Goal: Task Accomplishment & Management: Manage account settings

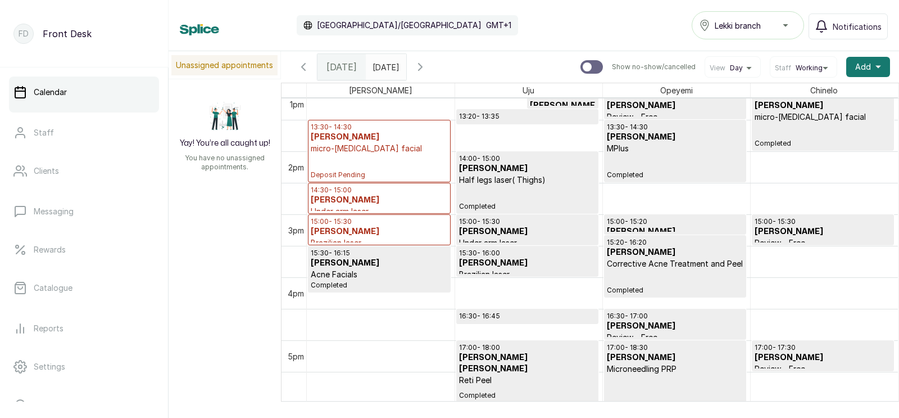
scroll to position [862, 0]
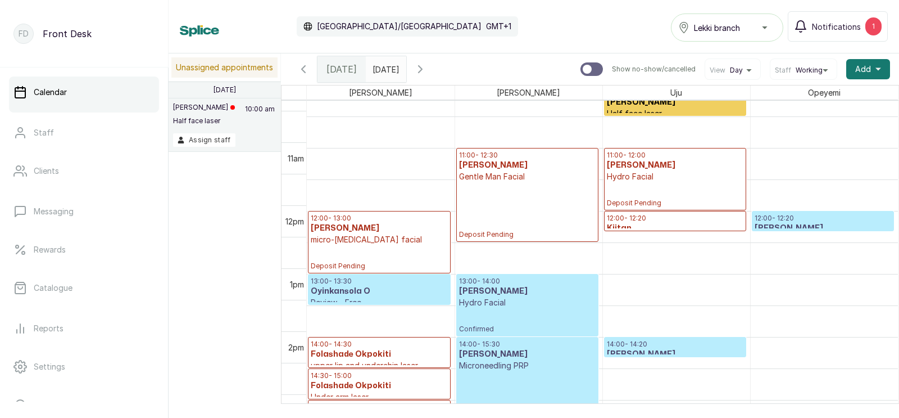
scroll to position [645, 0]
click at [202, 138] on button "Assign staff" at bounding box center [204, 139] width 62 height 13
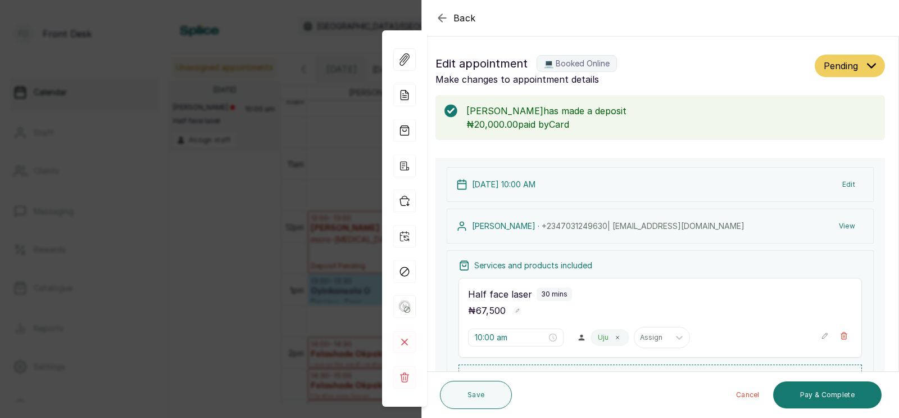
scroll to position [196, 0]
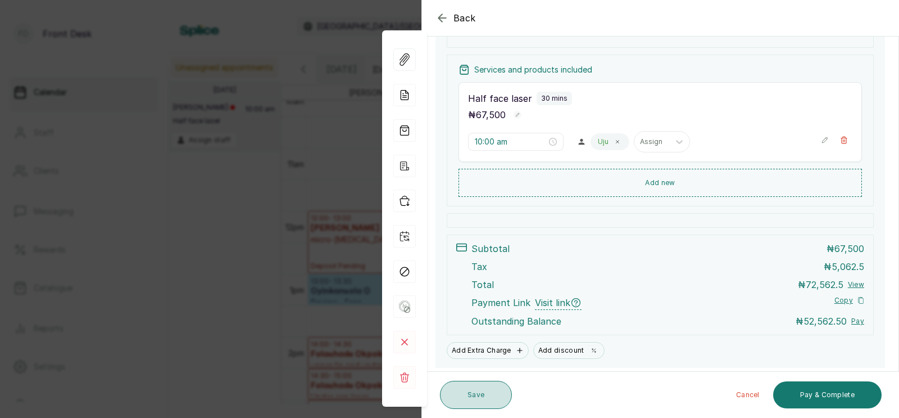
click at [469, 392] on button "Save" at bounding box center [476, 395] width 72 height 28
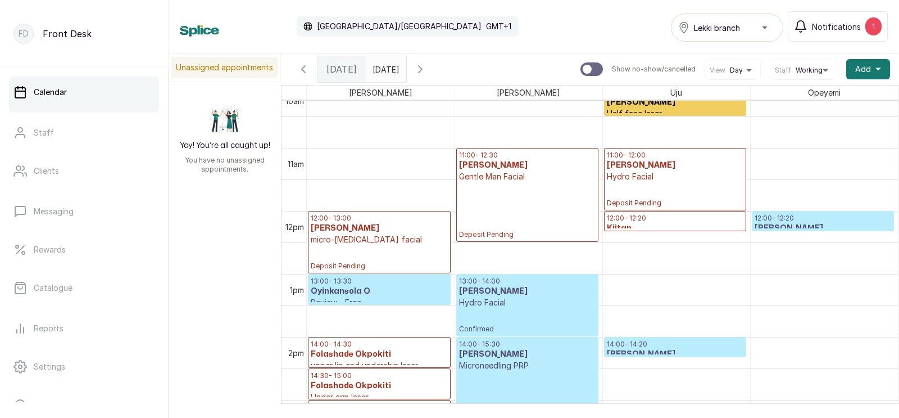
scroll to position [625, 0]
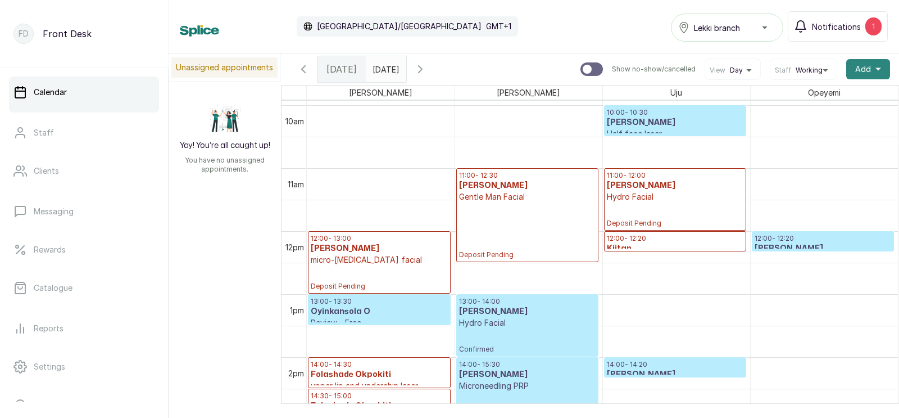
click at [866, 66] on span "Add" at bounding box center [864, 69] width 16 height 11
click at [803, 98] on span "Add Appointment" at bounding box center [828, 99] width 108 height 13
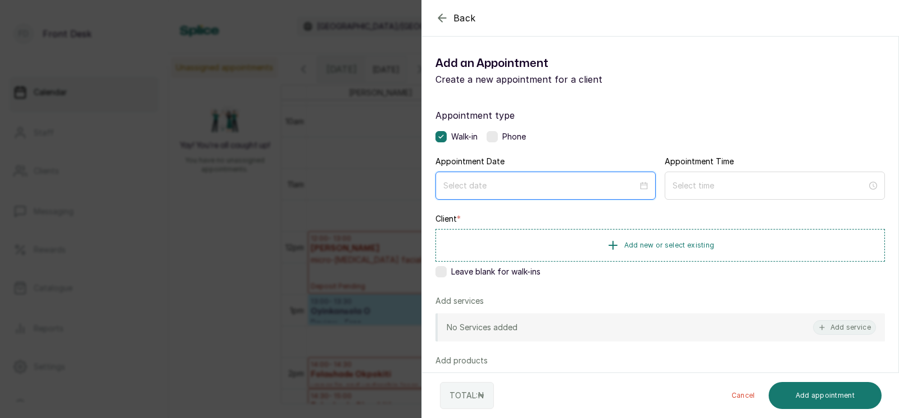
click at [494, 188] on input at bounding box center [541, 185] width 195 height 12
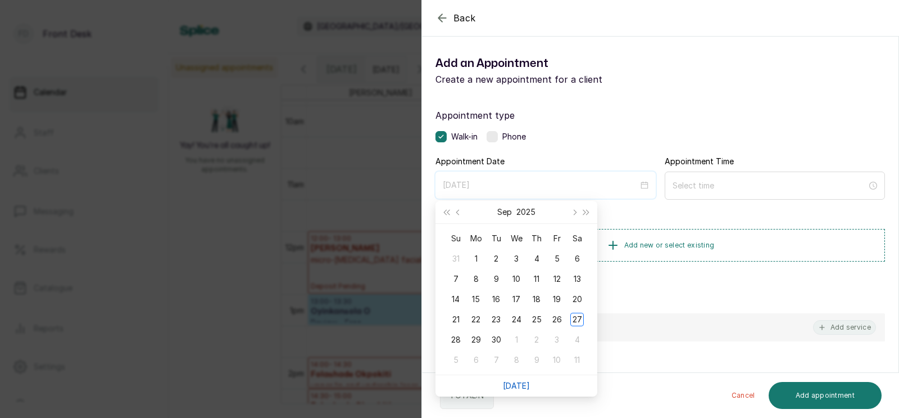
type input "2025/10/08"
click at [517, 385] on link "[DATE]" at bounding box center [516, 386] width 27 height 10
type input "2025/09/27"
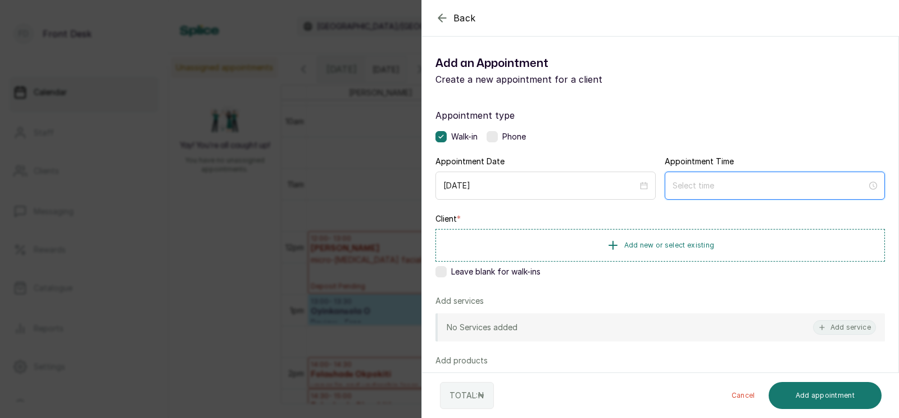
click at [717, 187] on input at bounding box center [770, 185] width 195 height 12
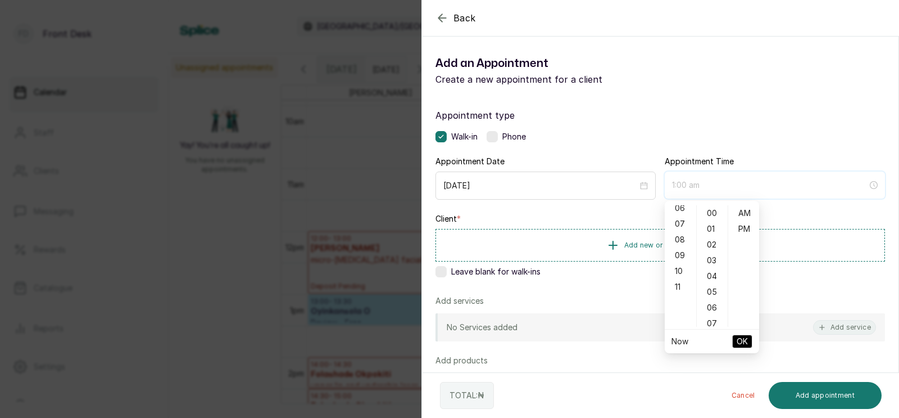
type input "7:00 am"
click at [678, 214] on div "11" at bounding box center [680, 217] width 27 height 16
click at [737, 229] on div "PM" at bounding box center [744, 229] width 27 height 16
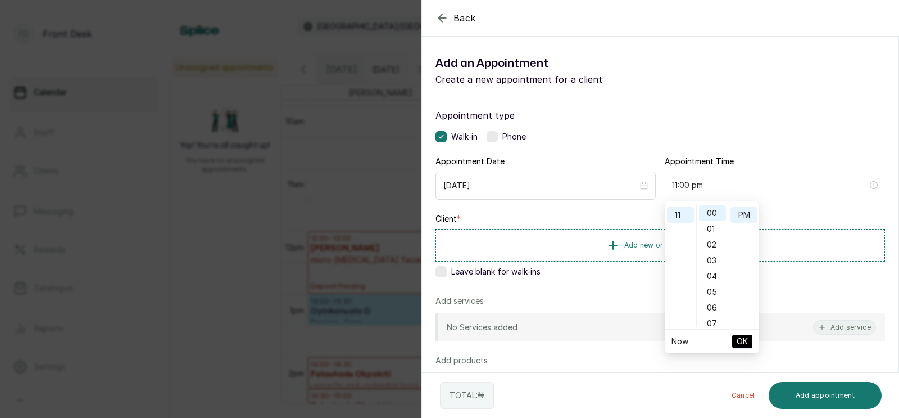
scroll to position [0, 0]
click at [749, 215] on div "AM" at bounding box center [744, 213] width 27 height 16
type input "11:00 am"
click at [740, 336] on span "OK" at bounding box center [742, 341] width 11 height 21
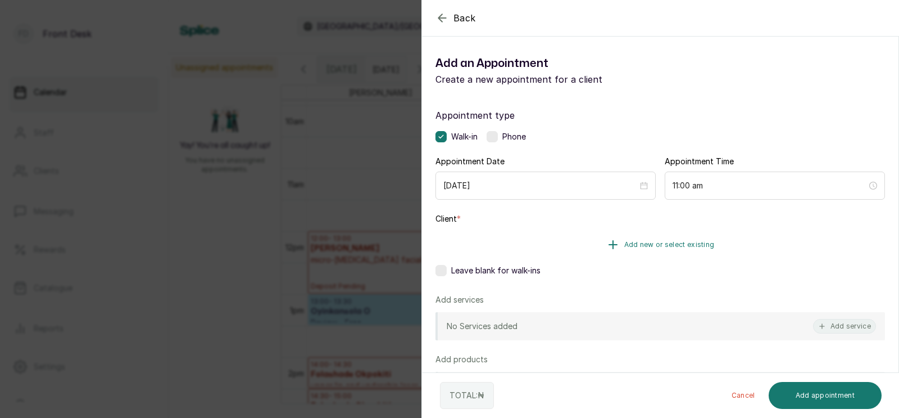
click at [642, 242] on span "Add new or select existing" at bounding box center [670, 244] width 91 height 9
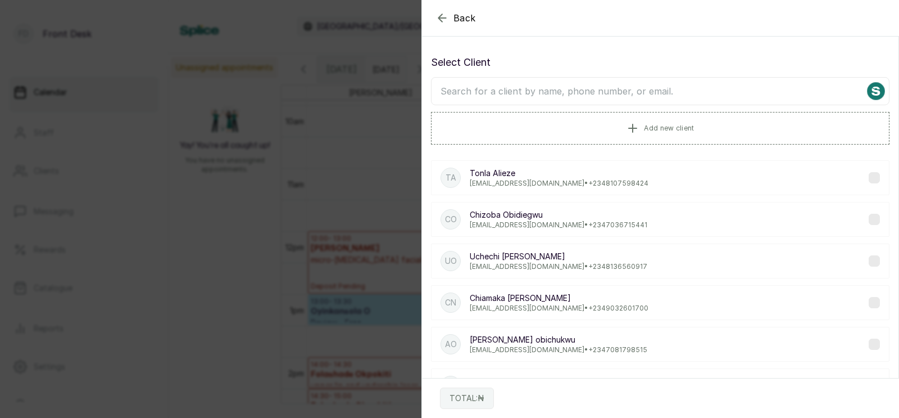
click at [584, 93] on input "text" at bounding box center [660, 91] width 459 height 28
type input "ruth"
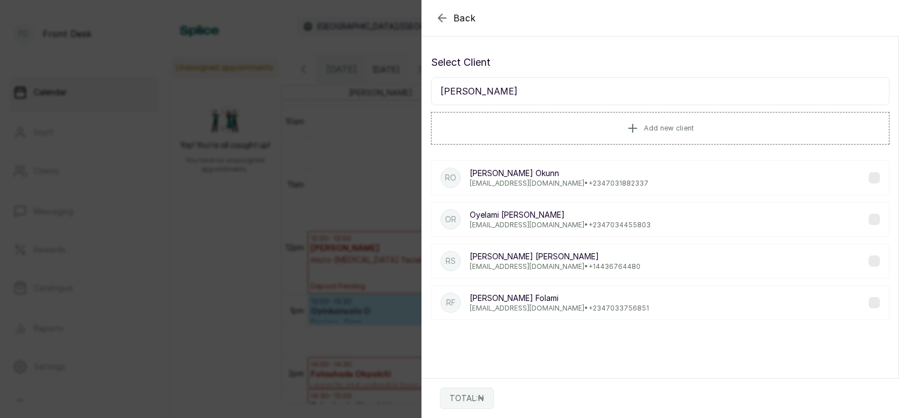
click at [523, 178] on p "Ruth Okunn" at bounding box center [559, 173] width 179 height 11
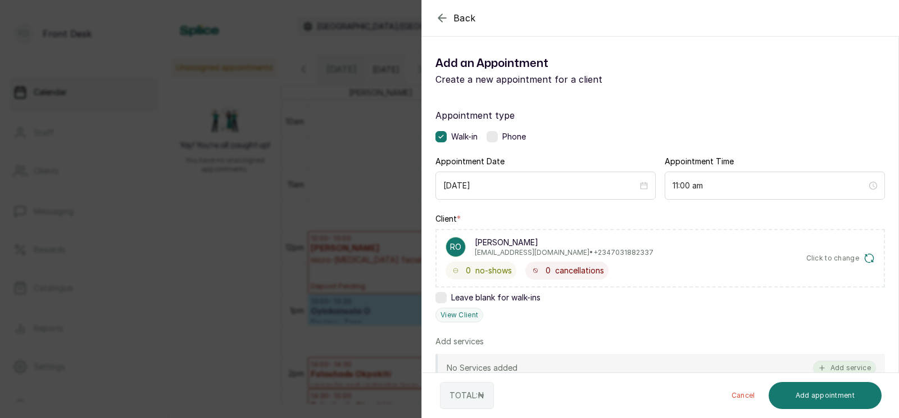
scroll to position [99, 0]
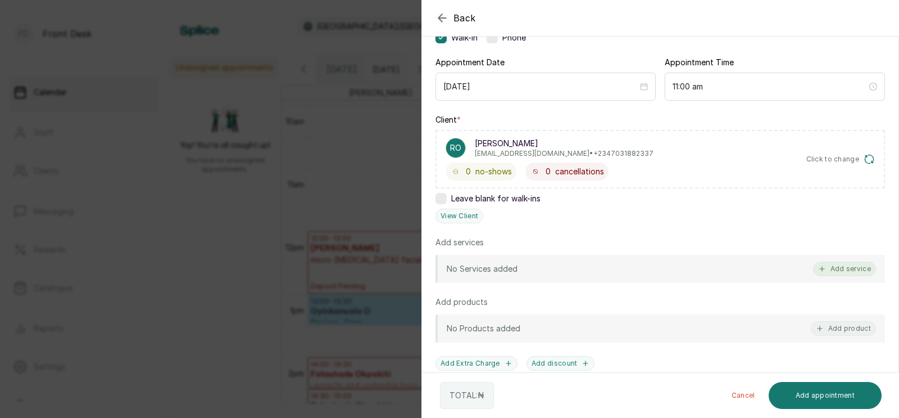
click at [842, 266] on button "Add service" at bounding box center [844, 268] width 63 height 15
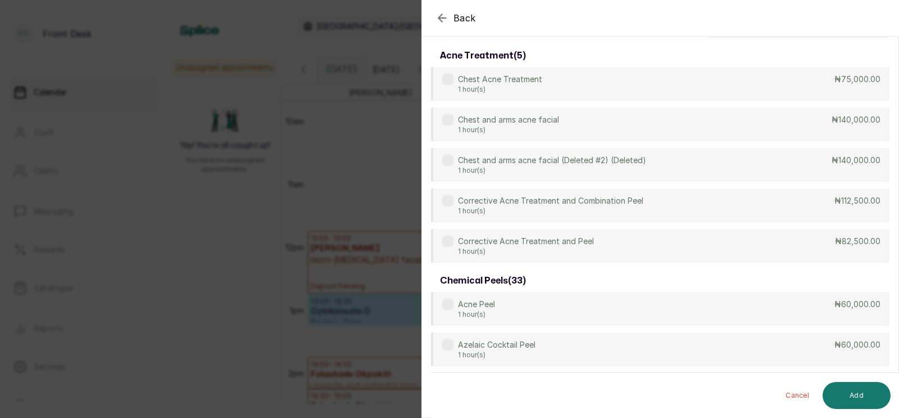
scroll to position [0, 0]
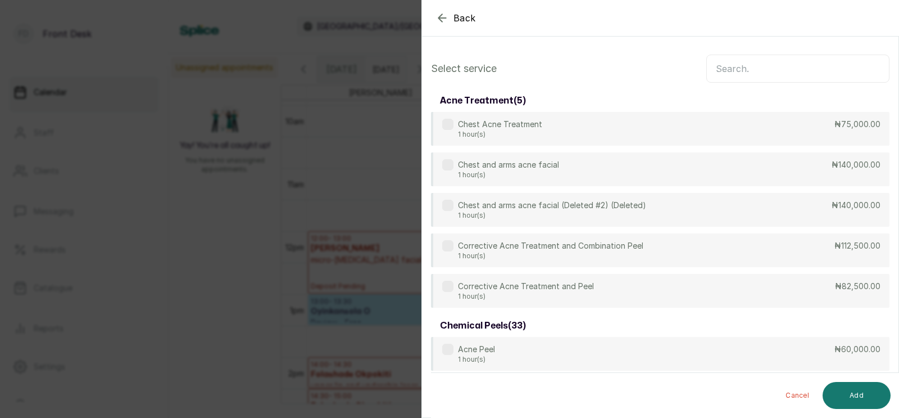
click at [755, 69] on input "text" at bounding box center [798, 69] width 183 height 28
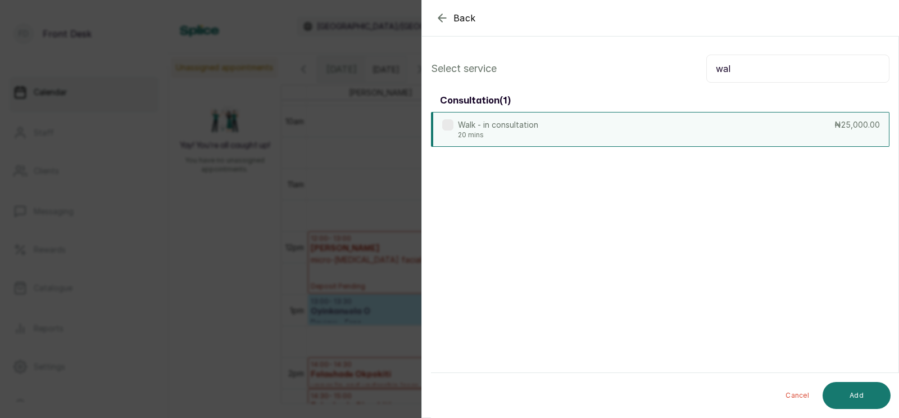
click at [675, 124] on div "Walk - in consultation 20 mins ₦25,000.00" at bounding box center [660, 129] width 459 height 35
click at [732, 69] on input "wal" at bounding box center [798, 69] width 183 height 28
type input "w"
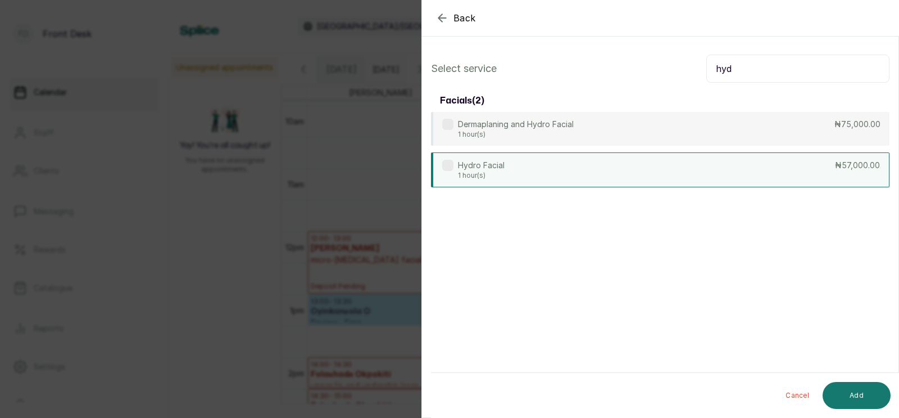
type input "hyd"
click at [586, 166] on div "Hydro Facial 1 hour(s) ₦57,000.00" at bounding box center [660, 169] width 459 height 35
click at [857, 395] on button "Add" at bounding box center [857, 395] width 68 height 27
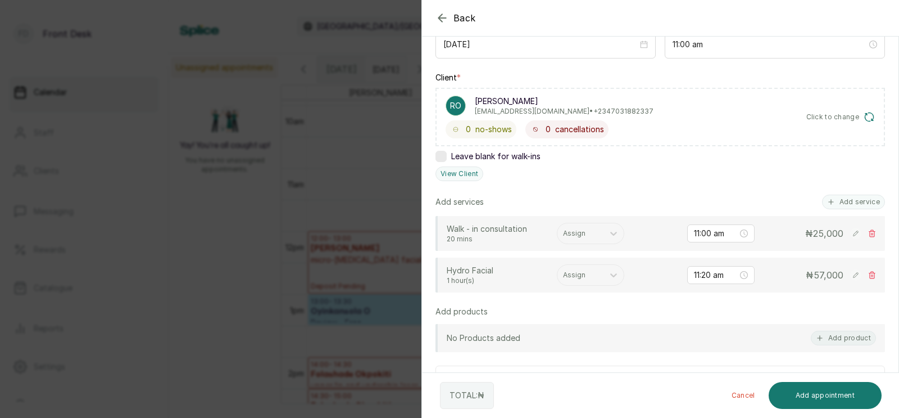
scroll to position [142, 0]
click at [717, 273] on input "11:20 am" at bounding box center [716, 274] width 44 height 12
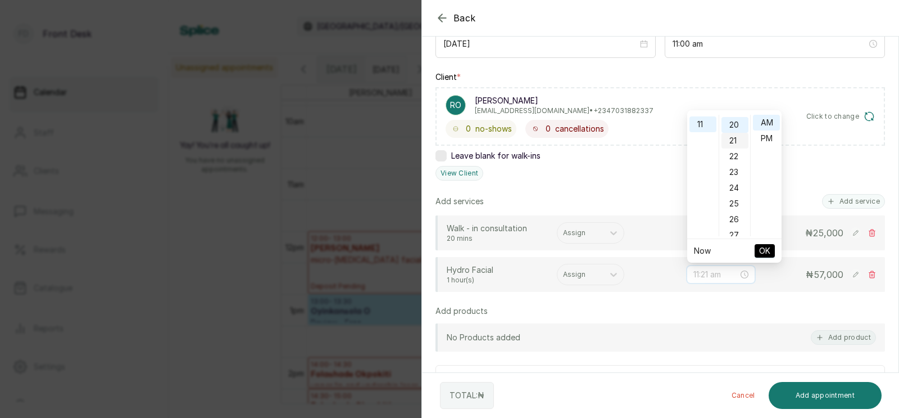
scroll to position [0, 0]
click at [735, 119] on div "00" at bounding box center [735, 123] width 27 height 16
type input "11:00 am"
click at [767, 250] on span "OK" at bounding box center [764, 250] width 11 height 21
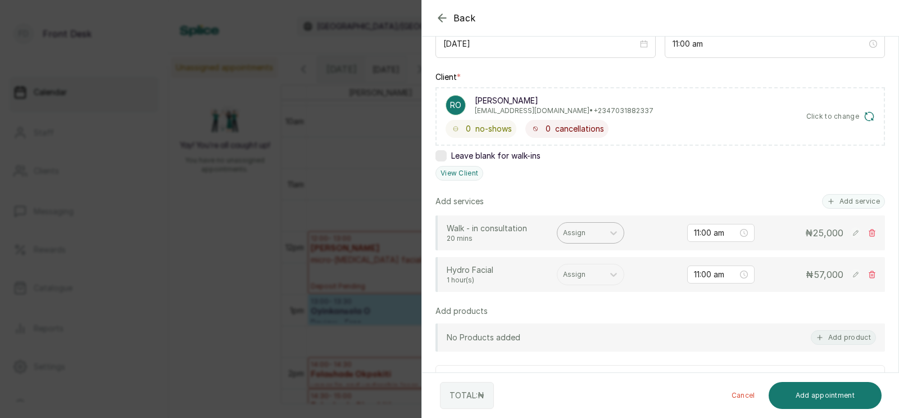
click at [578, 233] on div at bounding box center [580, 233] width 35 height 10
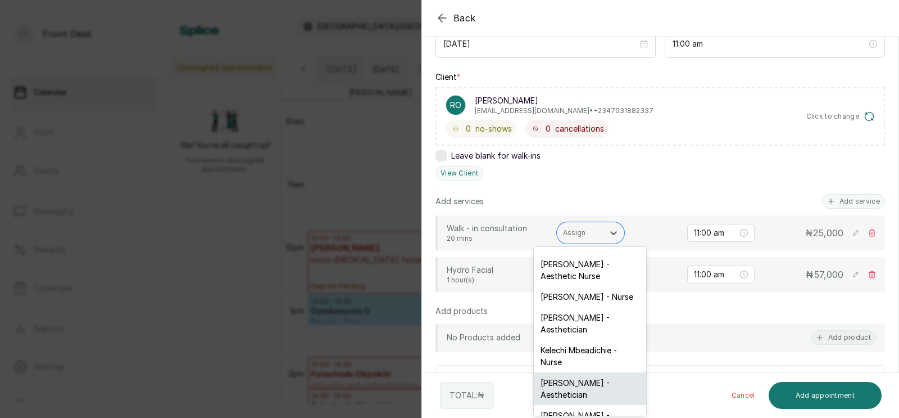
scroll to position [61, 0]
click at [568, 405] on div "Donna Onyendi - Aesthetician" at bounding box center [590, 421] width 112 height 33
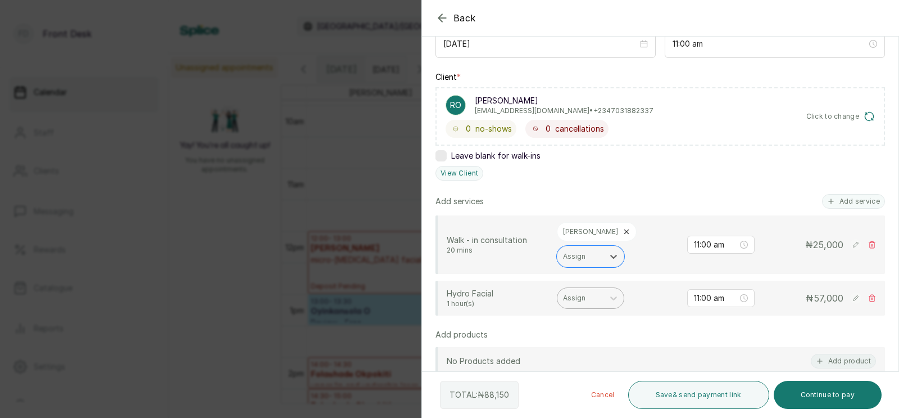
click at [574, 293] on div at bounding box center [580, 298] width 35 height 10
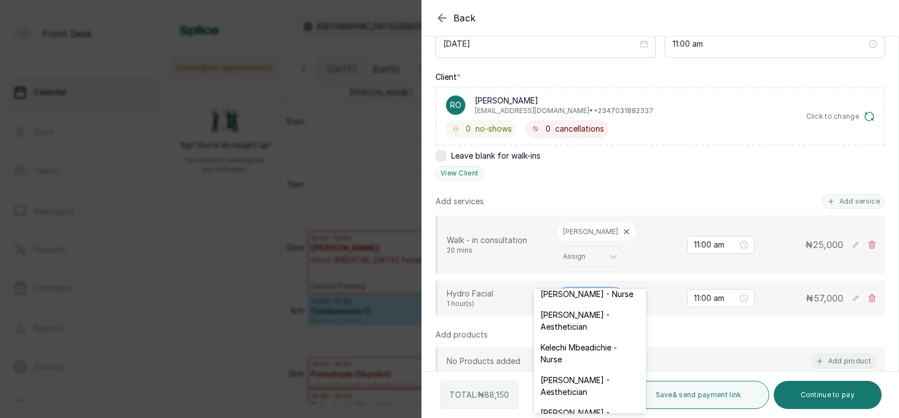
scroll to position [0, 0]
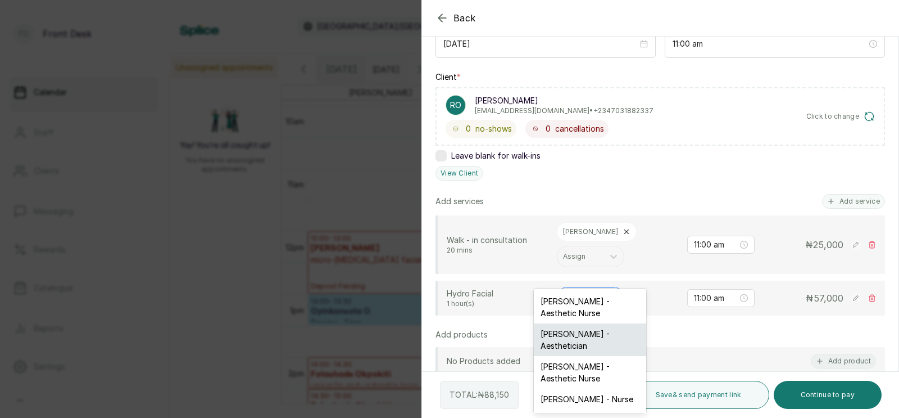
click at [566, 342] on div "Opeyemi Ojo - Aesthetician" at bounding box center [590, 339] width 112 height 33
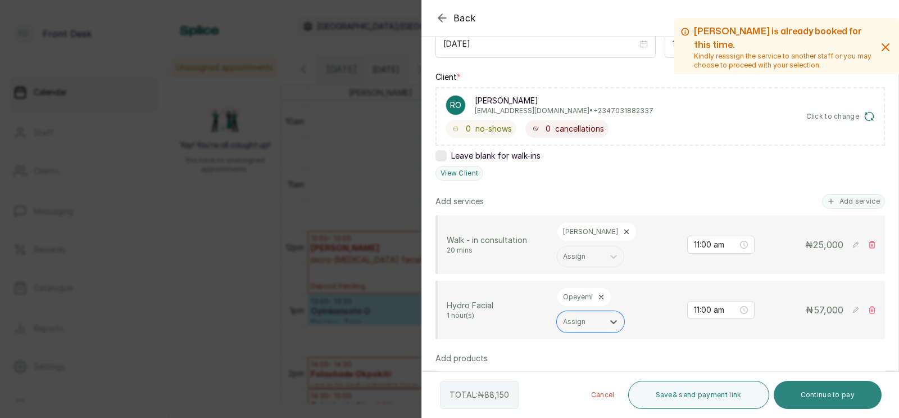
click at [819, 397] on button "Continue to pay" at bounding box center [828, 395] width 108 height 28
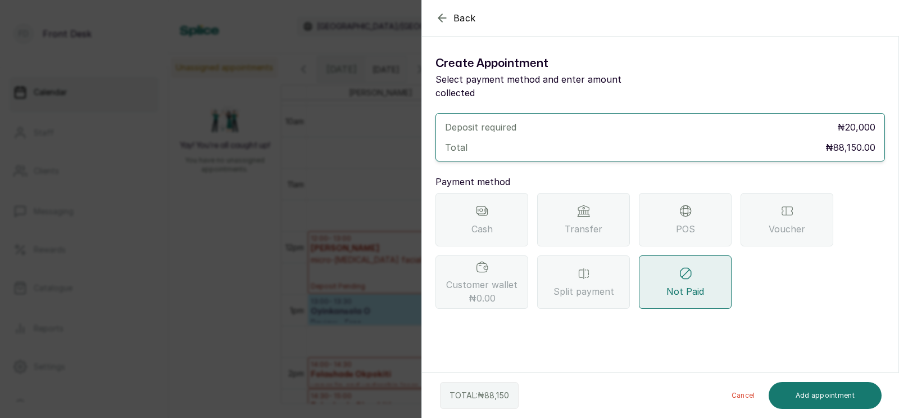
click at [576, 202] on div "Transfer" at bounding box center [583, 219] width 93 height 53
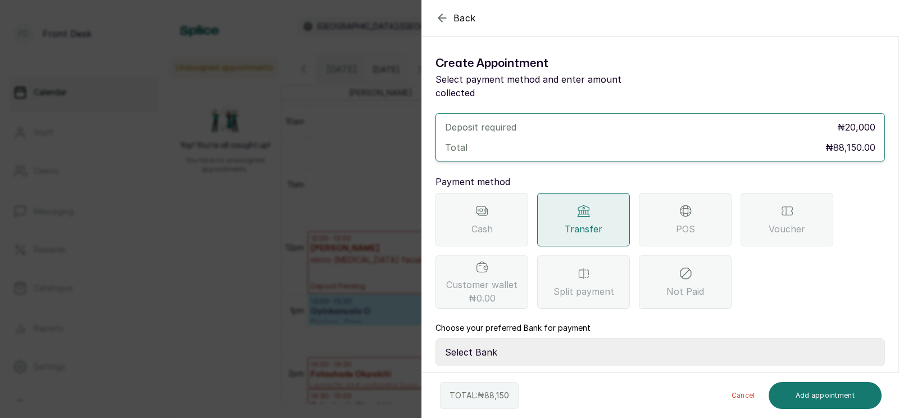
scroll to position [49, 0]
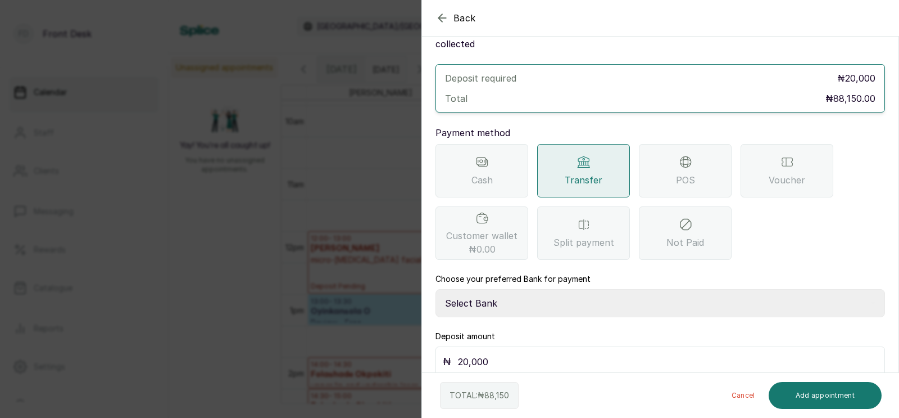
click at [510, 289] on select "Select Bank DONNA ONYENDI Fairmoney Microfinance Bank SKN ANALYTICS MED AESTH. …" at bounding box center [661, 303] width 450 height 28
select select "43272bc0-21c6-4b19-b9fb-c2093b8603c2"
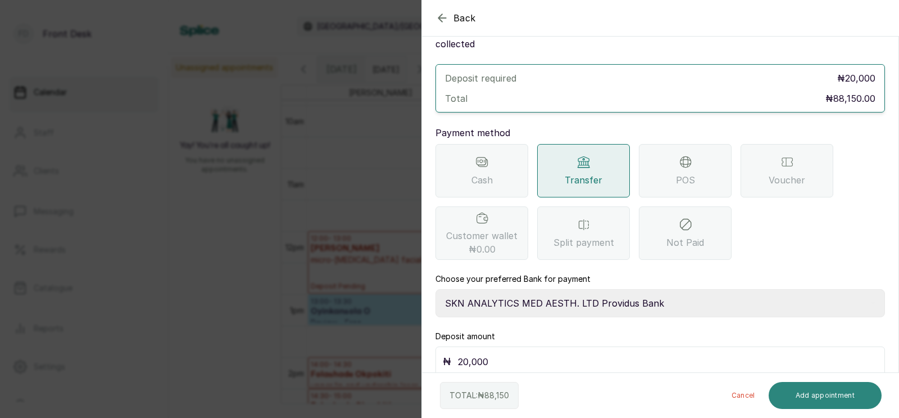
click at [828, 395] on button "Add appointment" at bounding box center [826, 395] width 114 height 27
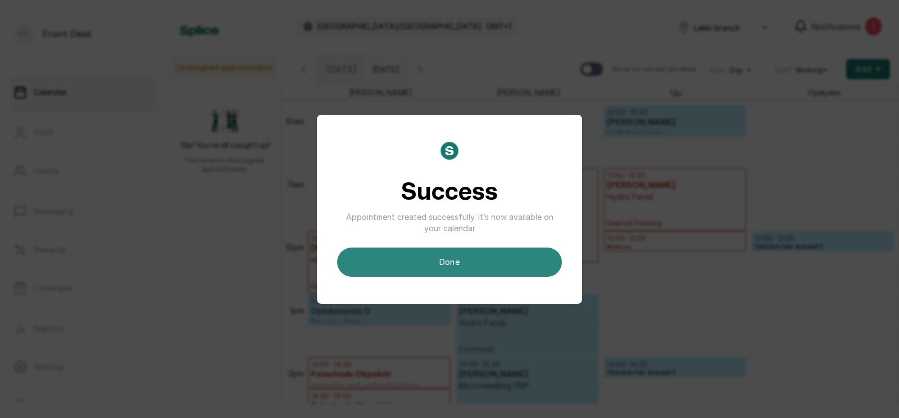
click at [481, 264] on button "done" at bounding box center [449, 261] width 225 height 29
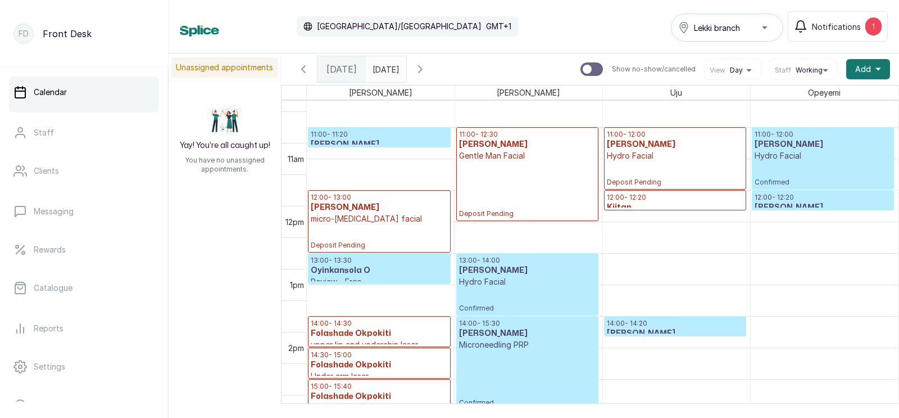
scroll to position [666, 0]
click at [779, 199] on p "12:00 - 12:20" at bounding box center [823, 197] width 137 height 9
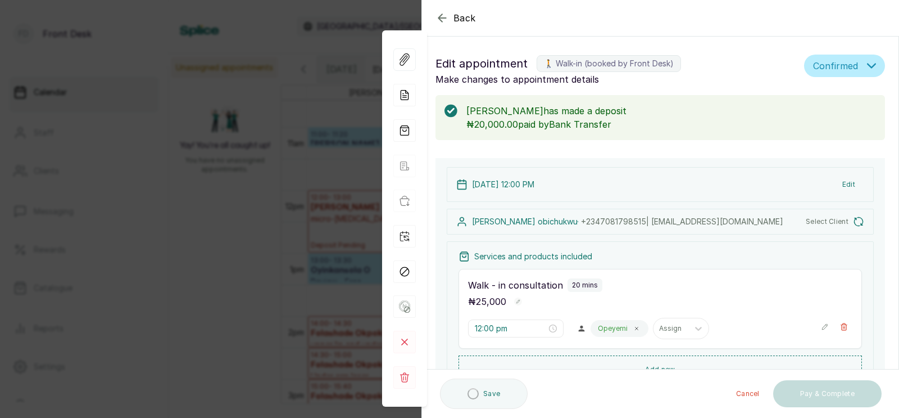
click at [653, 262] on div "Services and products included" at bounding box center [661, 256] width 404 height 11
click at [654, 262] on div "Services and products included" at bounding box center [661, 256] width 404 height 11
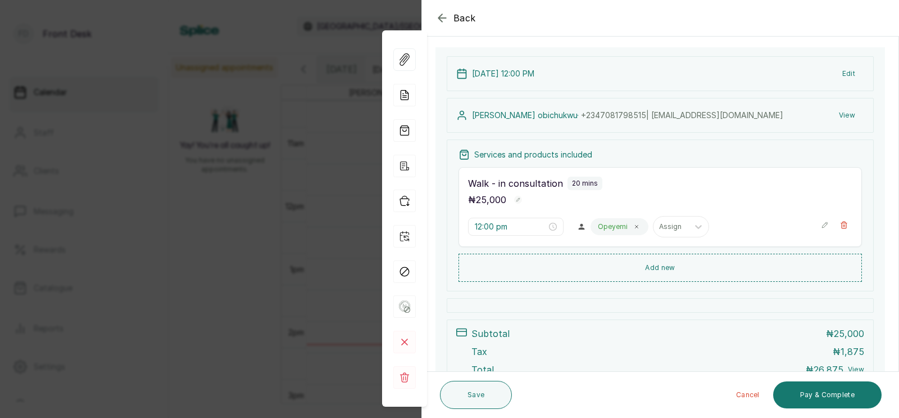
scroll to position [378, 0]
click at [657, 266] on button "Add new" at bounding box center [661, 267] width 404 height 27
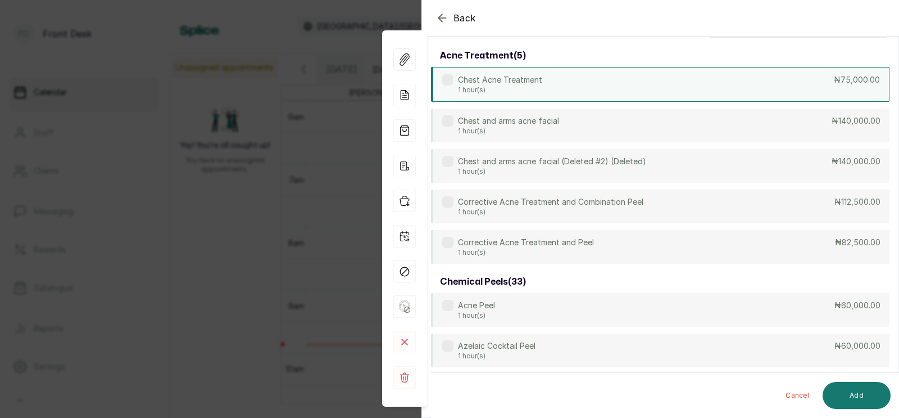
scroll to position [0, 0]
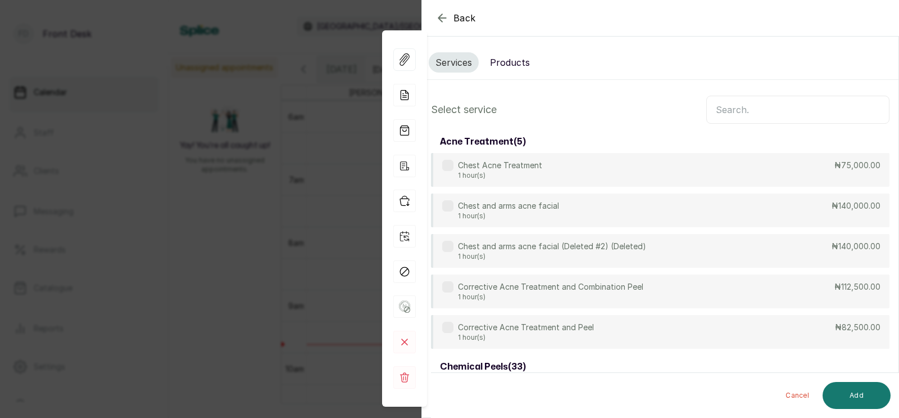
click at [732, 109] on input "text" at bounding box center [798, 110] width 183 height 28
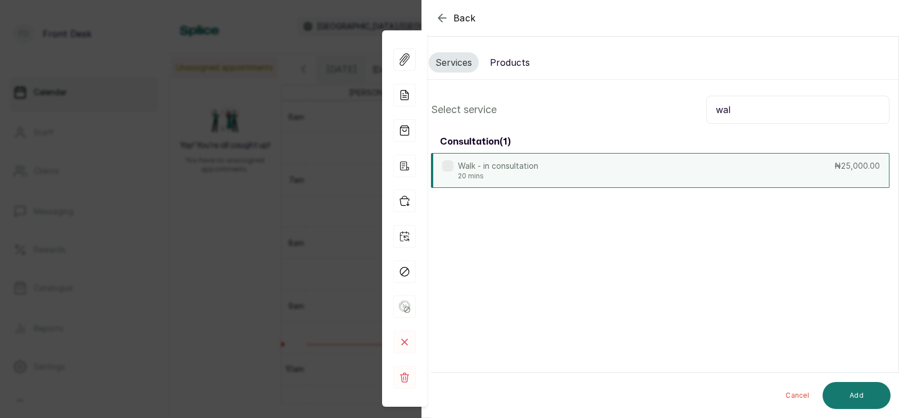
type input "wal"
click at [655, 164] on div "Walk - in consultation 20 mins ₦25,000.00" at bounding box center [660, 170] width 459 height 35
click at [852, 389] on button "Add" at bounding box center [857, 395] width 68 height 27
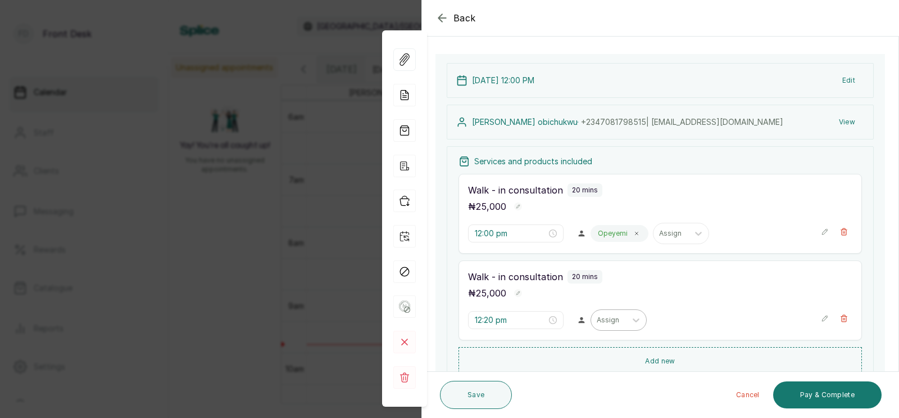
scroll to position [189, 0]
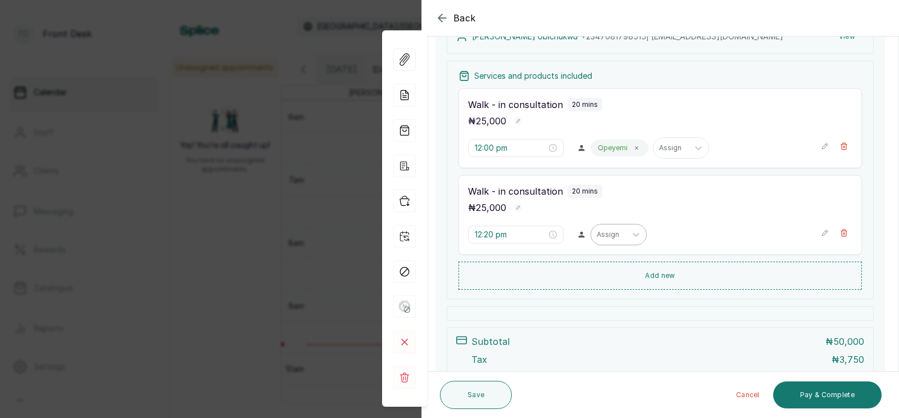
click at [597, 234] on div at bounding box center [609, 234] width 24 height 10
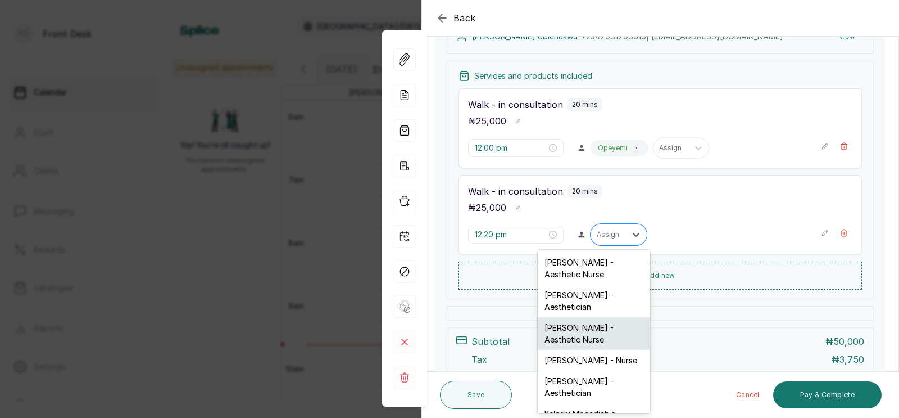
click at [578, 326] on div "Uju Agu - Aesthetic Nurse" at bounding box center [594, 333] width 112 height 33
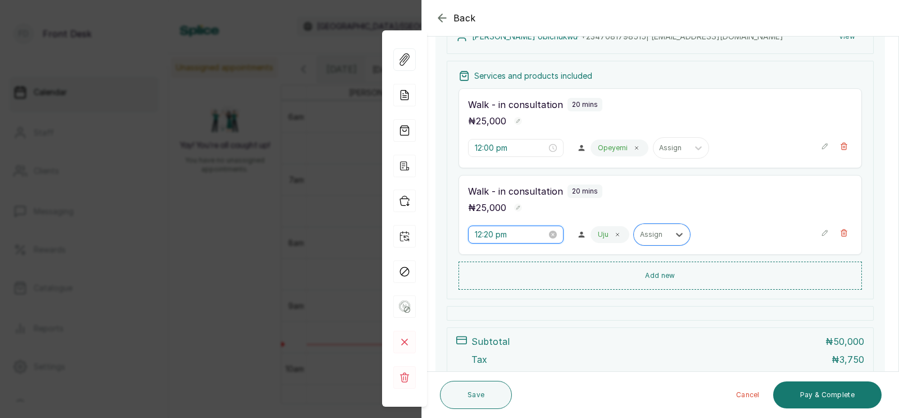
click at [497, 234] on input "12:20 pm" at bounding box center [511, 234] width 72 height 12
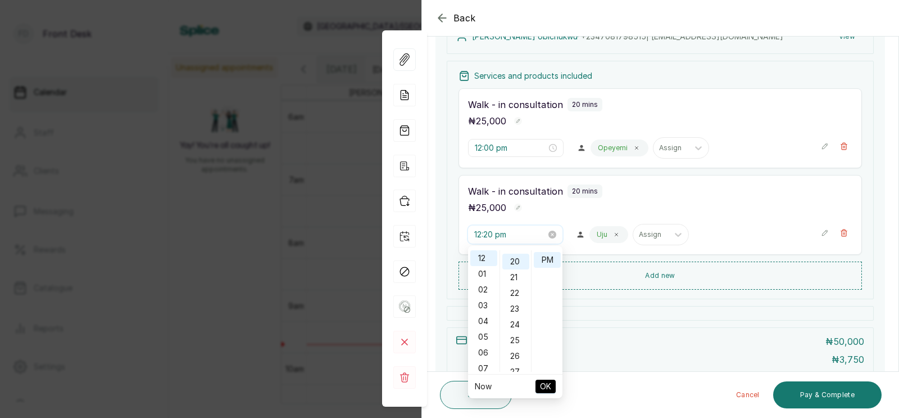
scroll to position [313, 0]
click at [483, 275] on div "01" at bounding box center [484, 274] width 27 height 16
click at [518, 257] on div "00" at bounding box center [516, 258] width 27 height 16
type input "1:00 pm"
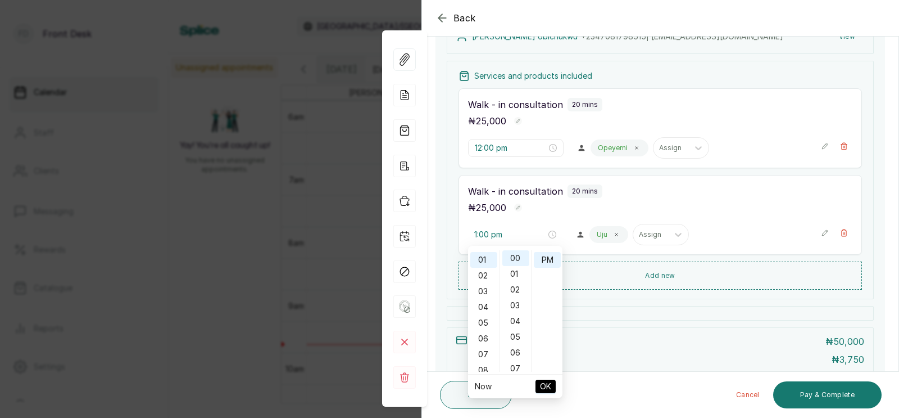
click at [546, 383] on span "OK" at bounding box center [545, 386] width 11 height 21
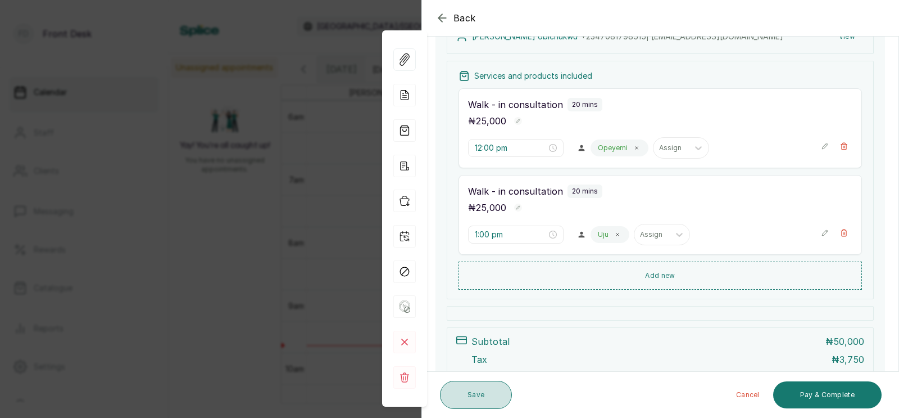
click at [470, 398] on button "Save" at bounding box center [476, 395] width 72 height 28
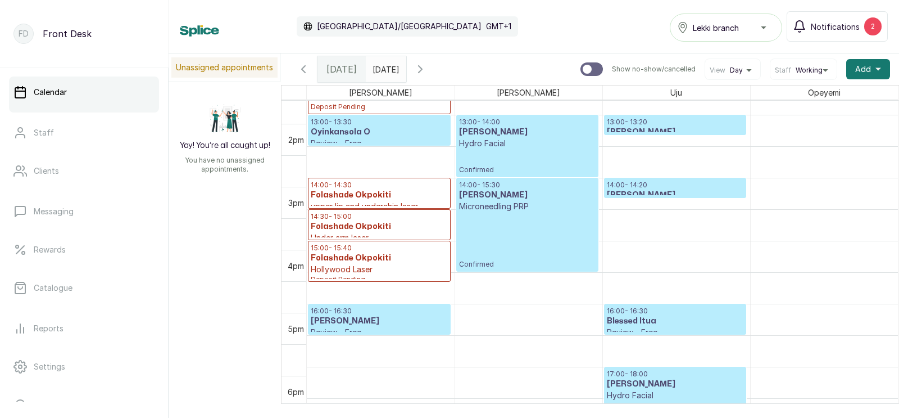
scroll to position [801, 0]
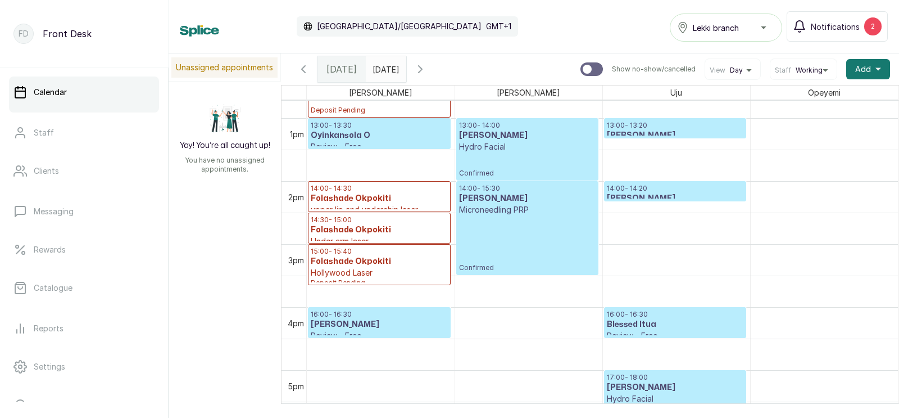
click at [363, 227] on h3 "Folashade Okpokiti" at bounding box center [379, 229] width 137 height 11
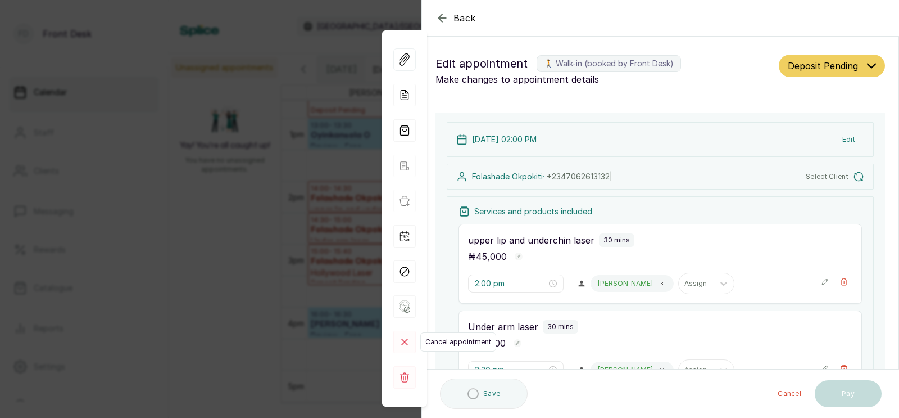
click at [406, 341] on icon at bounding box center [405, 342] width 6 height 6
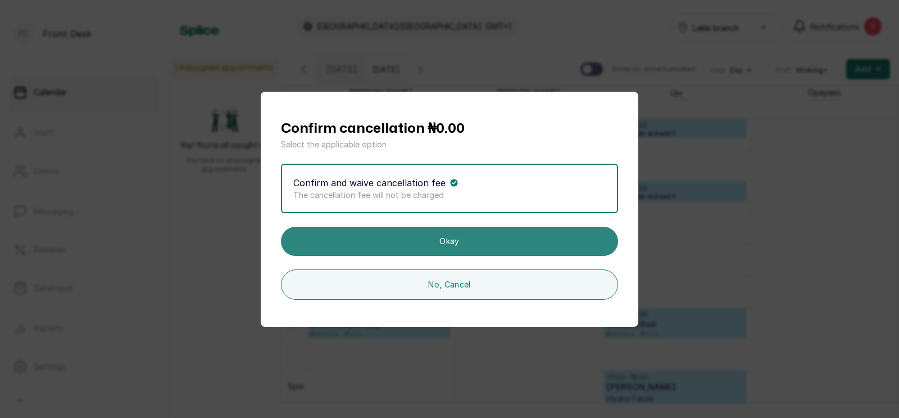
click at [438, 239] on button "Okay" at bounding box center [449, 241] width 337 height 29
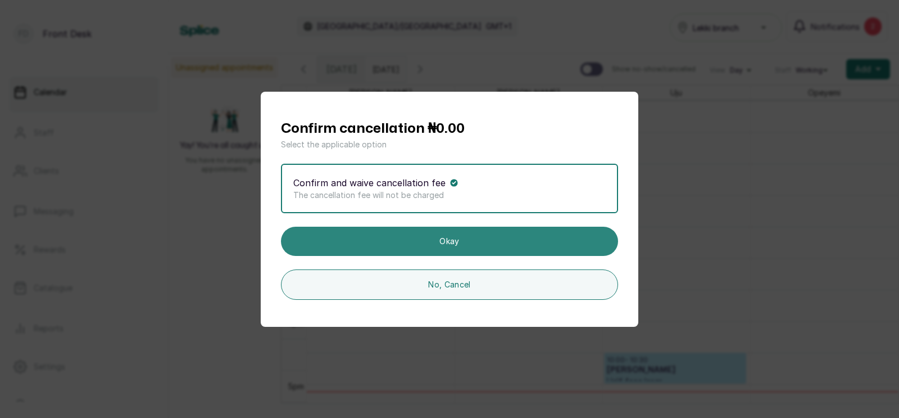
scroll to position [378, 0]
click at [438, 239] on button "Okay" at bounding box center [449, 241] width 337 height 29
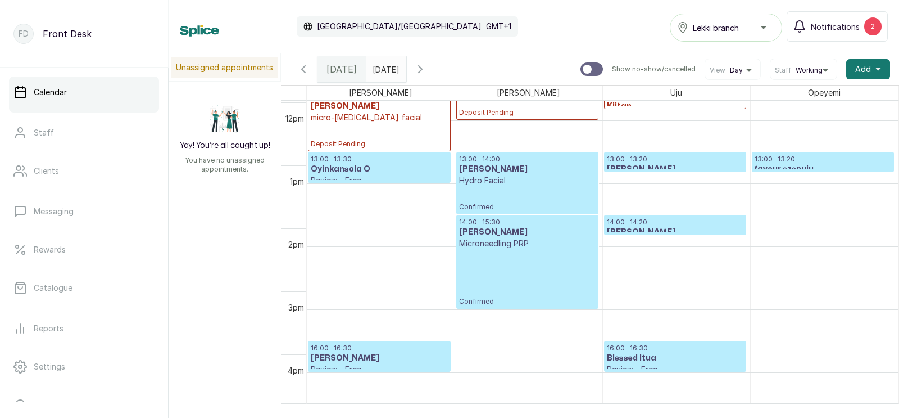
scroll to position [767, 0]
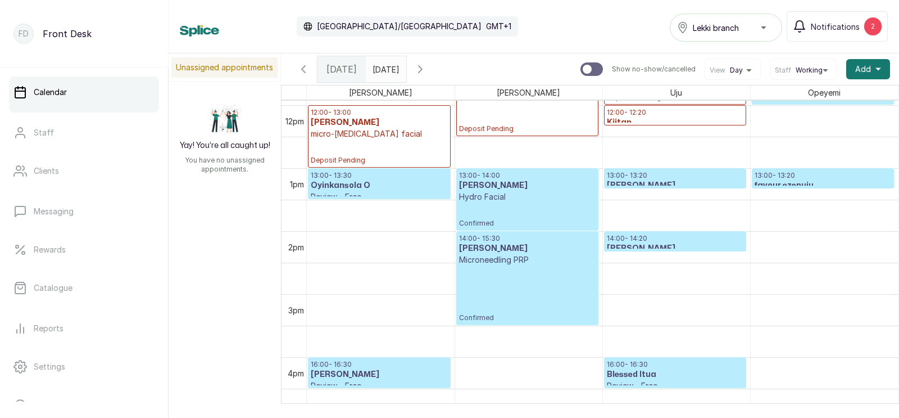
click at [671, 245] on h3 "[PERSON_NAME]" at bounding box center [675, 248] width 137 height 11
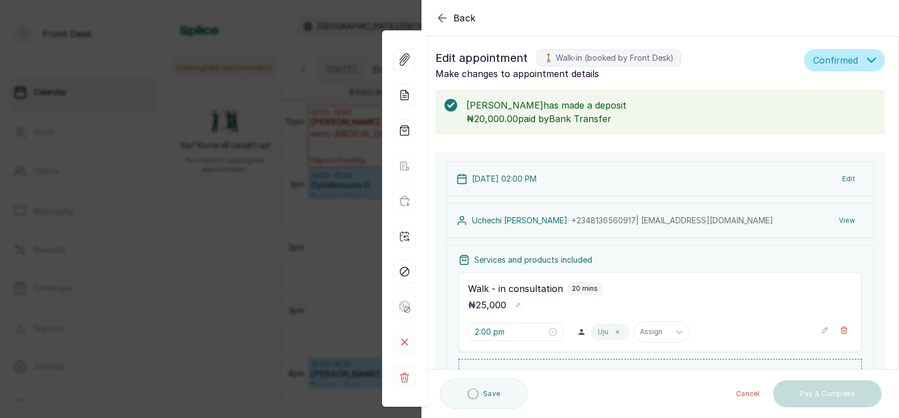
scroll to position [232, 0]
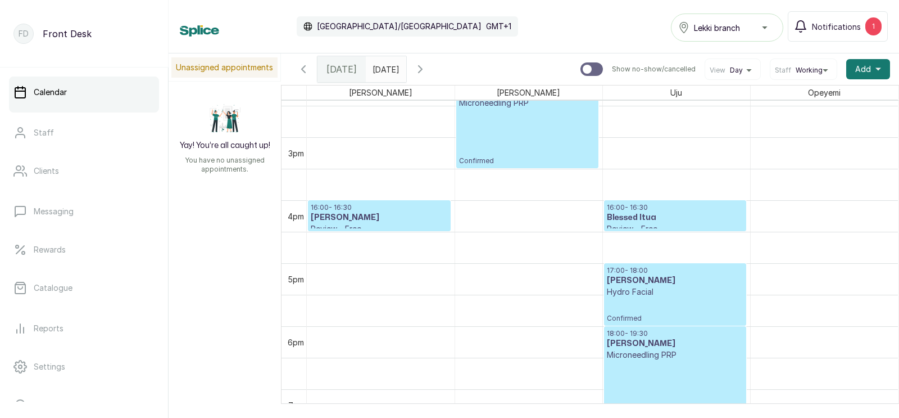
click at [641, 305] on p "Confirmed" at bounding box center [675, 309] width 137 height 25
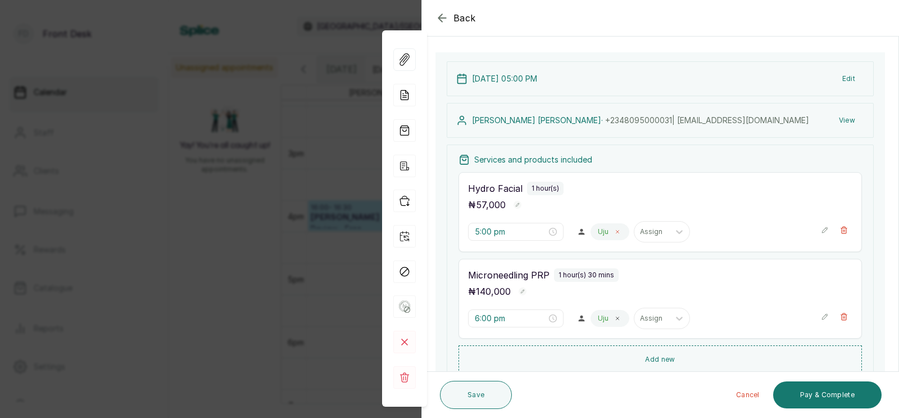
click at [617, 230] on icon at bounding box center [618, 231] width 3 height 3
click at [597, 232] on div at bounding box center [609, 232] width 24 height 10
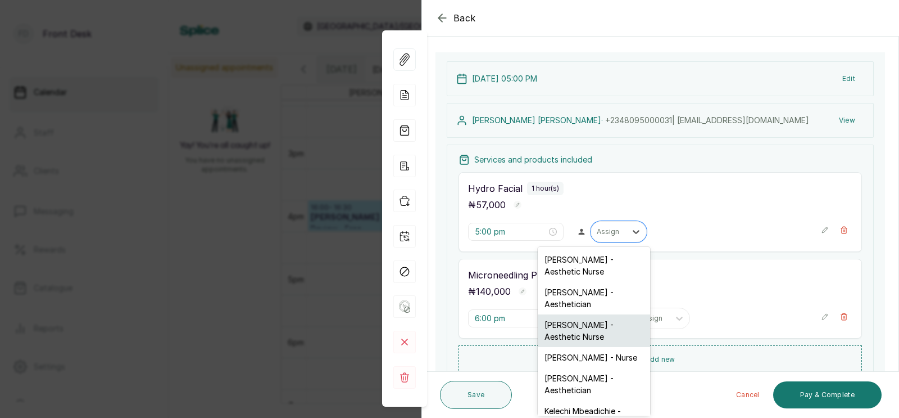
scroll to position [61, 0]
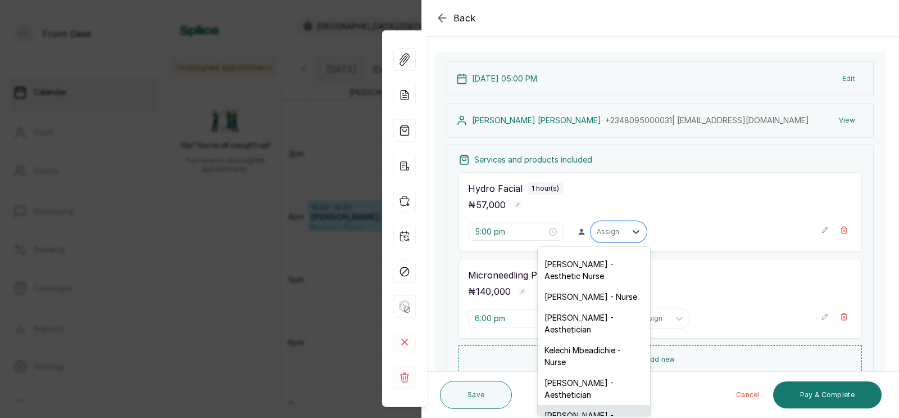
click at [569, 405] on div "Donna Onyendi - Aesthetician" at bounding box center [594, 421] width 112 height 33
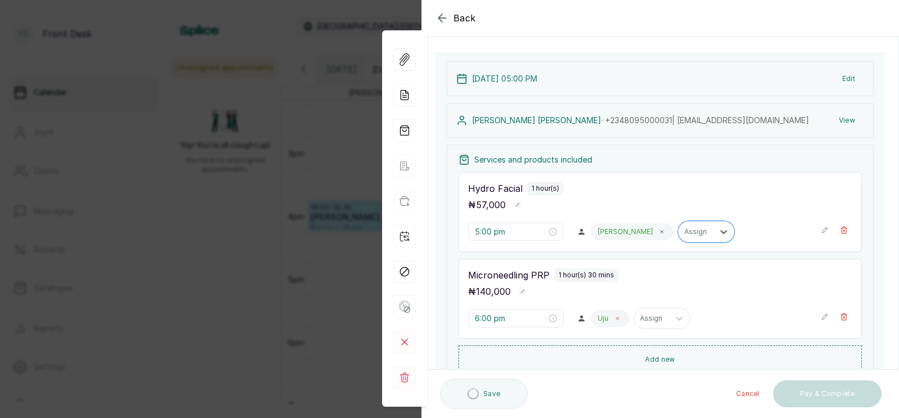
click at [615, 316] on icon at bounding box center [618, 318] width 6 height 6
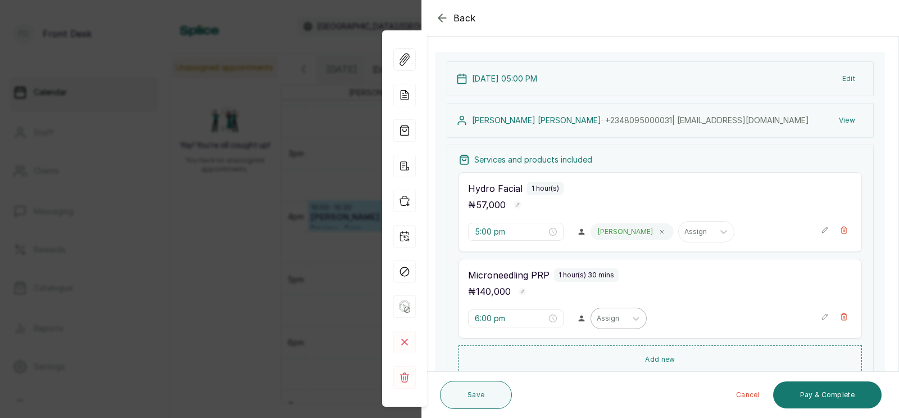
click at [597, 316] on div at bounding box center [609, 318] width 24 height 10
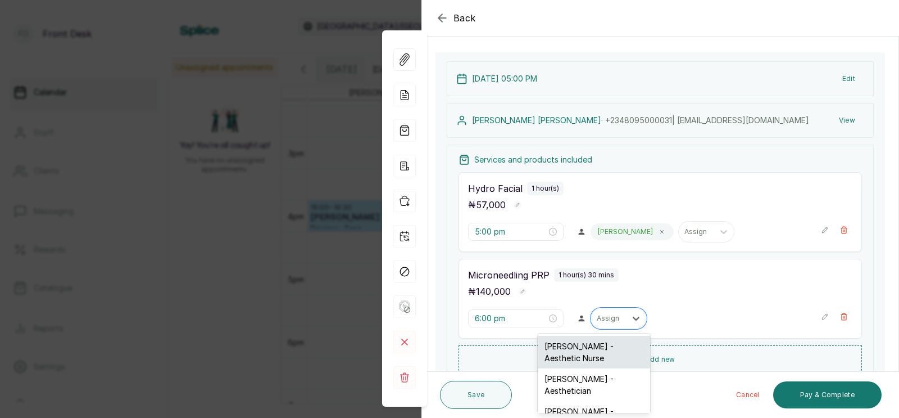
scroll to position [150, 0]
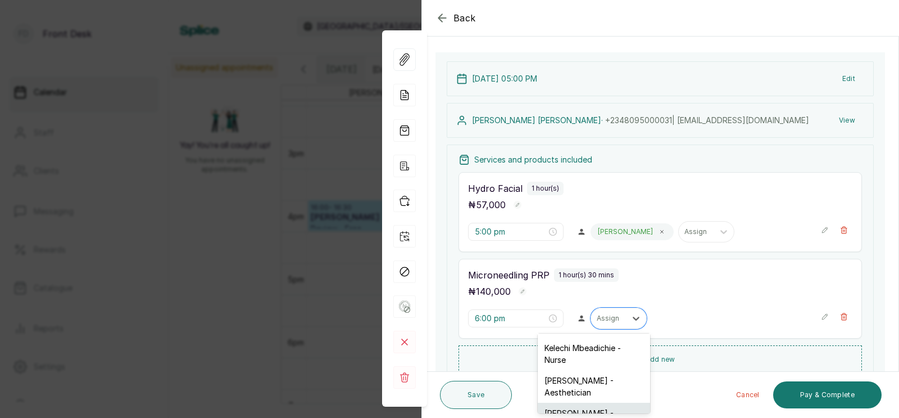
click at [579, 403] on div "Donna Onyendi - Aesthetician" at bounding box center [594, 419] width 112 height 33
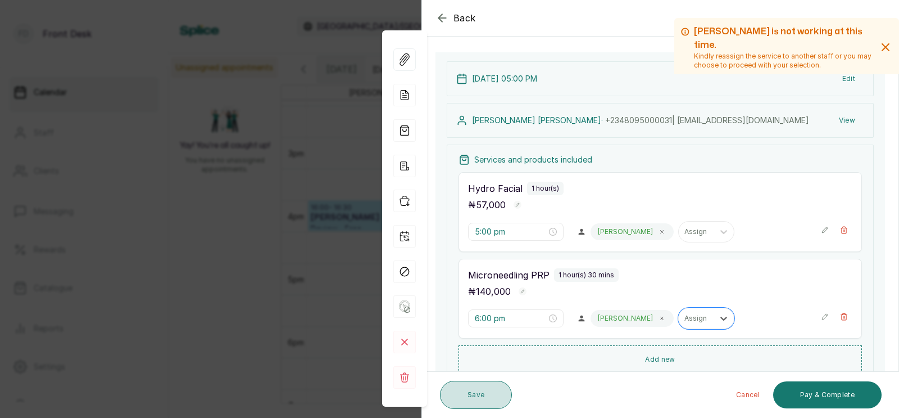
click at [483, 395] on button "Save" at bounding box center [476, 395] width 72 height 28
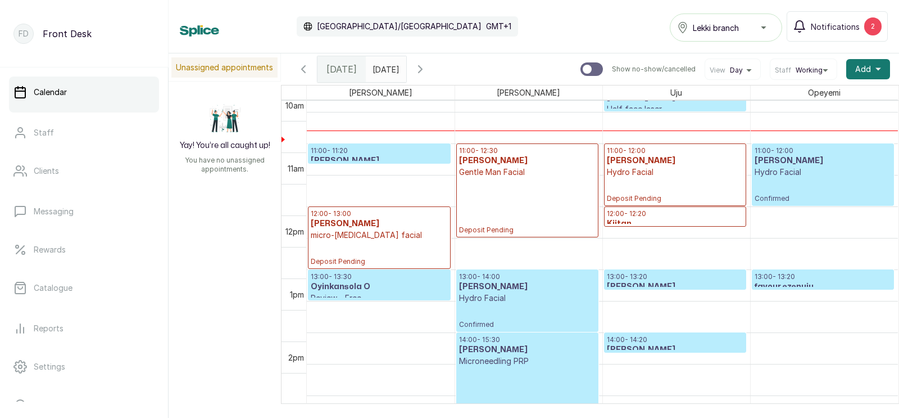
scroll to position [650, 0]
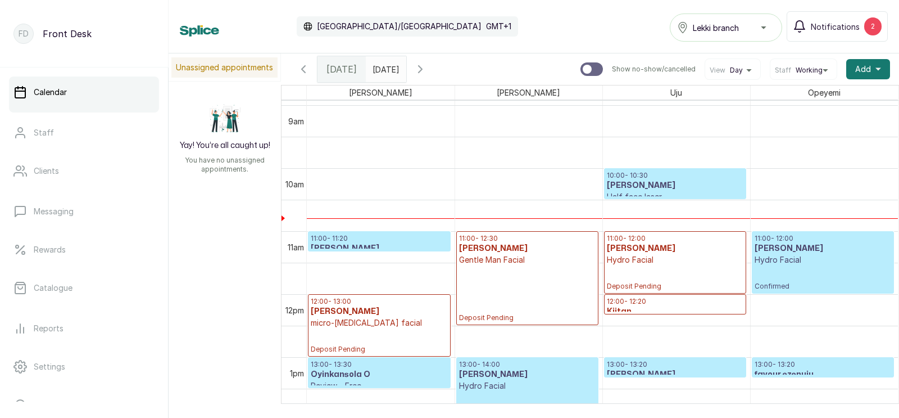
click at [657, 188] on h3 "[PERSON_NAME]" at bounding box center [675, 185] width 137 height 11
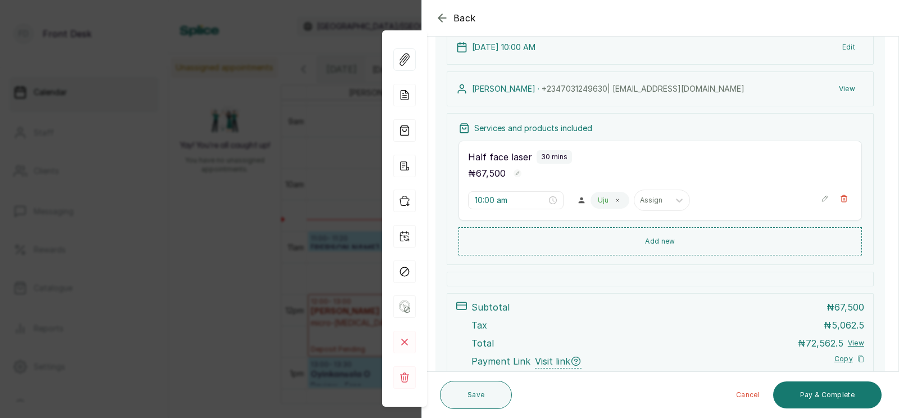
scroll to position [0, 0]
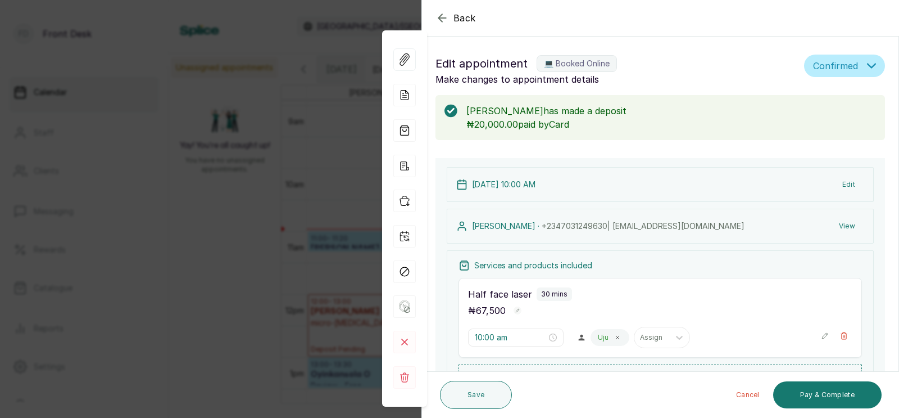
click at [274, 226] on div "Back Appointment Details Edit appointment 💻 Booked Online Make changes to appoi…" at bounding box center [449, 209] width 899 height 418
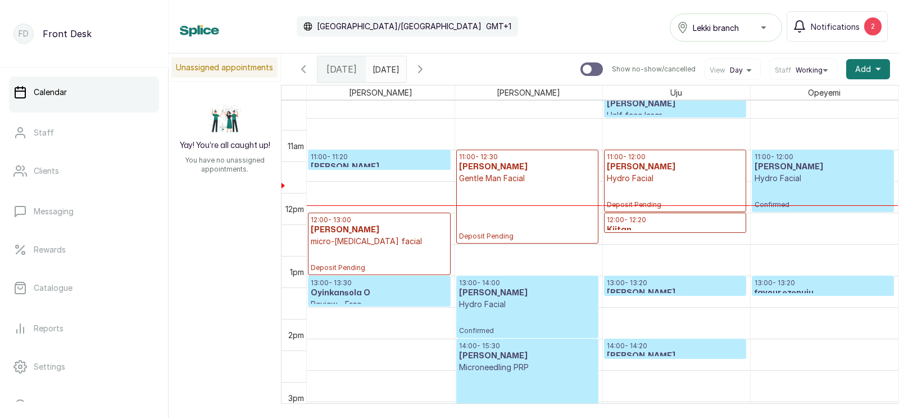
scroll to position [644, 0]
click at [506, 189] on p "Deposit Pending" at bounding box center [527, 212] width 137 height 57
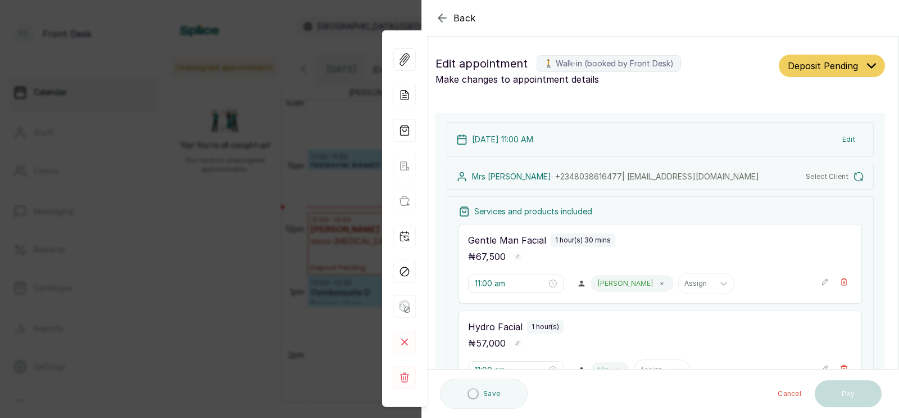
type input "11:00 am"
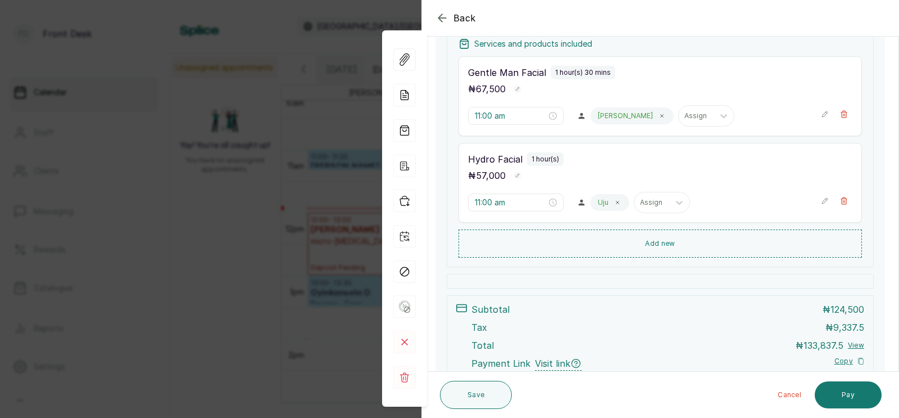
scroll to position [177, 0]
click at [294, 211] on div "Back Appointment Details Edit appointment 🚶 Walk-in (booked by Front Desk) Make…" at bounding box center [449, 209] width 899 height 418
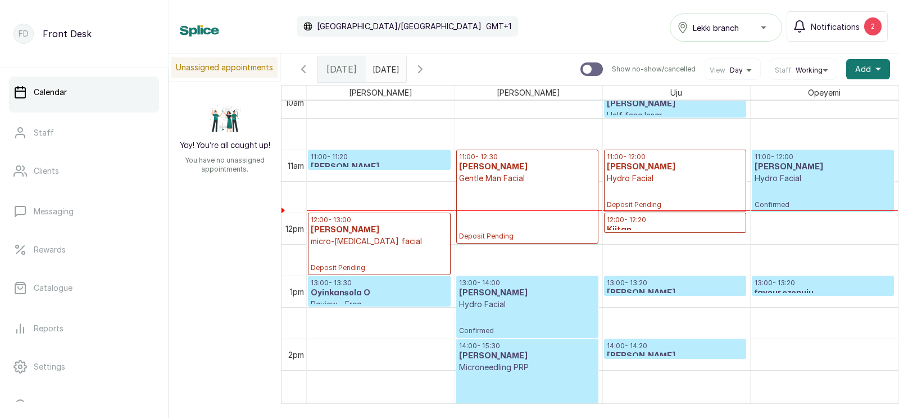
click at [488, 179] on p "Gentle Man Facial" at bounding box center [527, 178] width 137 height 11
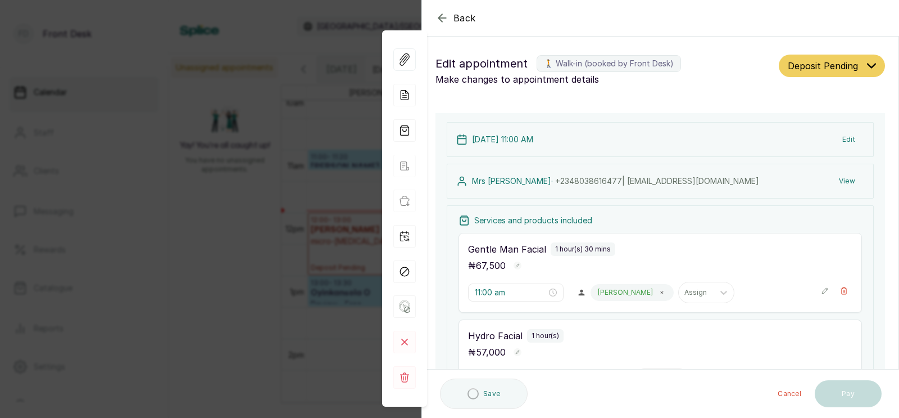
click at [845, 181] on button "View" at bounding box center [847, 181] width 34 height 20
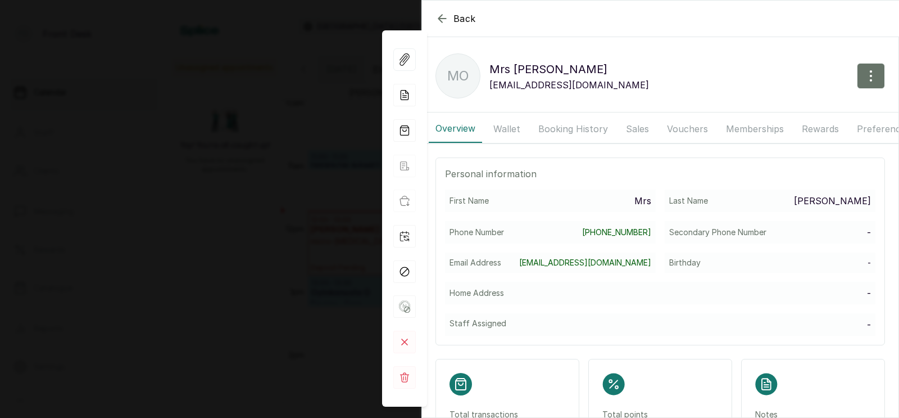
click at [571, 130] on button "Booking History" at bounding box center [573, 129] width 83 height 28
click at [561, 129] on button "Booking History" at bounding box center [573, 129] width 83 height 28
click at [566, 124] on button "Booking History" at bounding box center [573, 129] width 83 height 28
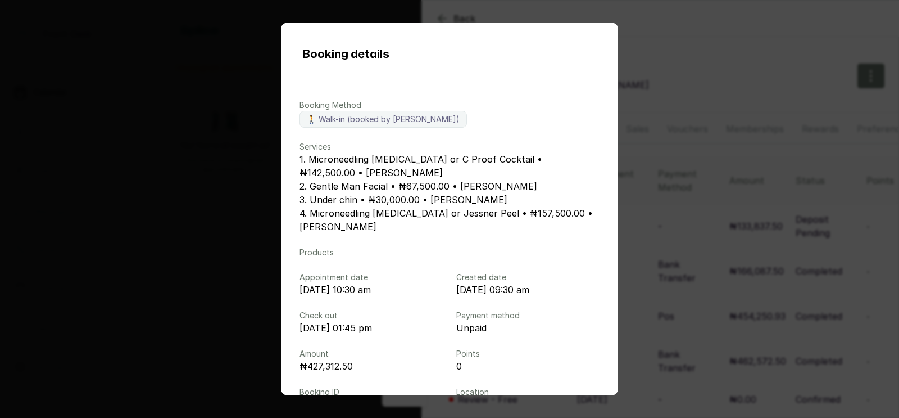
scroll to position [87, 0]
click at [695, 189] on div "Booking details Booking Method 🚶 Walk-in (booked by Donna Onyendi) Services 1. …" at bounding box center [449, 209] width 899 height 418
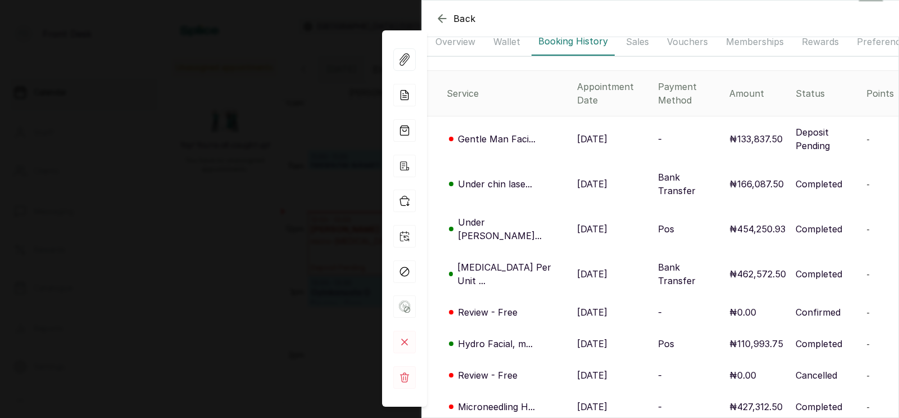
click at [341, 183] on div "Back Mrs Okafor MO Mrs Okafor valentinaokeke@yahoo.com Overview Wallet Booking …" at bounding box center [449, 209] width 899 height 418
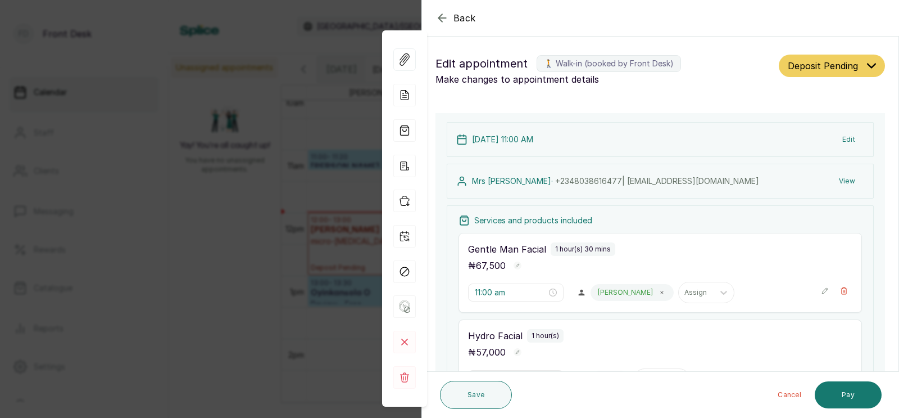
click at [341, 183] on div "Back Appointment Details Edit appointment 🚶 Walk-in (booked by Front Desk) Make…" at bounding box center [449, 209] width 899 height 418
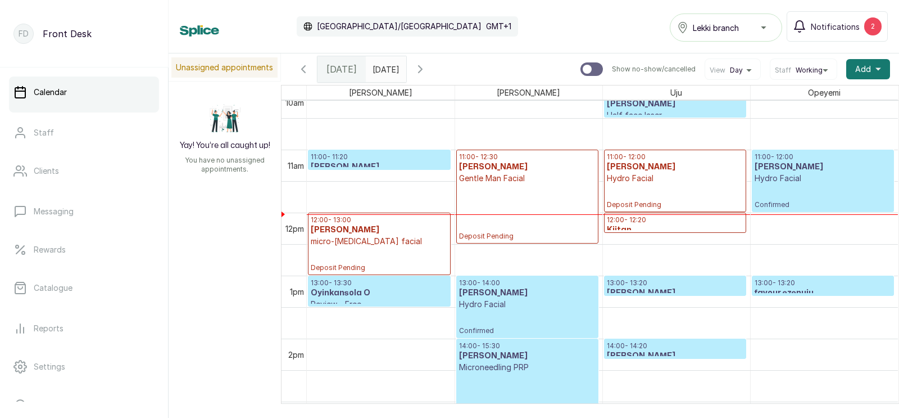
click at [785, 190] on p "Confirmed" at bounding box center [823, 196] width 137 height 25
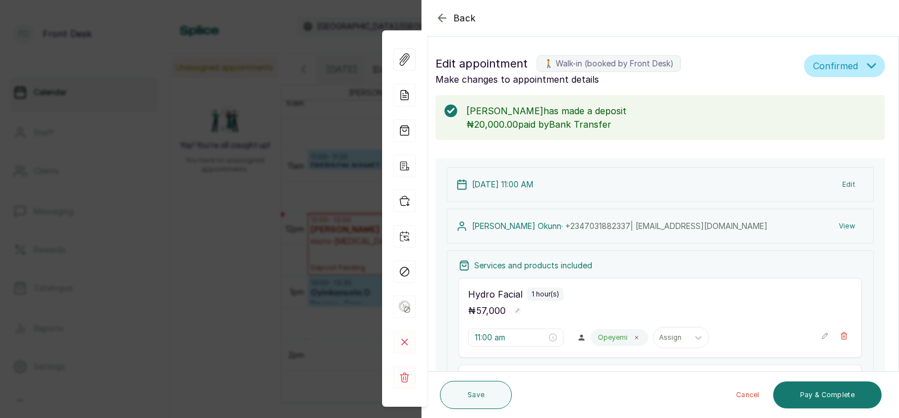
click at [250, 248] on div "Back Appointment Details Edit appointment 🚶 Walk-in (booked by Front Desk) Make…" at bounding box center [449, 209] width 899 height 418
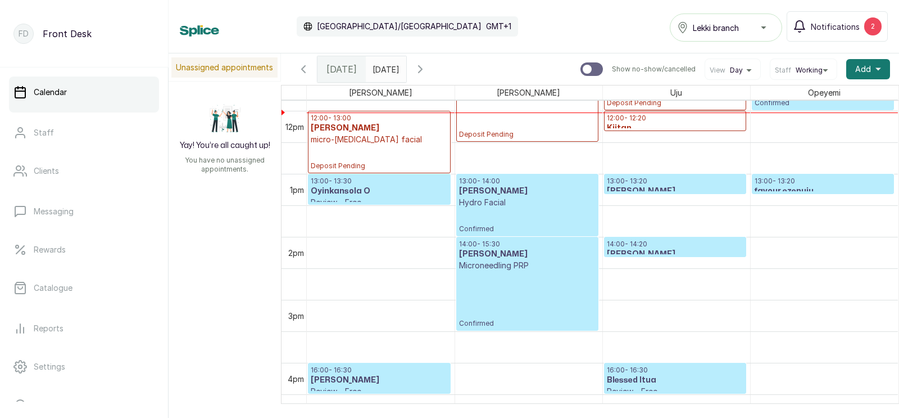
scroll to position [758, 0]
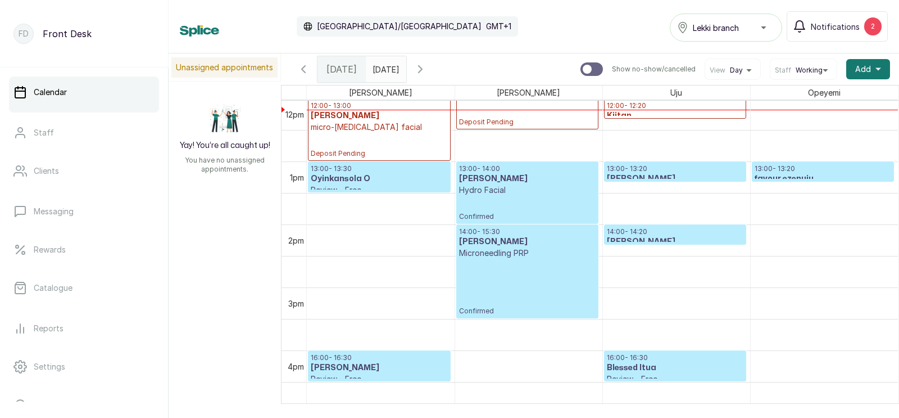
click at [376, 69] on input "text" at bounding box center [376, 66] width 18 height 19
type input "dd/MM/yyyy"
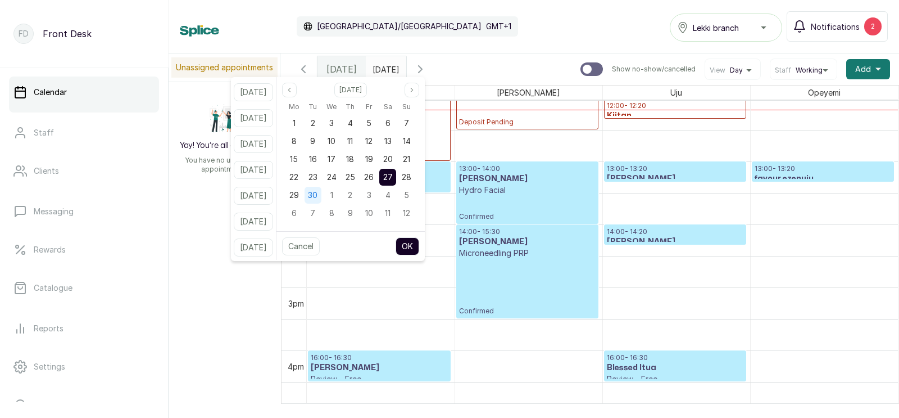
click at [318, 194] on span "30" at bounding box center [313, 195] width 10 height 10
click at [419, 245] on button "OK" at bounding box center [408, 246] width 24 height 18
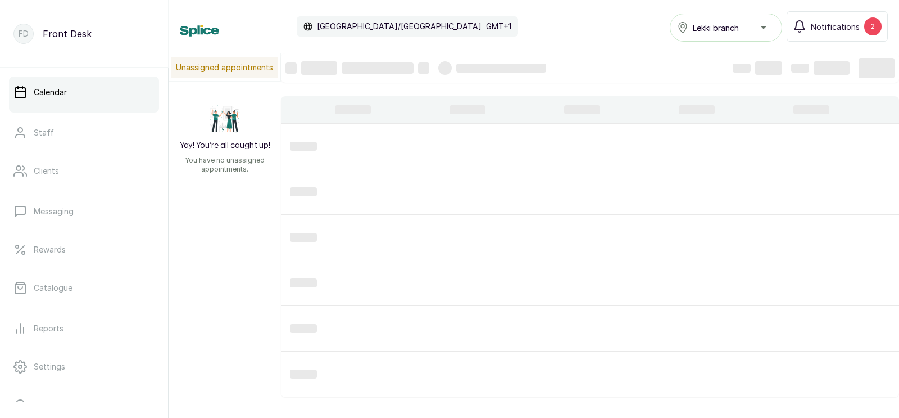
type input "30/09/2025"
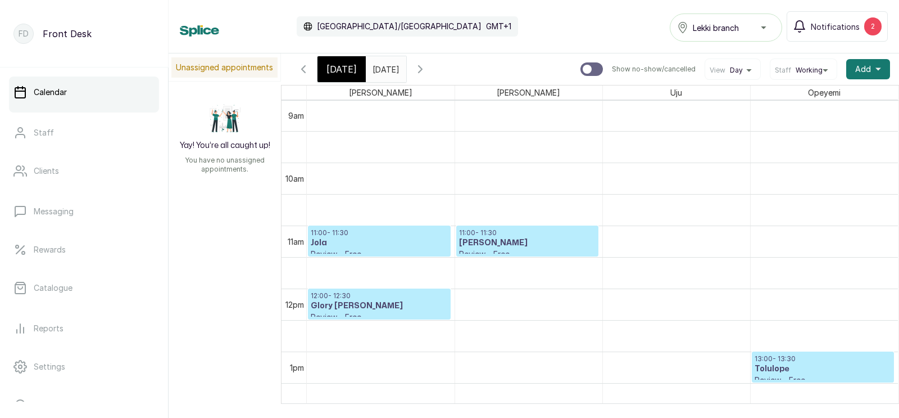
scroll to position [567, 0]
click at [337, 72] on span "[DATE]" at bounding box center [342, 68] width 30 height 13
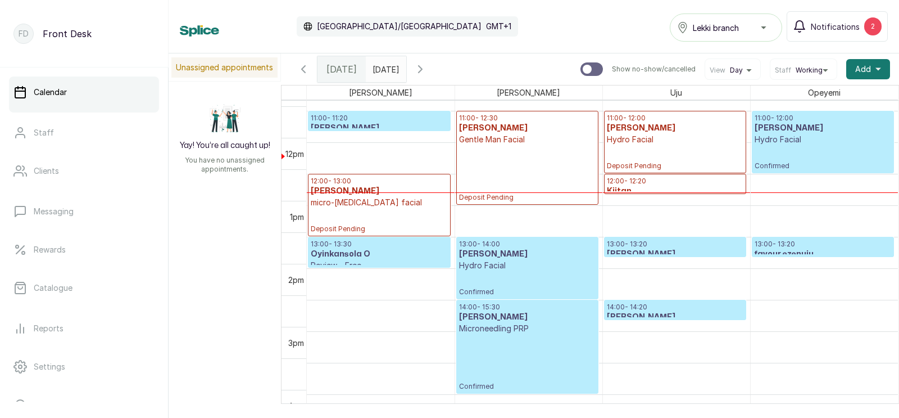
scroll to position [675, 0]
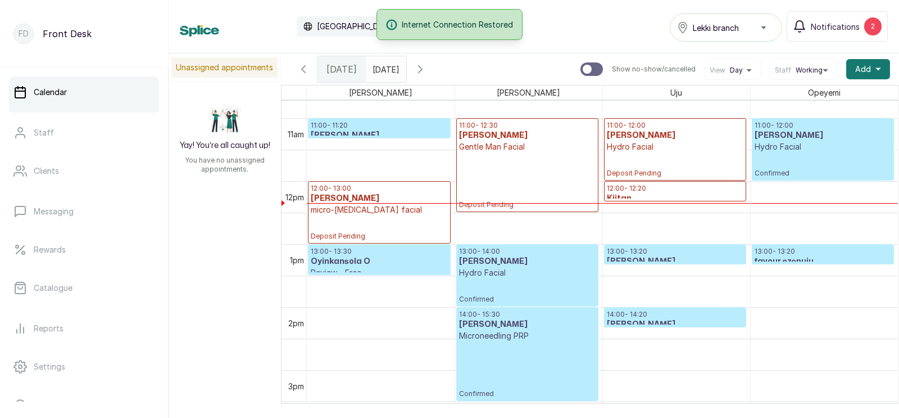
click at [381, 261] on h3 "Oyinkansola O" at bounding box center [379, 261] width 137 height 11
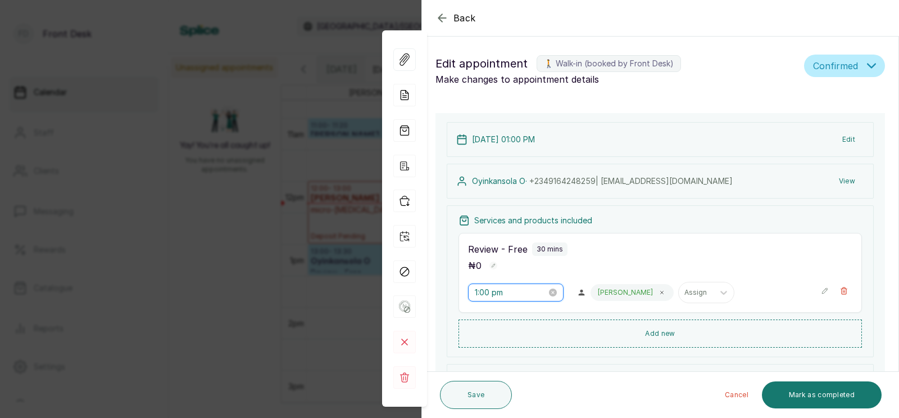
click at [493, 291] on input "1:00 pm" at bounding box center [511, 292] width 72 height 12
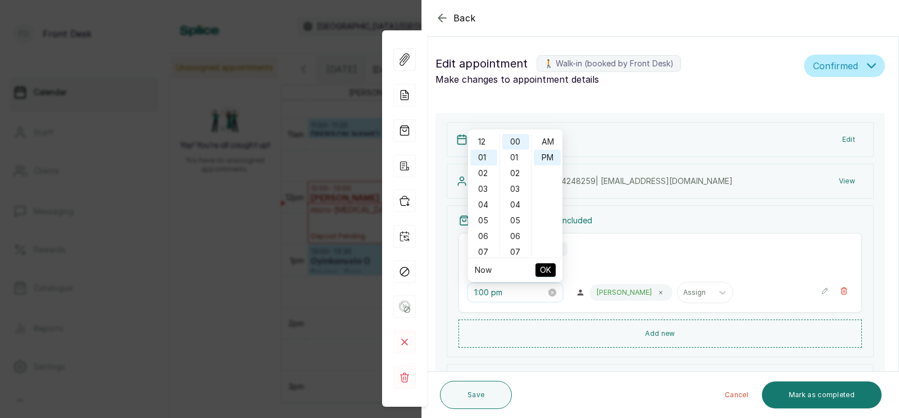
scroll to position [14, 0]
click at [481, 156] on div "02" at bounding box center [484, 159] width 27 height 16
click at [482, 167] on div "03" at bounding box center [484, 175] width 27 height 16
click at [544, 270] on span "OK" at bounding box center [545, 269] width 11 height 21
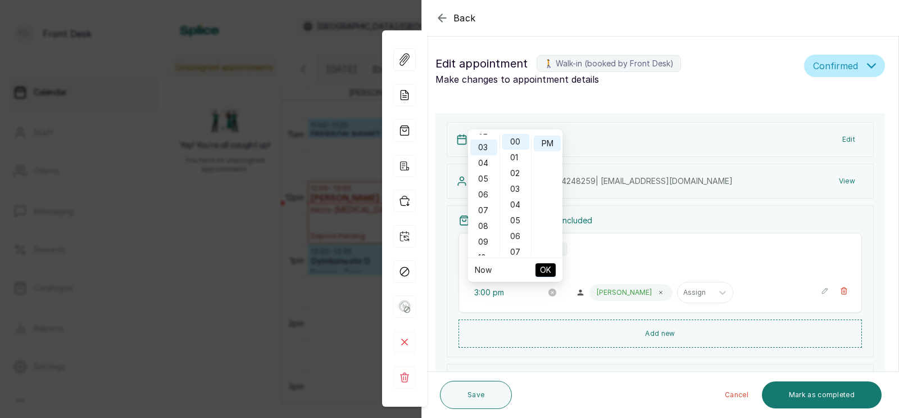
scroll to position [46, 0]
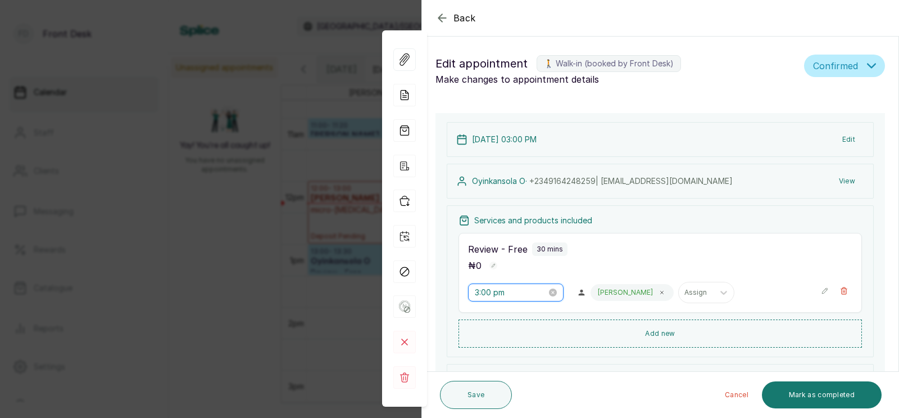
click at [485, 292] on input "3:00 pm" at bounding box center [511, 292] width 72 height 12
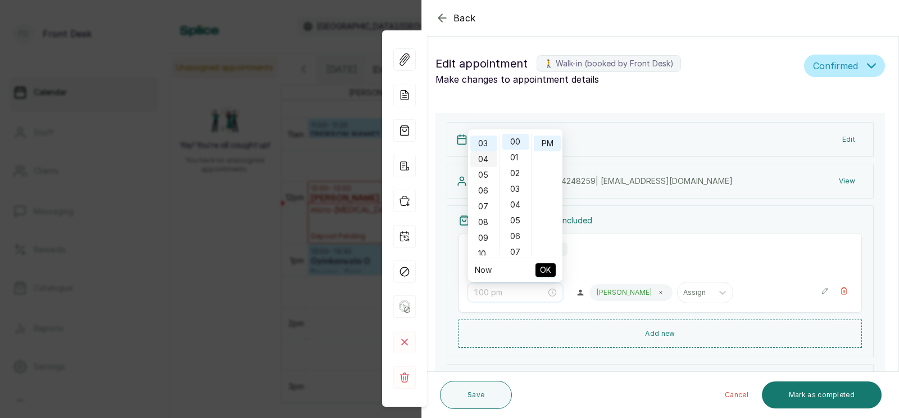
scroll to position [2, 0]
click at [486, 168] on div "02" at bounding box center [484, 172] width 27 height 16
type input "2:00 pm"
click at [544, 268] on span "OK" at bounding box center [545, 269] width 11 height 21
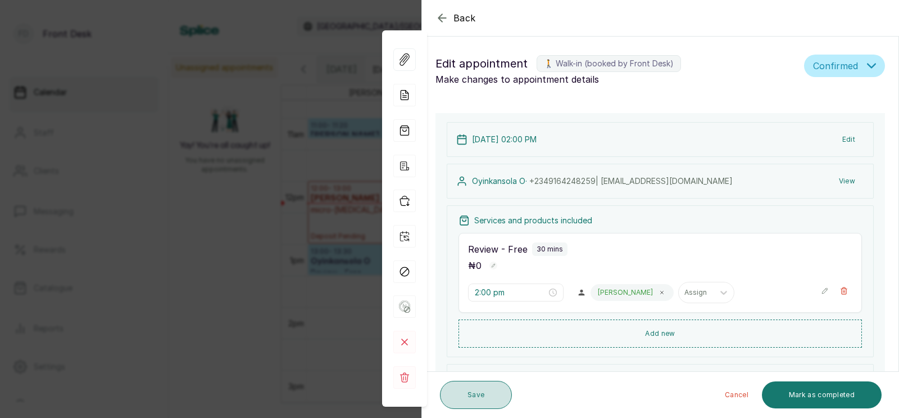
click at [473, 390] on button "Save" at bounding box center [476, 395] width 72 height 28
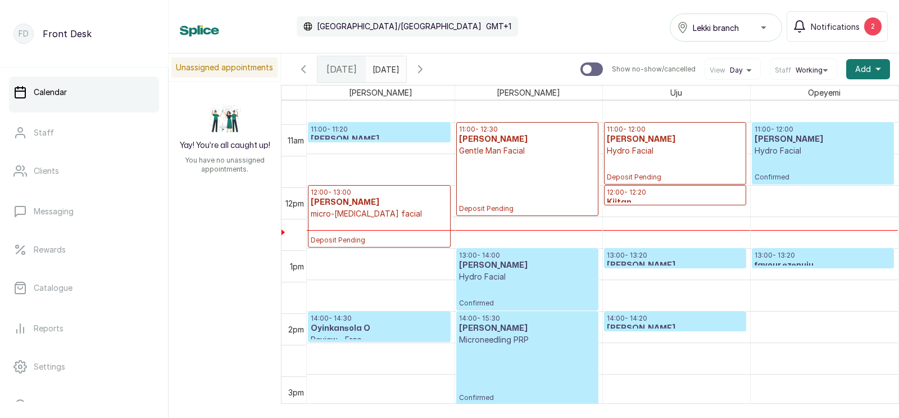
scroll to position [671, 0]
click at [771, 256] on p "13:00 - 13:20" at bounding box center [823, 255] width 137 height 9
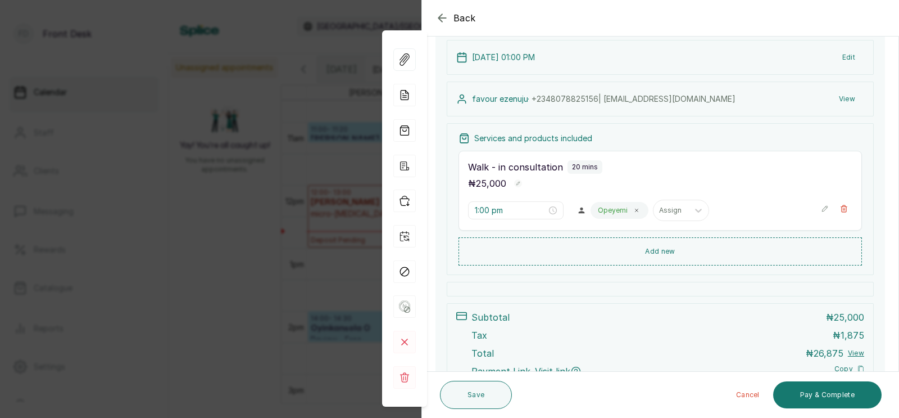
scroll to position [122, 0]
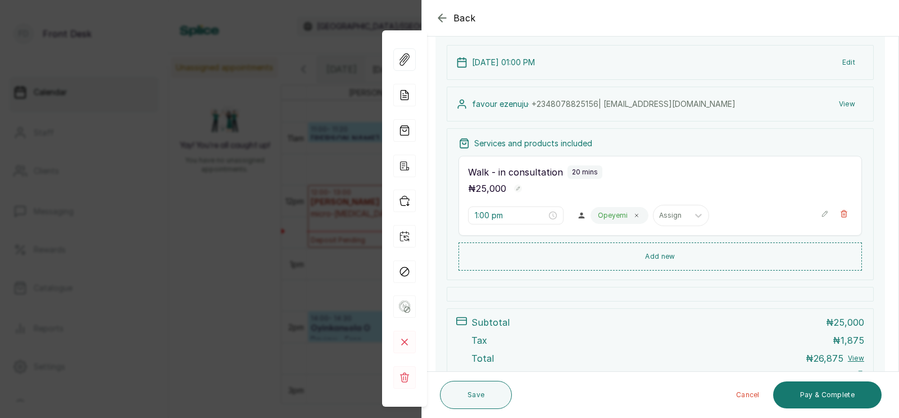
click at [329, 178] on div "Back Appointment Details Edit appointment 🚶 Walk-in (booked by Front Desk) Make…" at bounding box center [449, 209] width 899 height 418
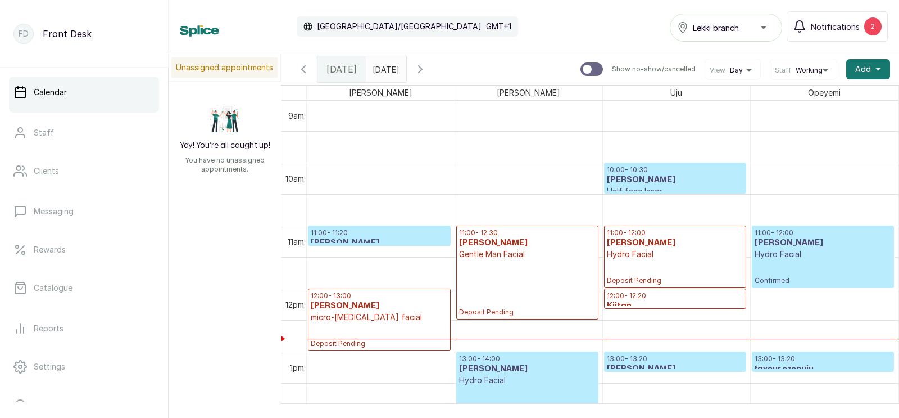
scroll to position [620, 0]
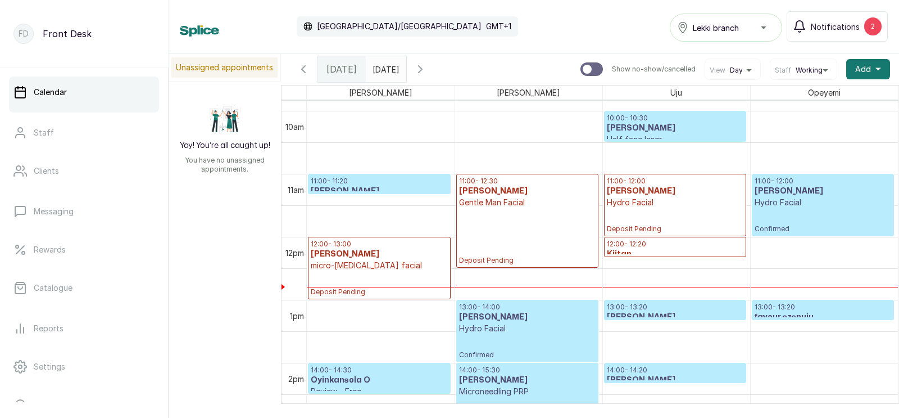
click at [513, 215] on p "Deposit Pending" at bounding box center [527, 236] width 137 height 57
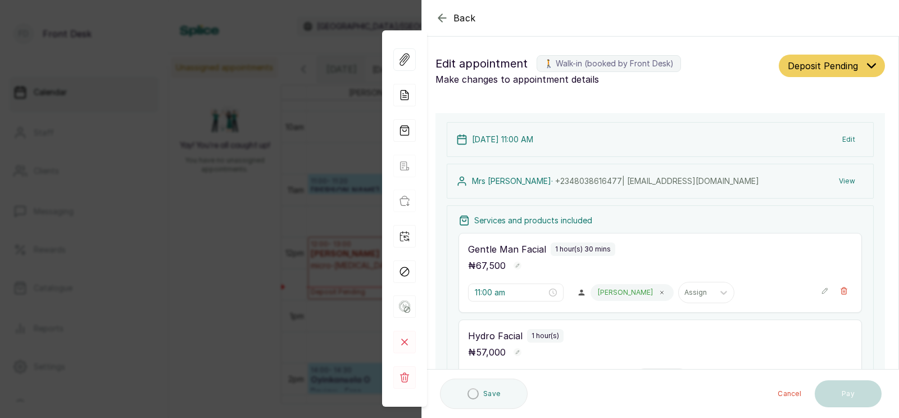
type input "11:00 am"
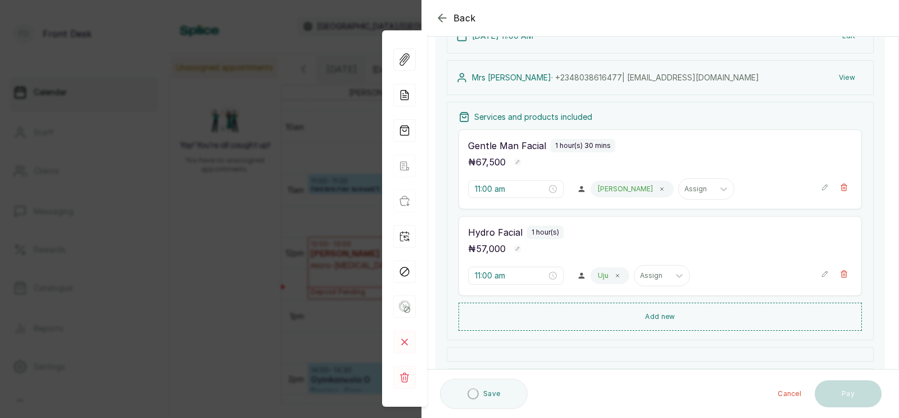
click at [844, 273] on icon "button" at bounding box center [844, 274] width 8 height 8
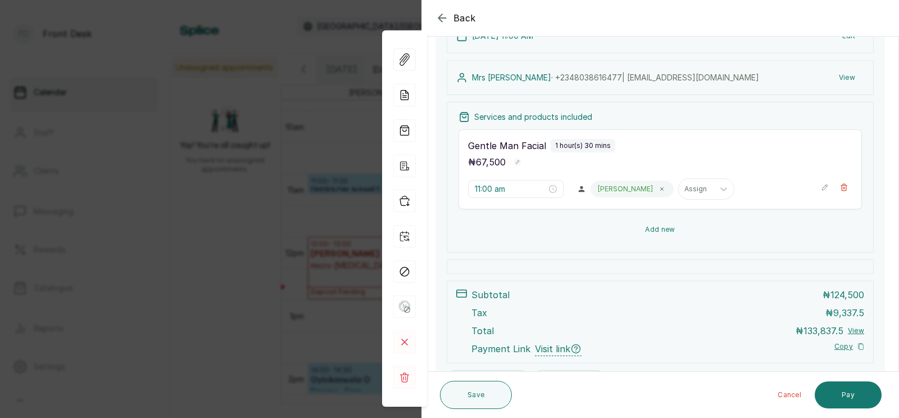
click at [654, 228] on button "Add new" at bounding box center [661, 229] width 404 height 27
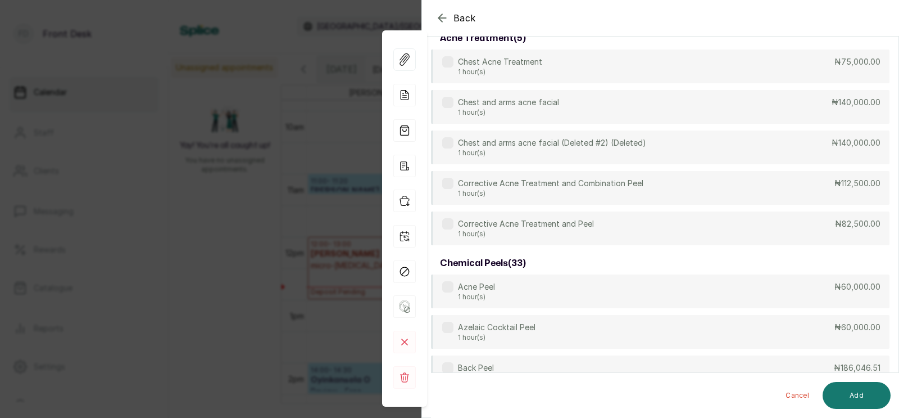
scroll to position [0, 0]
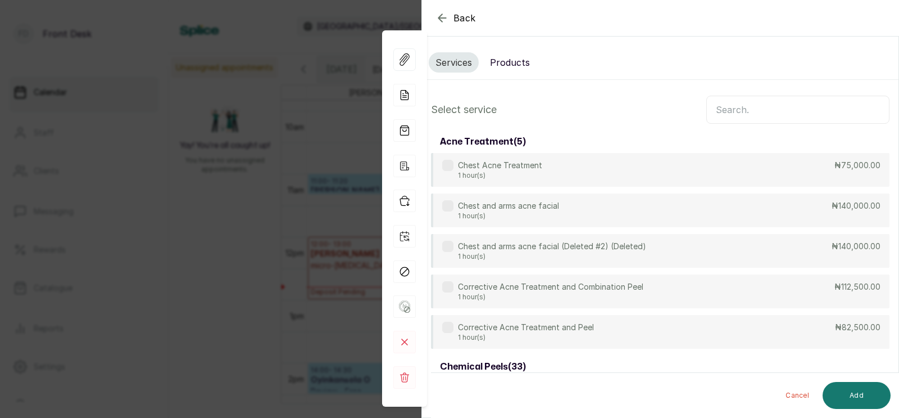
click at [745, 110] on input "text" at bounding box center [798, 110] width 183 height 28
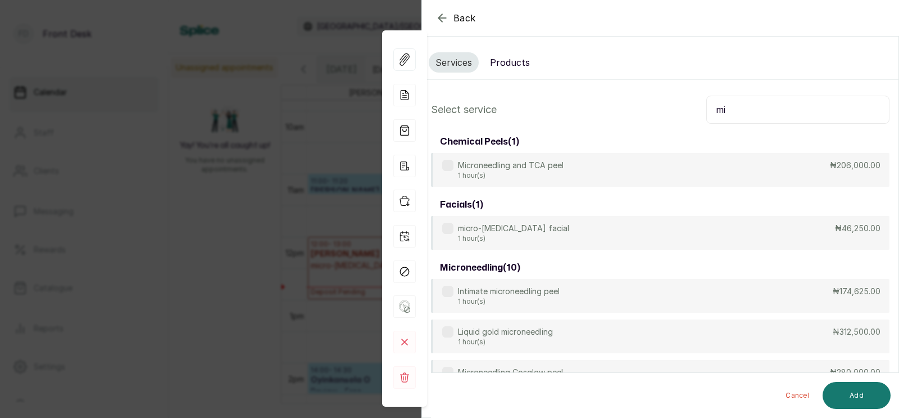
type input "m"
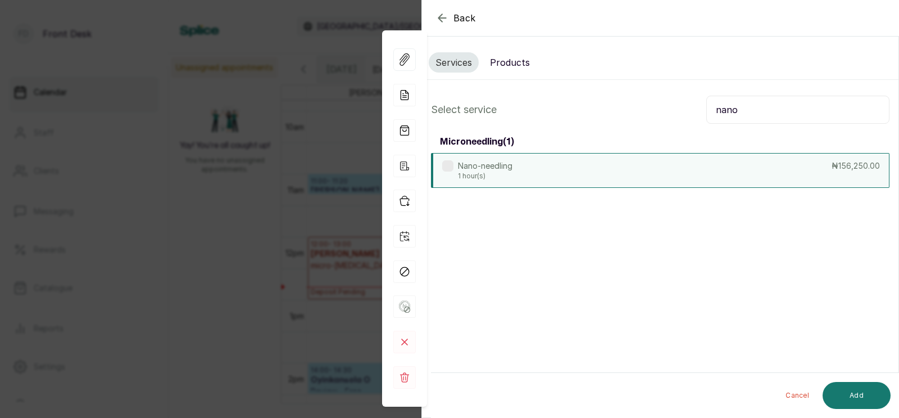
type input "nano"
click at [609, 165] on div "Nano-needling 1 hour(s) ₦156,250.00" at bounding box center [660, 170] width 459 height 35
click at [854, 391] on button "Add" at bounding box center [857, 395] width 68 height 27
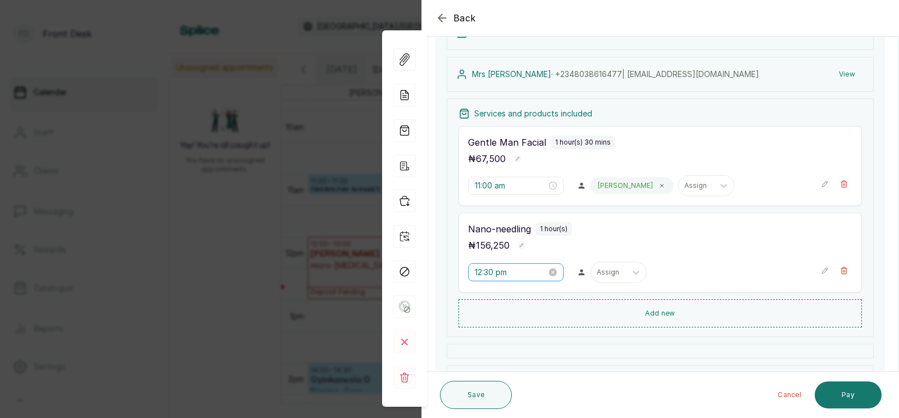
scroll to position [116, 0]
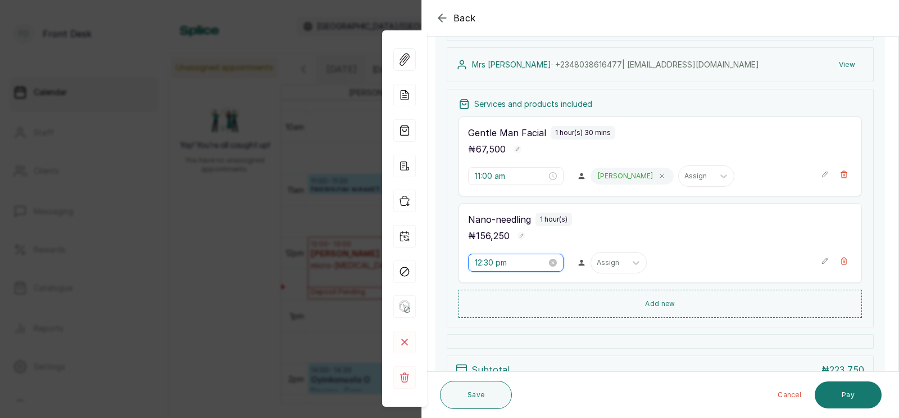
click at [496, 262] on input "12:30 pm" at bounding box center [511, 262] width 72 height 12
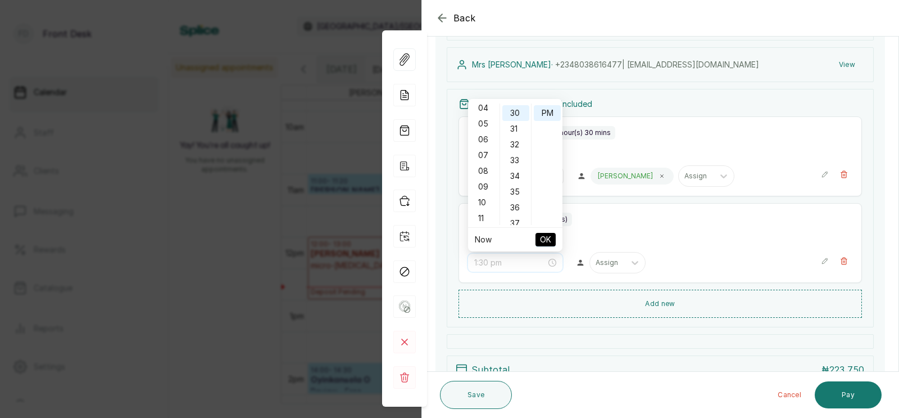
scroll to position [75, 0]
click at [485, 206] on div "11" at bounding box center [484, 209] width 27 height 16
type input "11:00 pm"
click at [516, 109] on div "00" at bounding box center [516, 111] width 27 height 16
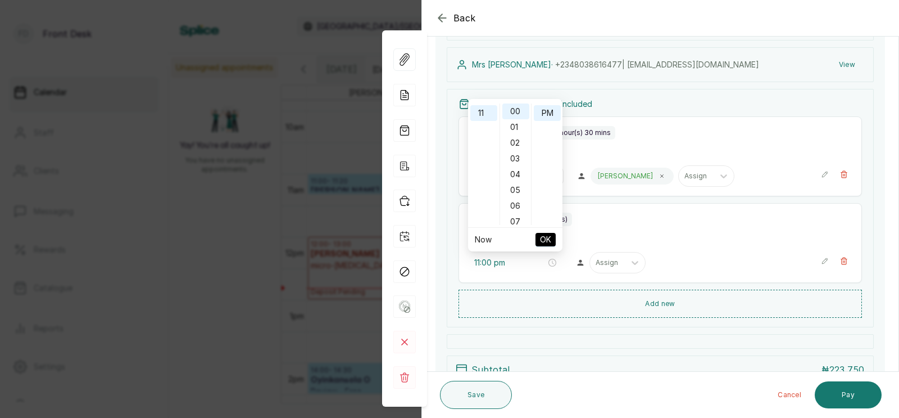
click at [547, 237] on span "OK" at bounding box center [545, 239] width 11 height 21
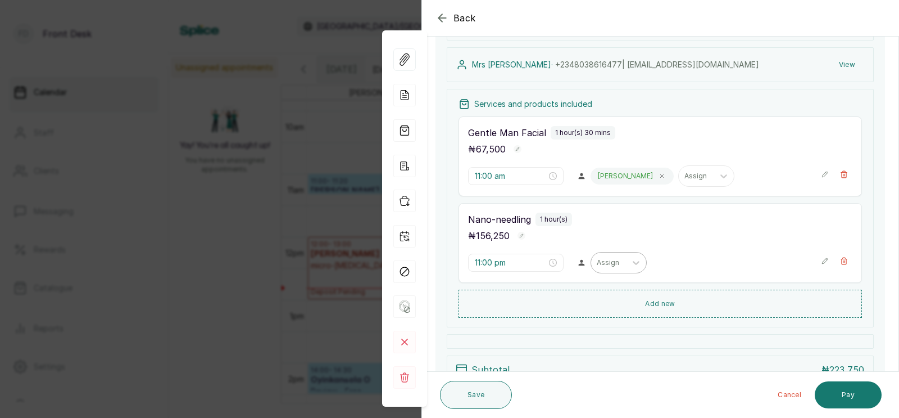
click at [597, 263] on div at bounding box center [609, 262] width 24 height 10
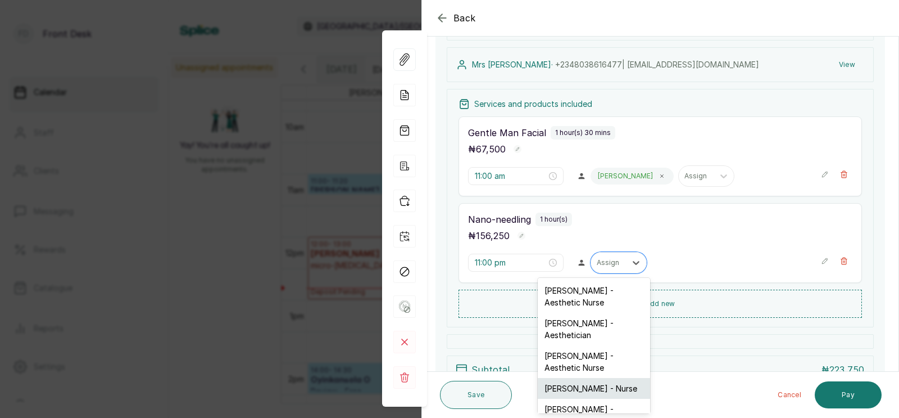
click at [586, 378] on div "Ifeoma Eze - Nurse" at bounding box center [594, 388] width 112 height 21
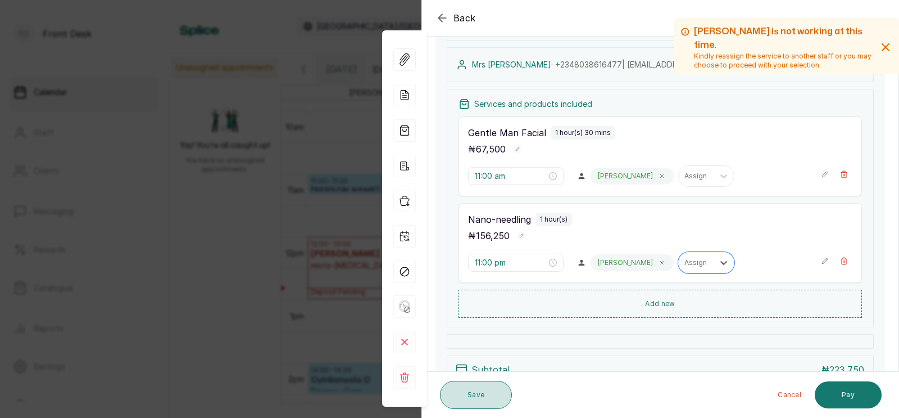
click at [469, 395] on button "Save" at bounding box center [476, 395] width 72 height 28
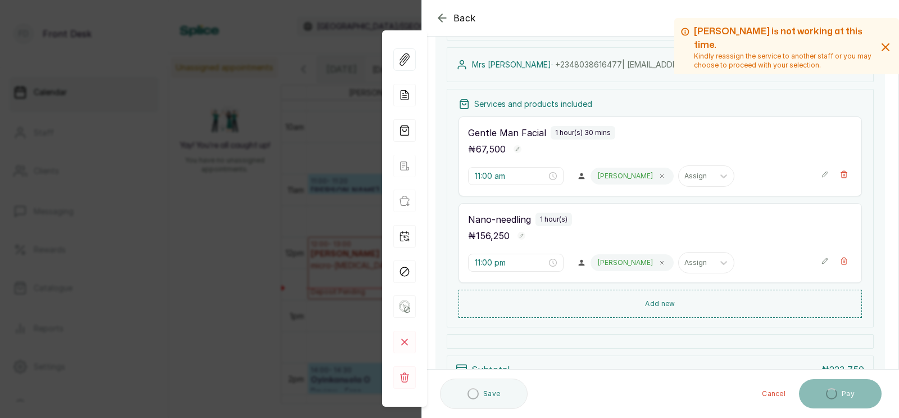
click at [511, 263] on p "Deposit Pending" at bounding box center [527, 236] width 137 height 57
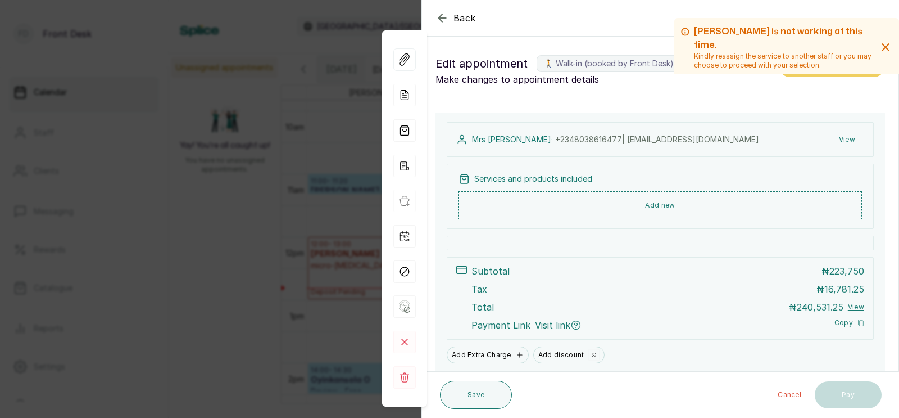
click at [499, 263] on div "Subtotal ₦ 223,750 Tax ₦ 16,781.25 Total ₦ 240,531.25 View Payment Link Visit l…" at bounding box center [660, 298] width 427 height 83
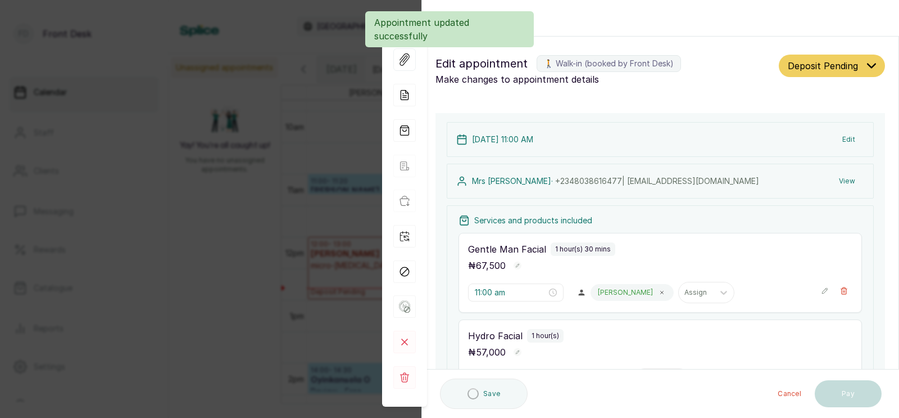
click at [343, 316] on div "Back Appointment Details Edit appointment 🚶 Walk-in (booked by Front Desk) Make…" at bounding box center [449, 209] width 899 height 418
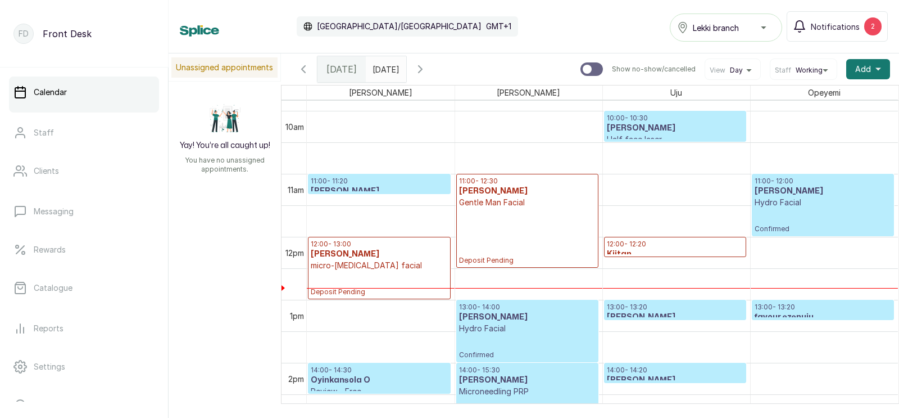
click at [558, 233] on p "Deposit Pending" at bounding box center [527, 236] width 137 height 57
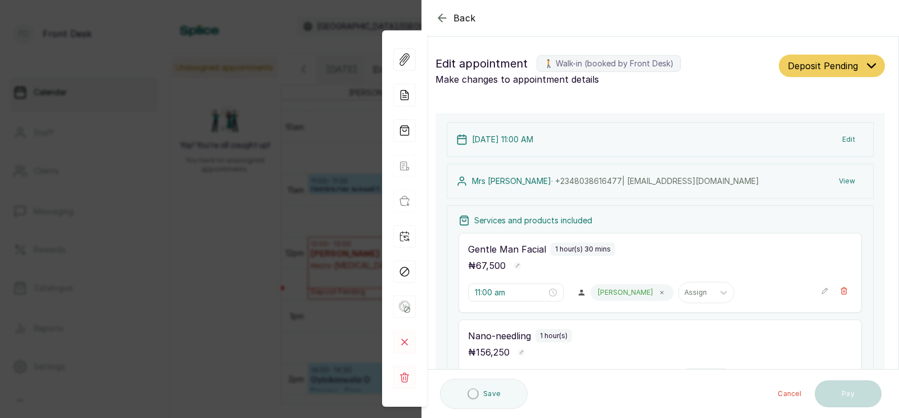
click at [505, 373] on input "11:00 pm" at bounding box center [511, 379] width 72 height 12
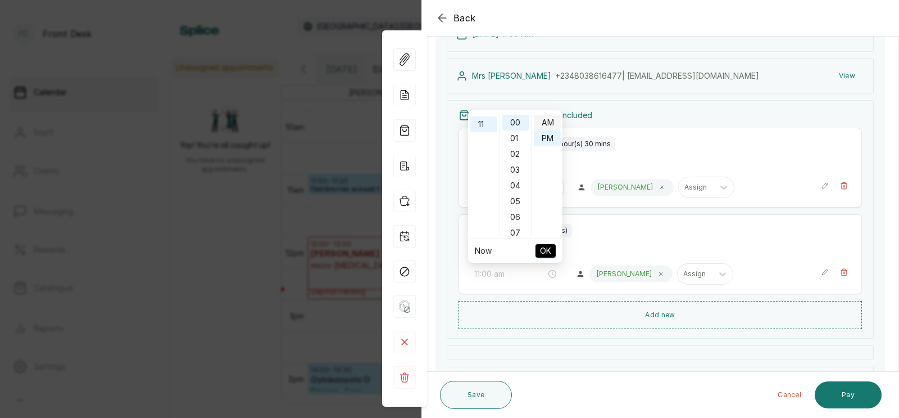
click at [546, 121] on div "AM" at bounding box center [547, 123] width 27 height 16
type input "11:00 am"
click at [546, 252] on span "OK" at bounding box center [545, 250] width 11 height 21
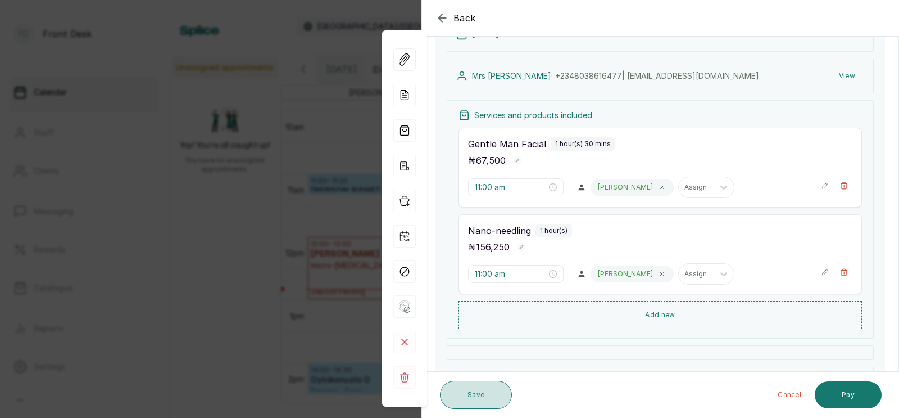
click at [472, 392] on button "Save" at bounding box center [476, 395] width 72 height 28
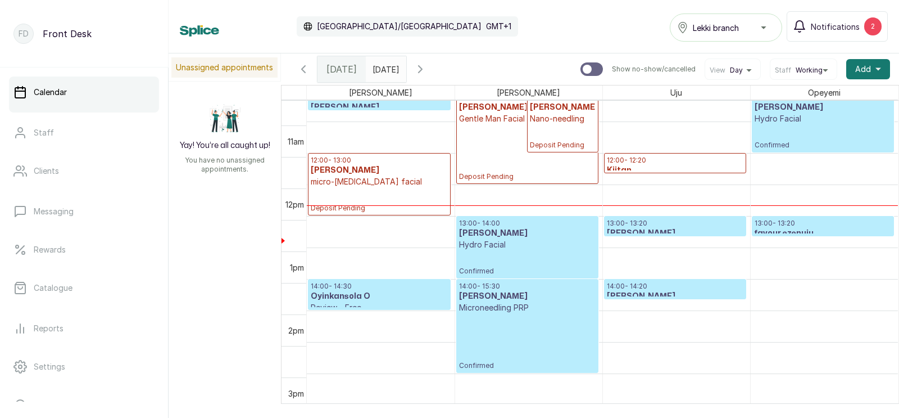
scroll to position [703, 0]
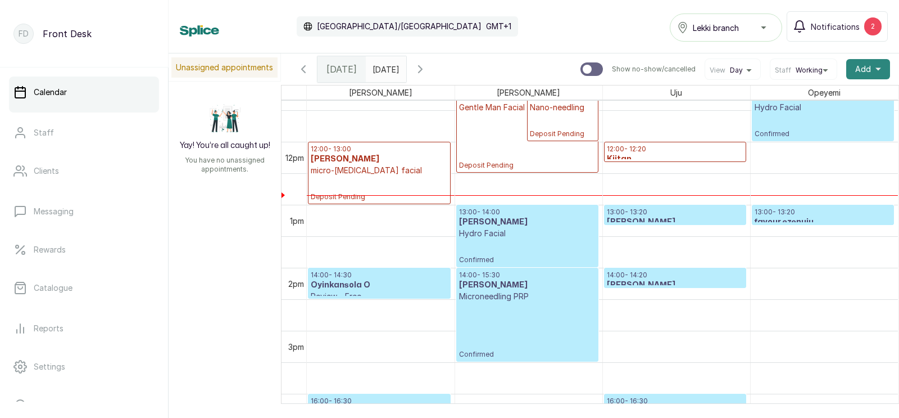
click at [863, 70] on span "Add" at bounding box center [864, 69] width 16 height 11
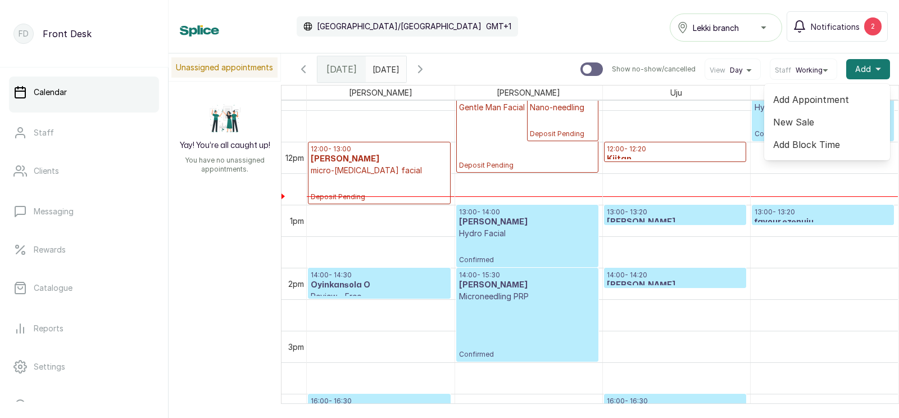
click at [803, 98] on span "Add Appointment" at bounding box center [828, 99] width 108 height 13
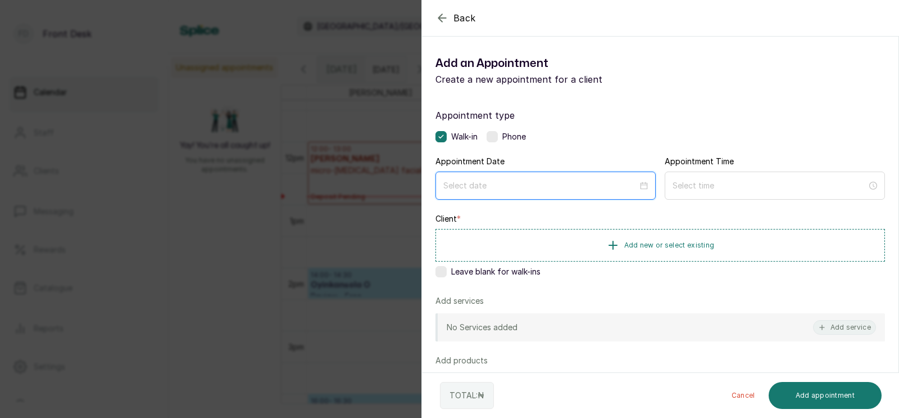
click at [480, 188] on input at bounding box center [541, 185] width 195 height 12
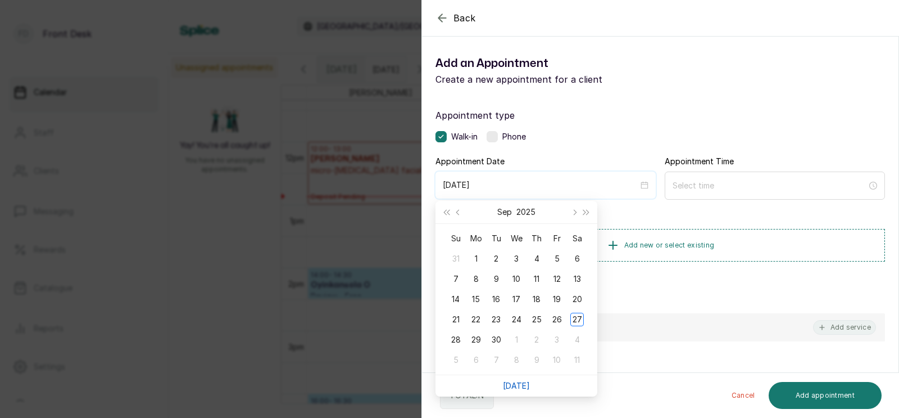
type input "2025/10/08"
click at [522, 386] on link "[DATE]" at bounding box center [516, 386] width 27 height 10
type input "2025/09/27"
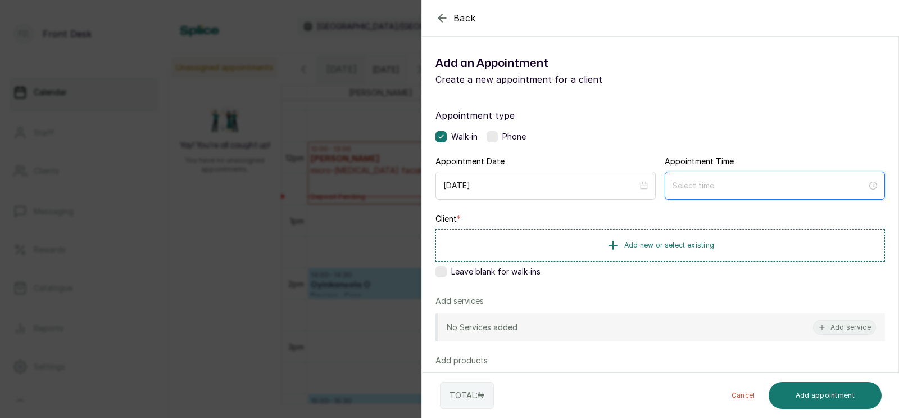
click at [704, 188] on input at bounding box center [770, 185] width 195 height 12
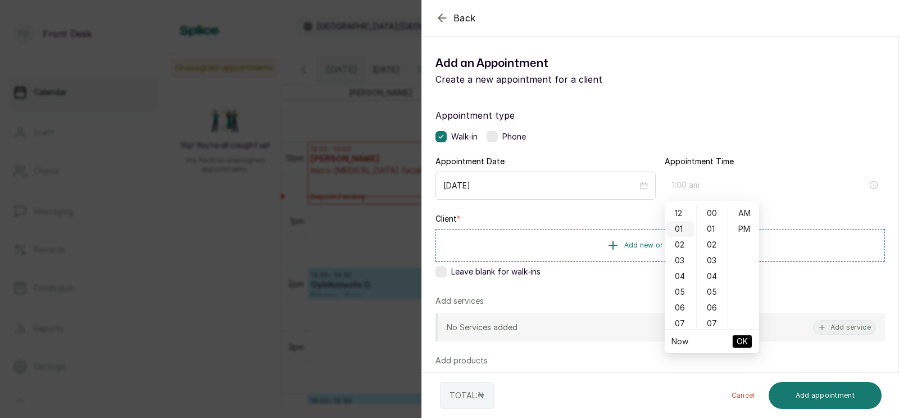
click at [679, 224] on div "01" at bounding box center [680, 229] width 27 height 16
type input "1:00 pm"
click at [743, 228] on div "PM" at bounding box center [744, 229] width 27 height 16
click at [742, 341] on span "OK" at bounding box center [742, 341] width 11 height 21
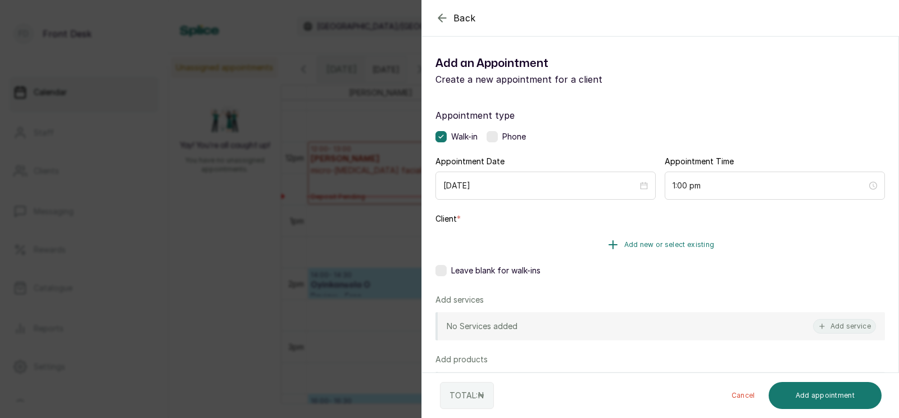
click at [672, 242] on span "Add new or select existing" at bounding box center [670, 244] width 91 height 9
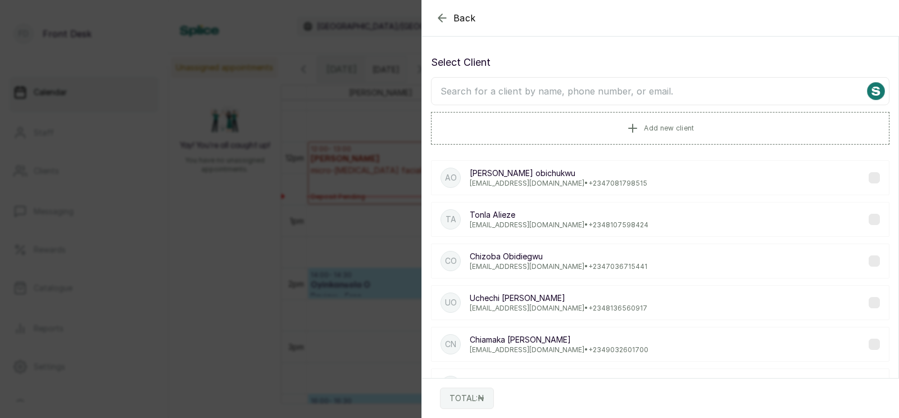
click at [609, 93] on input "text" at bounding box center [660, 91] width 459 height 28
type input "temi"
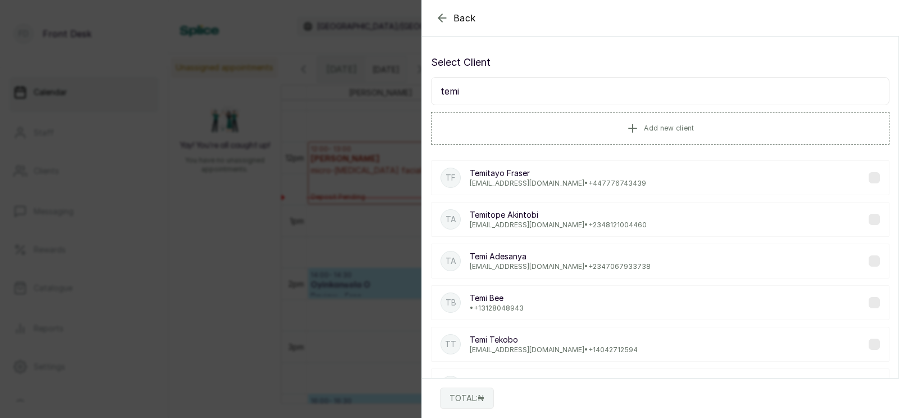
click at [521, 223] on p "temitopeakintobi@yahoo.com • +234 8121004460" at bounding box center [558, 224] width 177 height 9
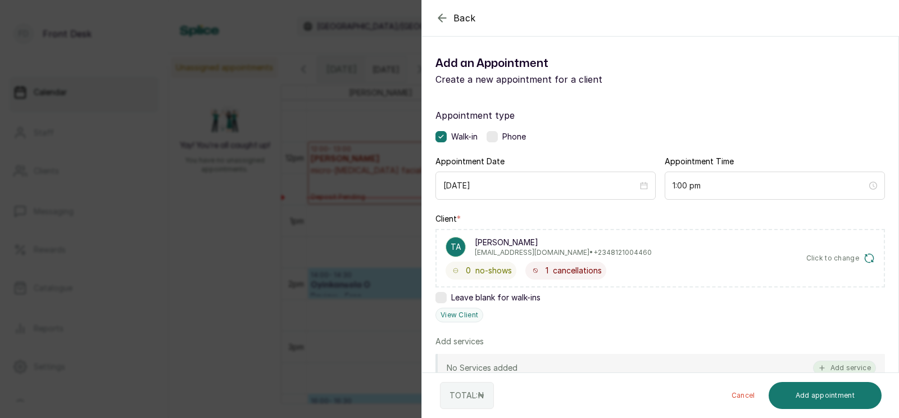
scroll to position [107, 0]
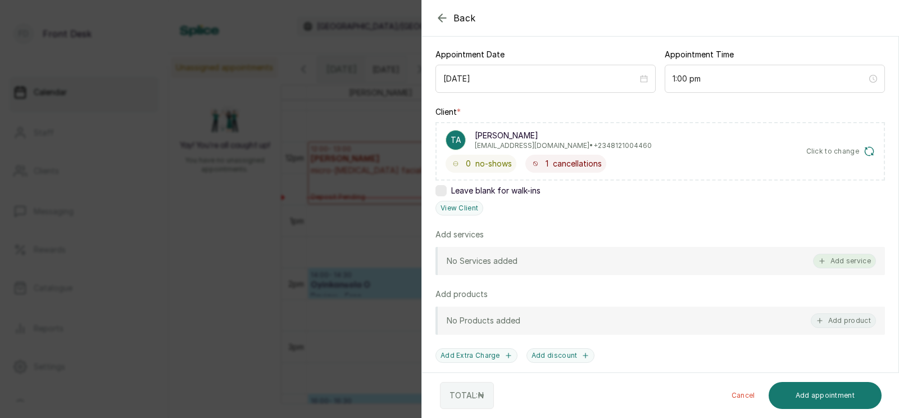
click at [848, 256] on button "Add service" at bounding box center [844, 261] width 63 height 15
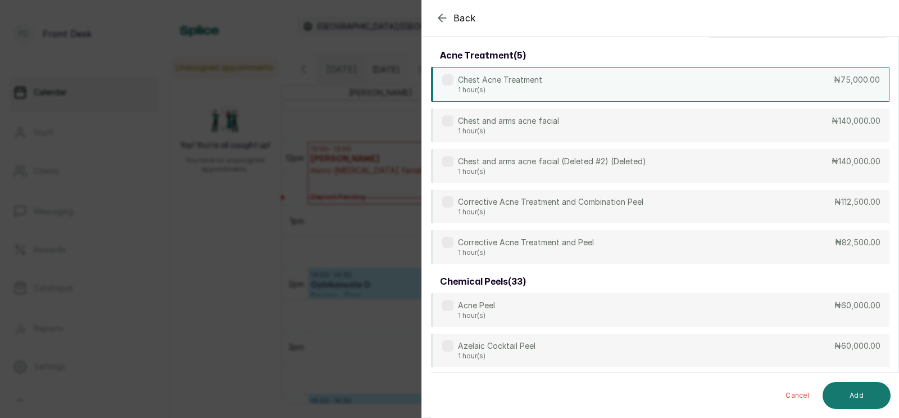
scroll to position [1, 0]
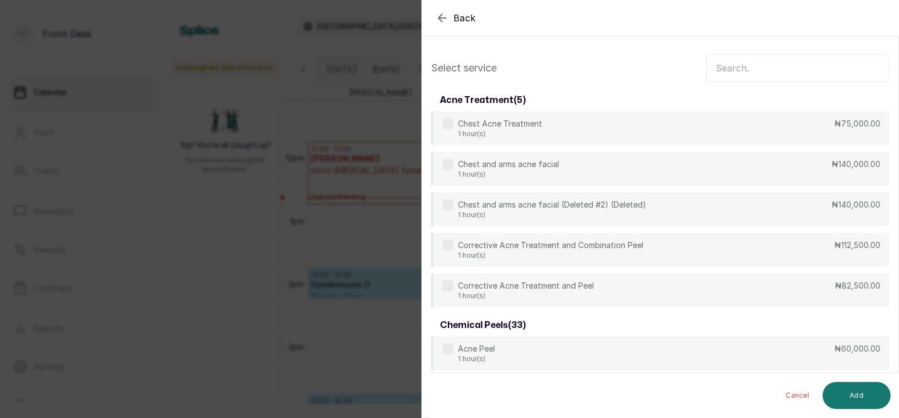
click at [735, 72] on input "text" at bounding box center [798, 68] width 183 height 28
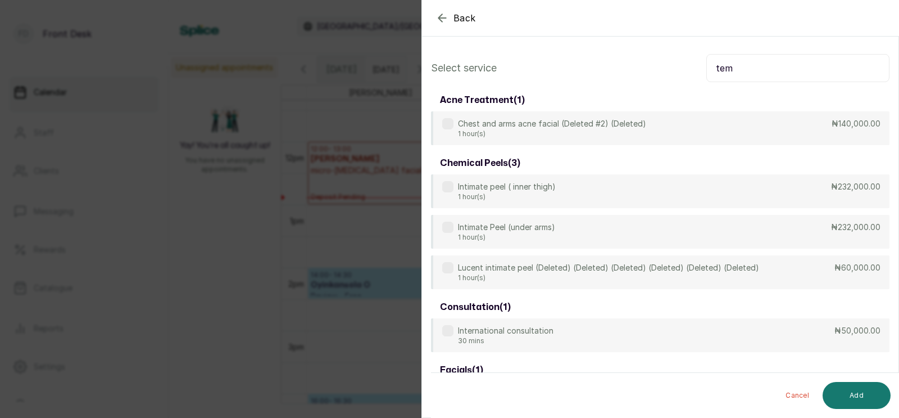
scroll to position [0, 0]
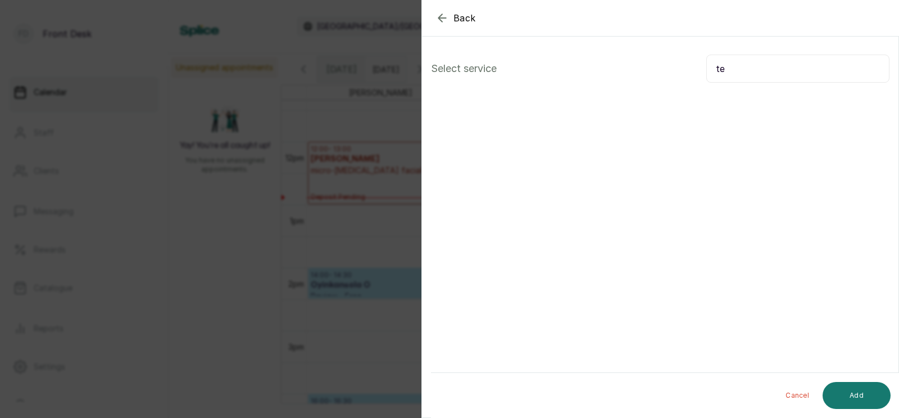
type input "t"
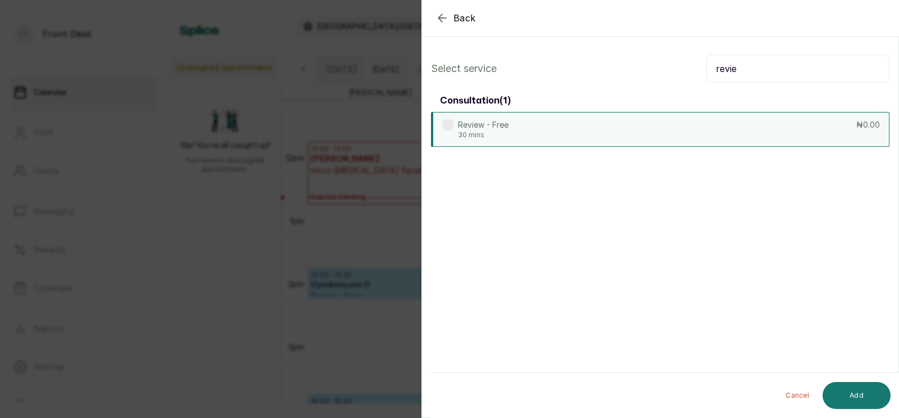
type input "revie"
click at [667, 137] on div "Review - Free 30 mins ₦0.00" at bounding box center [660, 129] width 459 height 35
click at [852, 394] on button "Add" at bounding box center [857, 395] width 68 height 27
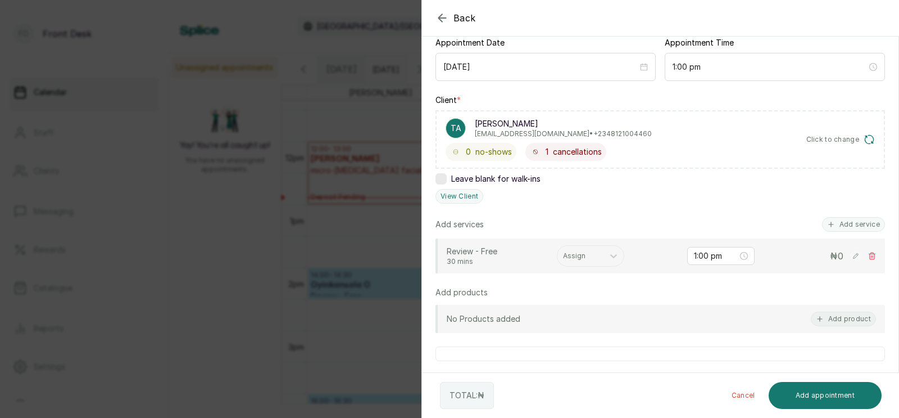
scroll to position [124, 0]
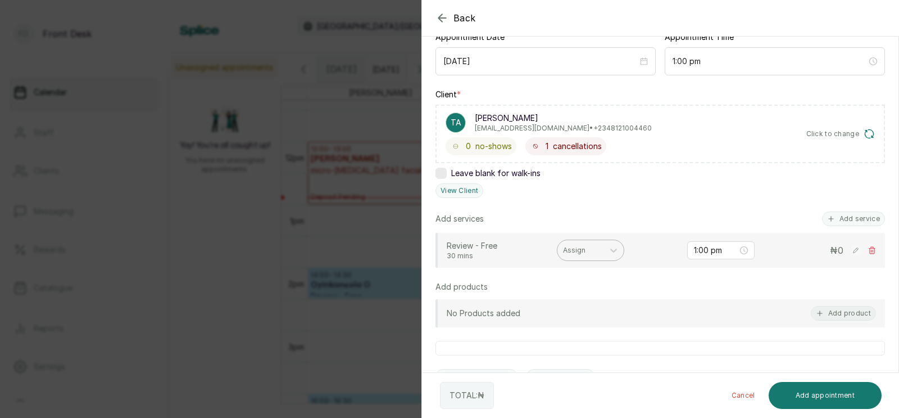
click at [587, 250] on div at bounding box center [580, 250] width 35 height 10
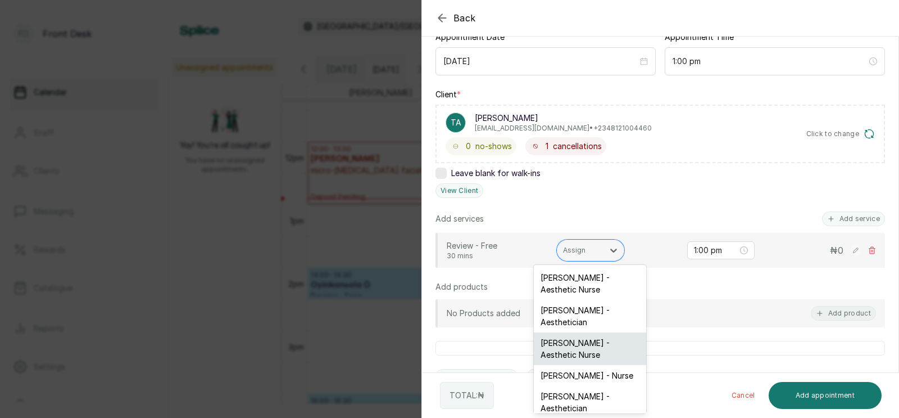
scroll to position [81, 0]
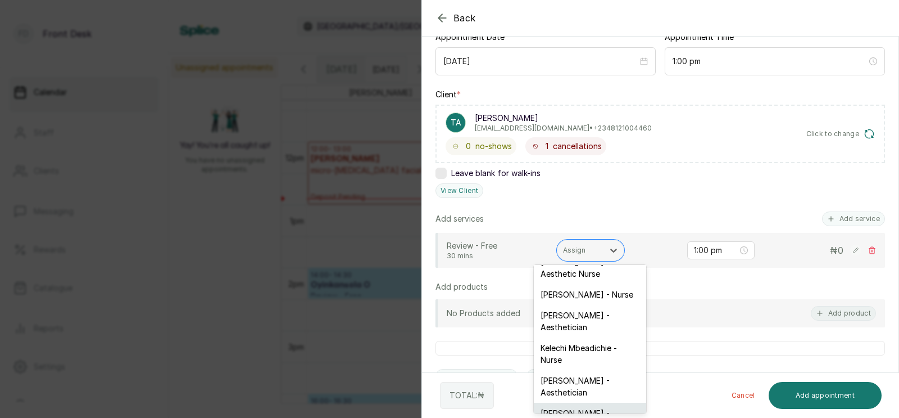
click at [567, 403] on div "Donna Onyendi - Aesthetician" at bounding box center [590, 419] width 112 height 33
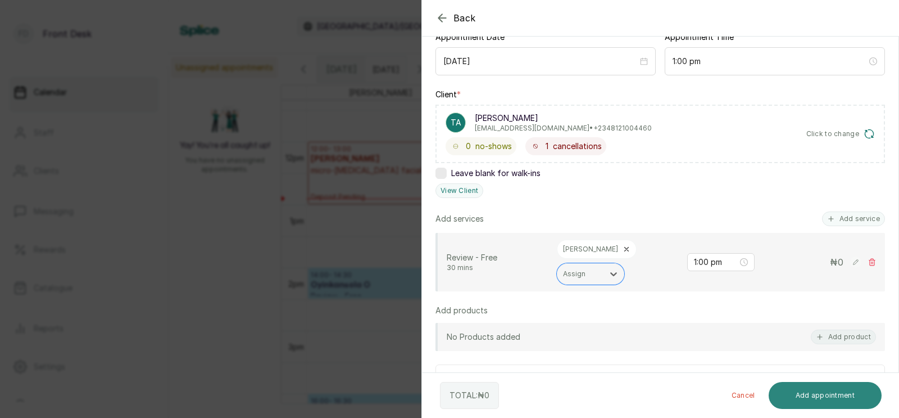
click at [810, 394] on button "Add appointment" at bounding box center [826, 395] width 114 height 27
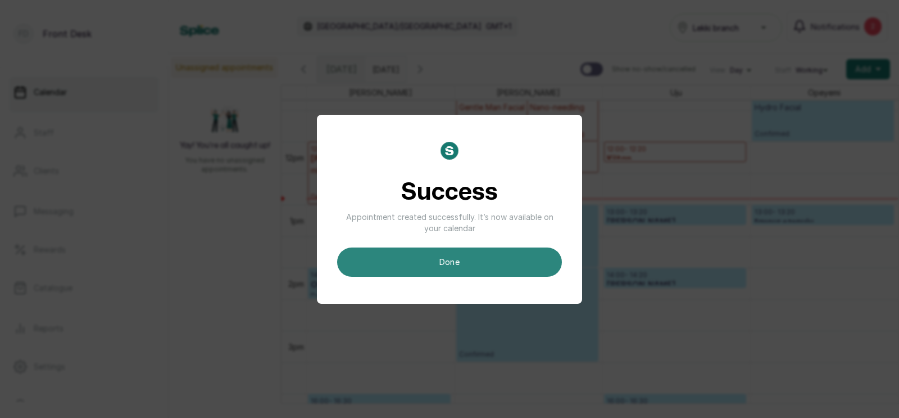
click at [459, 259] on button "done" at bounding box center [449, 261] width 225 height 29
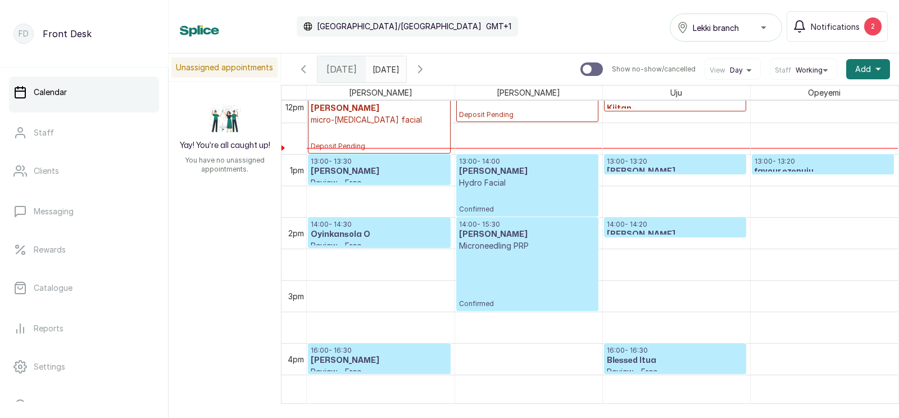
scroll to position [768, 0]
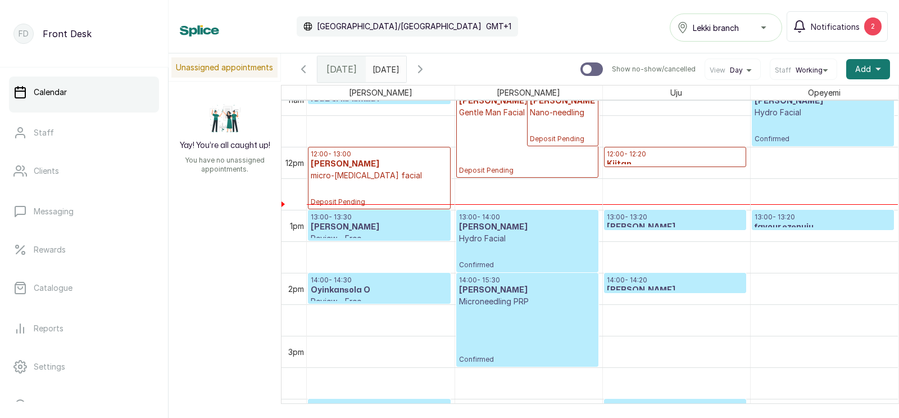
click at [361, 227] on h3 "[PERSON_NAME]" at bounding box center [379, 226] width 137 height 11
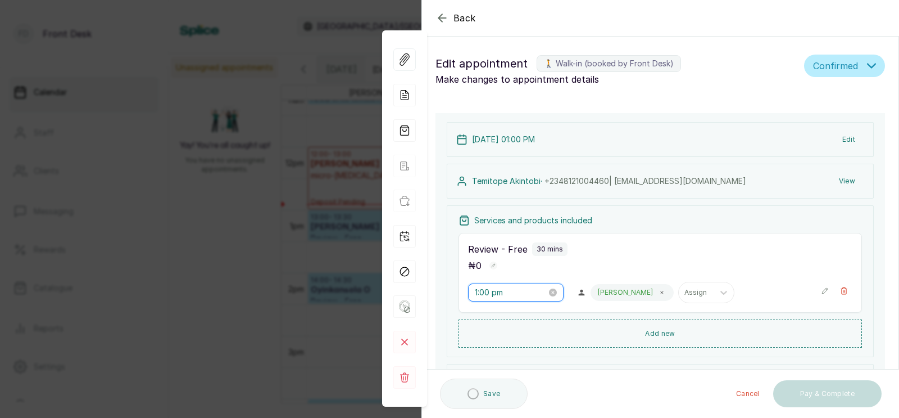
click at [492, 295] on input "1:00 pm" at bounding box center [511, 292] width 72 height 12
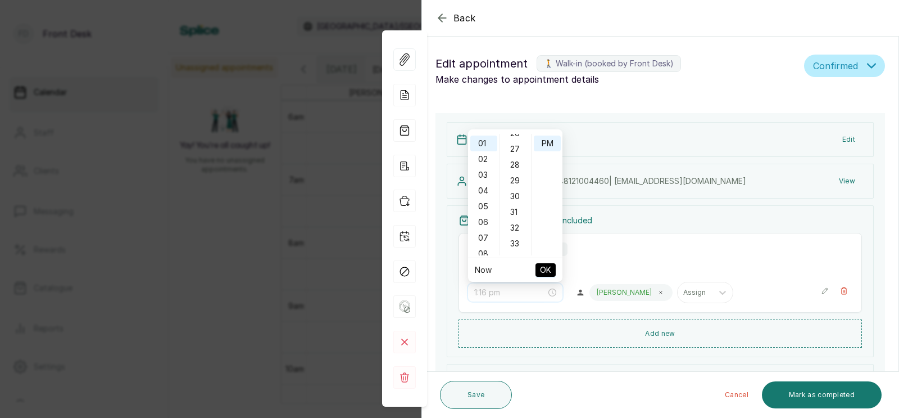
scroll to position [432, 0]
click at [510, 177] on div "30" at bounding box center [516, 182] width 27 height 16
type input "1:30 pm"
click at [545, 269] on span "OK" at bounding box center [545, 269] width 11 height 21
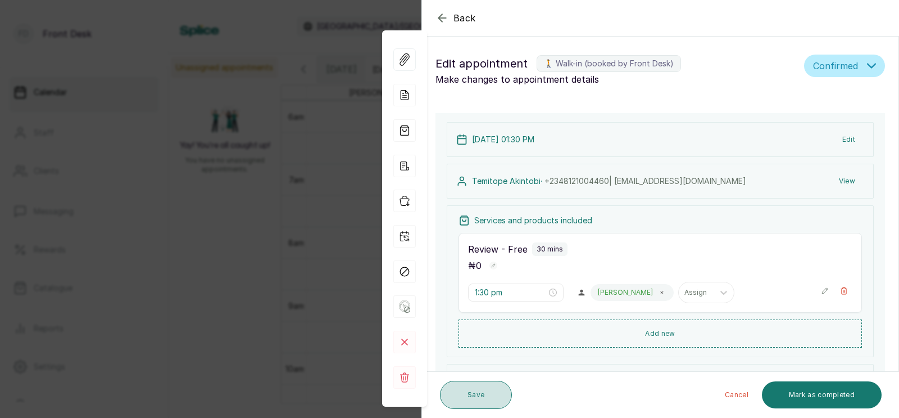
click at [469, 395] on button "Save" at bounding box center [476, 395] width 72 height 28
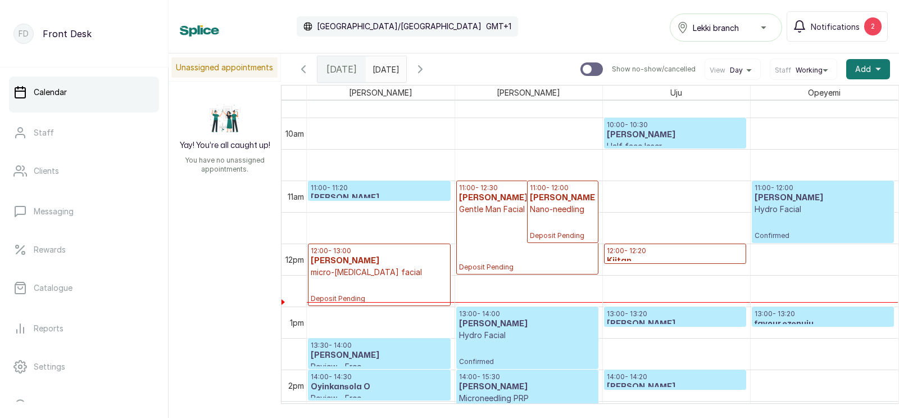
scroll to position [612, 0]
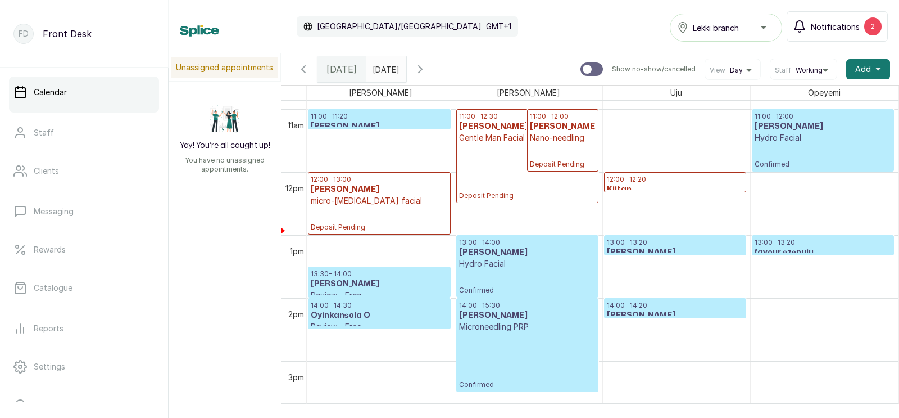
click at [834, 26] on span "Notifications" at bounding box center [835, 27] width 49 height 12
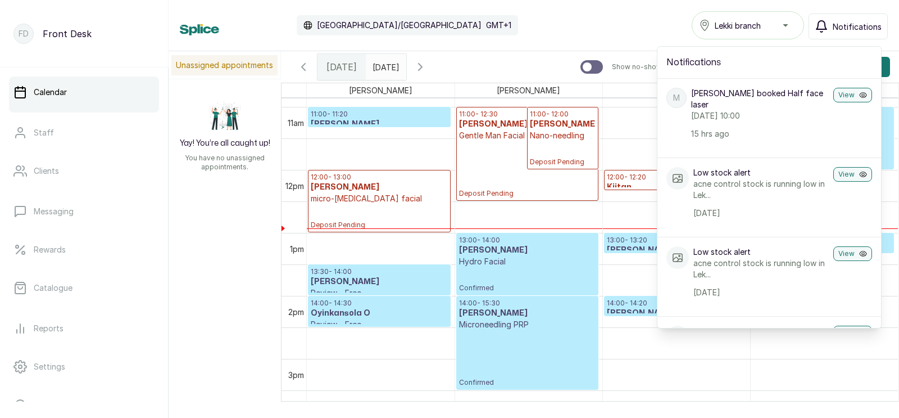
click at [834, 26] on button "Notifications" at bounding box center [848, 26] width 79 height 26
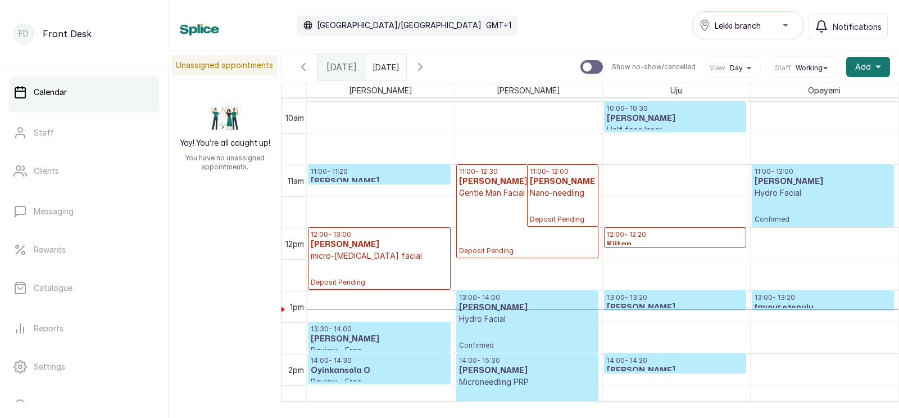
scroll to position [615, 0]
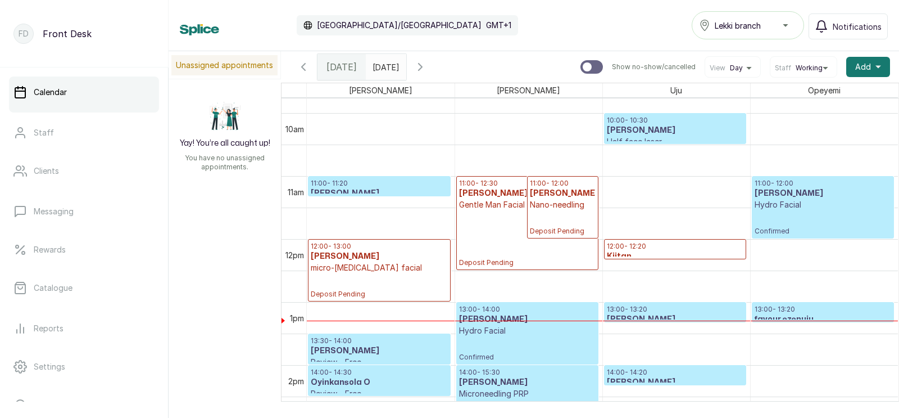
click at [364, 184] on p "11:00 - 11:20" at bounding box center [379, 183] width 137 height 9
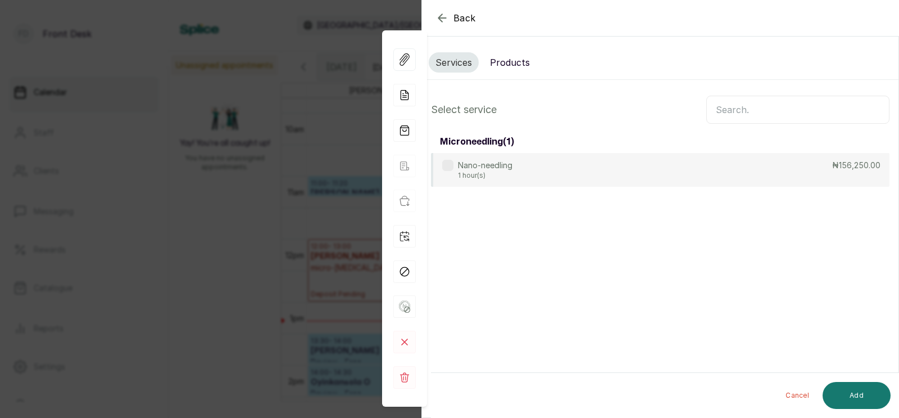
scroll to position [0, 0]
click at [732, 112] on input "text" at bounding box center [798, 110] width 183 height 28
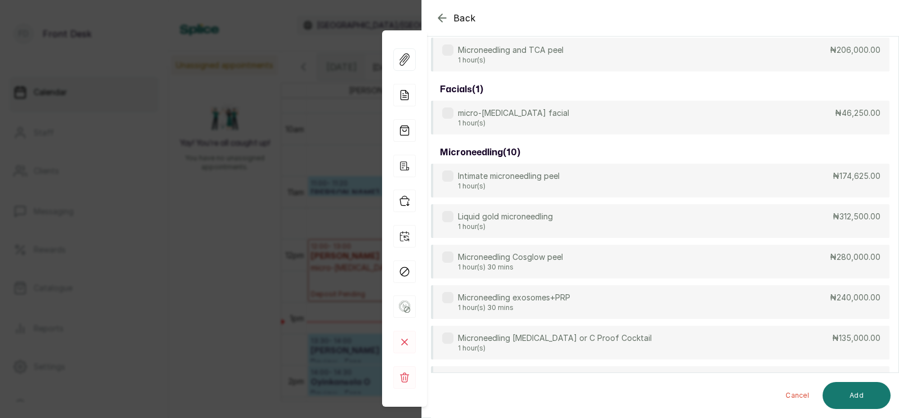
scroll to position [218, 0]
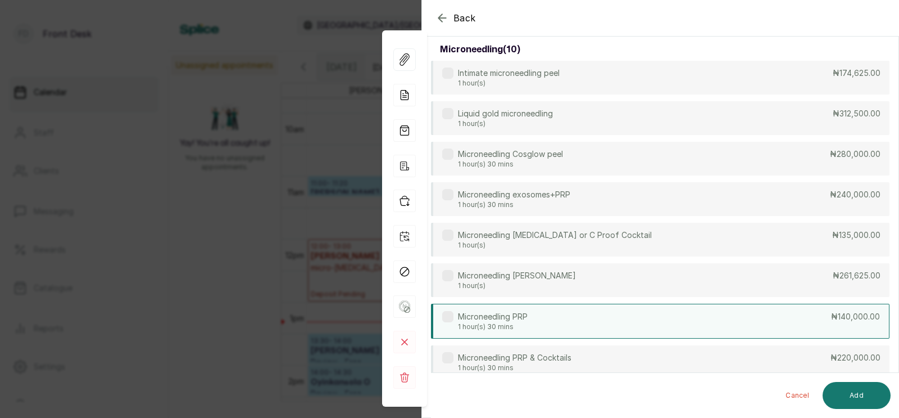
click at [525, 323] on p "1 hour(s) 30 mins" at bounding box center [493, 326] width 70 height 9
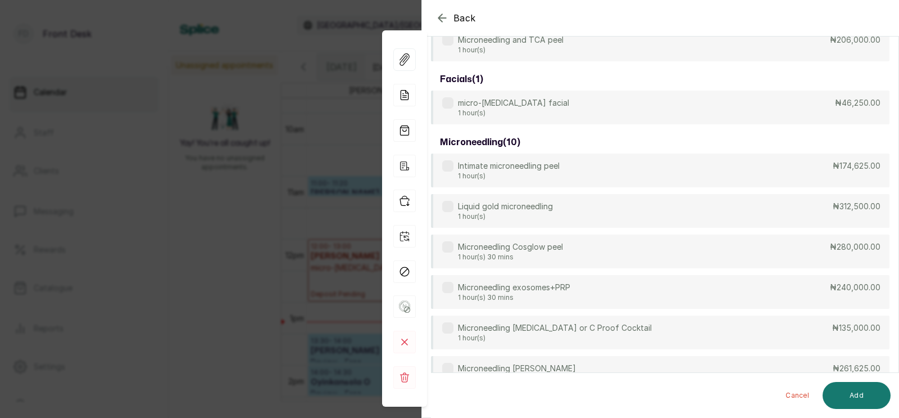
scroll to position [0, 0]
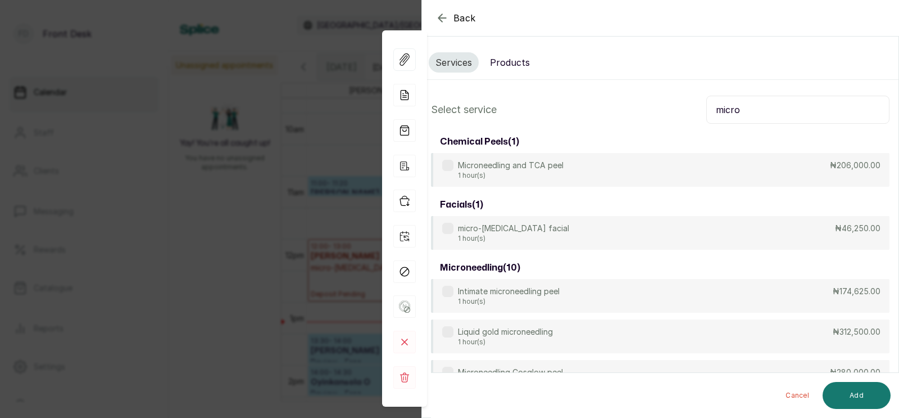
click at [752, 108] on input "micro" at bounding box center [798, 110] width 183 height 28
type input "m"
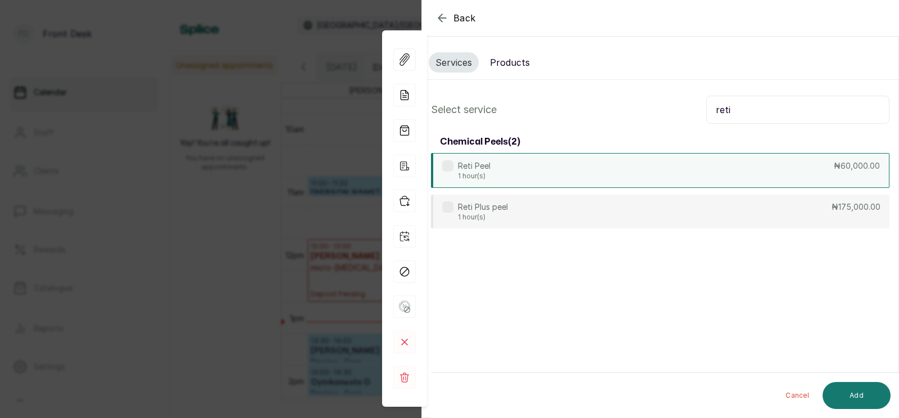
type input "reti"
click at [567, 171] on div "Reti Peel 1 hour(s) ₦60,000.00" at bounding box center [660, 170] width 459 height 35
click at [862, 393] on button "Add" at bounding box center [857, 395] width 68 height 27
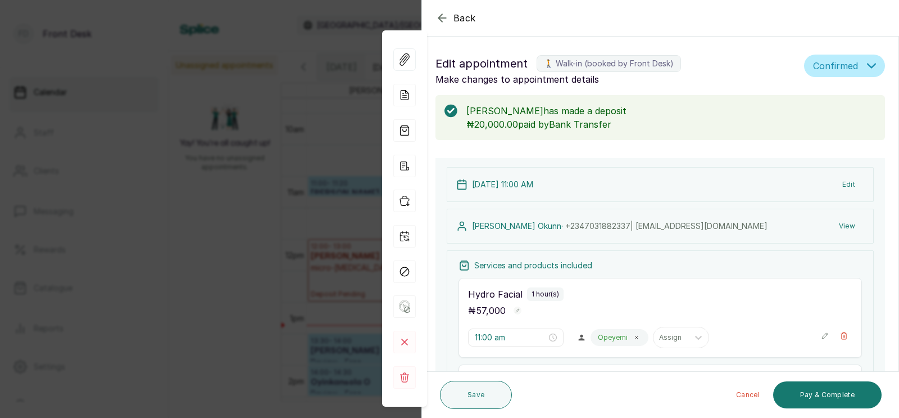
type input "11:20 am"
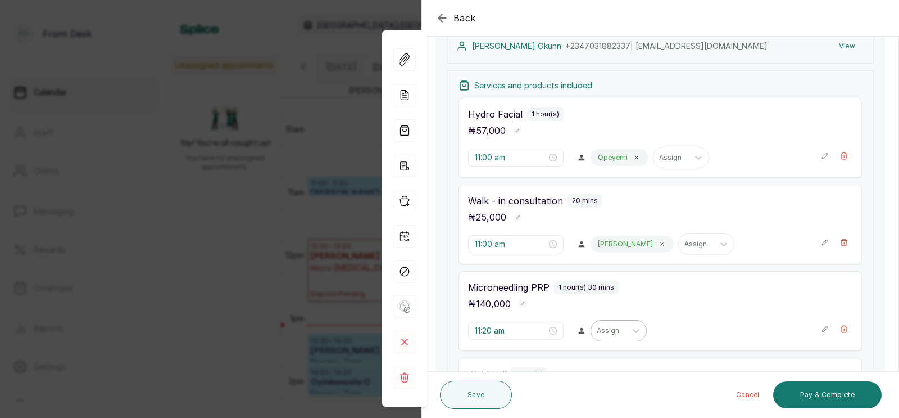
scroll to position [226, 0]
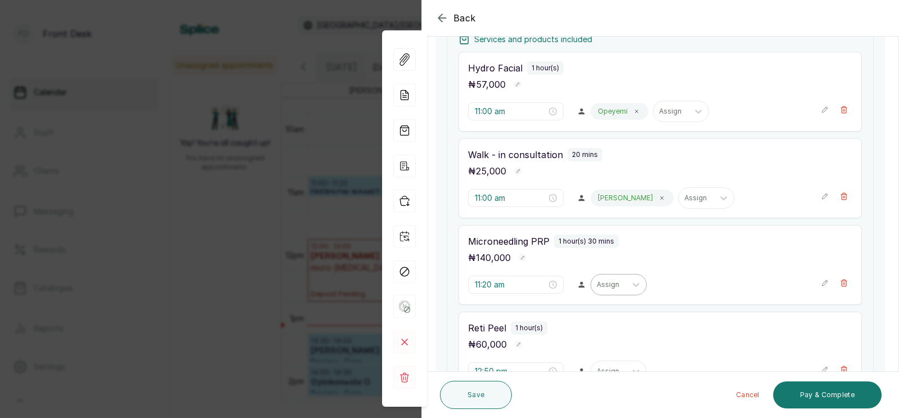
click at [597, 287] on div at bounding box center [609, 284] width 24 height 10
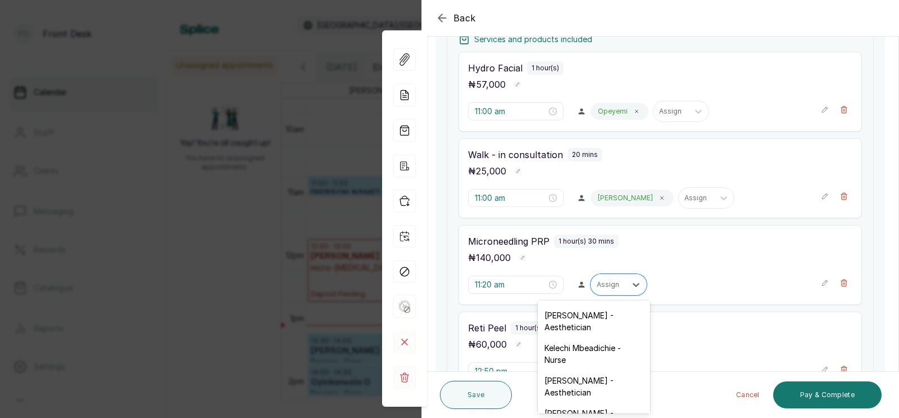
scroll to position [116, 0]
click at [573, 403] on div "Donna Onyendi - Aesthetician" at bounding box center [594, 419] width 112 height 33
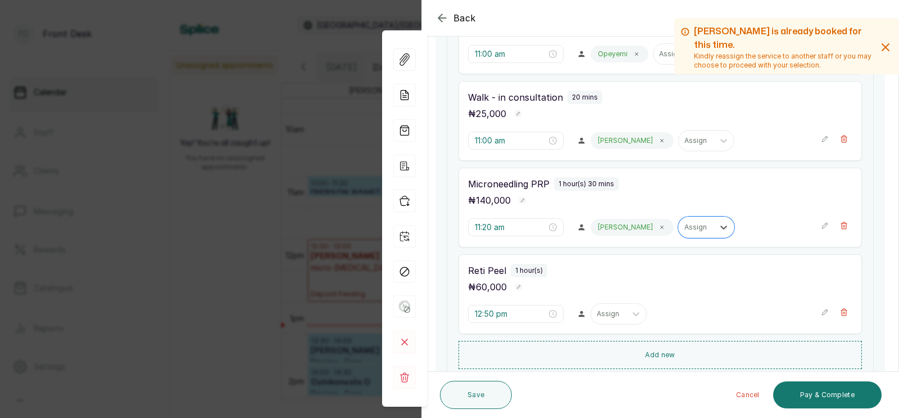
scroll to position [300, 0]
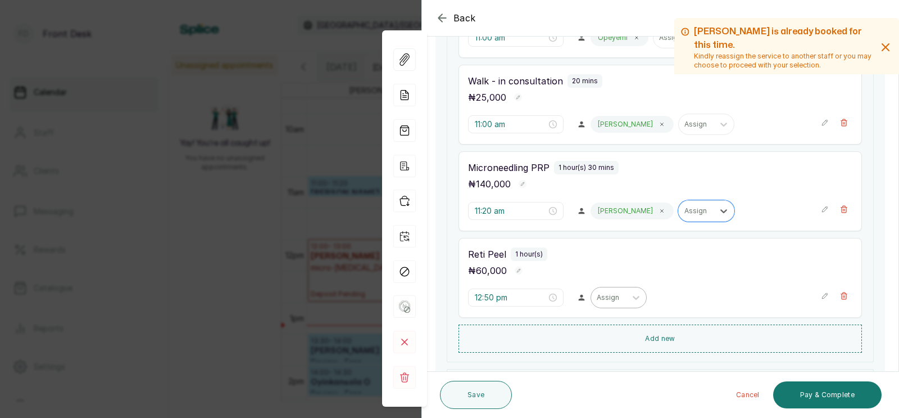
click at [597, 298] on div at bounding box center [609, 297] width 24 height 10
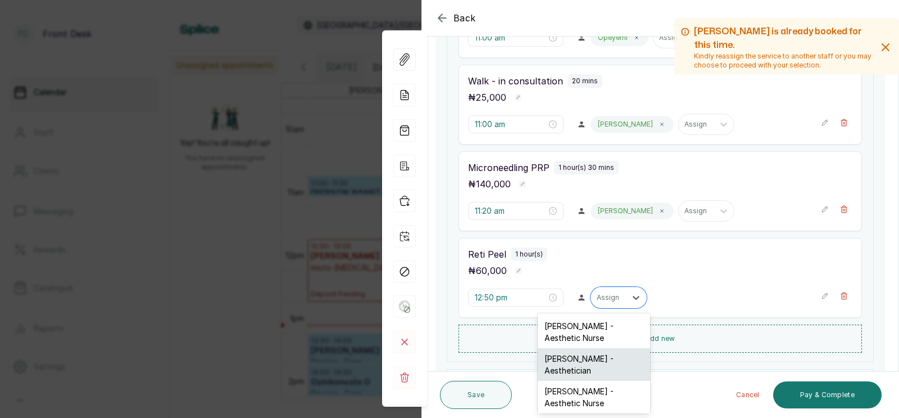
scroll to position [129, 0]
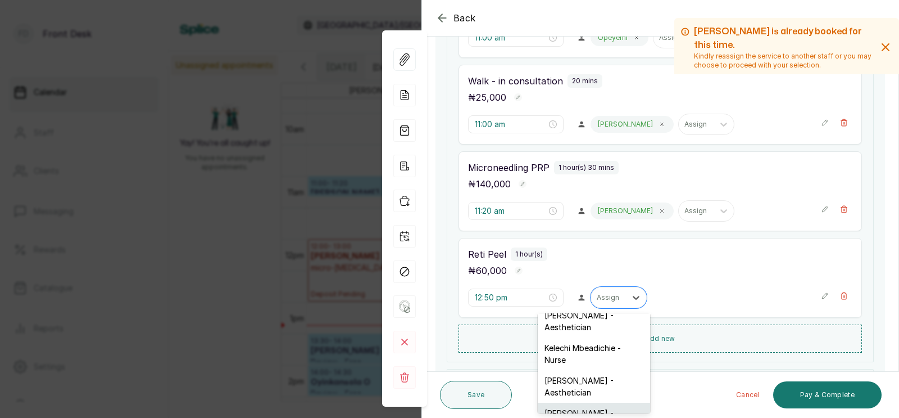
click at [584, 403] on div "Donna Onyendi - Aesthetician" at bounding box center [594, 419] width 112 height 33
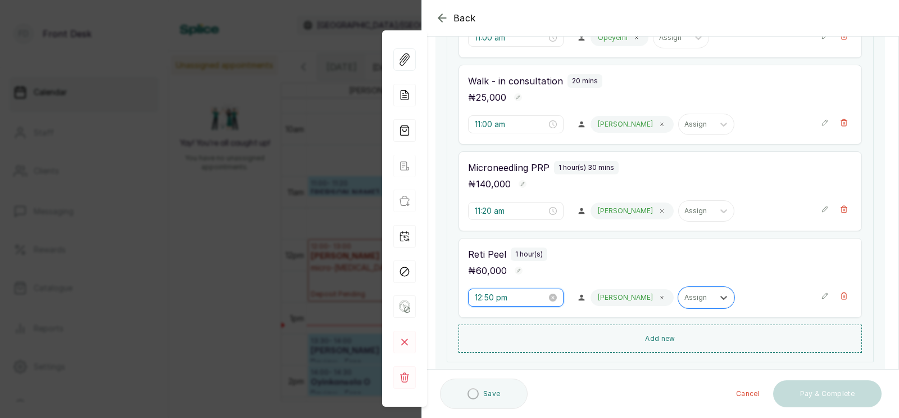
click at [492, 300] on input "12:50 pm" at bounding box center [511, 297] width 72 height 12
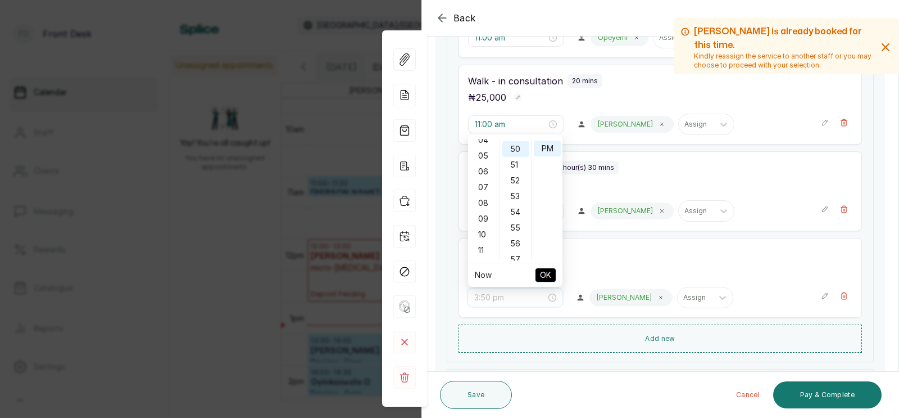
scroll to position [94, 0]
click at [483, 220] on div "11" at bounding box center [484, 226] width 27 height 16
click at [517, 146] on div "00" at bounding box center [516, 147] width 27 height 16
type input "11:00 pm"
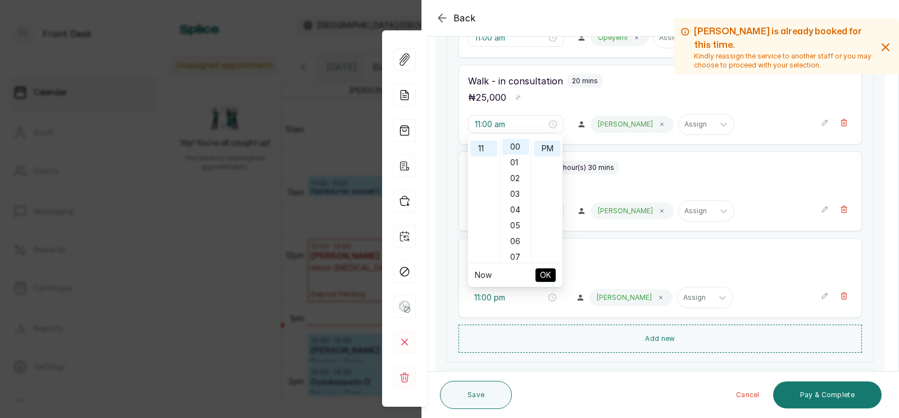
click at [546, 274] on span "OK" at bounding box center [545, 274] width 11 height 21
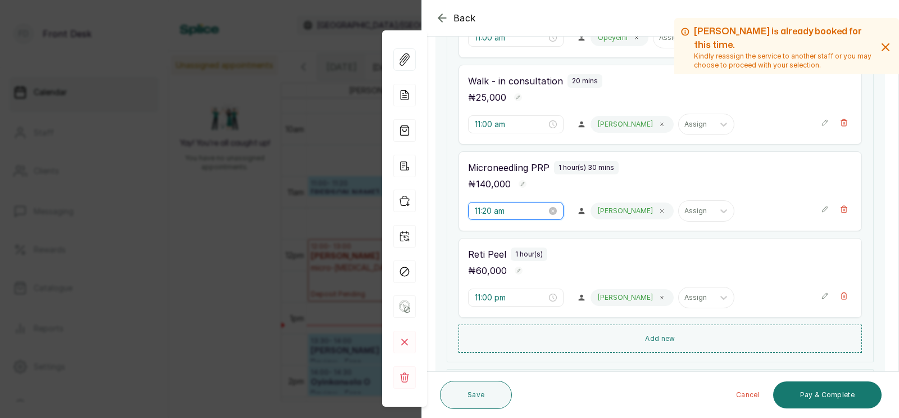
click at [505, 211] on input "11:20 am" at bounding box center [511, 211] width 72 height 12
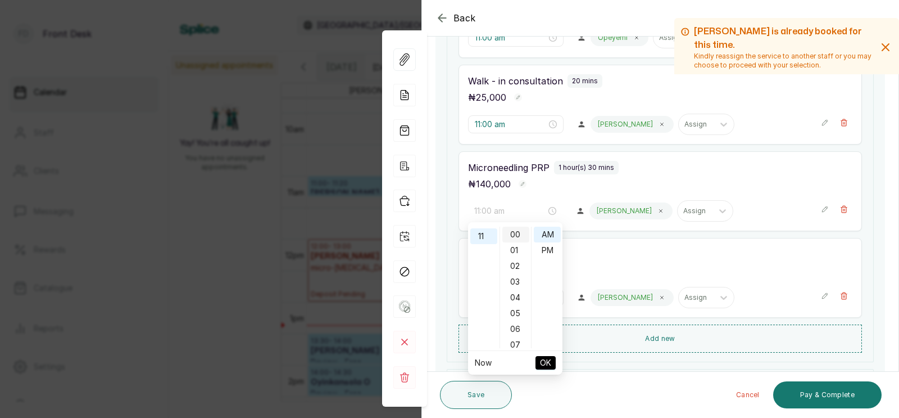
click at [513, 237] on div "00" at bounding box center [516, 235] width 27 height 16
type input "11:00 am"
click at [541, 364] on span "OK" at bounding box center [545, 362] width 11 height 21
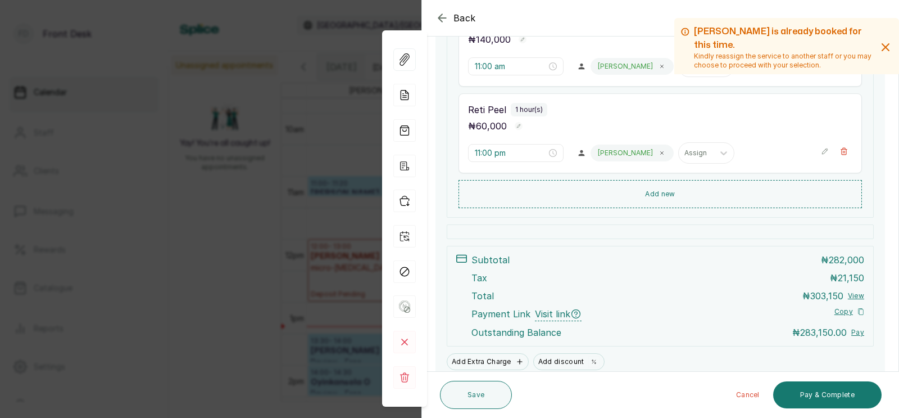
scroll to position [475, 0]
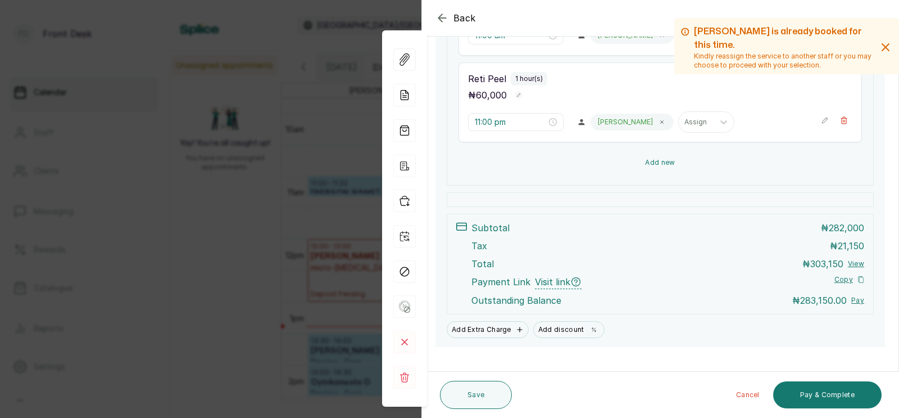
click at [662, 165] on button "Add new" at bounding box center [661, 162] width 404 height 27
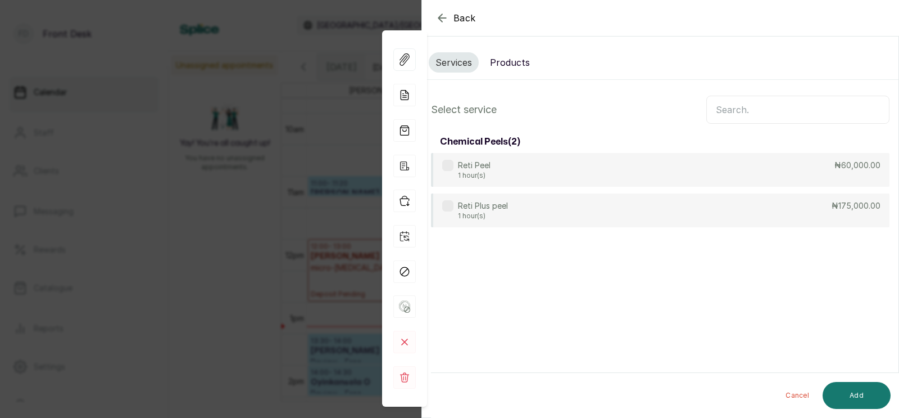
scroll to position [0, 0]
click at [749, 110] on input "text" at bounding box center [798, 110] width 183 height 28
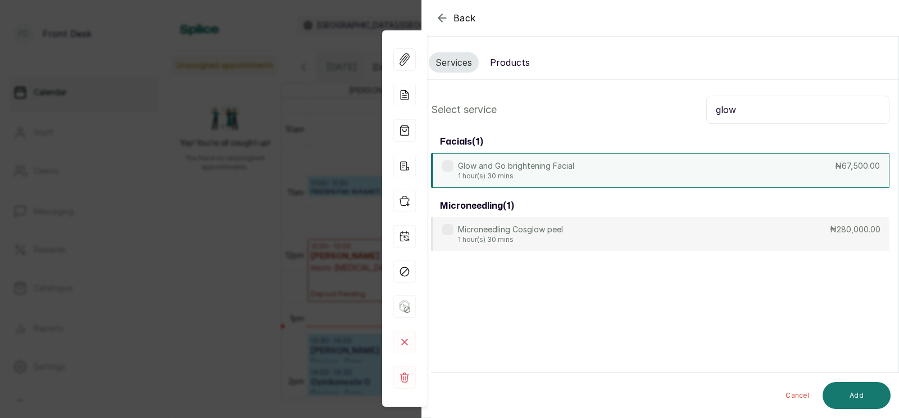
type input "glow"
click at [579, 177] on div "Glow and Go brightening Facial 1 hour(s) 30 mins ₦67,500.00" at bounding box center [660, 170] width 459 height 35
click at [851, 388] on button "Add" at bounding box center [857, 395] width 68 height 27
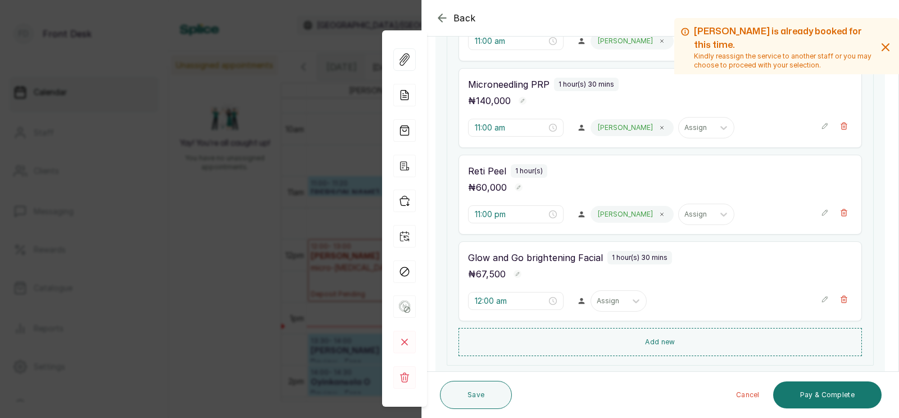
scroll to position [388, 0]
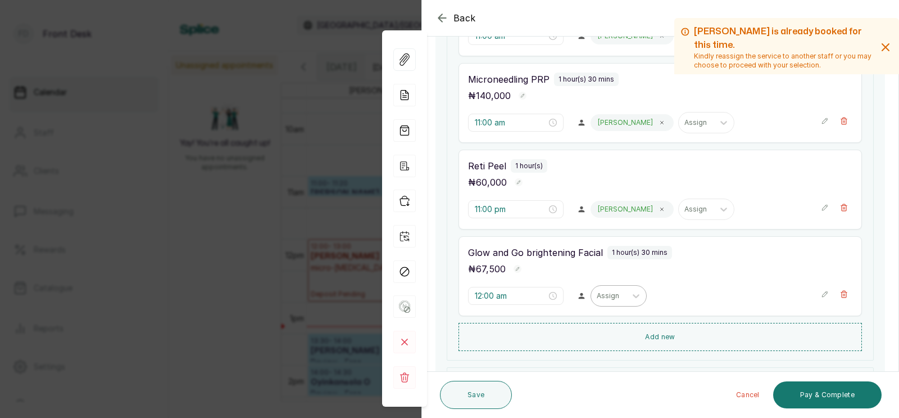
click at [597, 296] on div at bounding box center [609, 296] width 24 height 10
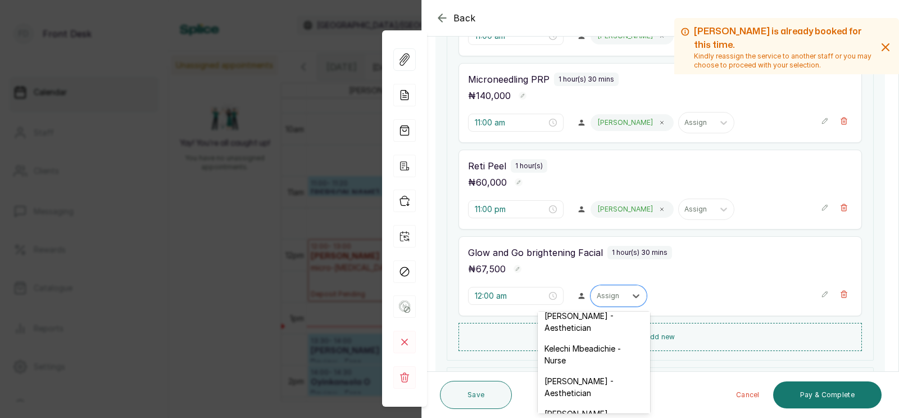
scroll to position [0, 0]
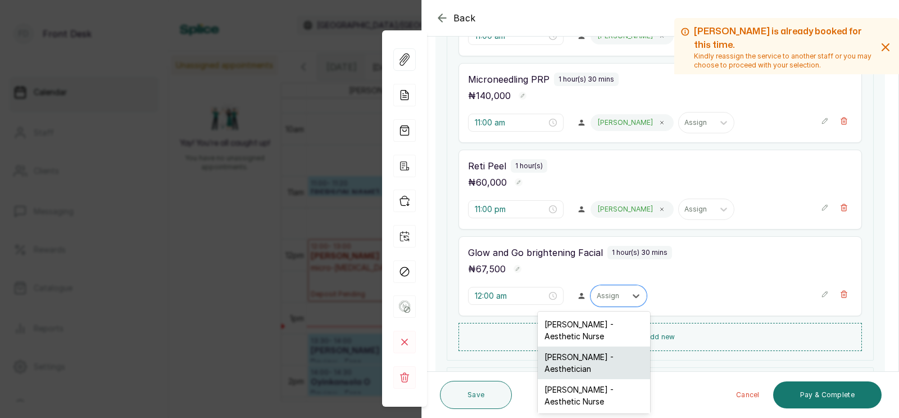
click at [567, 358] on div "Opeyemi Ojo - Aesthetician" at bounding box center [594, 362] width 112 height 33
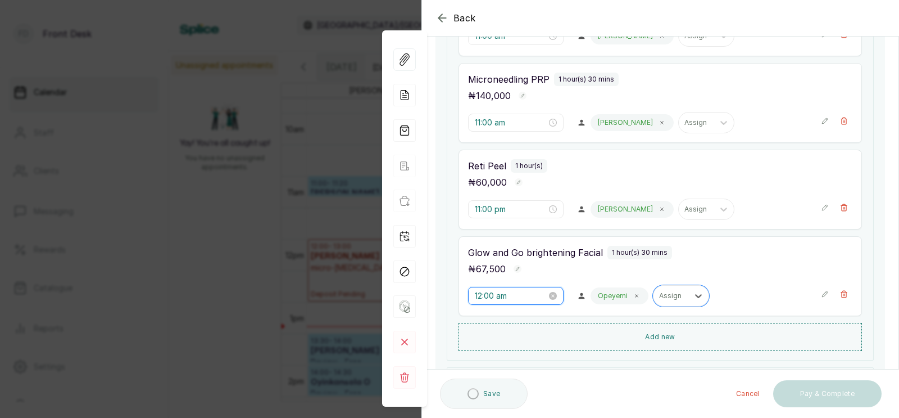
click at [491, 298] on input "12:00 am" at bounding box center [511, 296] width 72 height 12
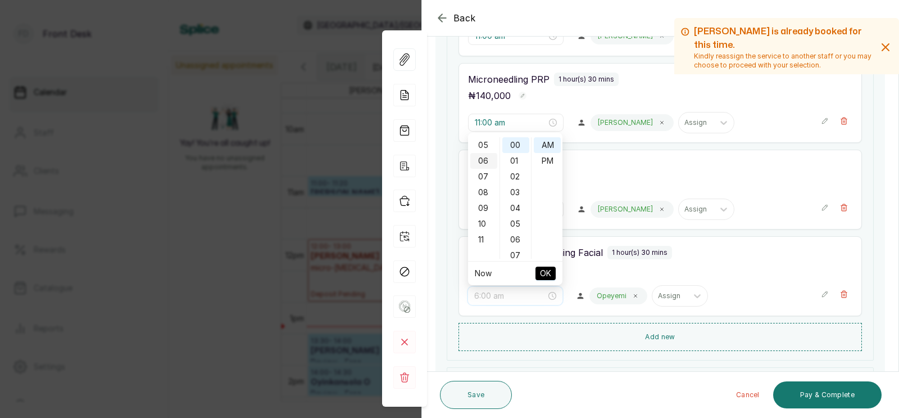
scroll to position [101, 0]
click at [483, 217] on div "11" at bounding box center [484, 217] width 27 height 16
type input "11:00 am"
click at [549, 272] on span "OK" at bounding box center [545, 273] width 11 height 21
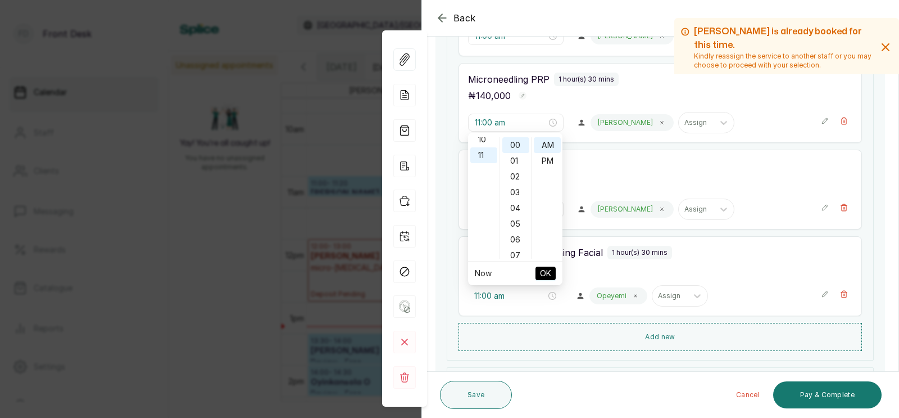
scroll to position [171, 0]
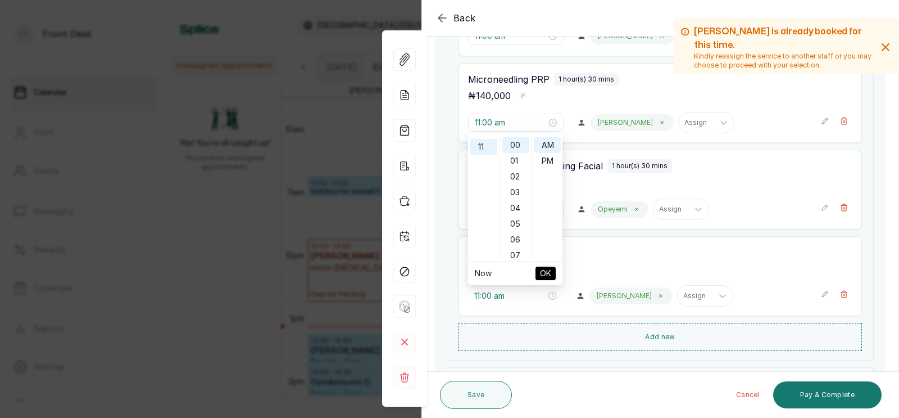
type input "11:00 am"
type input "11:00 pm"
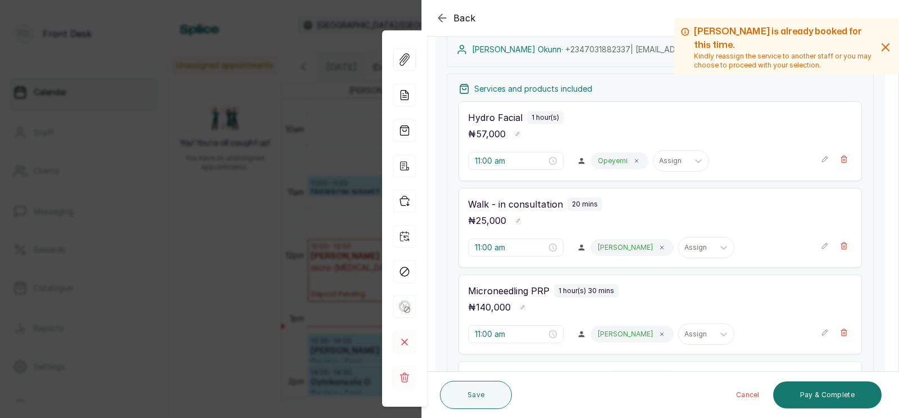
scroll to position [166, 0]
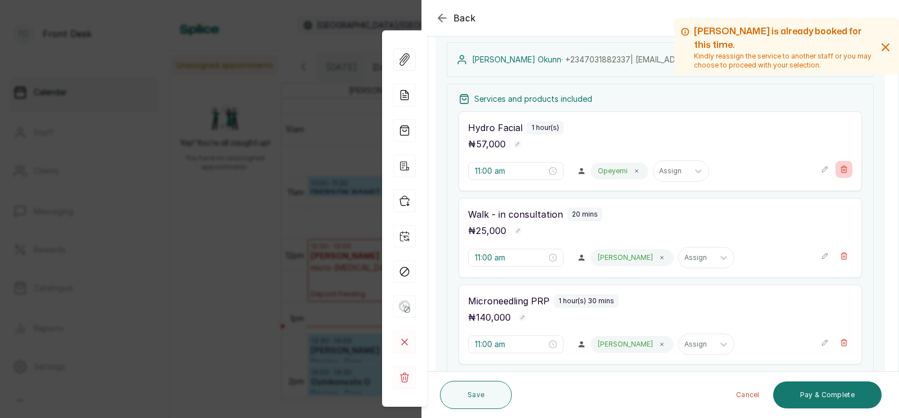
click at [844, 169] on icon "button" at bounding box center [844, 169] width 8 height 8
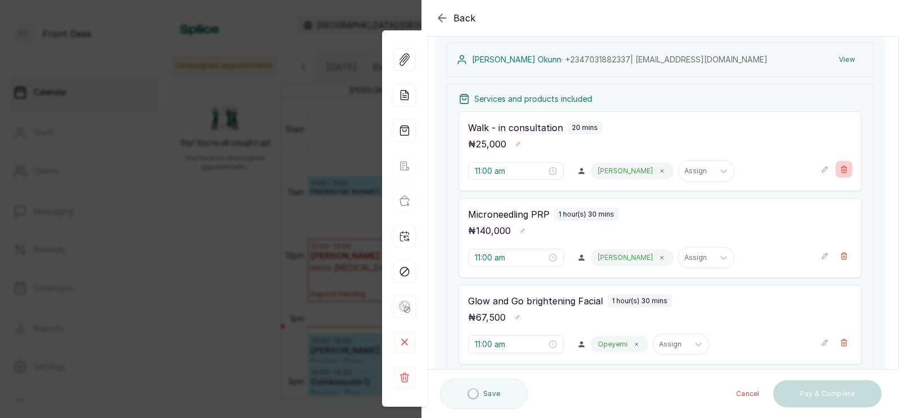
type input "11:00 pm"
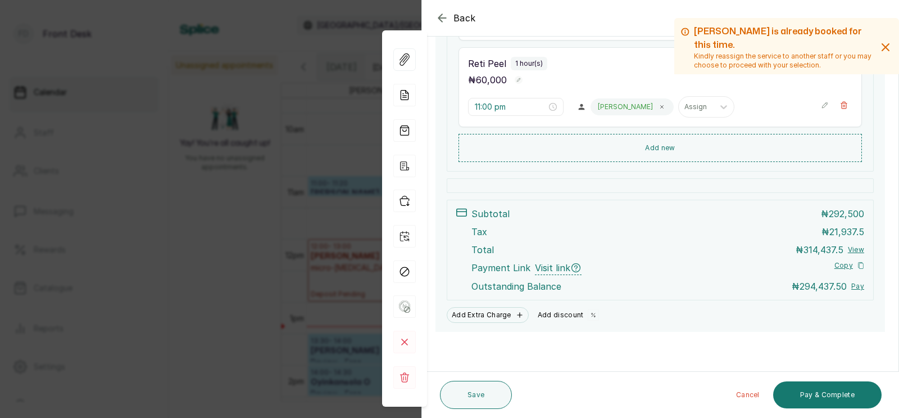
scroll to position [491, 0]
click at [562, 313] on button "Add discount" at bounding box center [568, 315] width 71 height 16
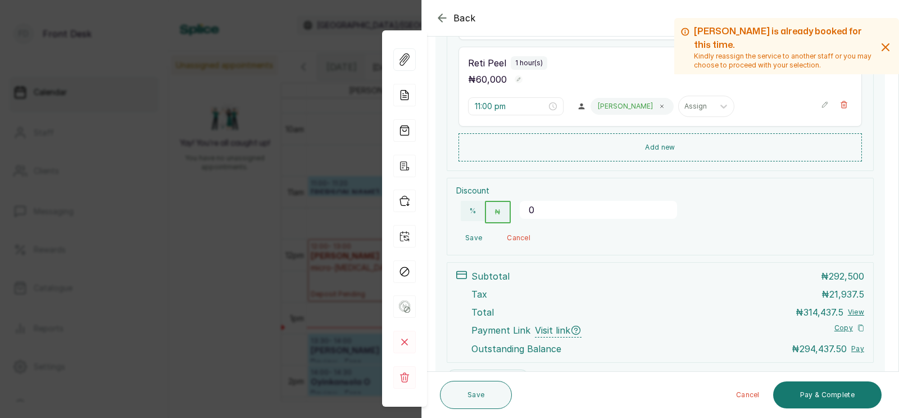
click at [551, 212] on input "0" at bounding box center [598, 210] width 157 height 18
type input "25000"
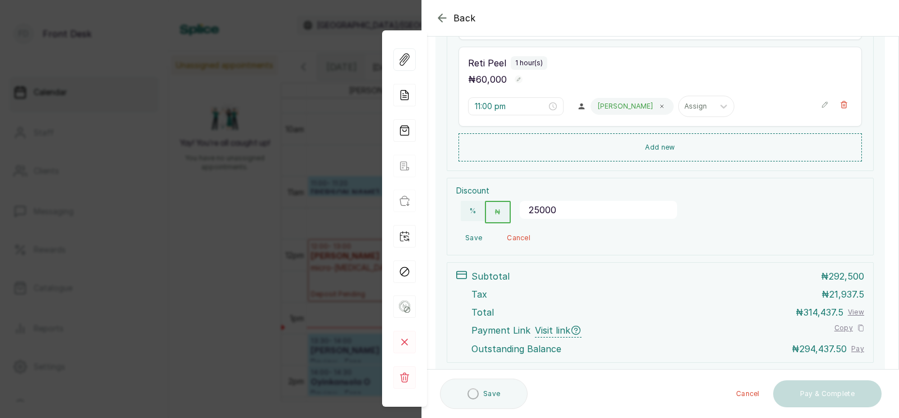
click at [551, 212] on input "25000" at bounding box center [598, 210] width 157 height 18
click at [472, 240] on button "Save" at bounding box center [473, 238] width 35 height 20
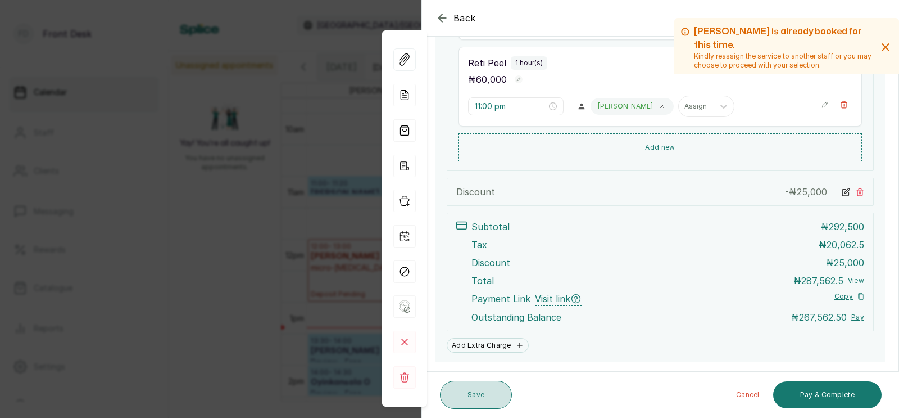
click at [478, 396] on button "Save" at bounding box center [476, 395] width 72 height 28
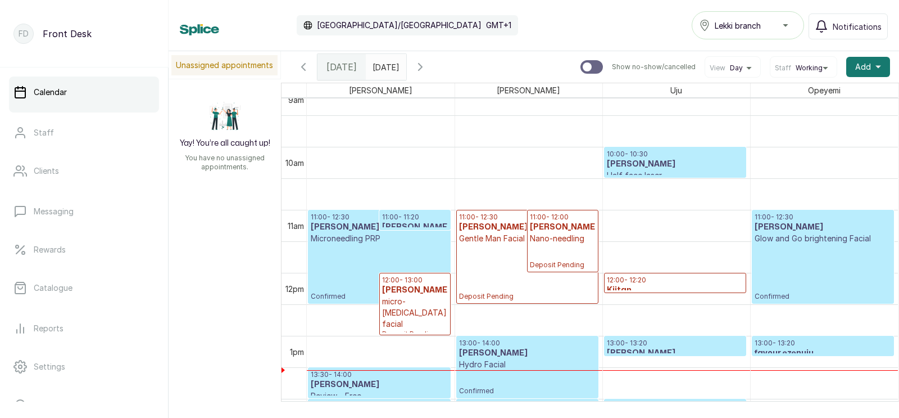
scroll to position [621, 0]
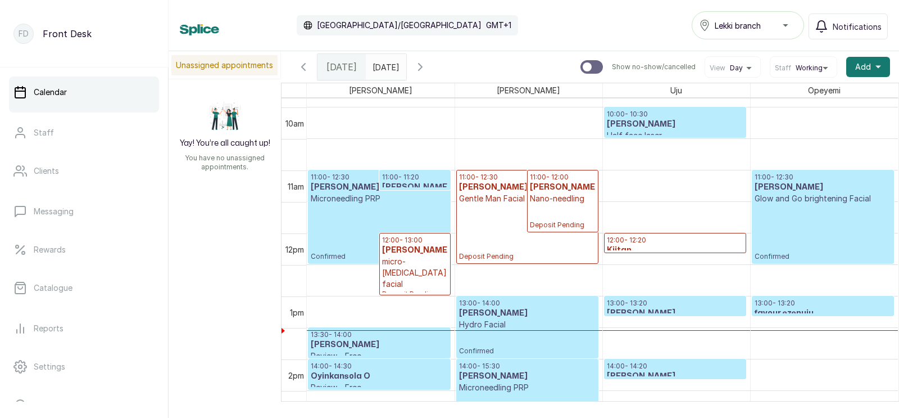
click at [535, 184] on h3 "[PERSON_NAME]" at bounding box center [563, 187] width 66 height 11
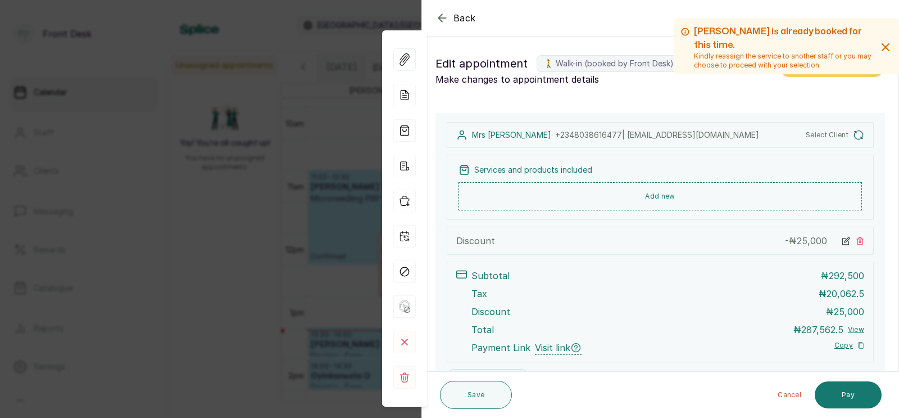
click at [510, 205] on div "Services and products included Add new" at bounding box center [660, 187] width 427 height 65
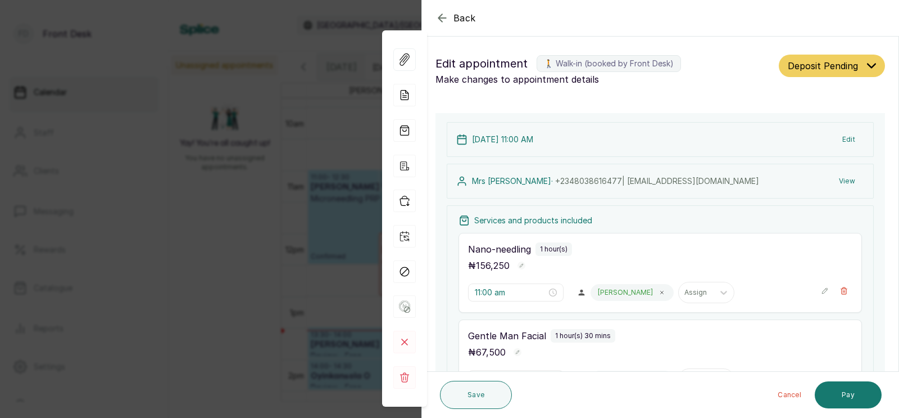
scroll to position [98, 0]
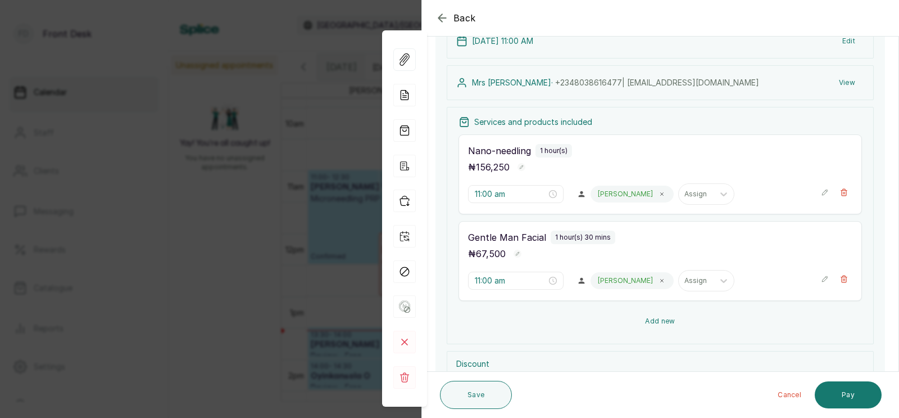
click at [661, 318] on button "Add new" at bounding box center [661, 321] width 404 height 27
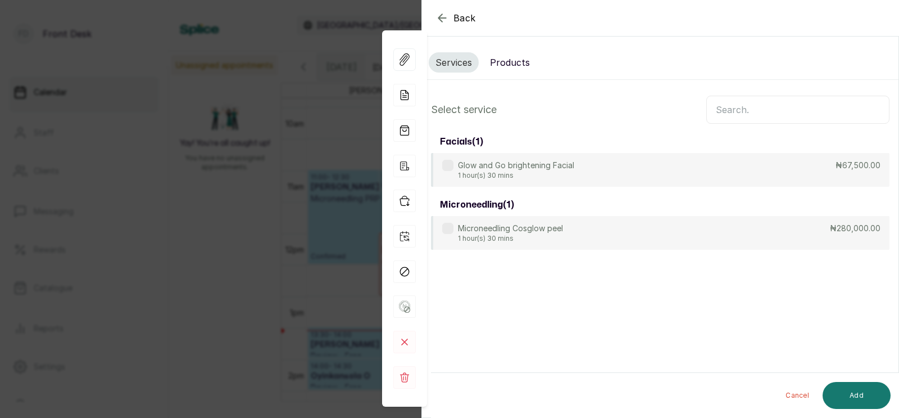
click at [753, 111] on input "text" at bounding box center [798, 110] width 183 height 28
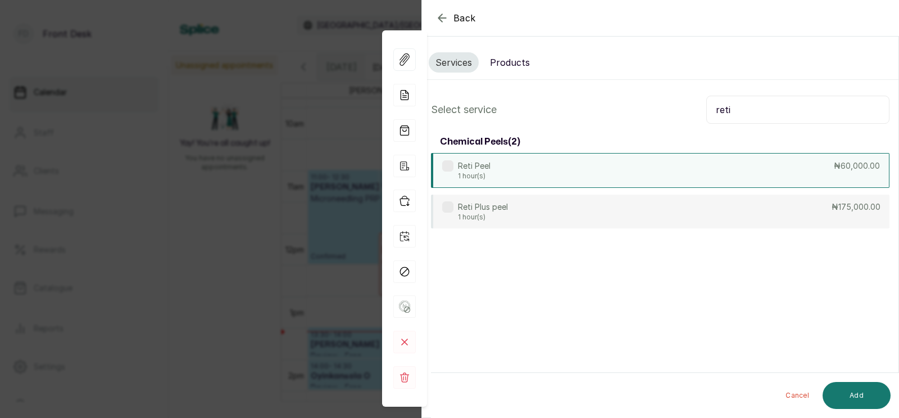
type input "reti"
click at [566, 172] on div "Reti Peel 1 hour(s) ₦60,000.00" at bounding box center [660, 170] width 459 height 35
click at [854, 395] on button "Add" at bounding box center [857, 395] width 68 height 27
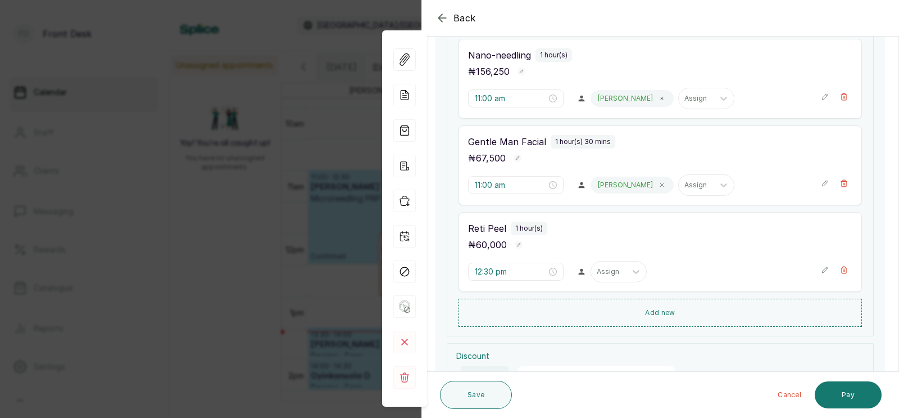
scroll to position [209, 0]
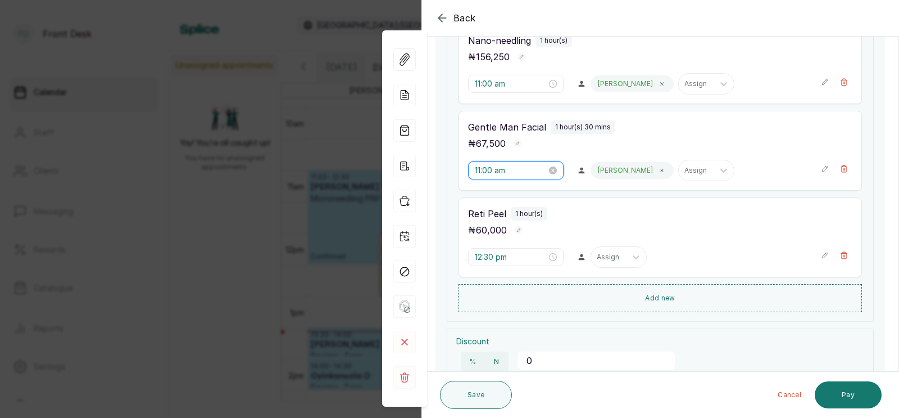
click at [491, 172] on input "11:00 am" at bounding box center [511, 170] width 72 height 12
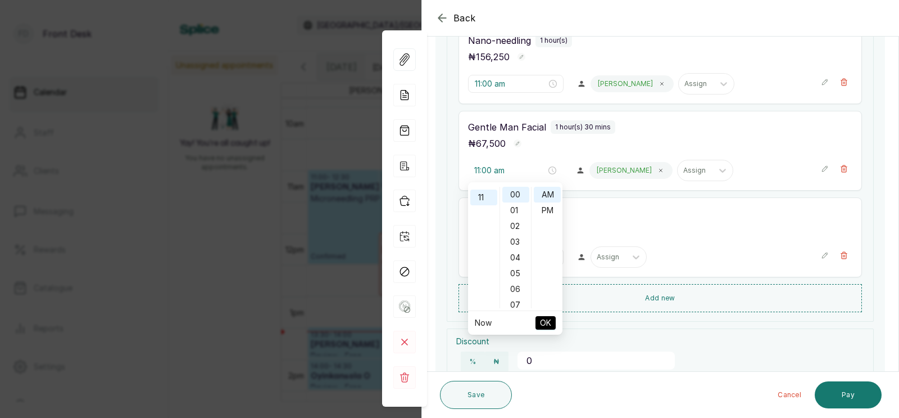
click at [627, 229] on div "₦ 60,000" at bounding box center [660, 230] width 385 height 15
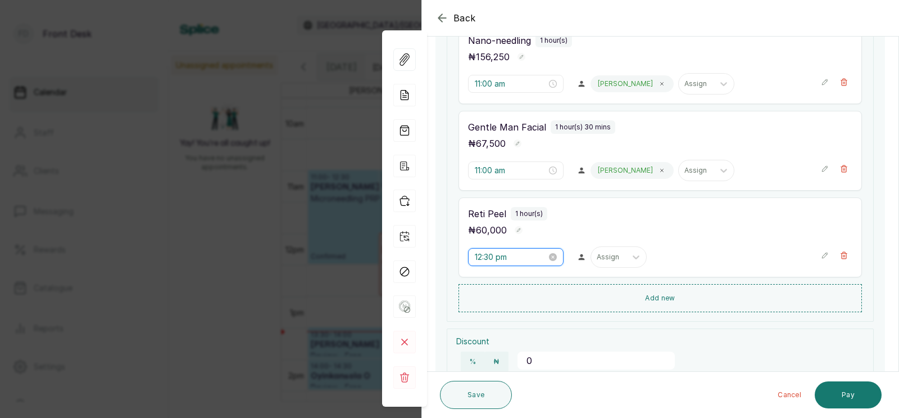
click at [490, 260] on input "12:30 pm" at bounding box center [511, 257] width 72 height 12
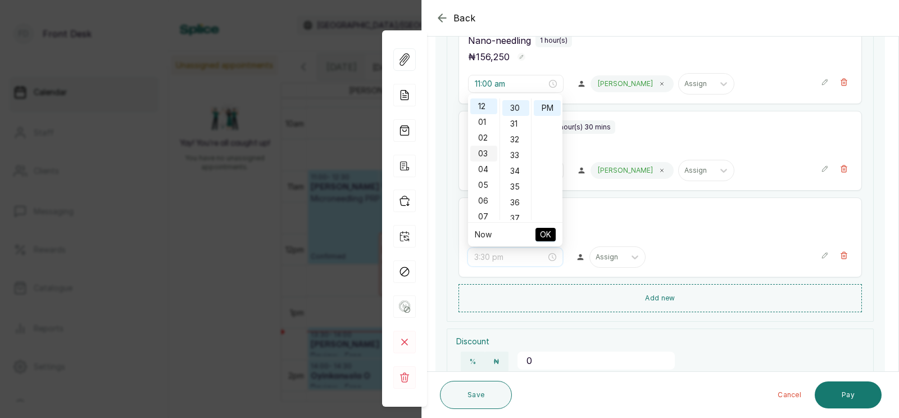
scroll to position [134, 0]
click at [481, 143] on div "11" at bounding box center [484, 146] width 27 height 16
click at [549, 104] on div "AM" at bounding box center [547, 106] width 27 height 16
click at [518, 99] on div "00" at bounding box center [516, 106] width 27 height 16
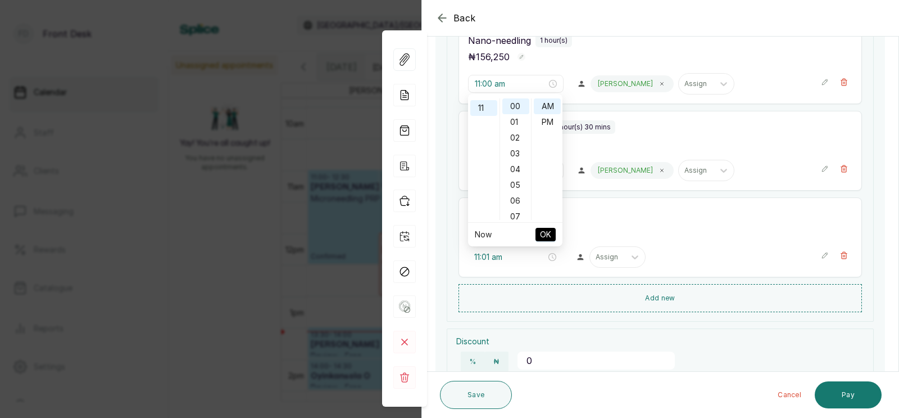
type input "11:00 am"
click at [542, 233] on span "OK" at bounding box center [545, 234] width 11 height 21
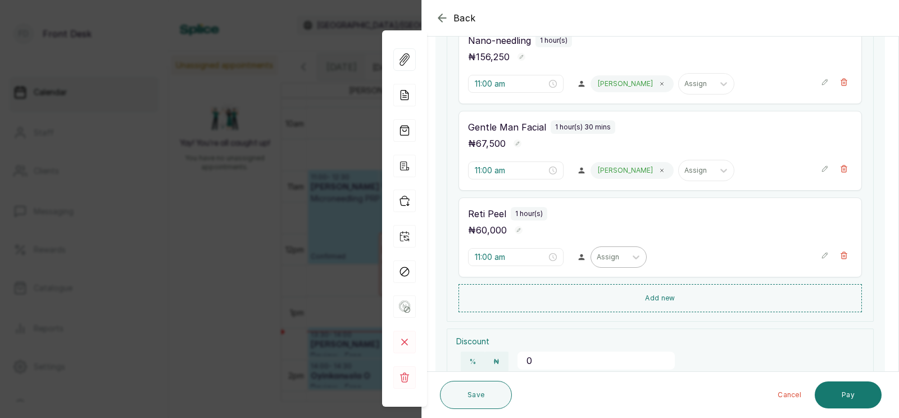
click at [597, 257] on div at bounding box center [609, 257] width 24 height 10
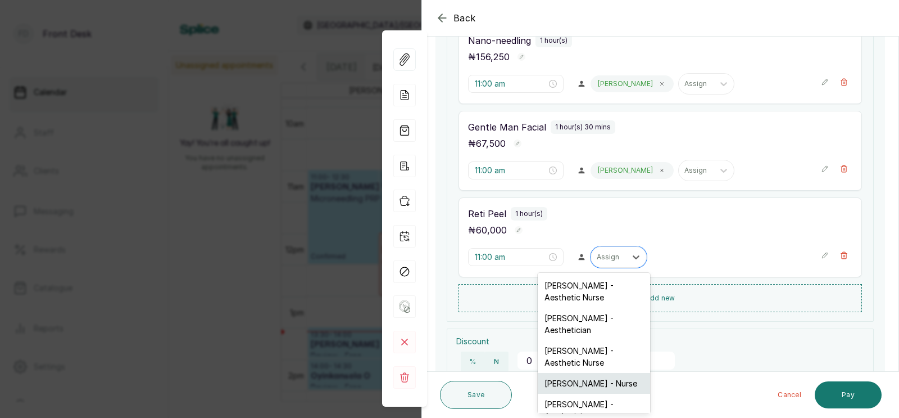
click at [567, 374] on div "Ifeoma Eze - Nurse" at bounding box center [594, 383] width 112 height 21
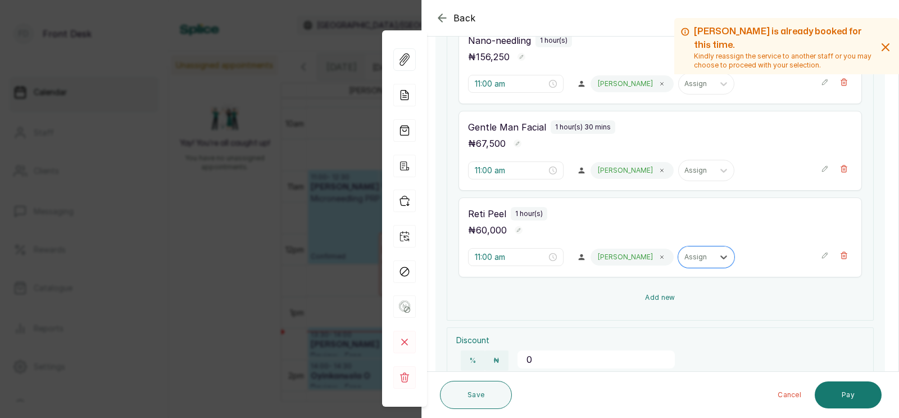
scroll to position [306, 0]
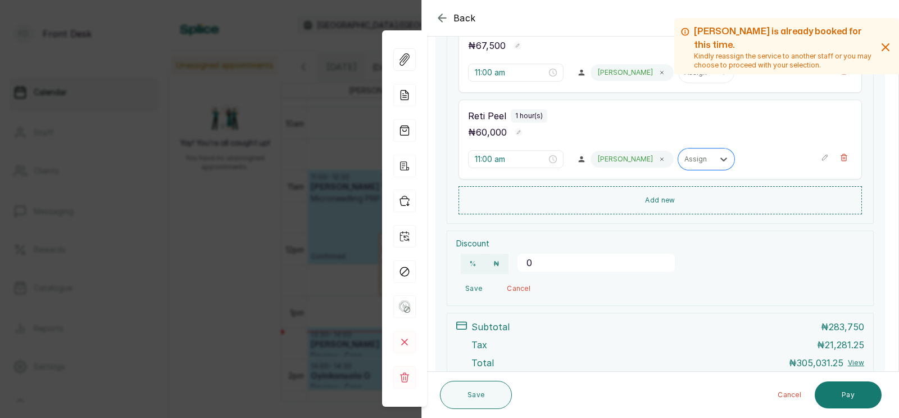
click at [541, 264] on input "0" at bounding box center [596, 263] width 157 height 18
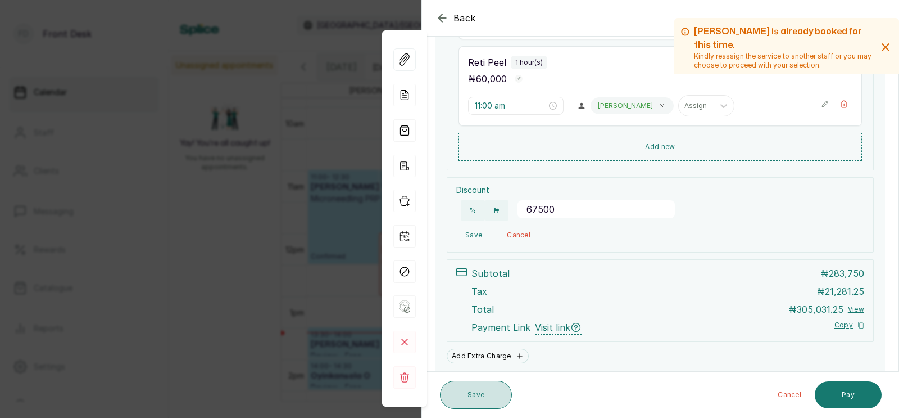
type input "67500"
click at [480, 395] on button "Save" at bounding box center [476, 395] width 72 height 28
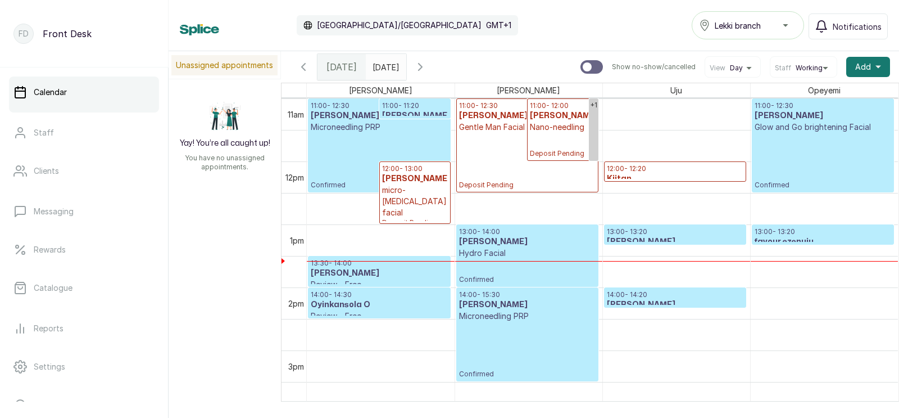
scroll to position [709, 0]
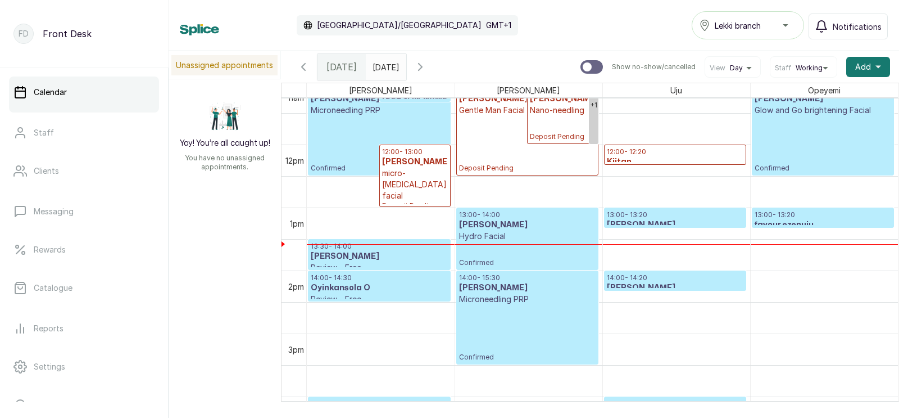
click at [528, 129] on div "11:00 - 12:00 Mrs Okafor Nano-needling Deposit Pending" at bounding box center [563, 112] width 70 height 61
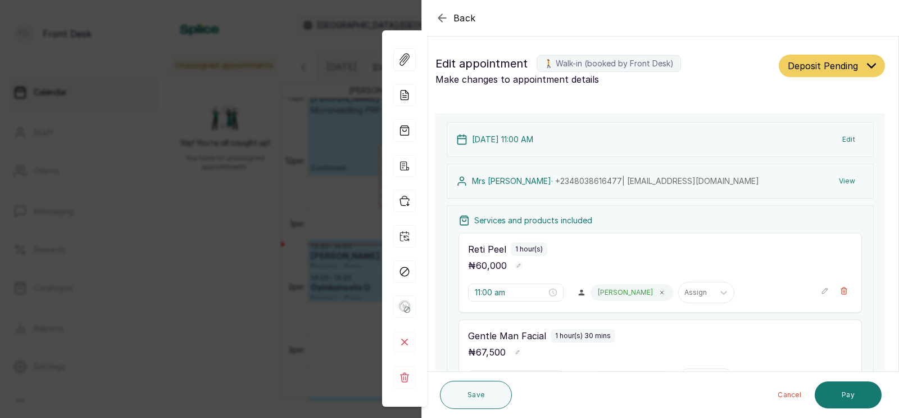
scroll to position [363, 0]
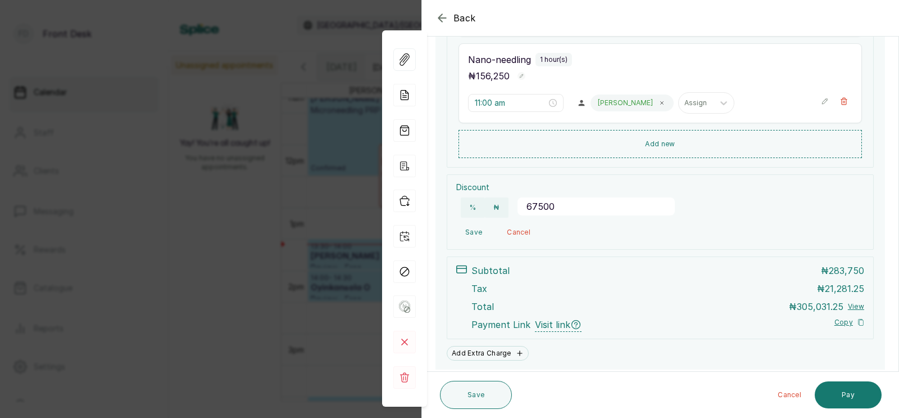
click at [555, 209] on input "67500" at bounding box center [596, 206] width 157 height 18
type input "6"
type input "60000"
click at [476, 231] on button "Save" at bounding box center [473, 232] width 35 height 20
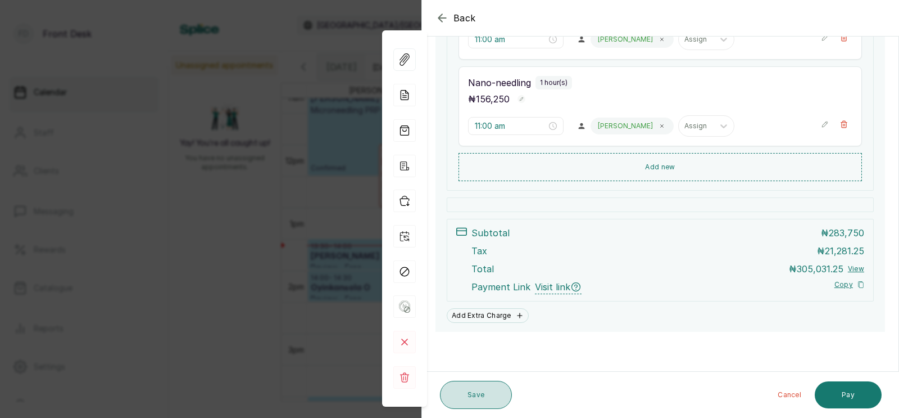
scroll to position [340, 0]
click at [477, 388] on button "Save" at bounding box center [476, 395] width 72 height 28
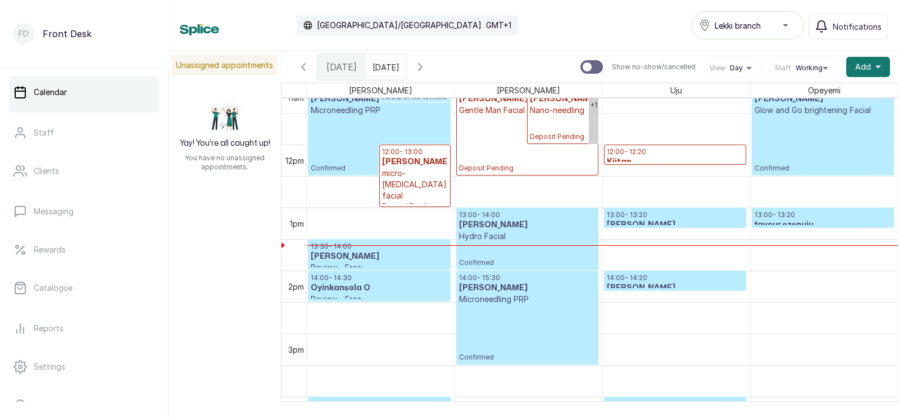
click at [507, 132] on p "Deposit Pending" at bounding box center [527, 144] width 137 height 57
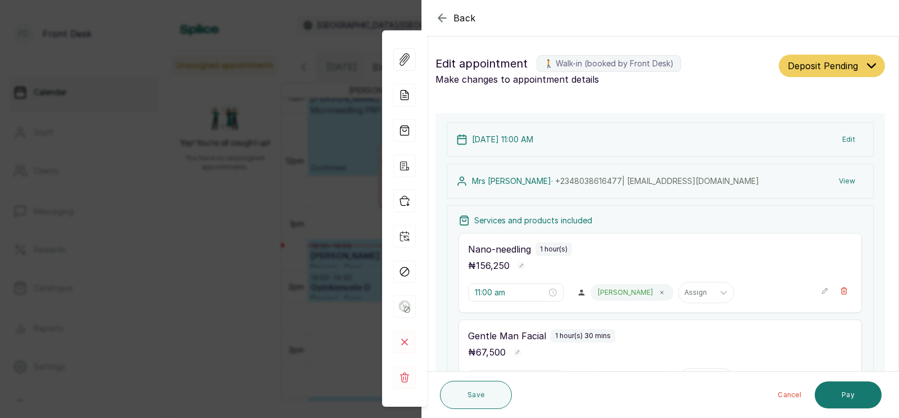
scroll to position [401, 0]
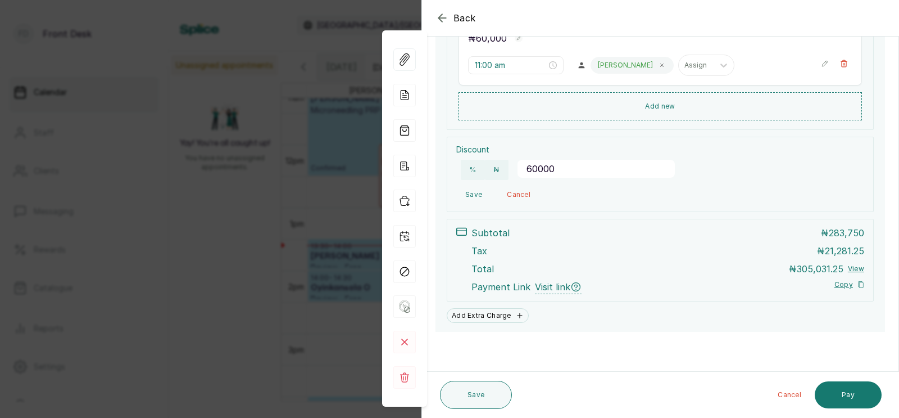
click at [469, 192] on button "Save" at bounding box center [473, 194] width 35 height 20
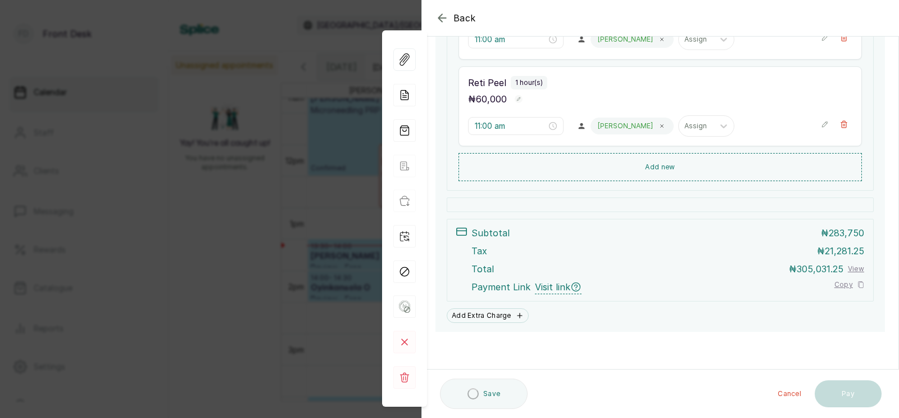
scroll to position [340, 0]
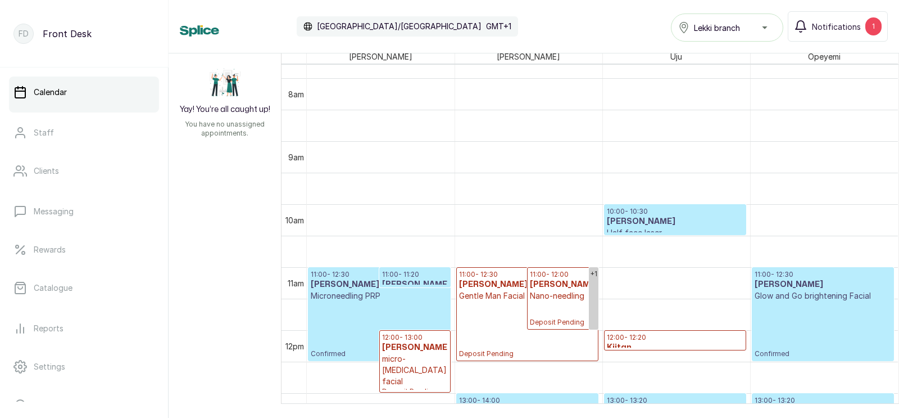
scroll to position [605, 0]
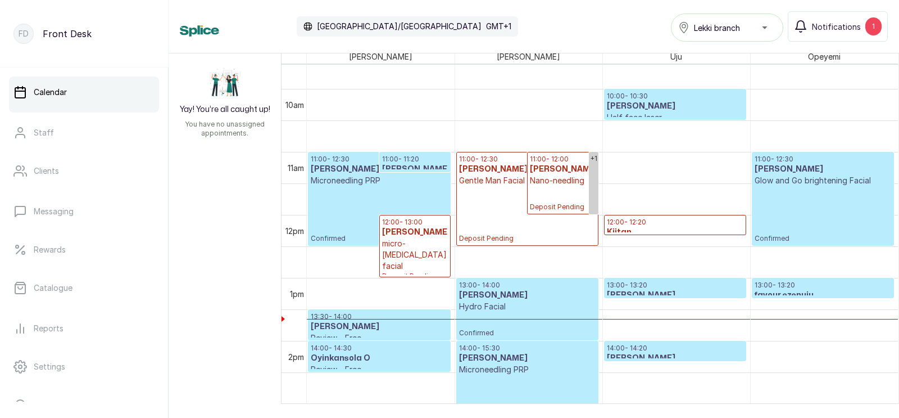
click at [545, 175] on p "Nano-needling" at bounding box center [563, 180] width 66 height 11
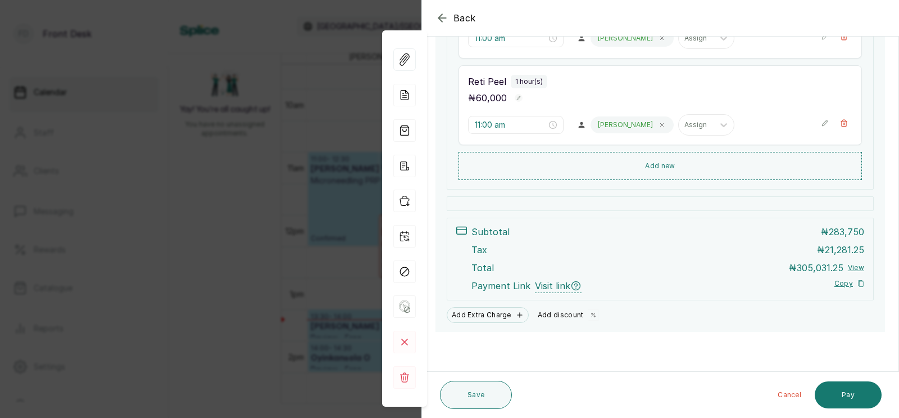
scroll to position [341, 0]
click at [561, 316] on button "Add discount" at bounding box center [568, 315] width 71 height 16
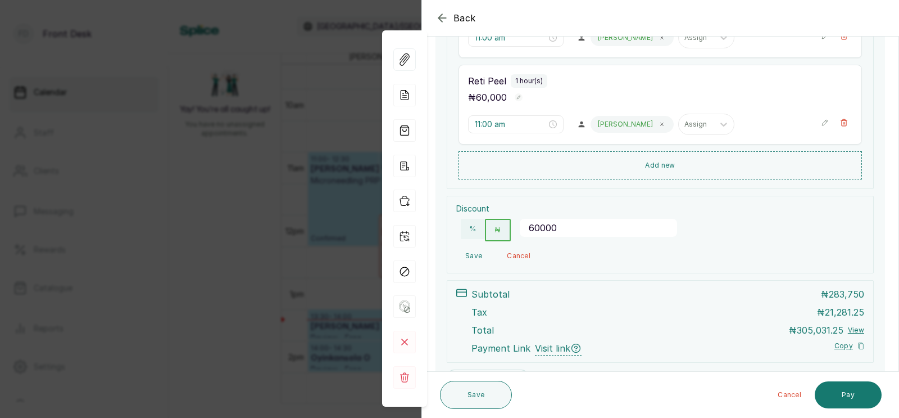
click at [474, 252] on button "Save" at bounding box center [473, 256] width 35 height 20
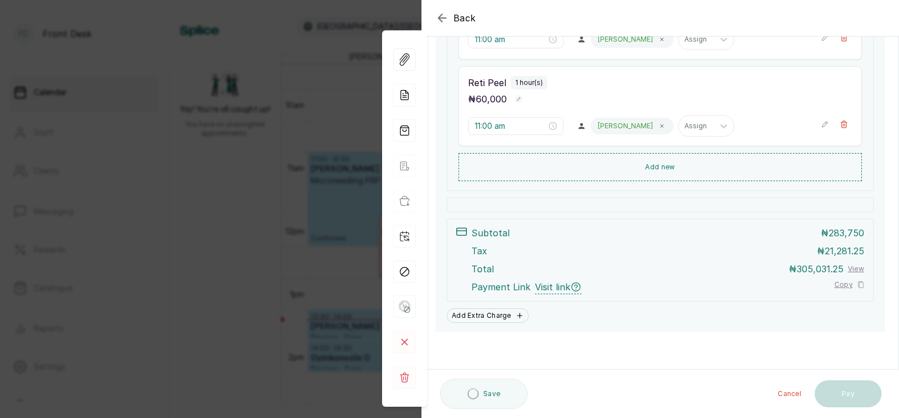
click at [474, 252] on p "Tax" at bounding box center [480, 250] width 16 height 13
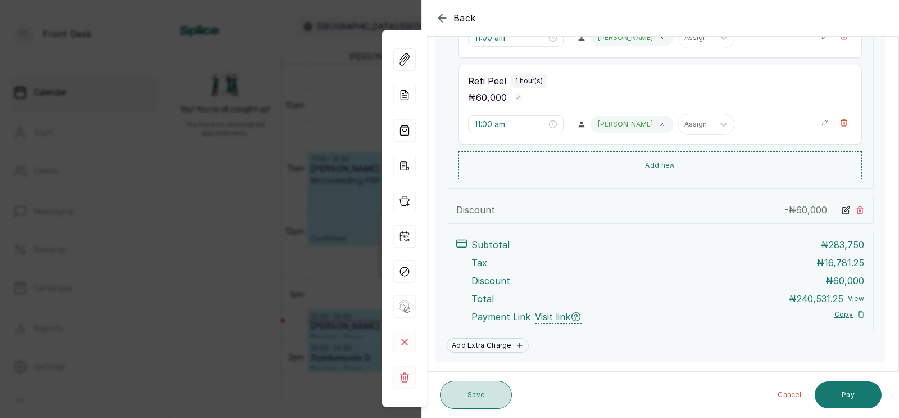
click at [473, 394] on button "Save" at bounding box center [476, 395] width 72 height 28
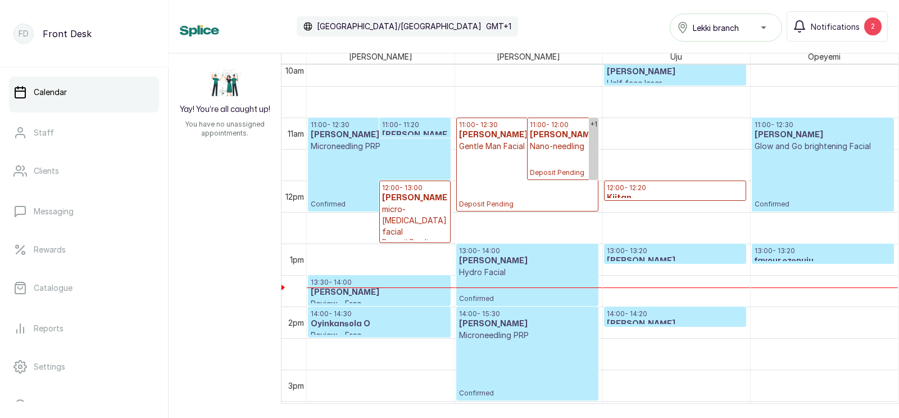
scroll to position [663, 0]
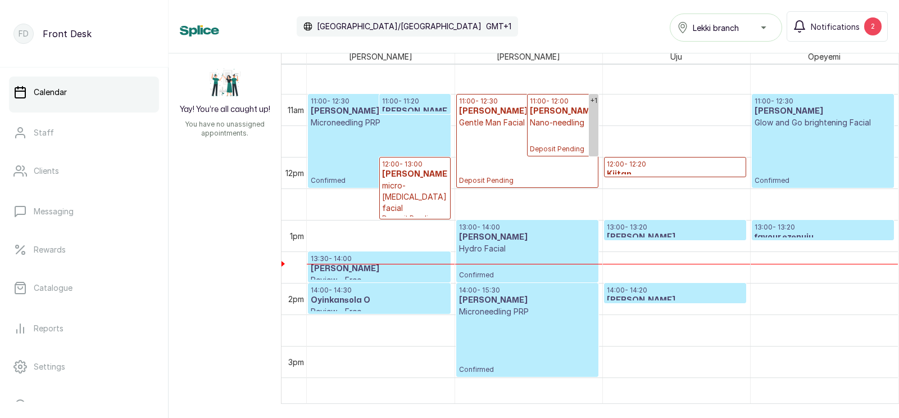
click at [645, 232] on h3 "[PERSON_NAME]" at bounding box center [675, 237] width 137 height 11
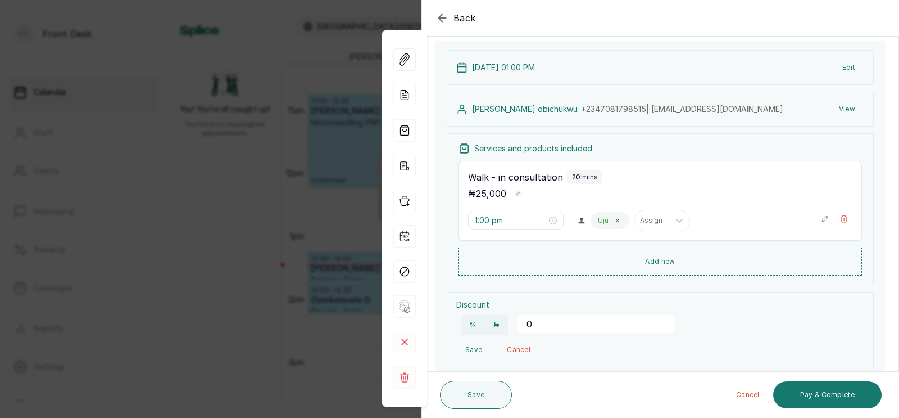
scroll to position [121, 0]
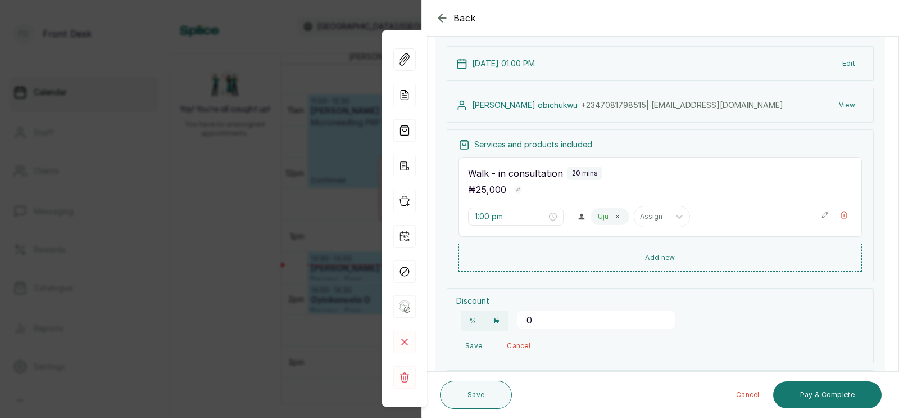
click at [296, 274] on div "Back Appointment Details Edit appointment 🚶 Walk-in (booked by Front Desk) Make…" at bounding box center [449, 209] width 899 height 418
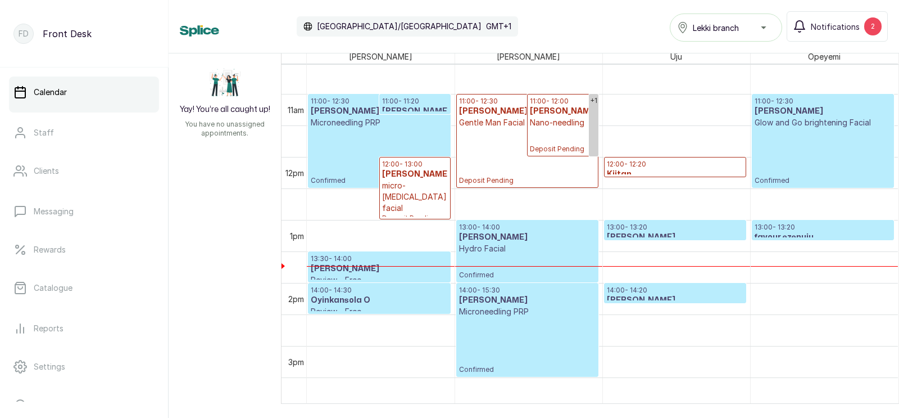
click at [799, 230] on p "13:00 - 13:20" at bounding box center [823, 227] width 137 height 9
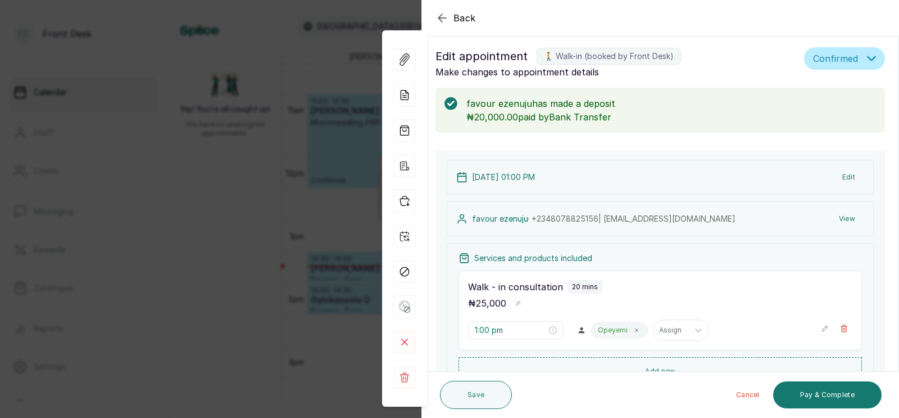
scroll to position [0, 0]
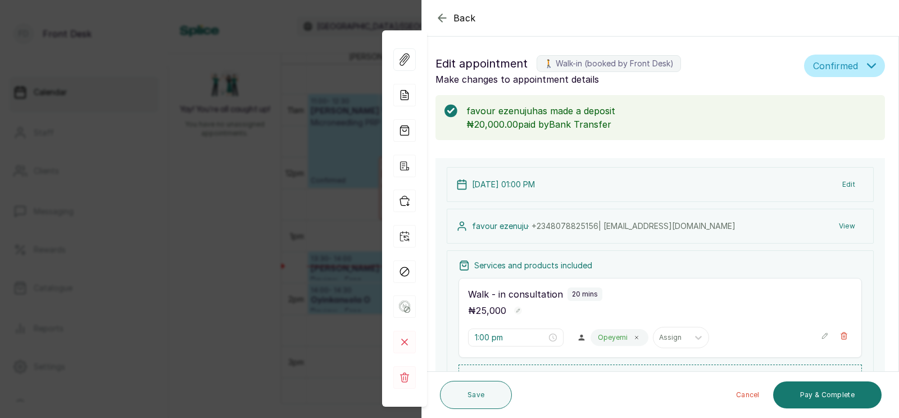
click at [247, 210] on div "Back Appointment Details Edit appointment 🚶 Walk-in (booked by Front Desk) Make…" at bounding box center [449, 209] width 899 height 418
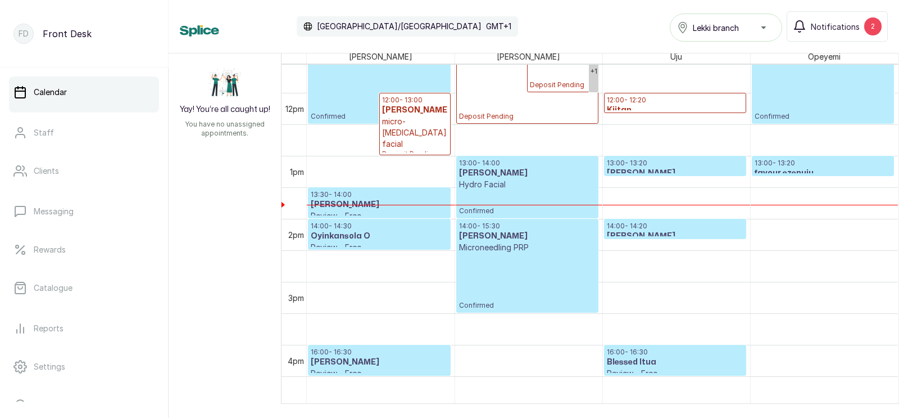
scroll to position [696, 0]
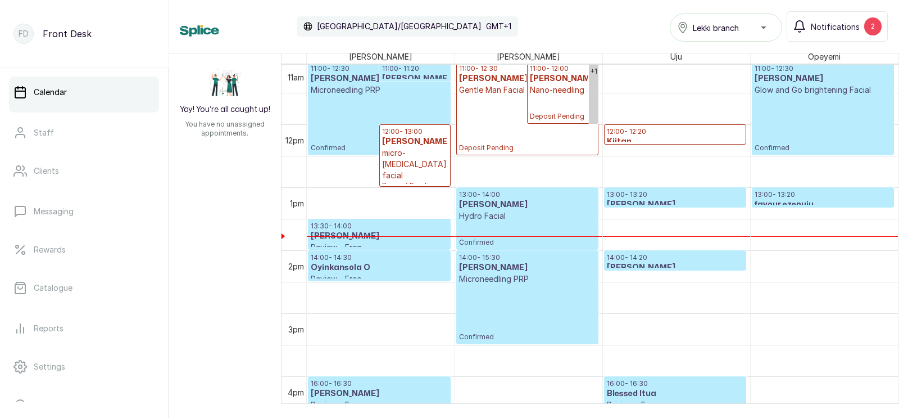
click at [786, 197] on p "13:00 - 13:20" at bounding box center [823, 194] width 137 height 9
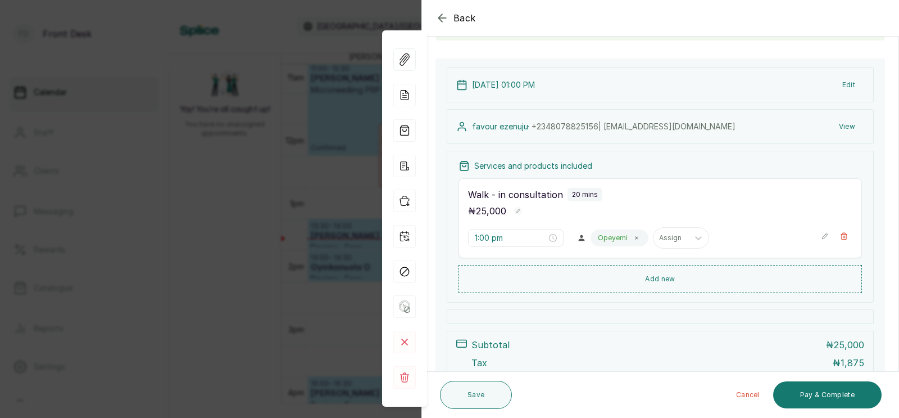
scroll to position [113, 0]
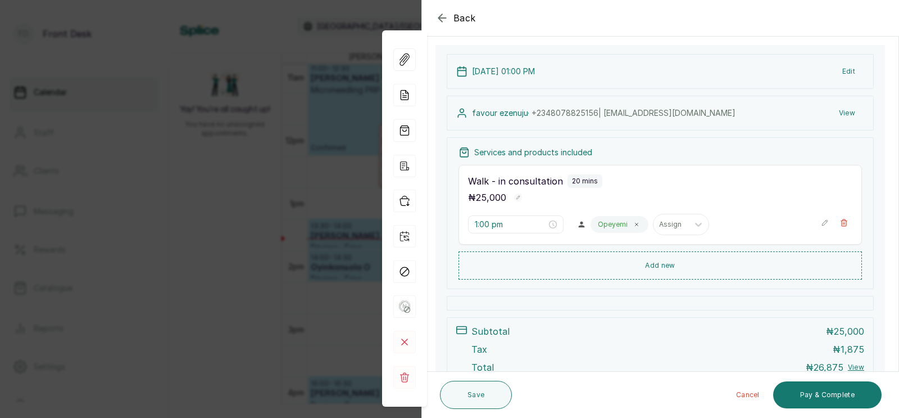
click at [308, 295] on div "Back Appointment Details Edit appointment 🚶 Walk-in (booked by Front Desk) Make…" at bounding box center [449, 209] width 899 height 418
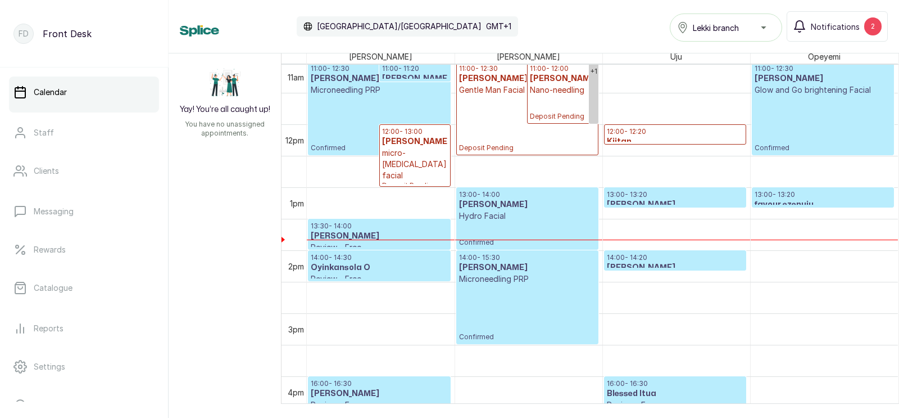
click at [801, 199] on h3 "favour ezenuju" at bounding box center [823, 204] width 137 height 11
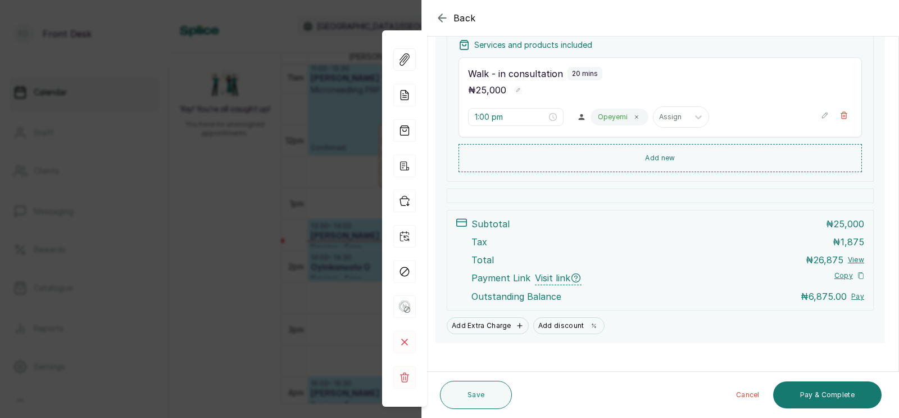
scroll to position [232, 0]
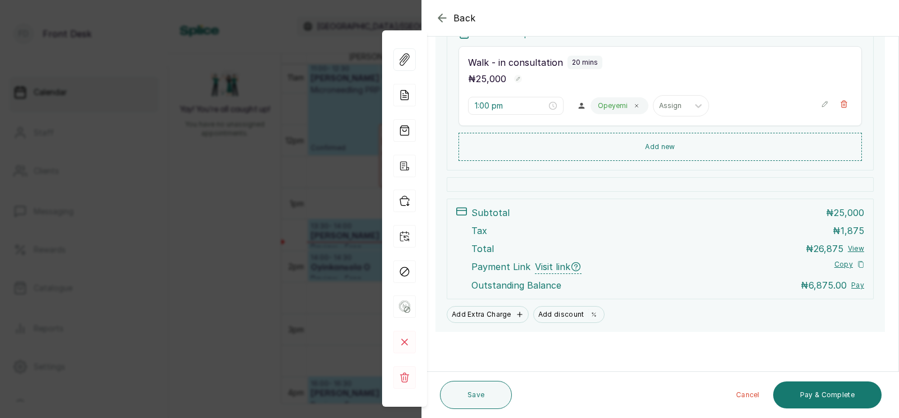
click at [296, 219] on div "Back Appointment Details Edit appointment 🚶 Walk-in (booked by Front Desk) Make…" at bounding box center [449, 209] width 899 height 418
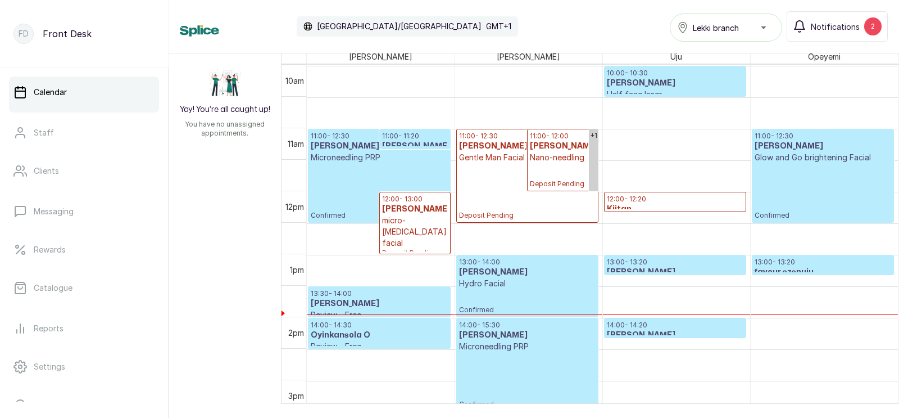
scroll to position [628, 0]
click at [640, 202] on p "12:00 - 12:20" at bounding box center [675, 199] width 137 height 9
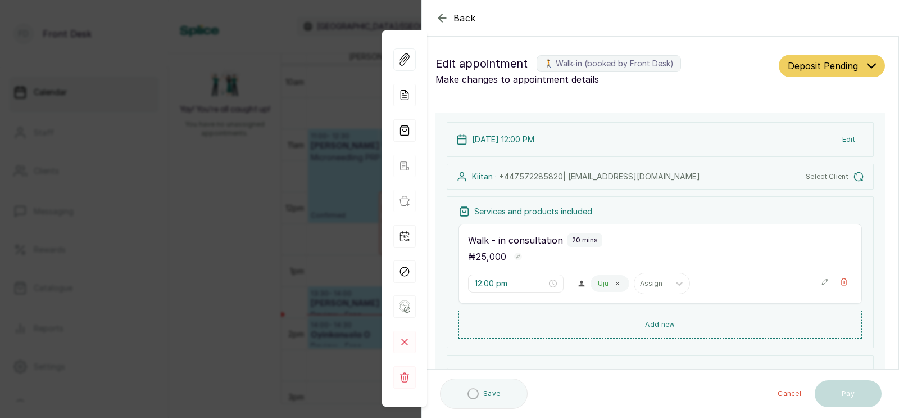
type input "12:00 pm"
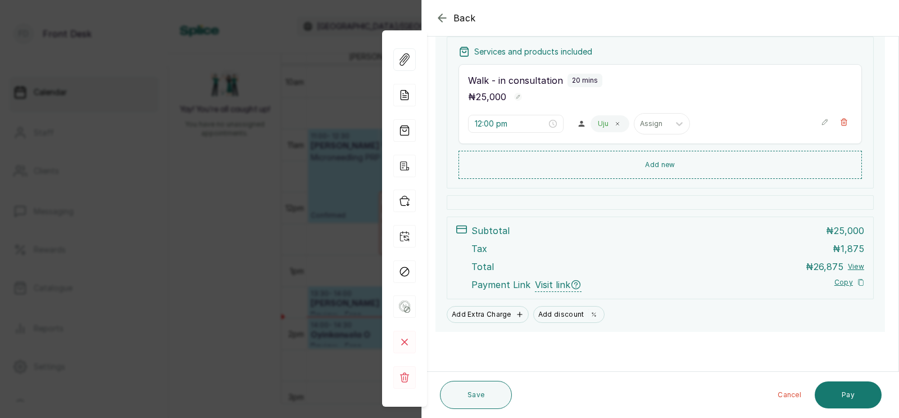
scroll to position [167, 0]
click at [328, 190] on div "Back Appointment Details Edit appointment 🚶 Walk-in (booked by Front Desk) Make…" at bounding box center [449, 209] width 899 height 418
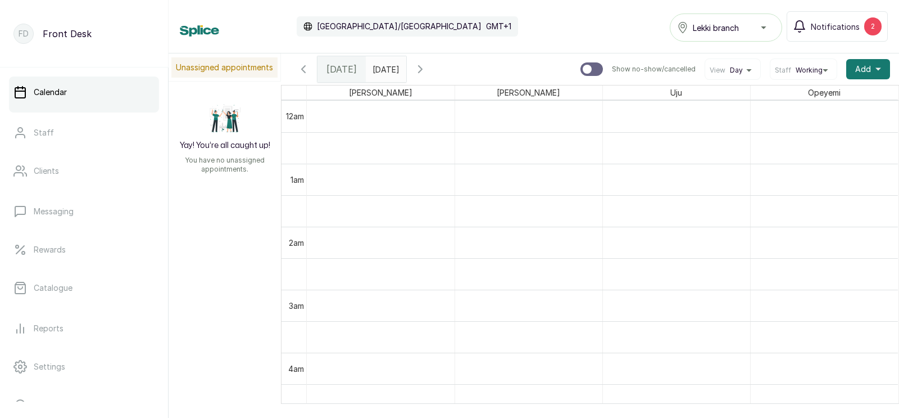
scroll to position [254, 0]
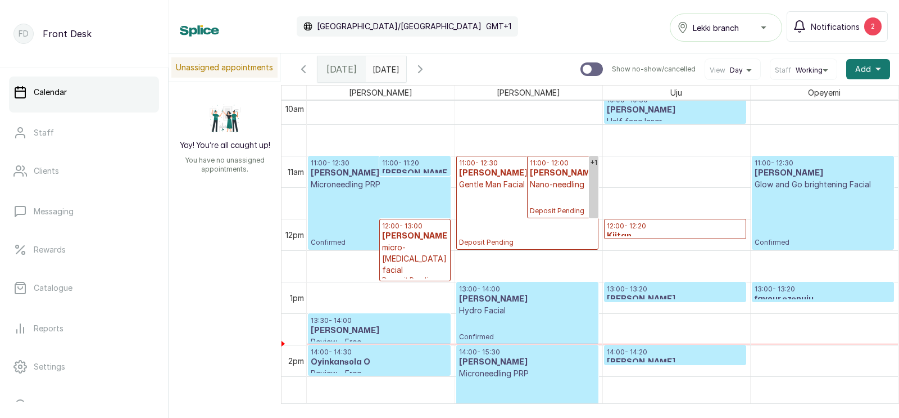
type input "dd/MM/yyyy"
click at [385, 73] on input "dd/MM/yyyy" at bounding box center [376, 66] width 18 height 19
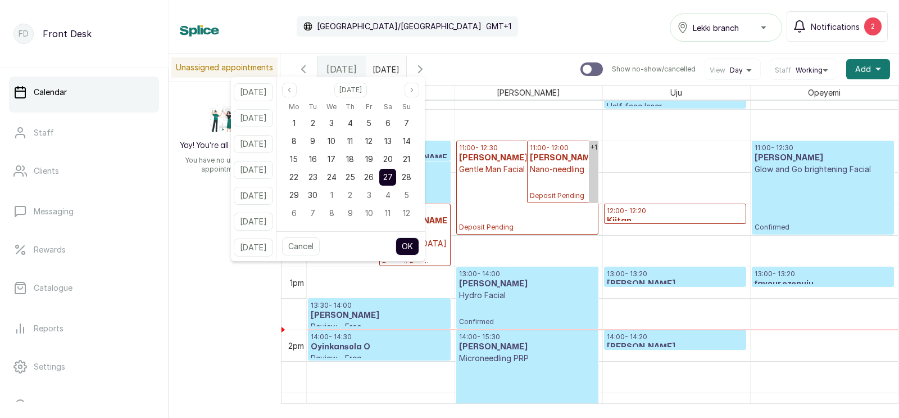
click at [419, 247] on button "OK" at bounding box center [408, 246] width 24 height 18
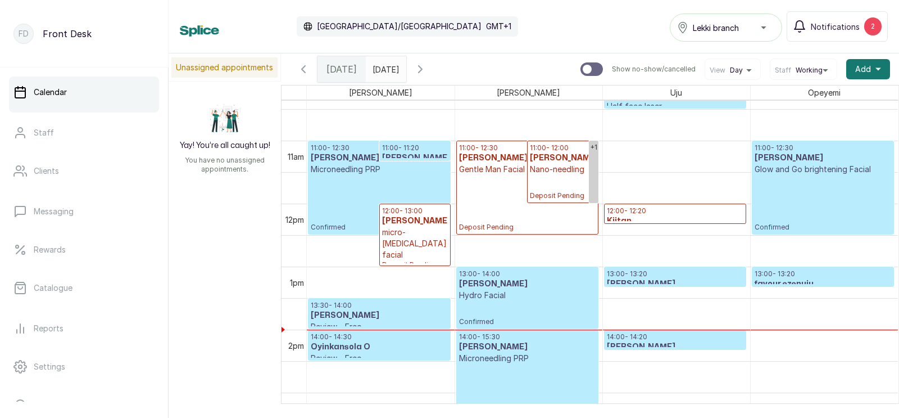
type input "27/09/2025"
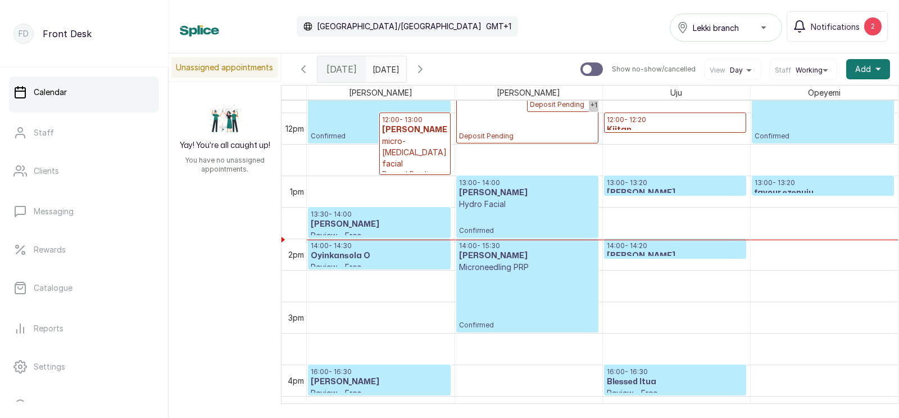
scroll to position [703, 0]
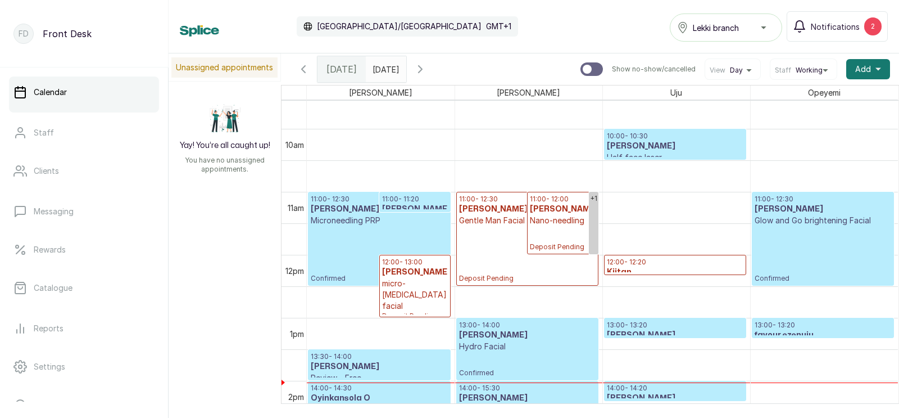
click at [646, 151] on h3 "[PERSON_NAME]" at bounding box center [675, 146] width 137 height 11
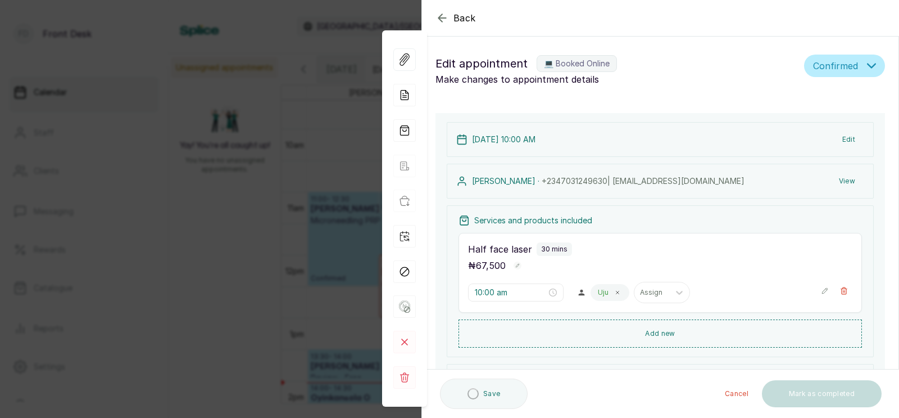
type input "10:00 am"
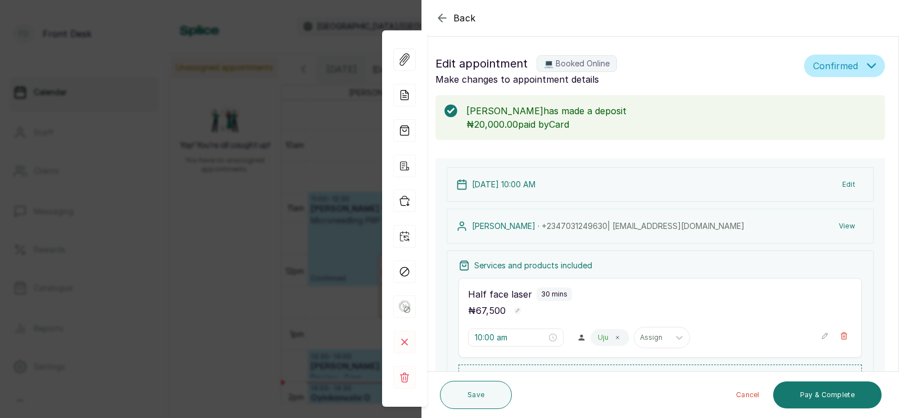
scroll to position [196, 0]
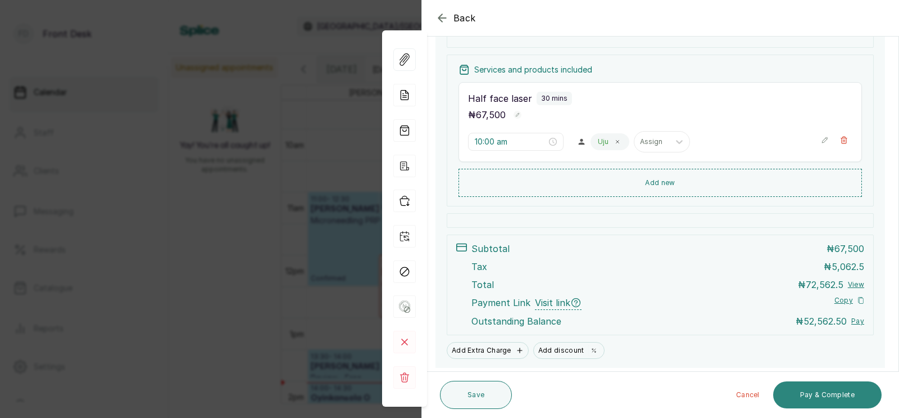
click at [815, 392] on button "Pay & Complete" at bounding box center [828, 394] width 108 height 27
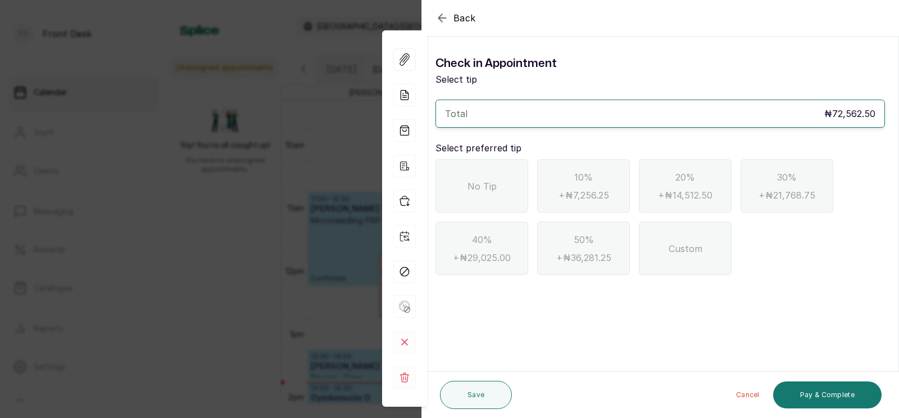
scroll to position [0, 0]
click at [487, 184] on span "No Tip" at bounding box center [482, 185] width 29 height 13
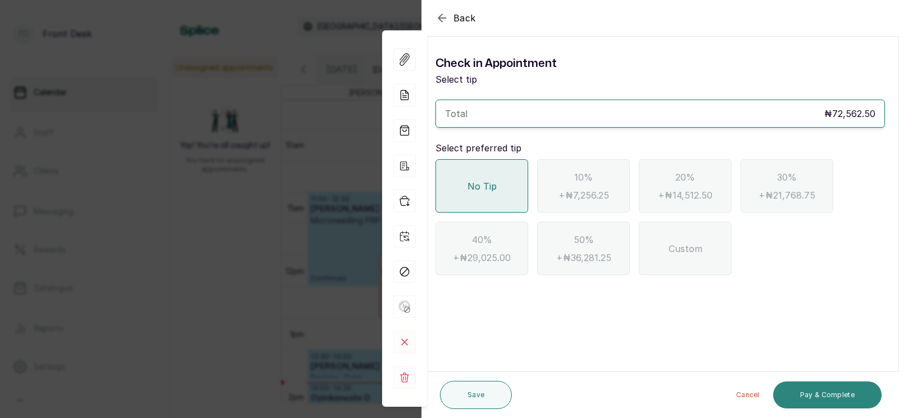
click at [821, 395] on button "Pay & Complete" at bounding box center [828, 394] width 108 height 27
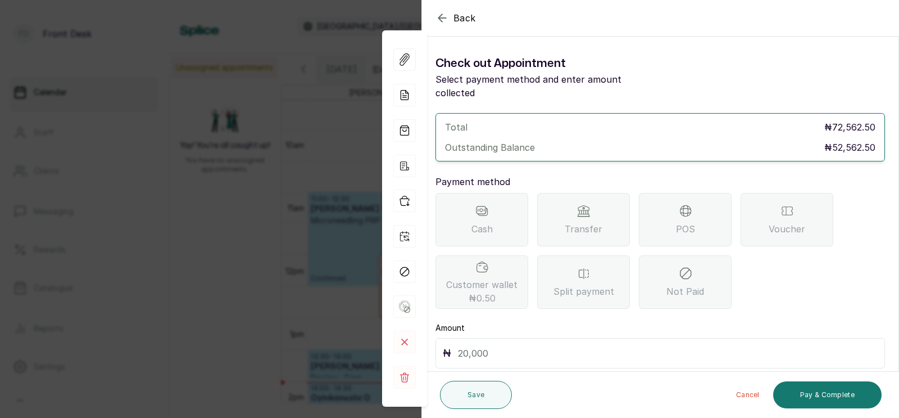
click at [688, 204] on div "POS" at bounding box center [685, 219] width 93 height 53
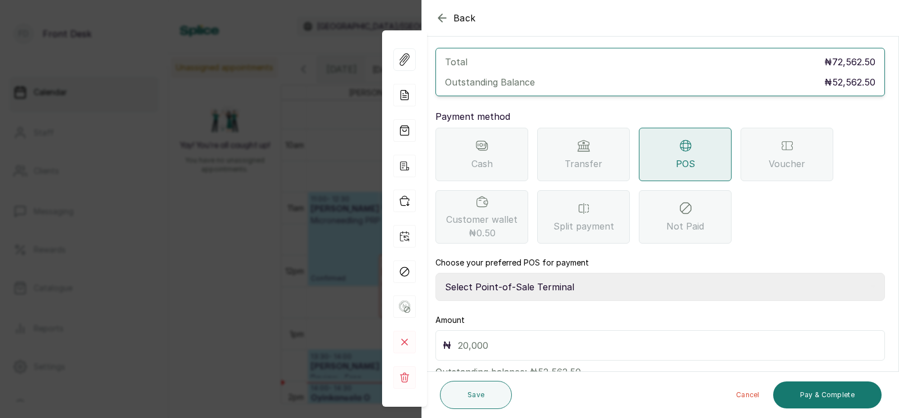
scroll to position [89, 0]
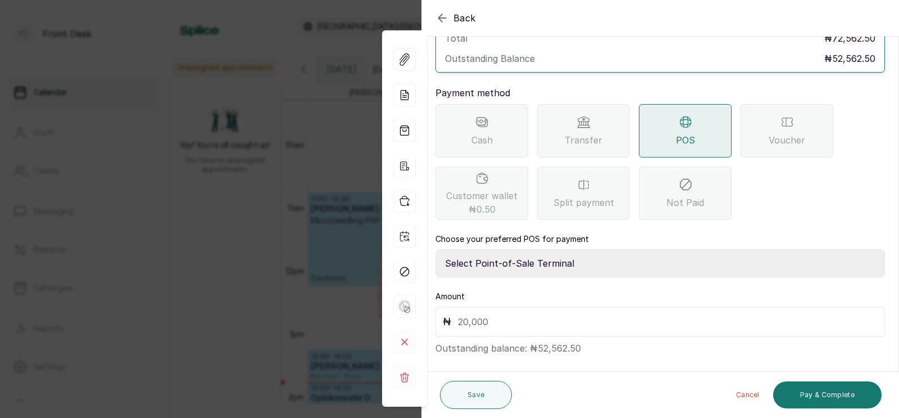
click at [562, 251] on select "Select Point-of-Sale Terminal SKN ANALYTICS MED AESTHETIC LIMITED Fairmoney Mic…" at bounding box center [661, 263] width 450 height 28
select select "43129536-bd7e-4b6d-8e8c-ab2c46322d67"
click at [524, 314] on input "text" at bounding box center [668, 322] width 420 height 16
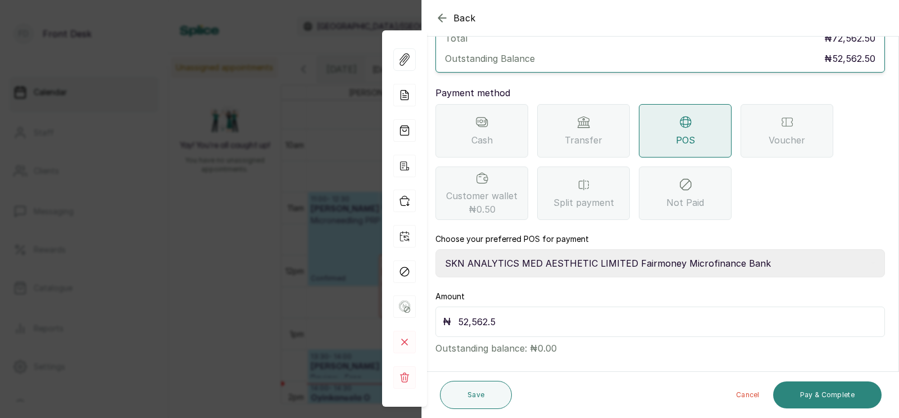
type input "52,562.5"
click at [834, 395] on button "Pay & Complete" at bounding box center [828, 394] width 108 height 27
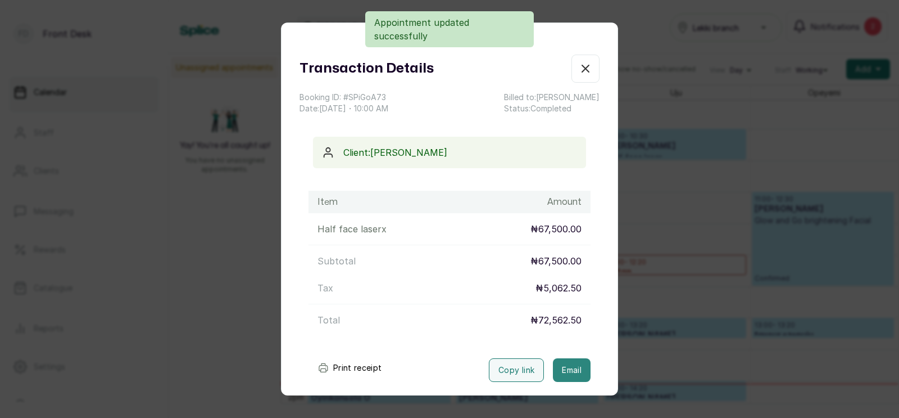
click at [570, 369] on button "Email" at bounding box center [572, 370] width 38 height 24
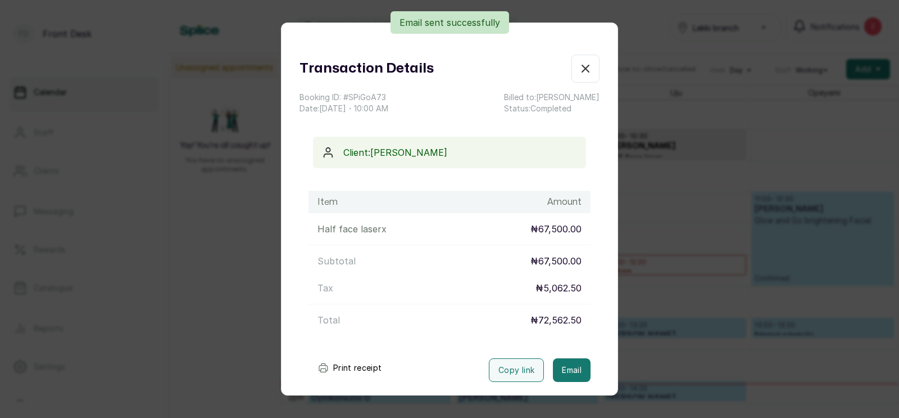
click at [727, 354] on div "Transaction Details Booking ID: # SPiGoA73 Date: 27 Sep, 2025 ・ 10:00 AM Billed…" at bounding box center [449, 209] width 899 height 418
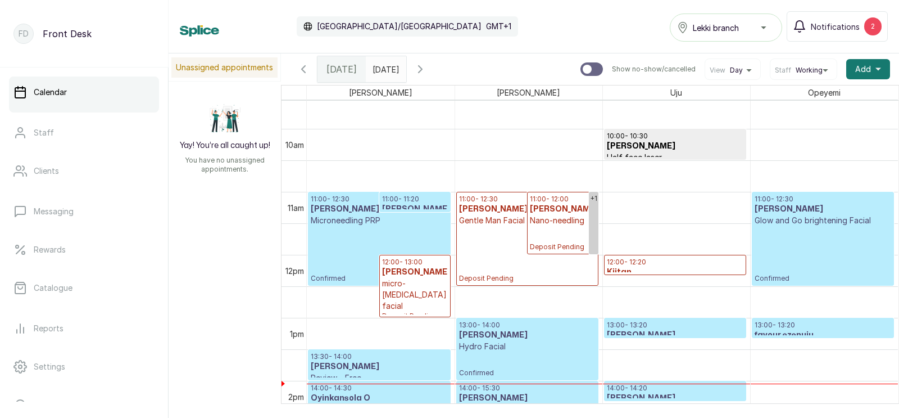
click at [506, 214] on h3 "[PERSON_NAME]" at bounding box center [527, 209] width 137 height 11
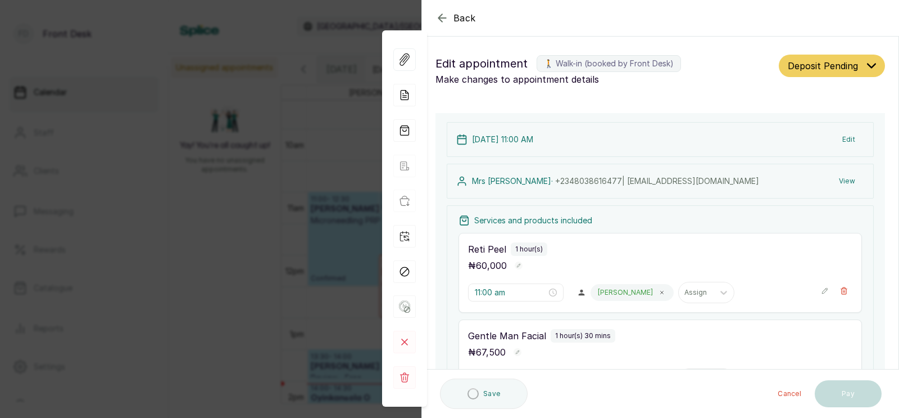
click at [315, 251] on div "Back Appointment Details Edit appointment 🚶 Walk-in (booked by Front Desk) Make…" at bounding box center [449, 209] width 899 height 418
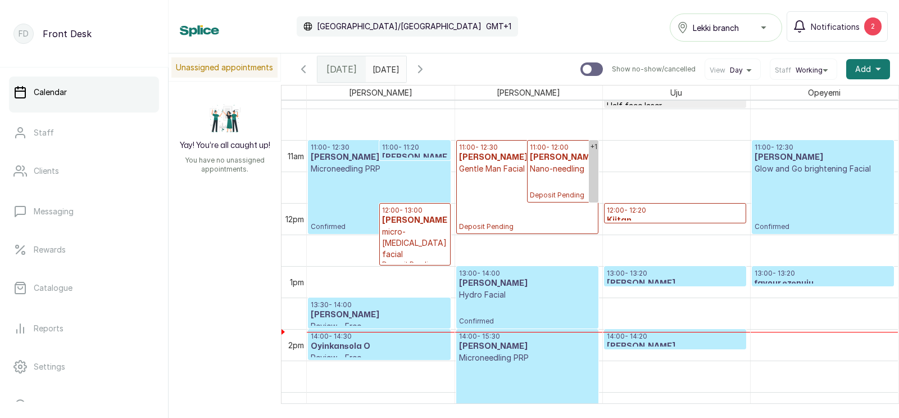
scroll to position [653, 0]
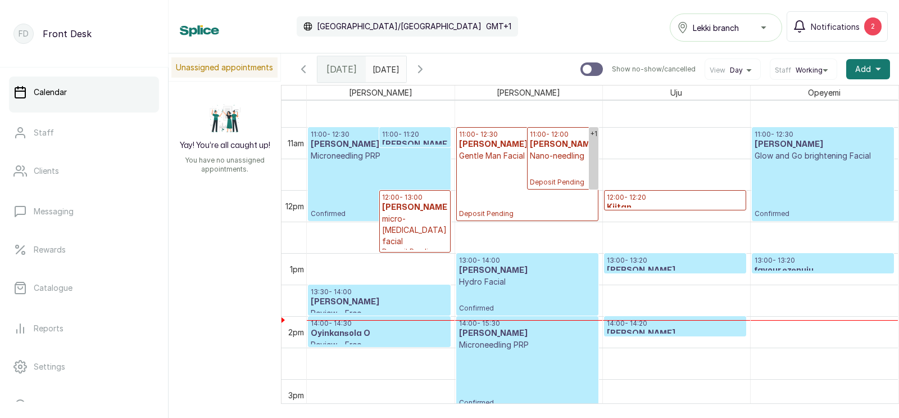
click at [400, 222] on p "micro-[MEDICAL_DATA] facial" at bounding box center [415, 230] width 66 height 34
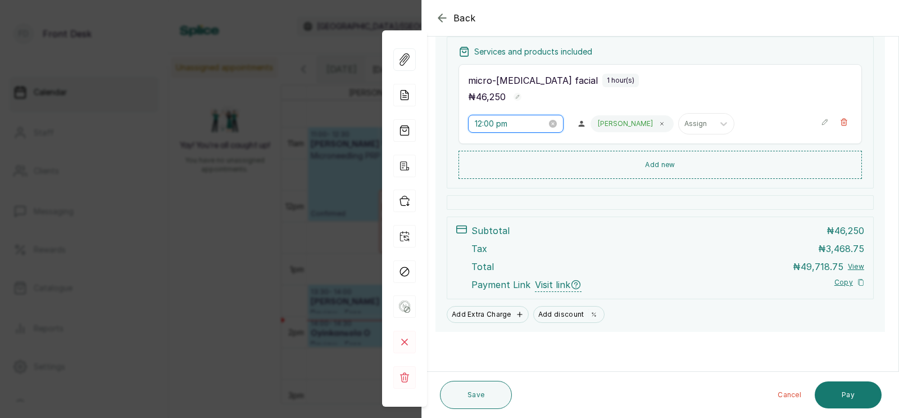
click at [492, 125] on input "12:00 pm" at bounding box center [511, 123] width 72 height 12
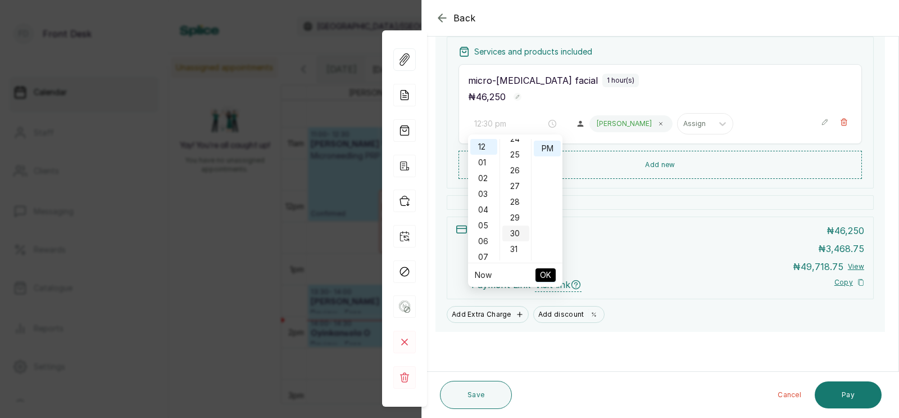
click at [513, 231] on div "30" at bounding box center [516, 233] width 27 height 16
type input "12:30 pm"
click at [545, 266] on span "OK" at bounding box center [545, 274] width 11 height 21
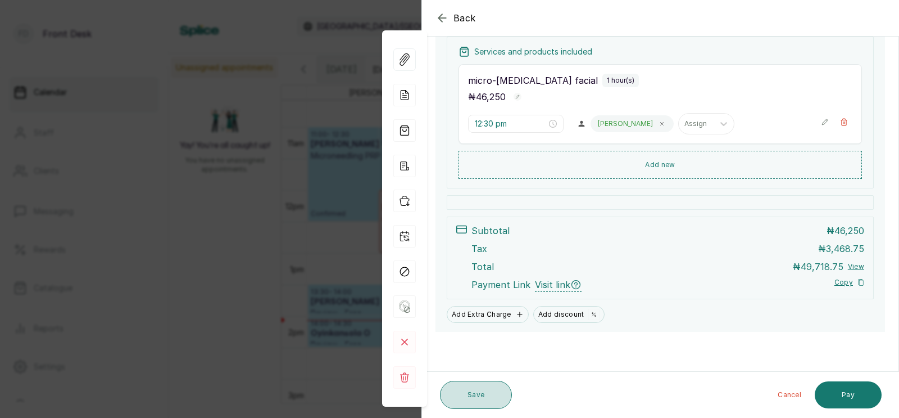
click at [464, 389] on button "Save" at bounding box center [476, 395] width 72 height 28
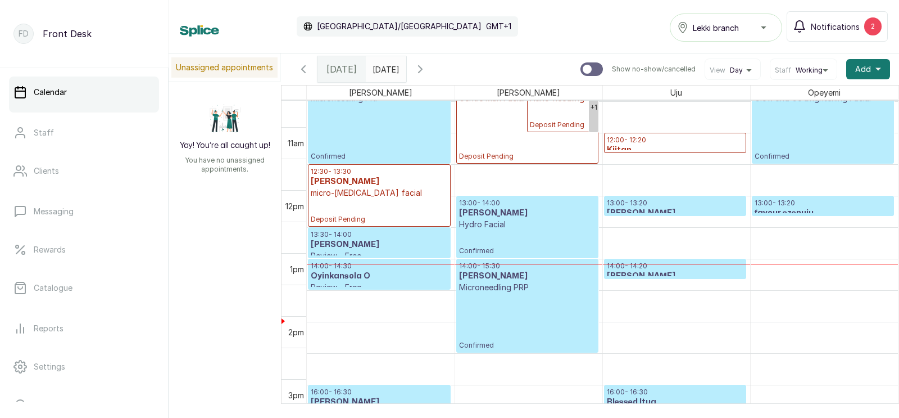
scroll to position [724, 0]
click at [360, 243] on h3 "[PERSON_NAME]" at bounding box center [379, 244] width 137 height 11
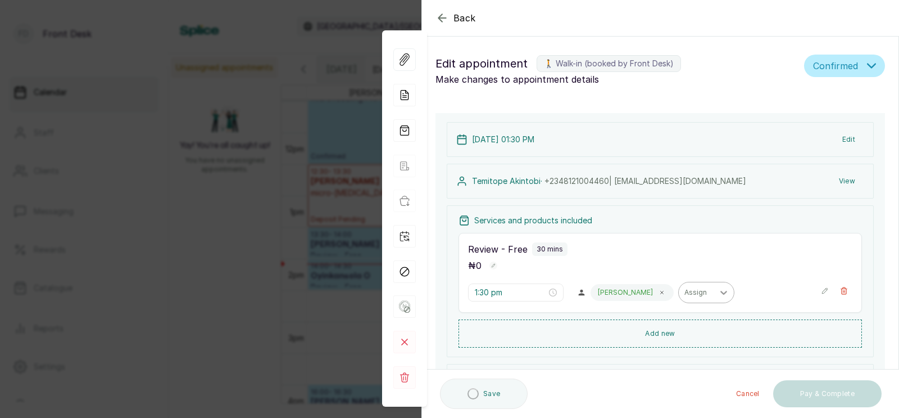
click at [714, 282] on div at bounding box center [724, 292] width 20 height 20
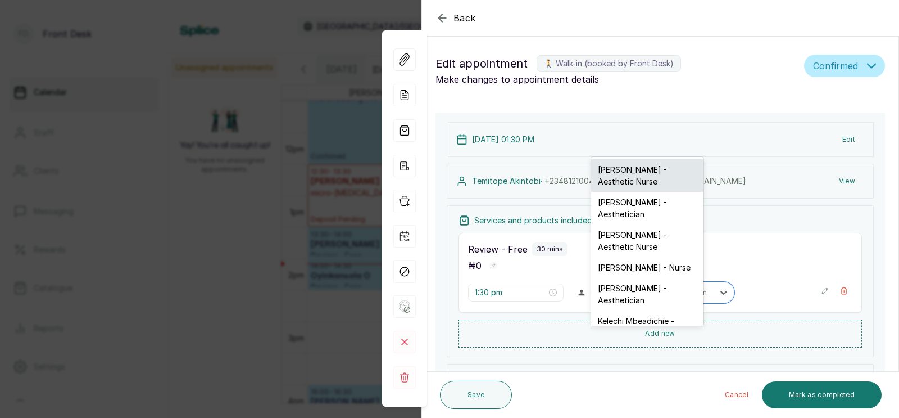
scroll to position [151, 0]
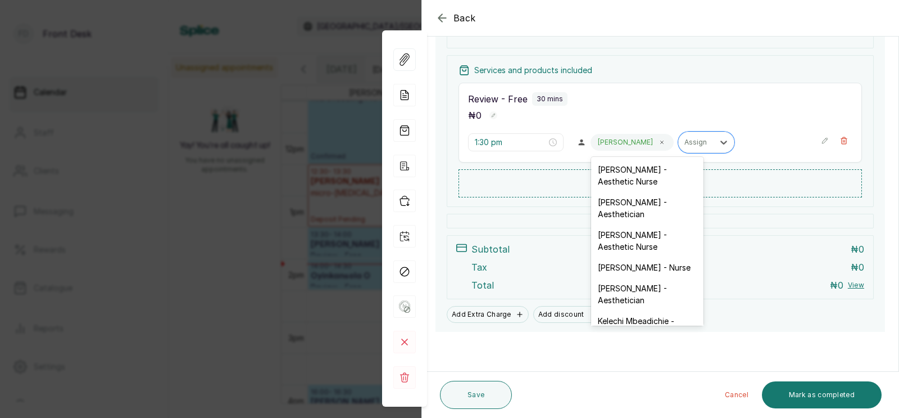
click at [742, 202] on div "Services and products included Review - Free 30 mins ₦ 0 1:30 pm Donna Chinelo …" at bounding box center [660, 131] width 427 height 152
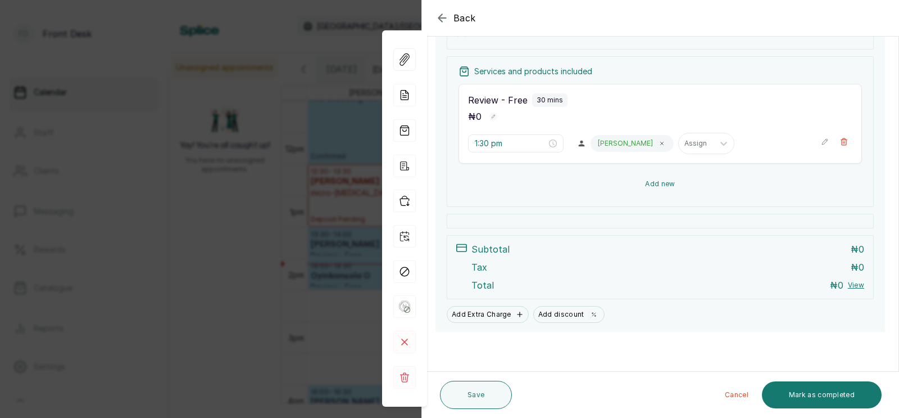
click at [650, 181] on button "Add new" at bounding box center [661, 183] width 404 height 27
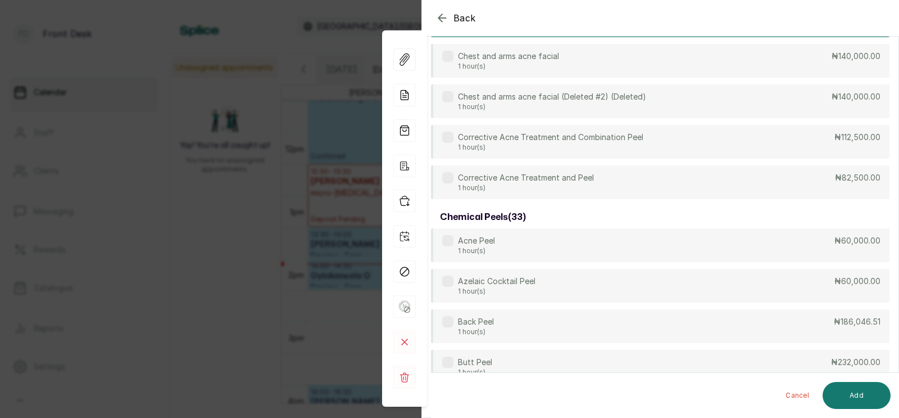
scroll to position [0, 0]
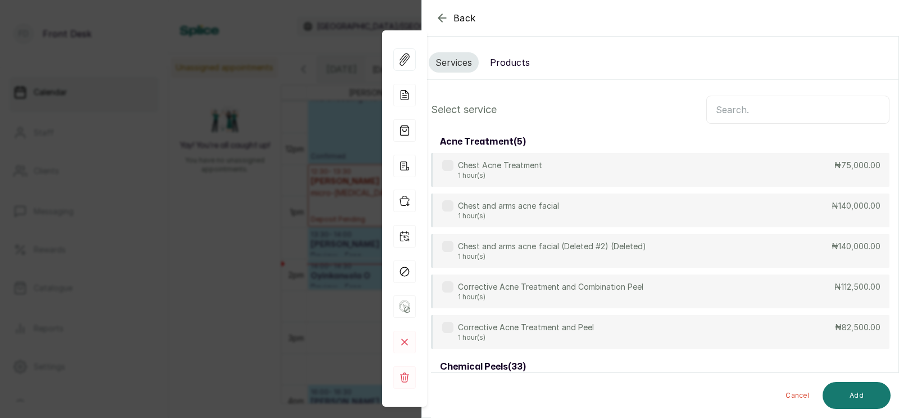
click at [741, 110] on input "text" at bounding box center [798, 110] width 183 height 28
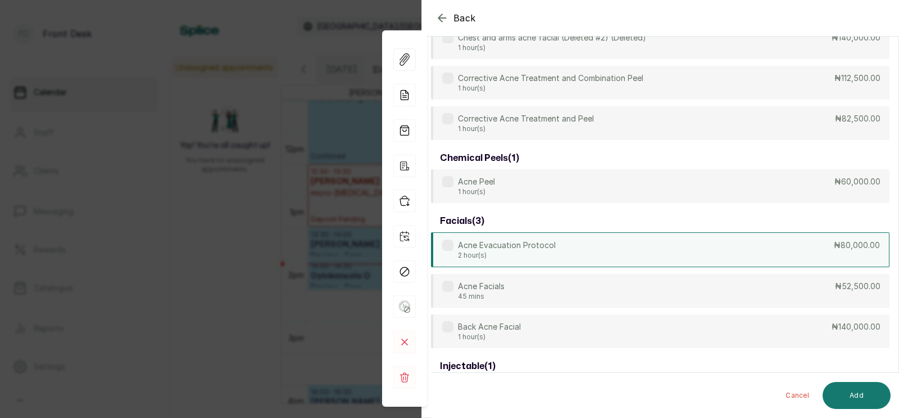
scroll to position [211, 0]
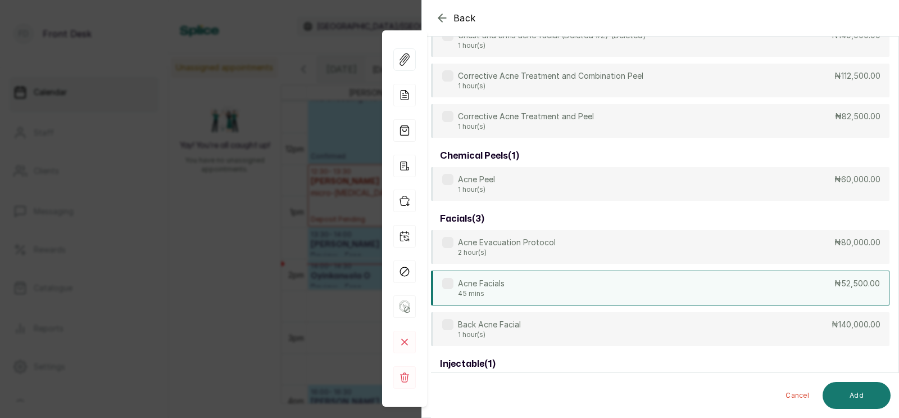
type input "acne"
click at [533, 296] on div "Acne Facials 45 mins ₦52,500.00" at bounding box center [660, 287] width 459 height 35
click at [857, 394] on button "Add" at bounding box center [857, 395] width 68 height 27
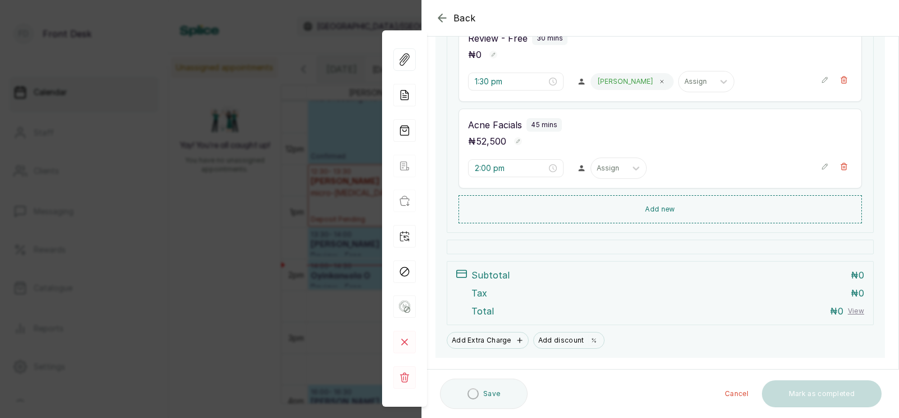
type input "2:00 pm"
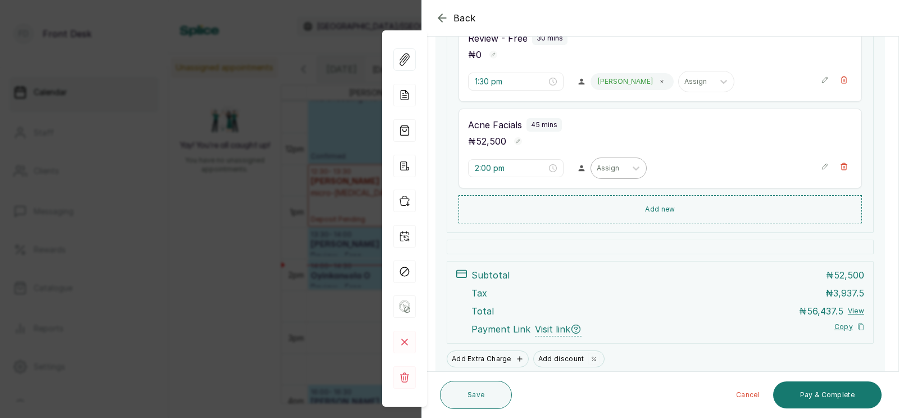
click at [597, 170] on div at bounding box center [609, 168] width 24 height 10
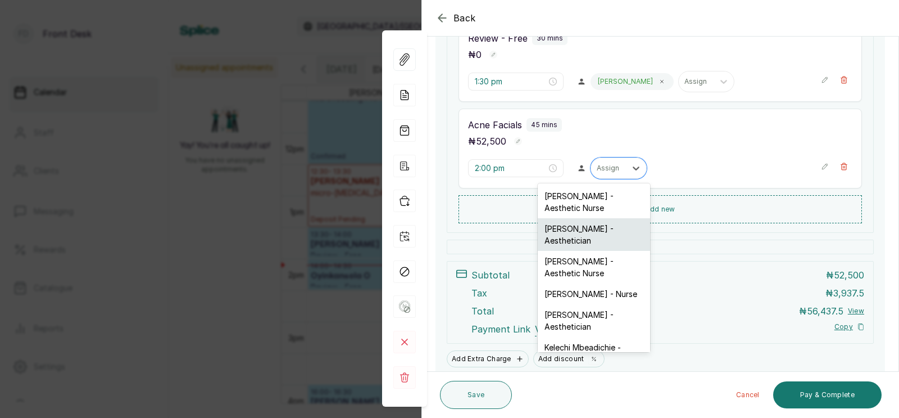
click at [578, 229] on div "Opeyemi Ojo - Aesthetician" at bounding box center [594, 234] width 112 height 33
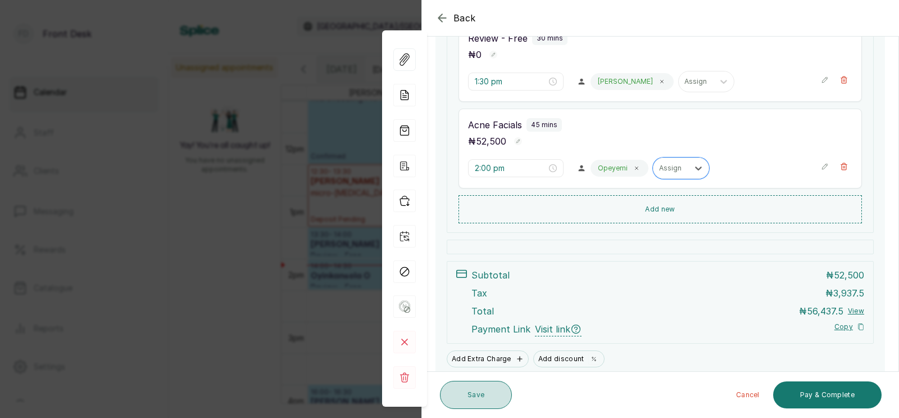
click at [472, 390] on button "Save" at bounding box center [476, 395] width 72 height 28
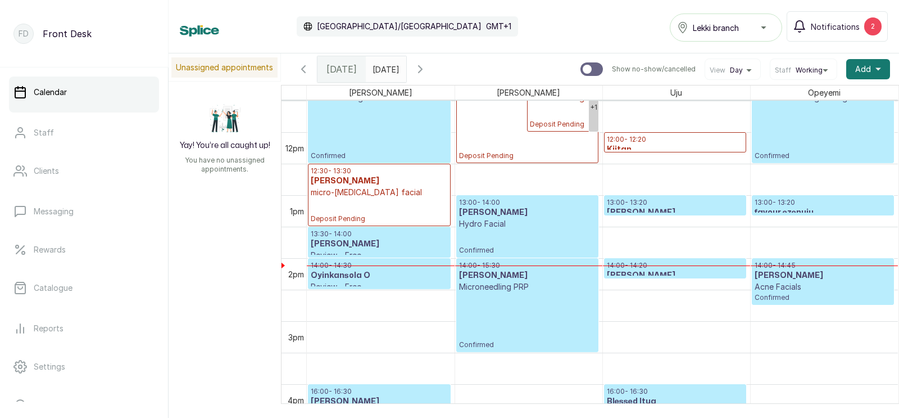
scroll to position [711, 0]
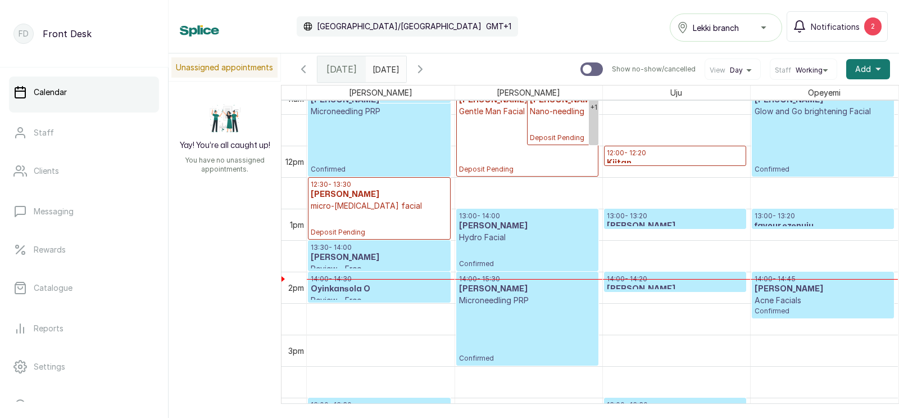
click at [527, 319] on p "Confirmed" at bounding box center [527, 334] width 137 height 57
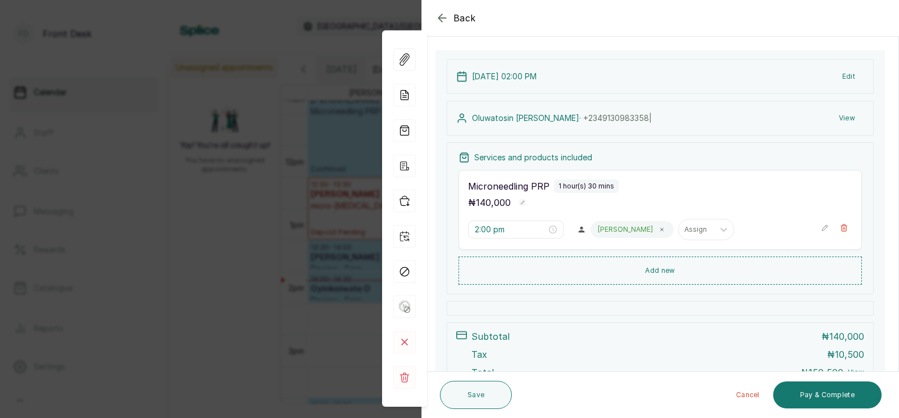
scroll to position [120, 0]
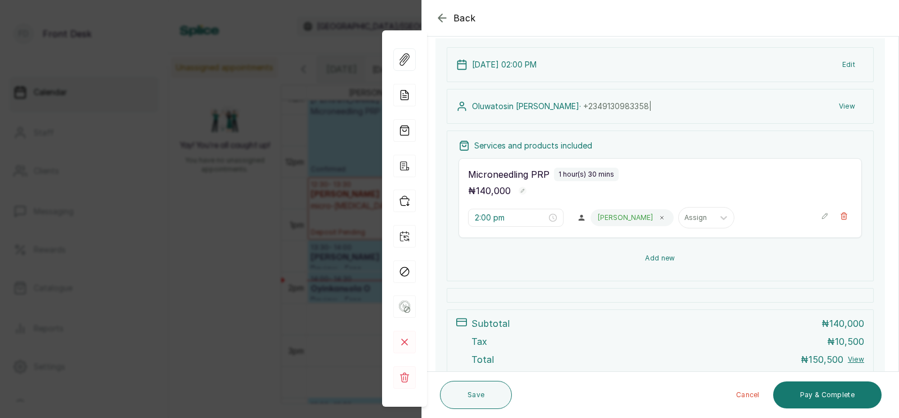
click at [657, 255] on button "Add new" at bounding box center [661, 258] width 404 height 27
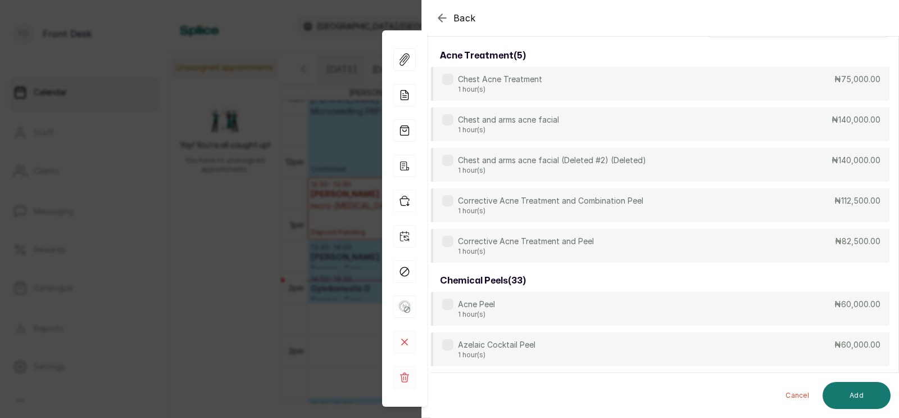
scroll to position [0, 0]
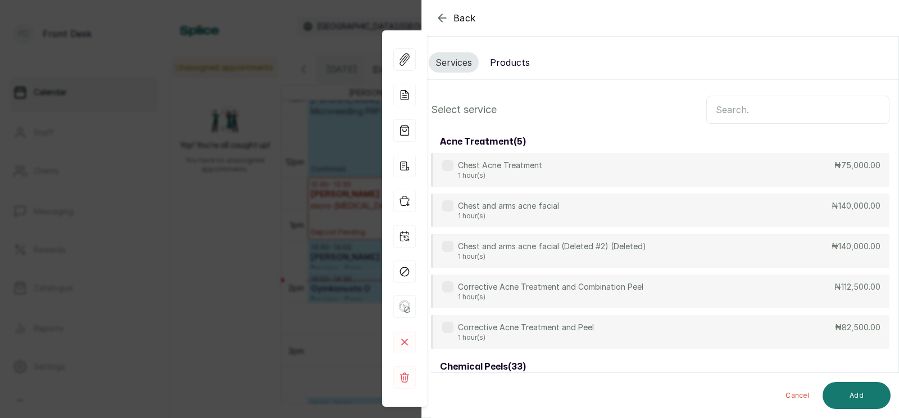
click at [743, 110] on input "text" at bounding box center [798, 110] width 183 height 28
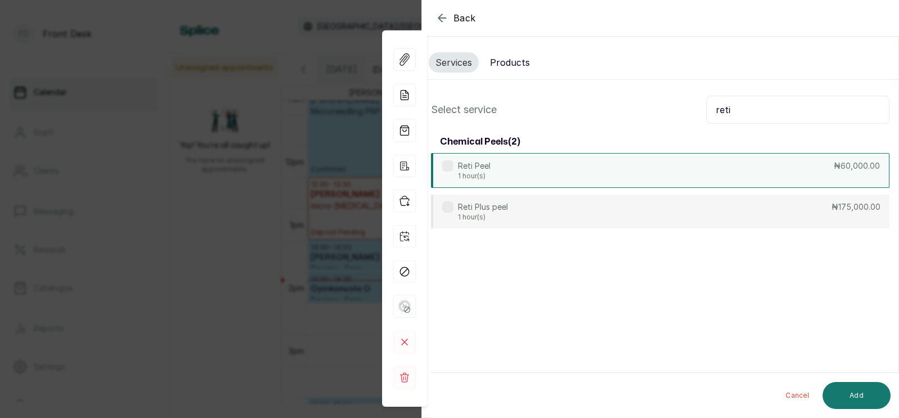
type input "reti"
click at [605, 174] on div "Reti Peel 1 hour(s) ₦60,000.00" at bounding box center [660, 170] width 459 height 35
click at [848, 396] on button "Add" at bounding box center [857, 395] width 68 height 27
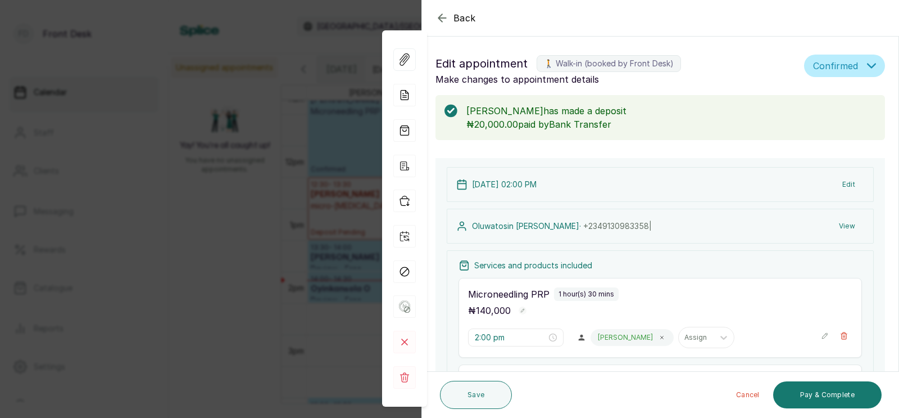
type input "3:30 pm"
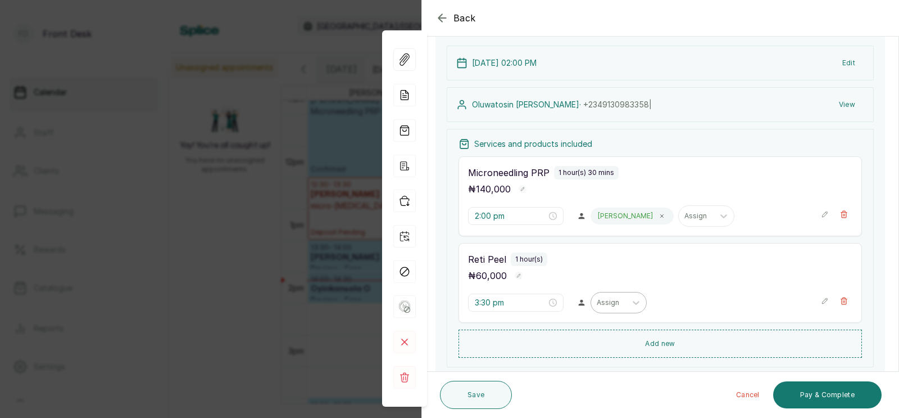
click at [597, 304] on div at bounding box center [609, 302] width 24 height 10
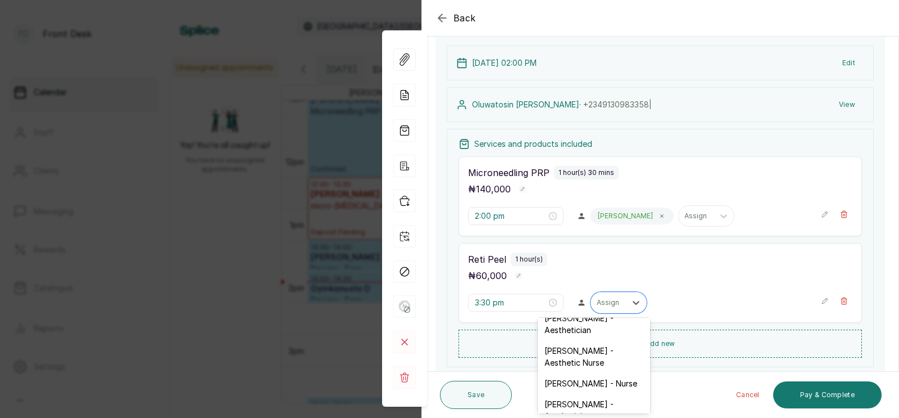
scroll to position [39, 0]
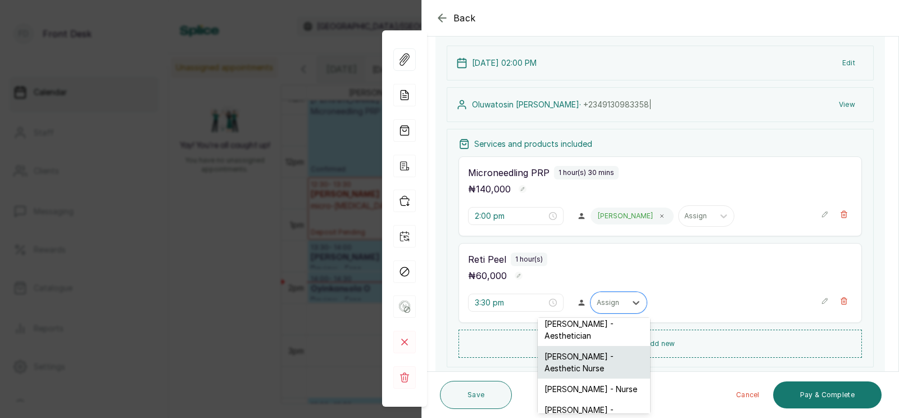
click at [575, 361] on div "Uju Agu - Aesthetic Nurse" at bounding box center [594, 362] width 112 height 33
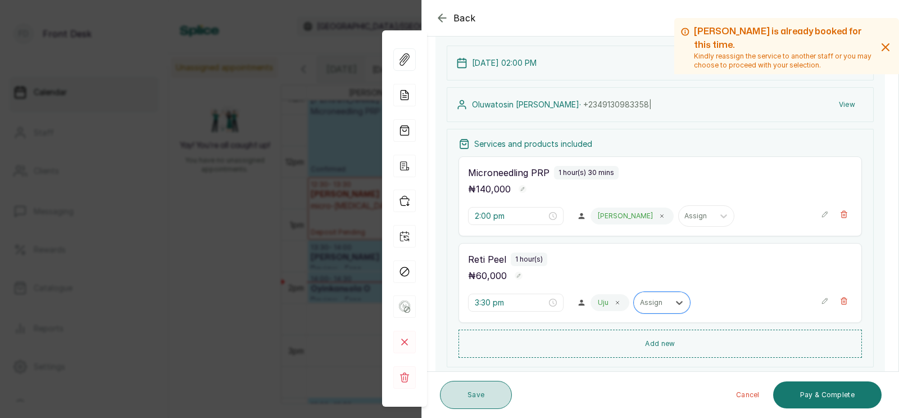
click at [467, 400] on button "Save" at bounding box center [476, 395] width 72 height 28
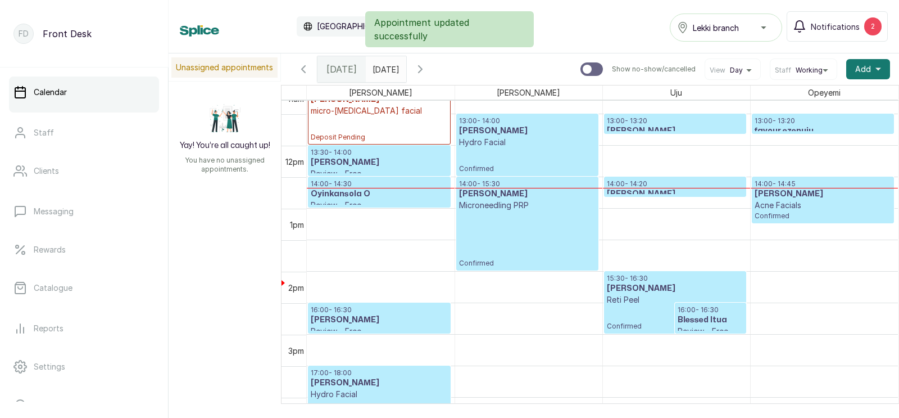
scroll to position [806, 0]
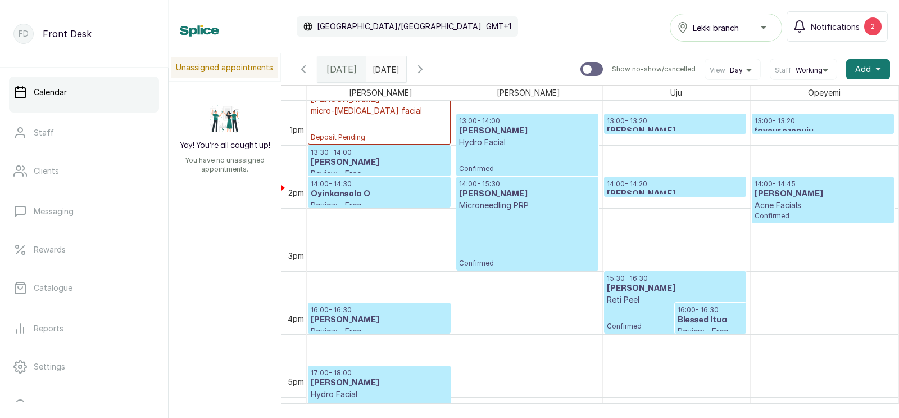
click at [652, 190] on h3 "[PERSON_NAME]" at bounding box center [675, 193] width 137 height 11
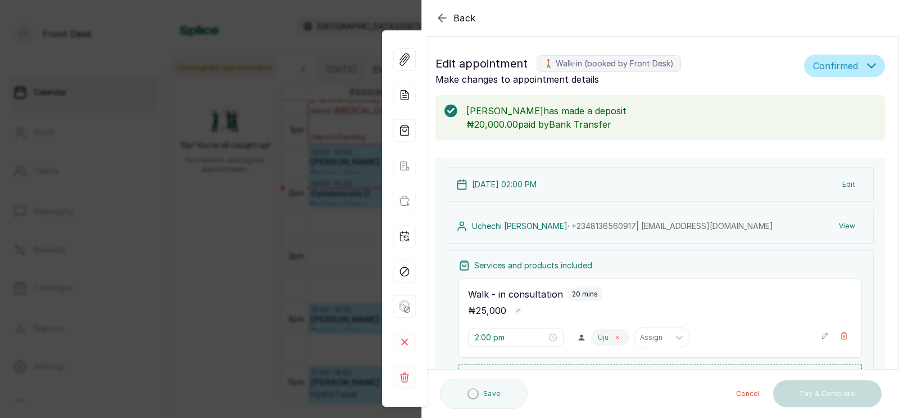
click at [617, 336] on icon at bounding box center [618, 337] width 3 height 3
click at [597, 332] on div at bounding box center [609, 337] width 24 height 10
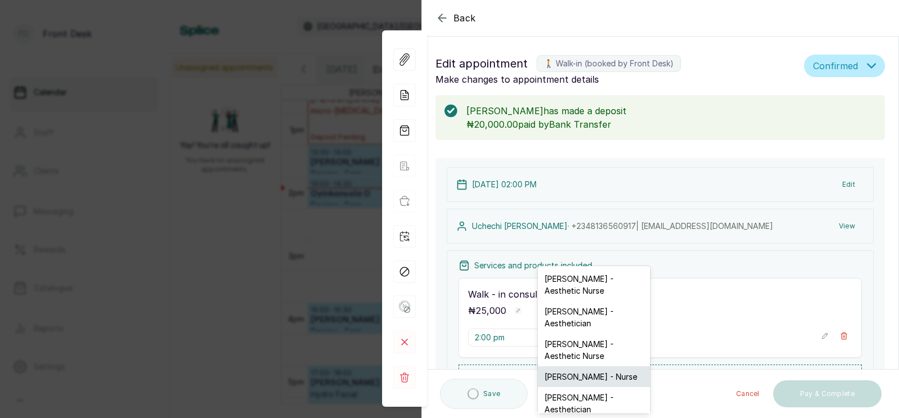
click at [572, 369] on div "Ifeoma Eze - Nurse" at bounding box center [594, 376] width 112 height 21
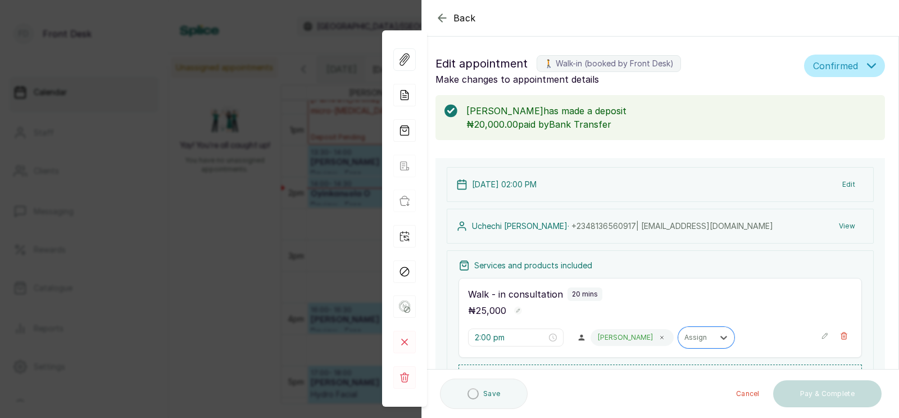
scroll to position [87, 0]
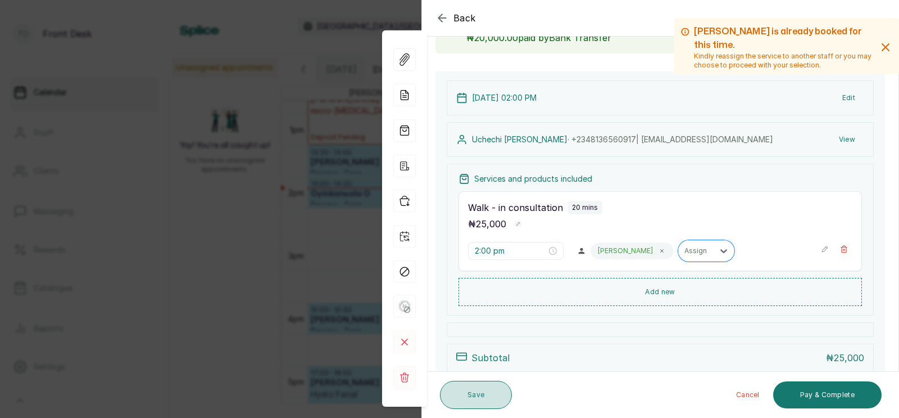
click at [471, 396] on button "Save" at bounding box center [476, 395] width 72 height 28
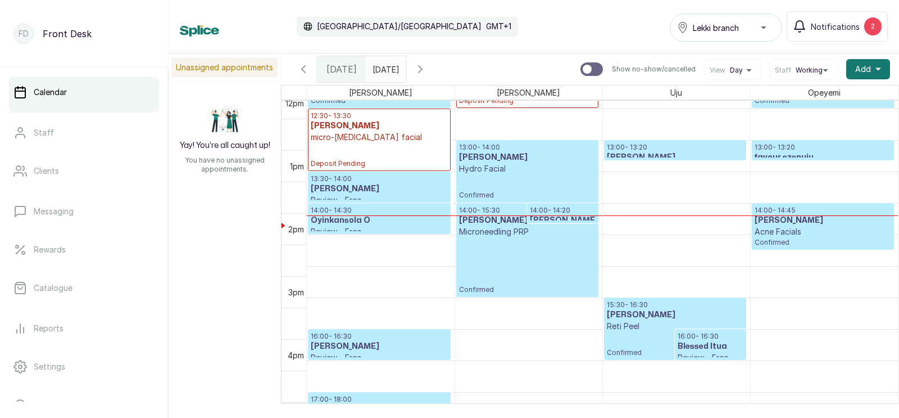
scroll to position [779, 0]
click at [503, 242] on p "Confirmed" at bounding box center [527, 265] width 137 height 57
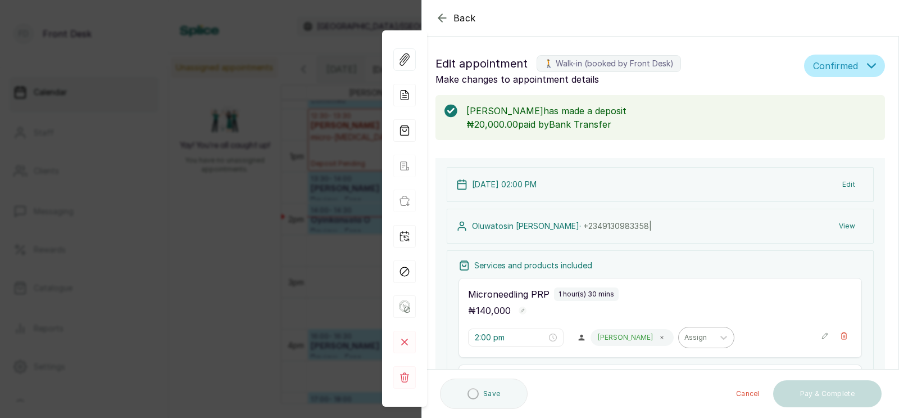
click at [659, 334] on icon at bounding box center [662, 337] width 6 height 6
click at [599, 330] on div "Assign" at bounding box center [608, 337] width 35 height 15
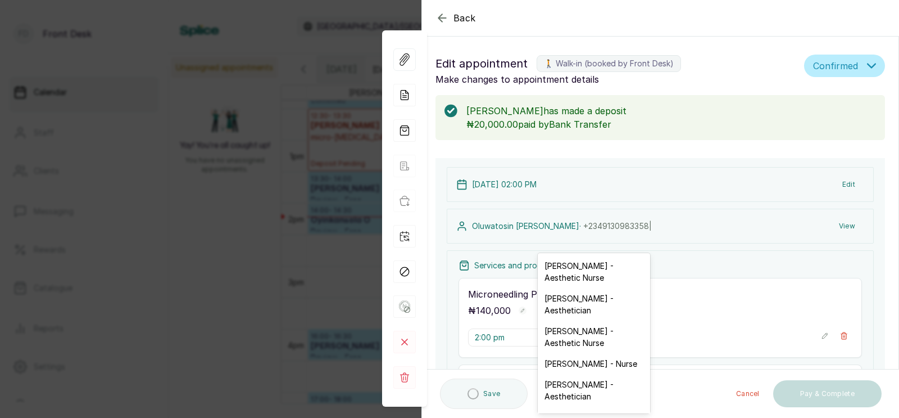
scroll to position [100, 0]
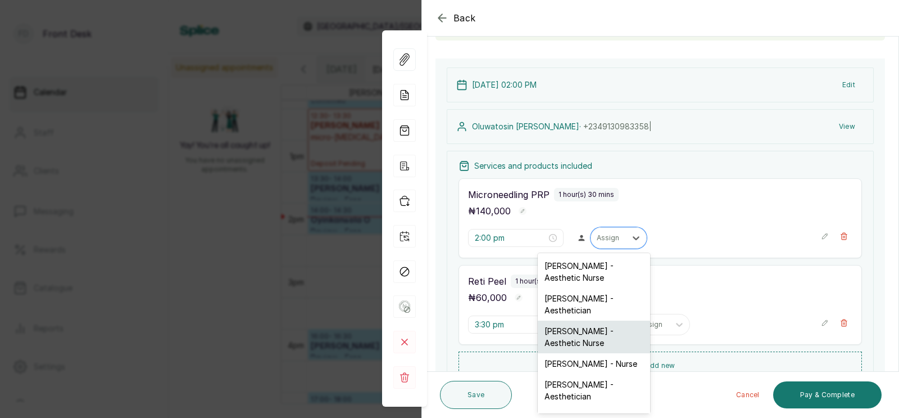
click at [569, 333] on div "Uju Agu - Aesthetic Nurse" at bounding box center [594, 336] width 112 height 33
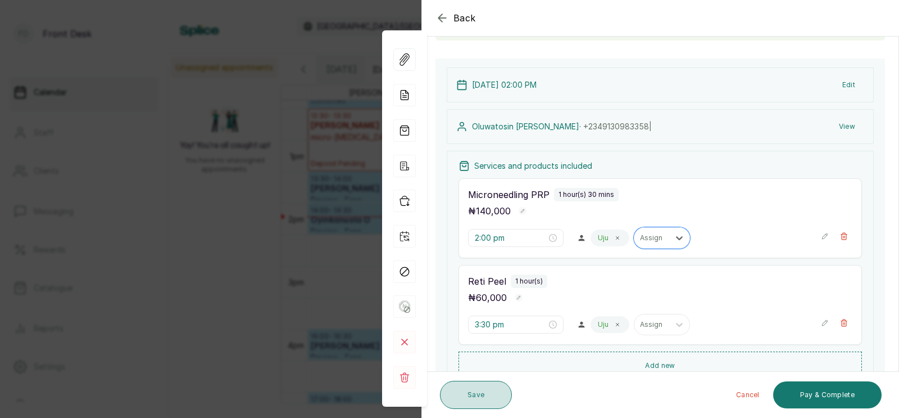
click at [476, 396] on button "Save" at bounding box center [476, 395] width 72 height 28
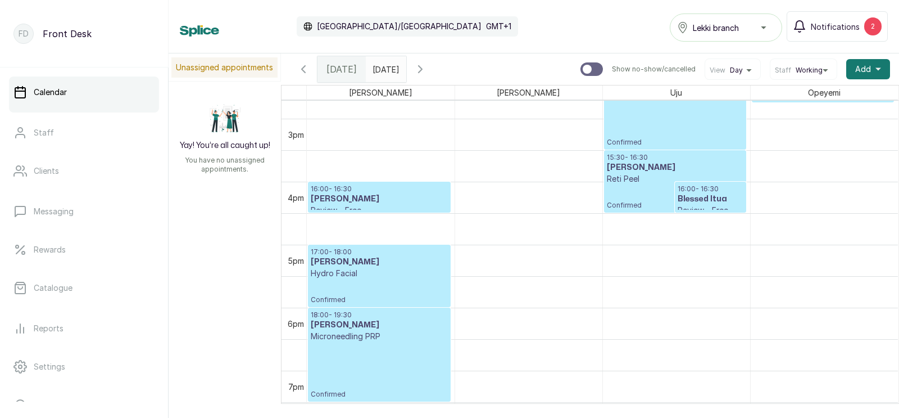
scroll to position [891, 0]
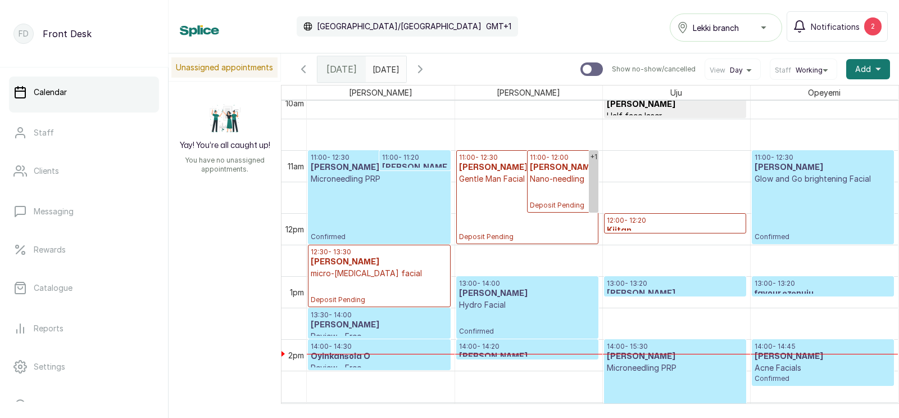
click at [648, 223] on p "12:00 - 12:20" at bounding box center [675, 220] width 137 height 9
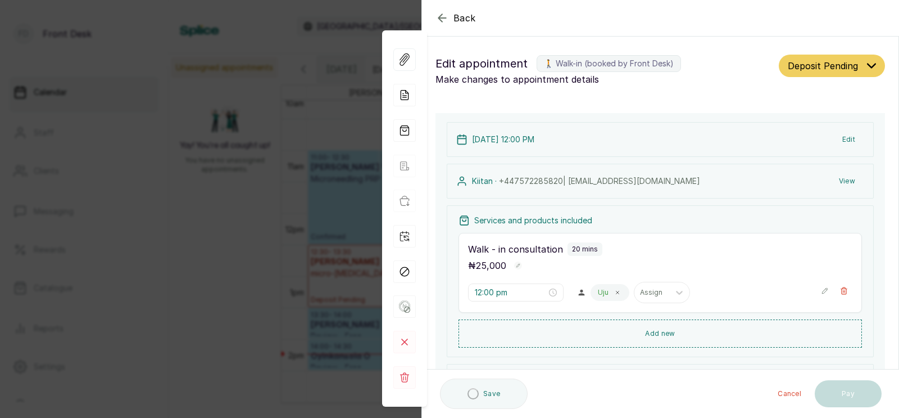
click at [658, 329] on button "Add new" at bounding box center [661, 333] width 404 height 28
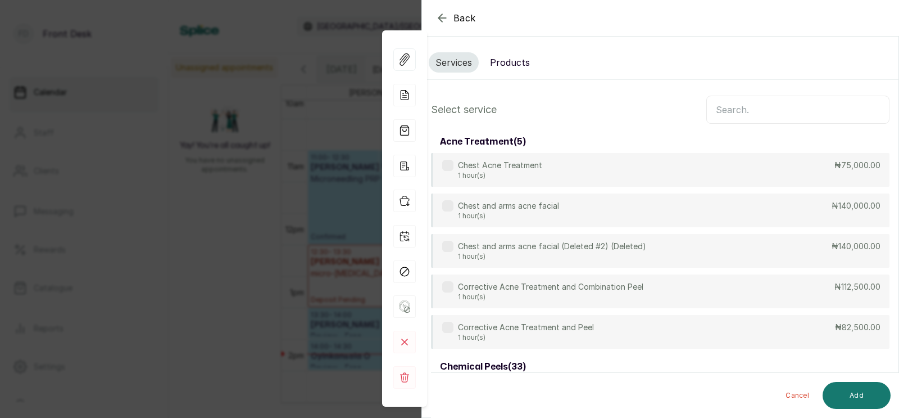
click at [744, 110] on input "text" at bounding box center [798, 110] width 183 height 28
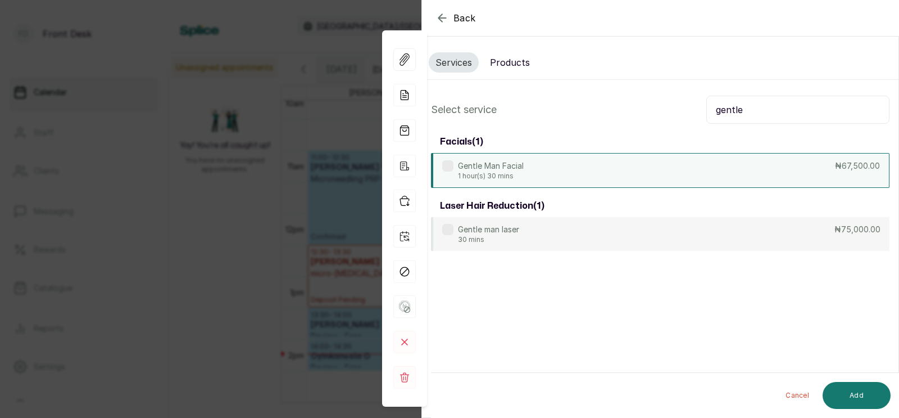
type input "gentle"
click at [626, 171] on div "Gentle Man Facial 1 hour(s) 30 mins ₦67,500.00" at bounding box center [660, 170] width 459 height 35
click at [852, 398] on button "Add" at bounding box center [857, 395] width 68 height 27
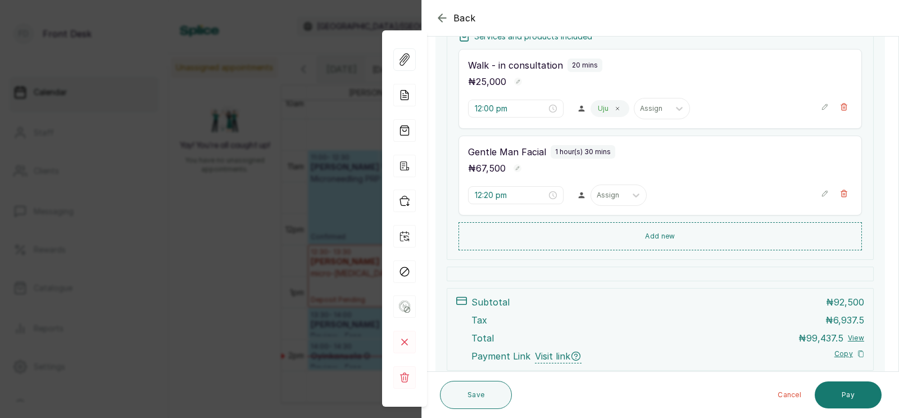
scroll to position [192, 0]
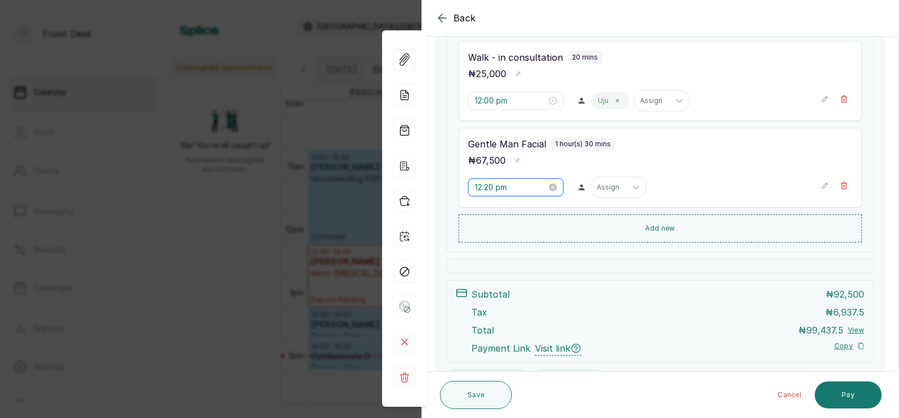
click at [499, 191] on input "12:20 pm" at bounding box center [511, 187] width 72 height 12
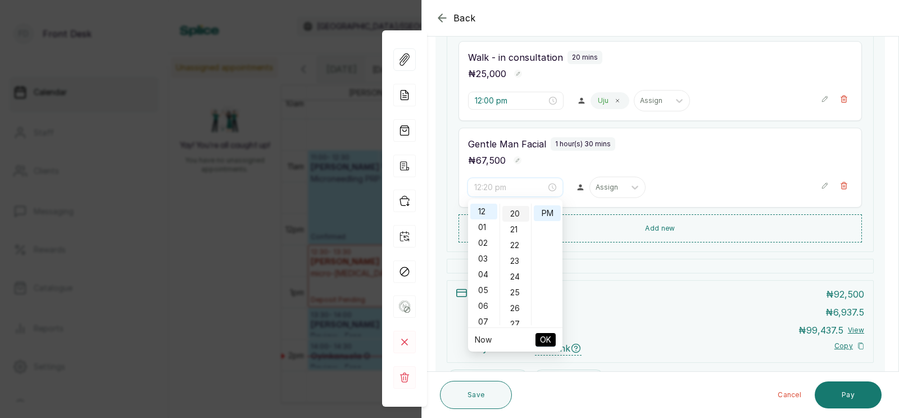
scroll to position [0, 0]
type input "12:00 pm"
click at [515, 208] on div "00" at bounding box center [516, 212] width 27 height 16
click at [546, 339] on span "OK" at bounding box center [545, 339] width 11 height 21
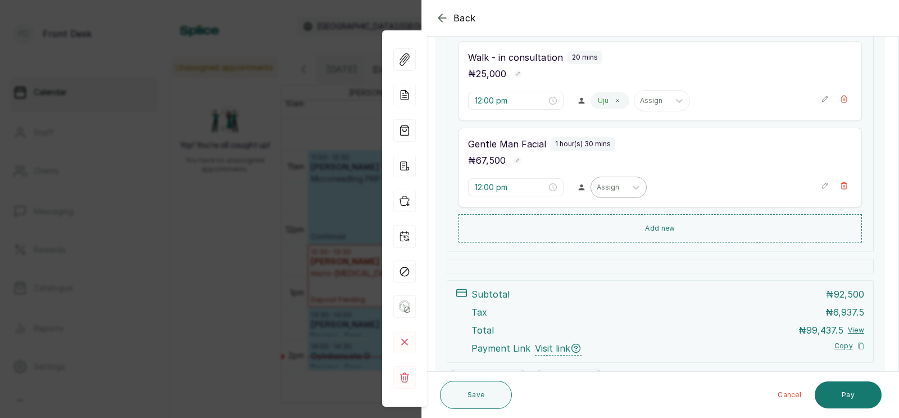
click at [597, 187] on div at bounding box center [609, 187] width 24 height 10
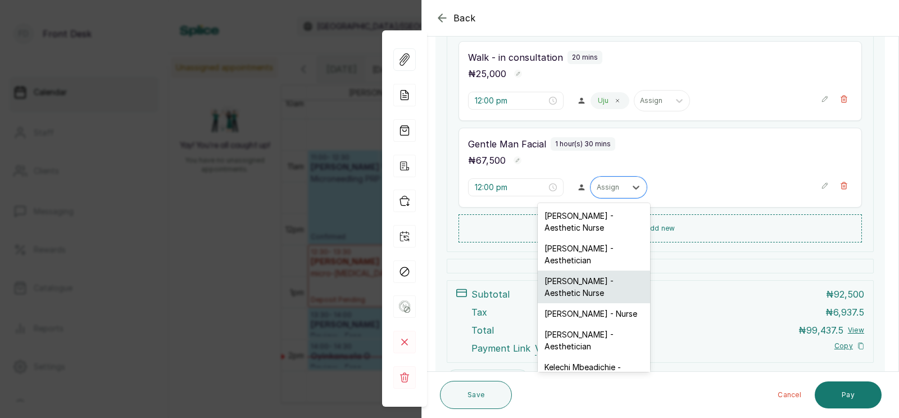
click at [568, 279] on div "Uju Agu - Aesthetic Nurse" at bounding box center [594, 286] width 112 height 33
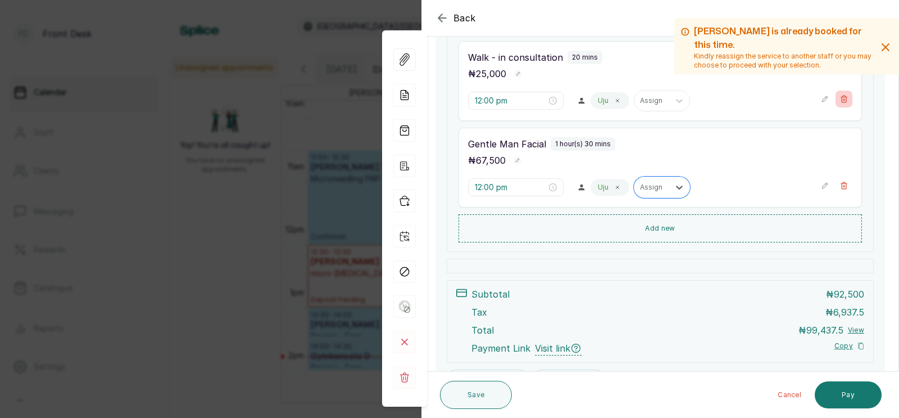
click at [845, 97] on icon "button" at bounding box center [845, 99] width 6 height 7
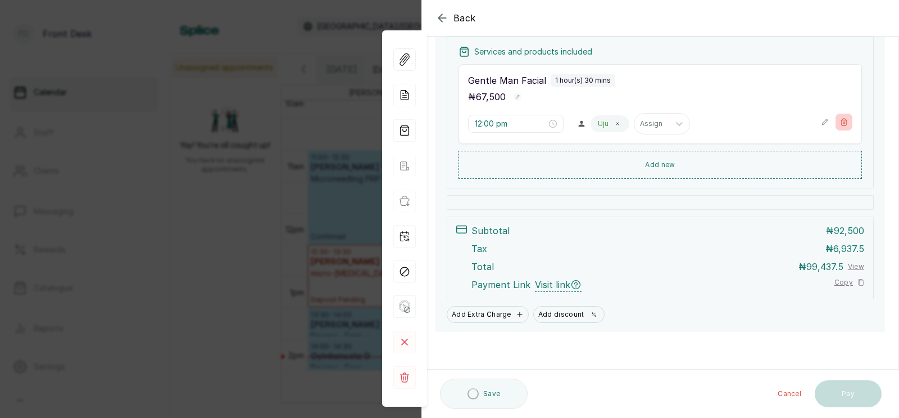
scroll to position [169, 0]
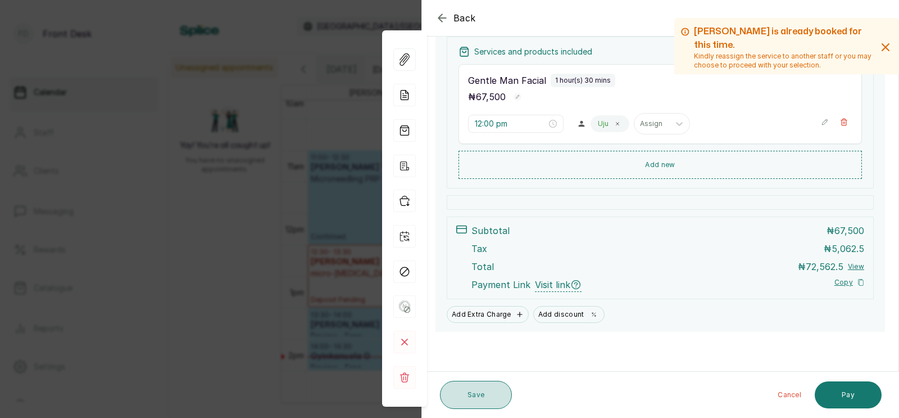
click at [467, 393] on button "Save" at bounding box center [476, 395] width 72 height 28
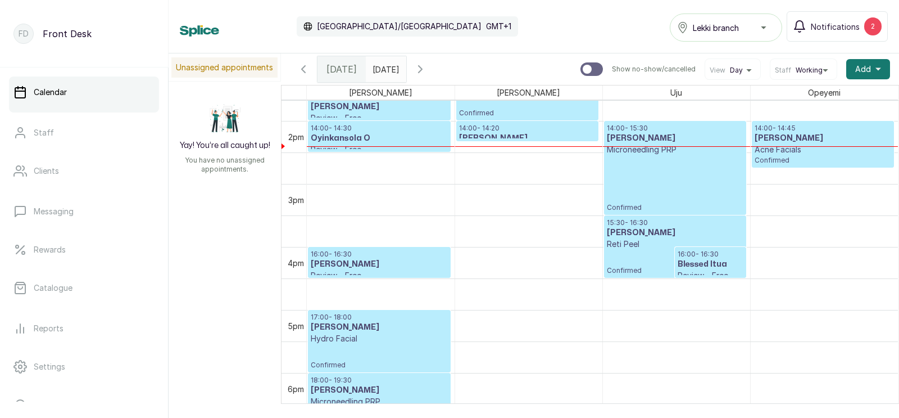
scroll to position [880, 0]
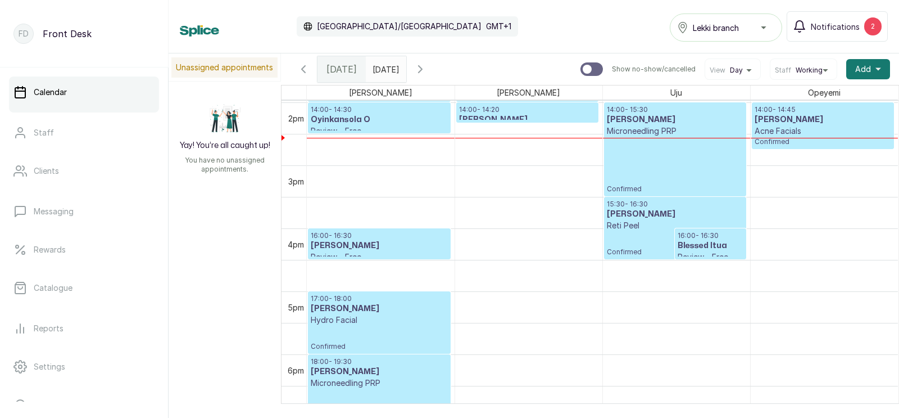
click at [449, 293] on div "17:00 - 18:00 Chinwe Aaron Hydro Facial Confirmed" at bounding box center [380, 322] width 142 height 61
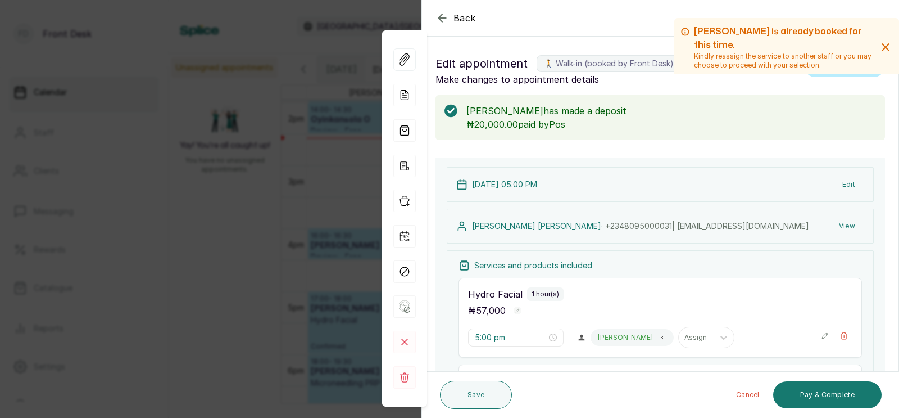
click at [303, 229] on div "Back Appointment Details Edit appointment 🚶 Walk-in (booked by Front Desk) Make…" at bounding box center [449, 209] width 899 height 418
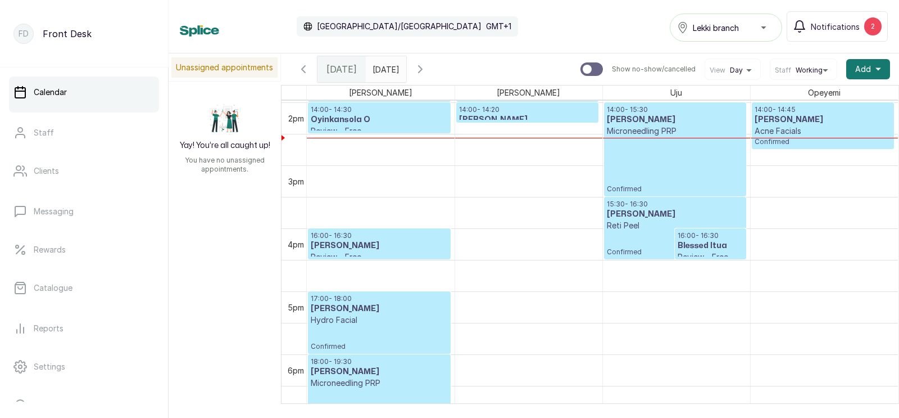
click at [303, 229] on td "4pm" at bounding box center [294, 243] width 25 height 31
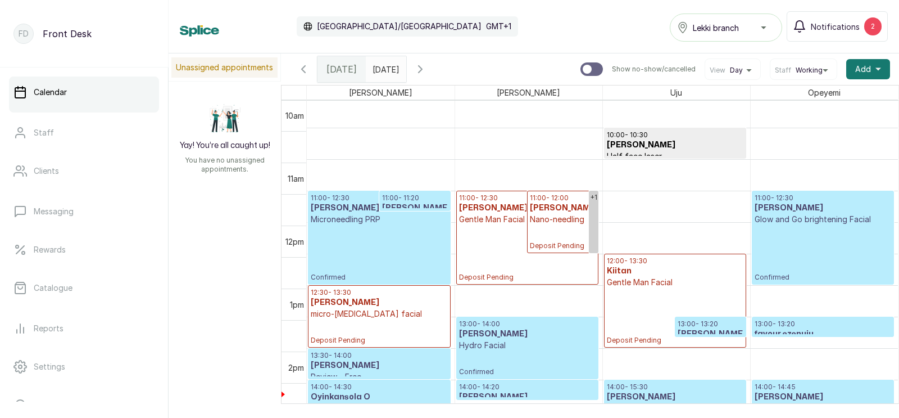
scroll to position [603, 0]
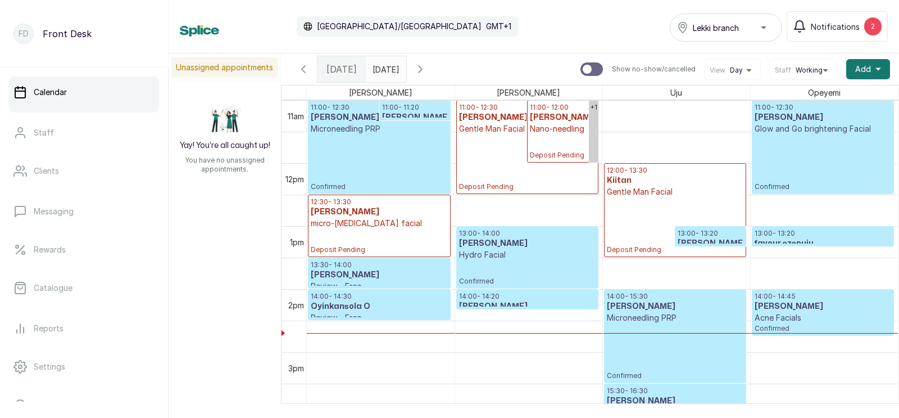
click at [528, 251] on p "Hydro Facial" at bounding box center [527, 254] width 137 height 11
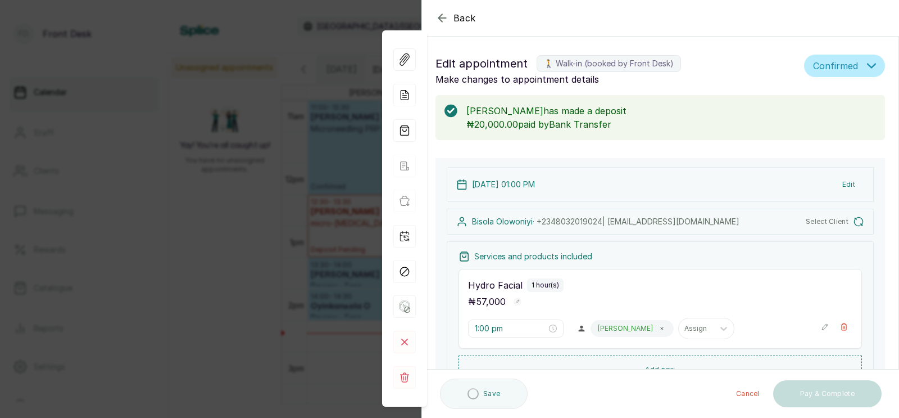
type input "1:00 pm"
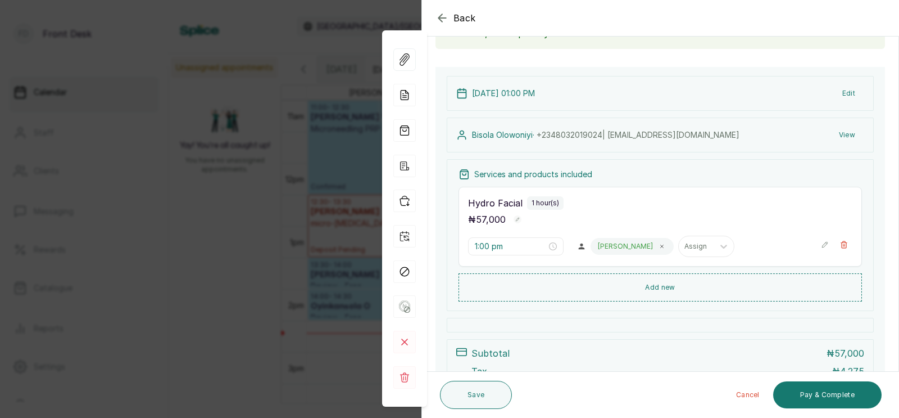
scroll to position [70, 0]
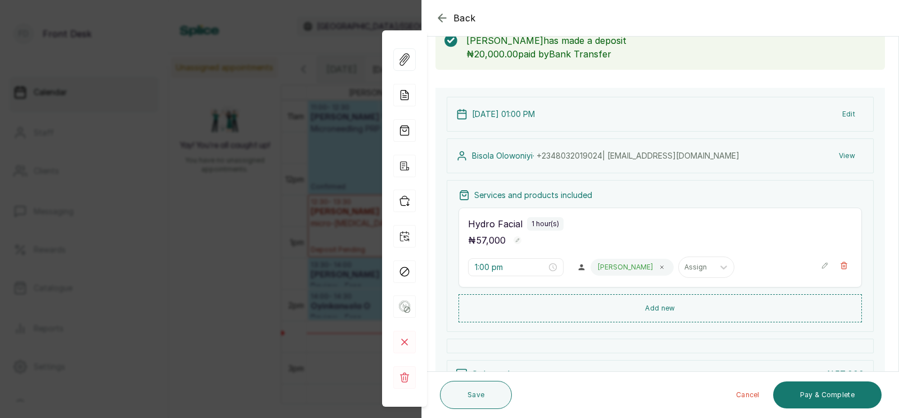
click at [333, 203] on div "Back Appointment Details Edit appointment 🚶 Walk-in (booked by Front Desk) Make…" at bounding box center [449, 209] width 899 height 418
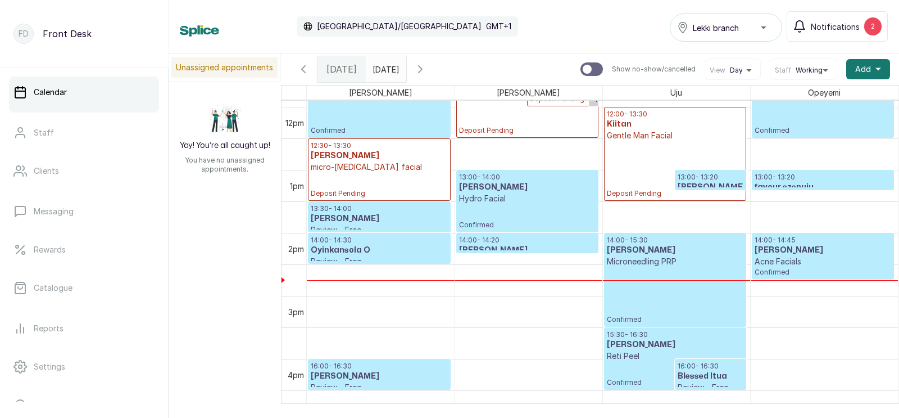
scroll to position [756, 0]
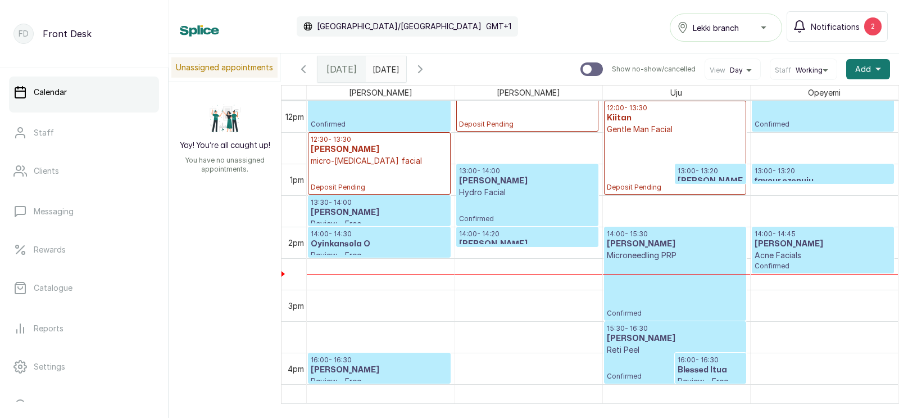
click at [525, 236] on p "14:00 - 14:20" at bounding box center [527, 233] width 137 height 9
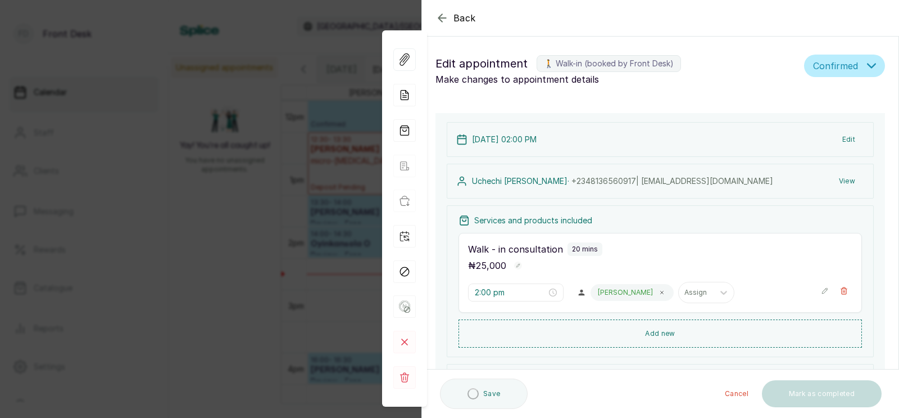
type input "2:00 pm"
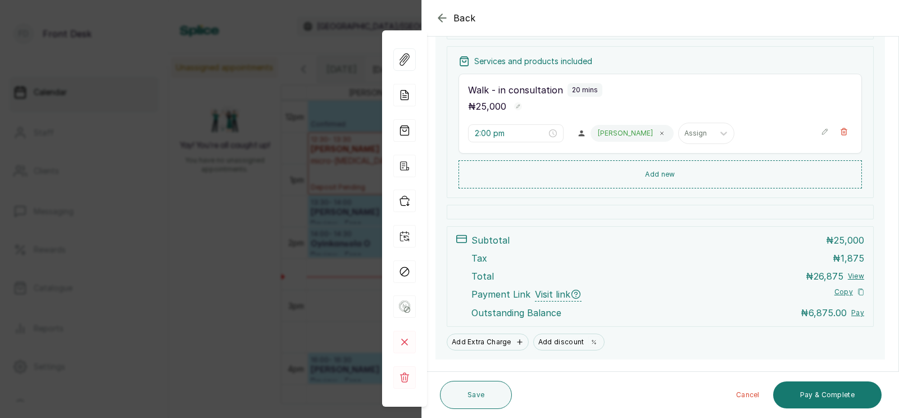
scroll to position [201, 0]
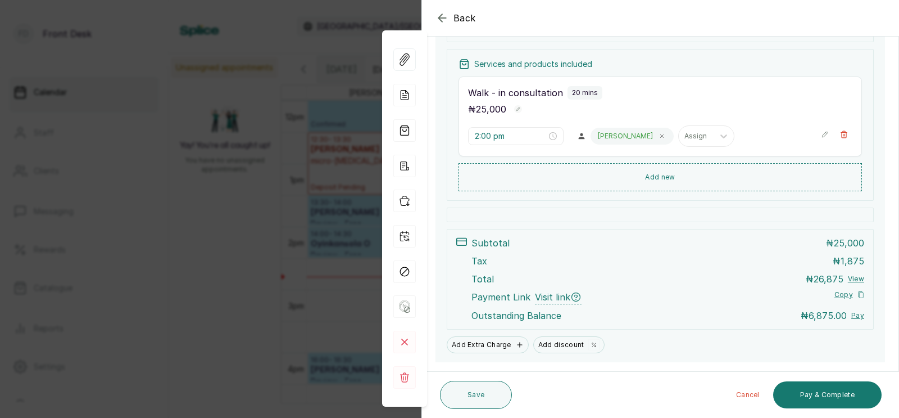
click at [210, 220] on div "Back Appointment Details Edit appointment 🚶 Walk-in (booked by Front Desk) Make…" at bounding box center [449, 209] width 899 height 418
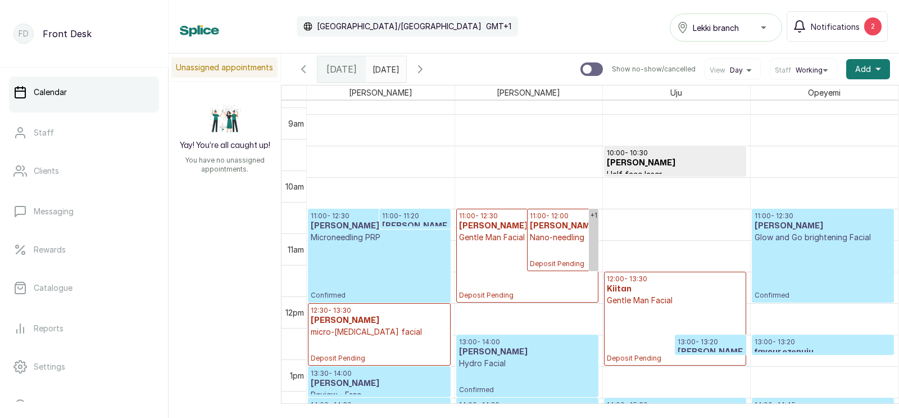
scroll to position [585, 0]
click at [388, 246] on p "Confirmed" at bounding box center [379, 271] width 137 height 57
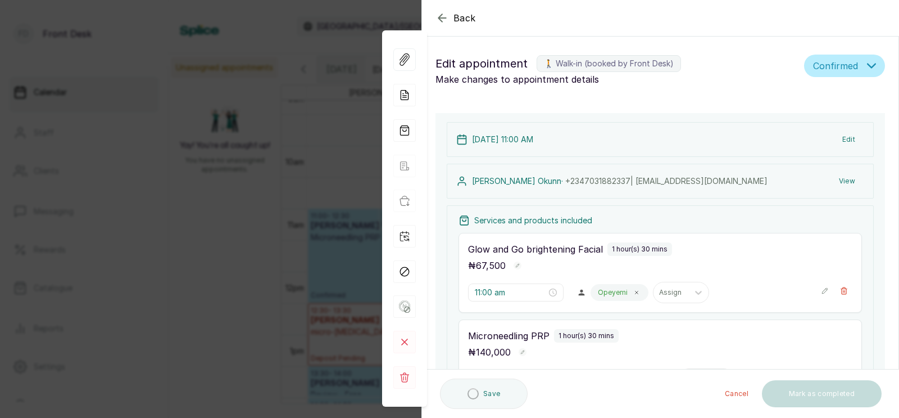
type input "11:00 am"
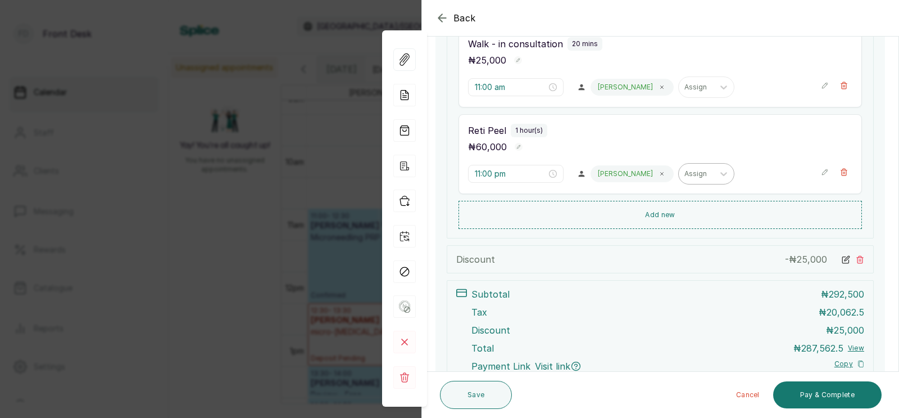
scroll to position [412, 0]
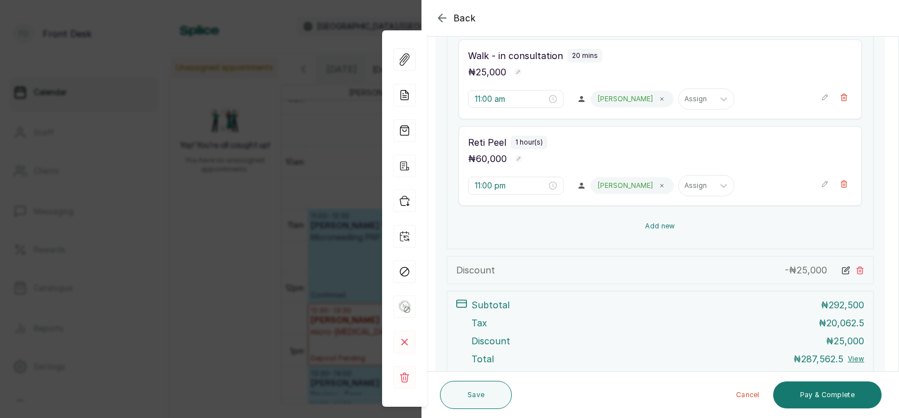
click at [653, 222] on button "Add new" at bounding box center [661, 225] width 404 height 27
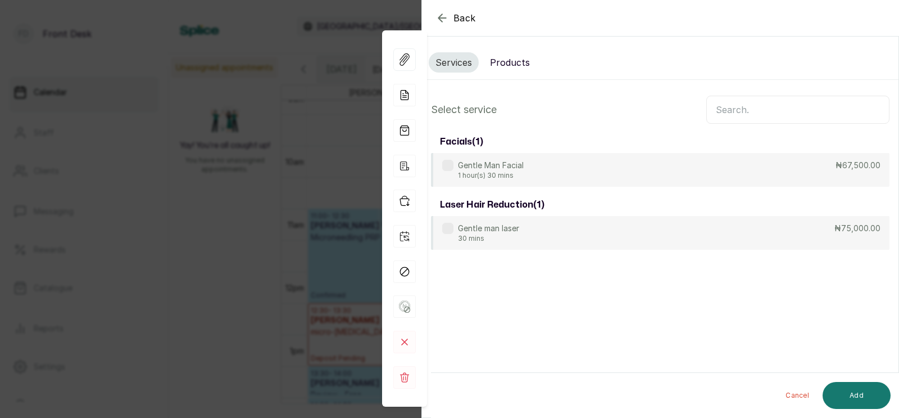
scroll to position [0, 0]
click at [510, 62] on button "Products" at bounding box center [509, 62] width 53 height 20
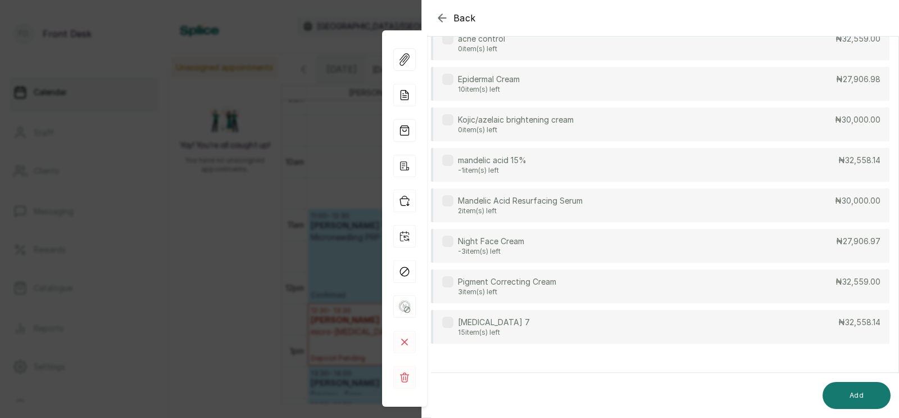
scroll to position [107, 0]
click at [519, 324] on div "Quinol 7 15 item(s) left ₦32,558.14" at bounding box center [660, 324] width 459 height 34
click at [844, 393] on button "Add" at bounding box center [857, 395] width 68 height 27
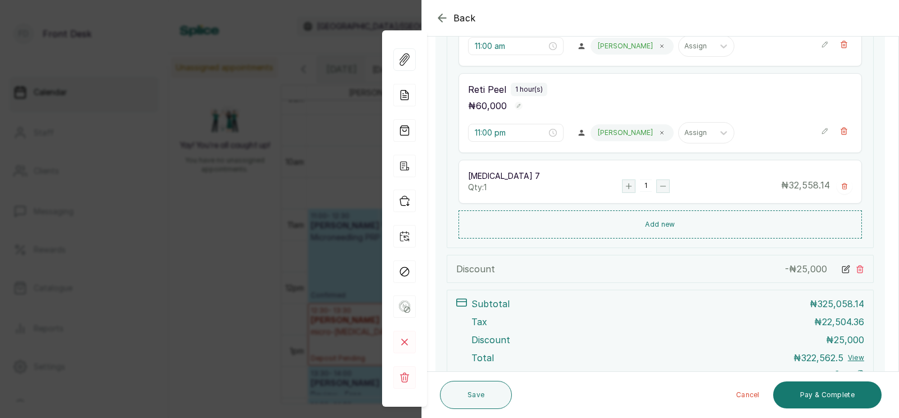
scroll to position [572, 0]
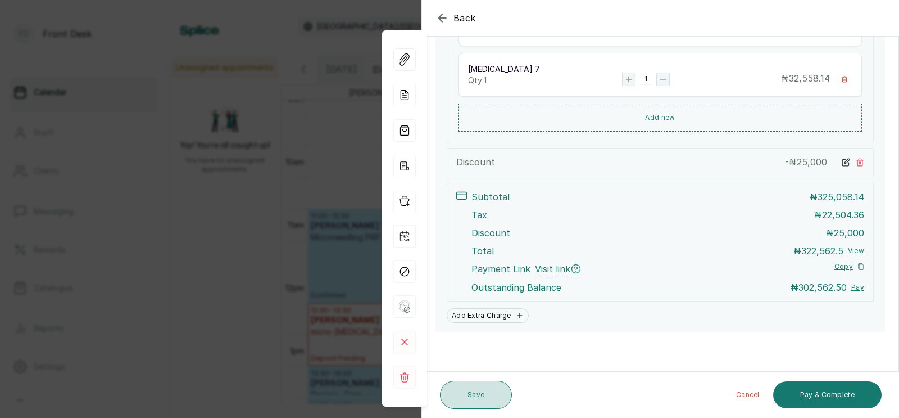
click at [474, 388] on button "Save" at bounding box center [476, 395] width 72 height 28
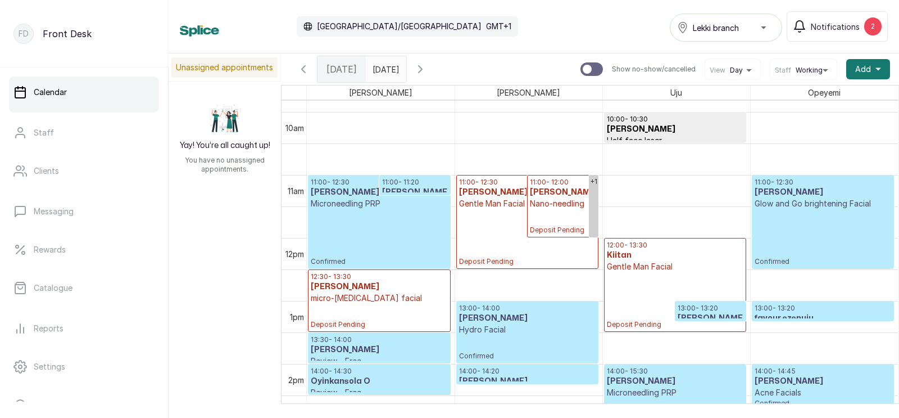
scroll to position [599, 0]
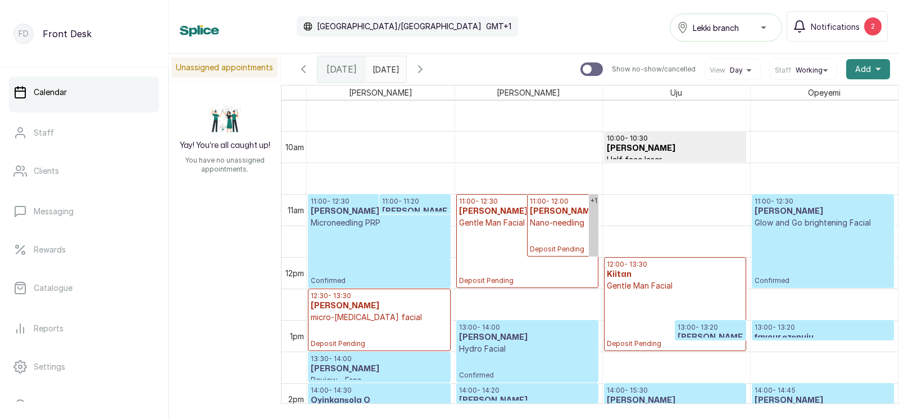
click at [867, 64] on span "Add" at bounding box center [864, 69] width 16 height 11
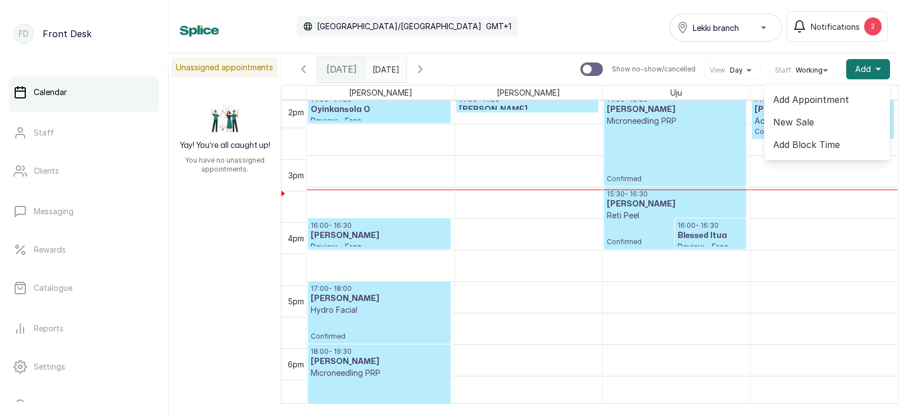
scroll to position [890, 0]
click at [422, 66] on icon "button" at bounding box center [420, 69] width 3 height 7
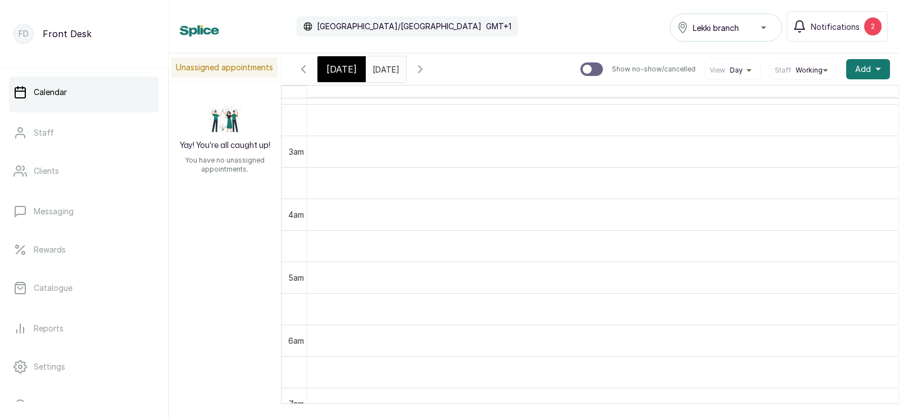
scroll to position [385, 0]
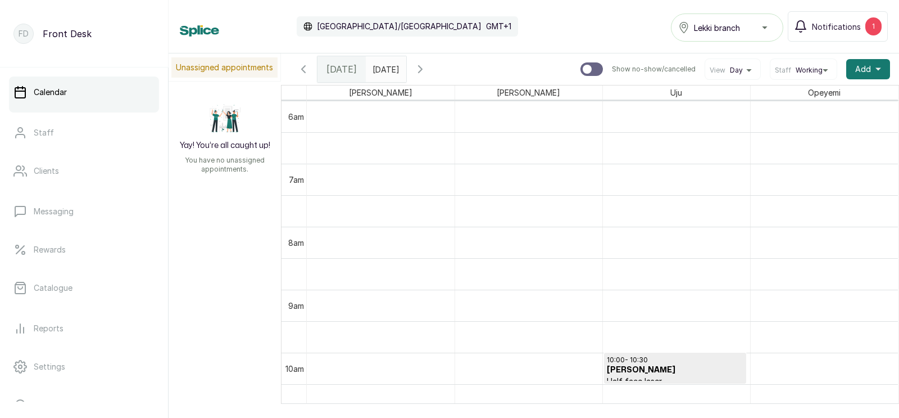
scroll to position [572, 0]
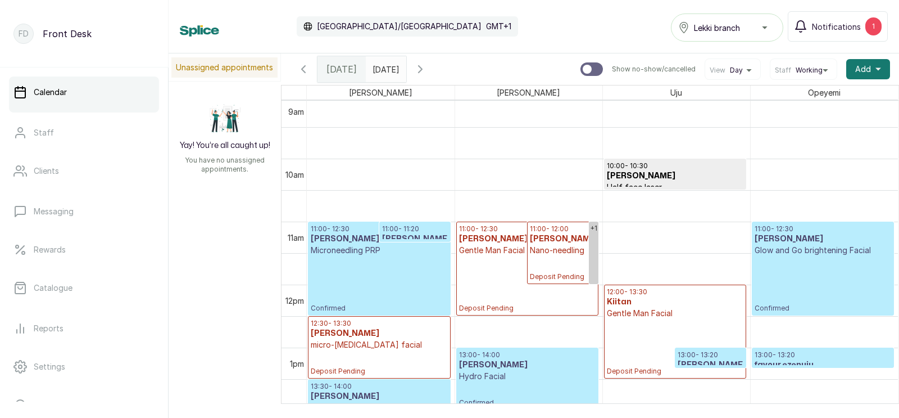
click at [427, 67] on icon "button" at bounding box center [420, 68] width 13 height 13
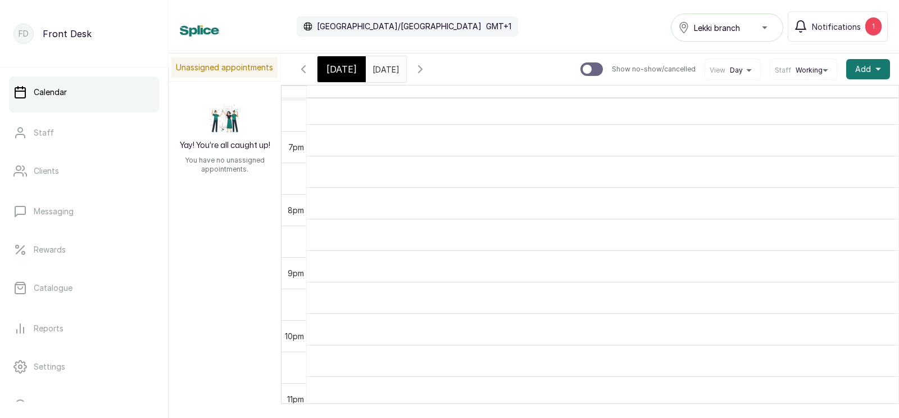
scroll to position [1170, 0]
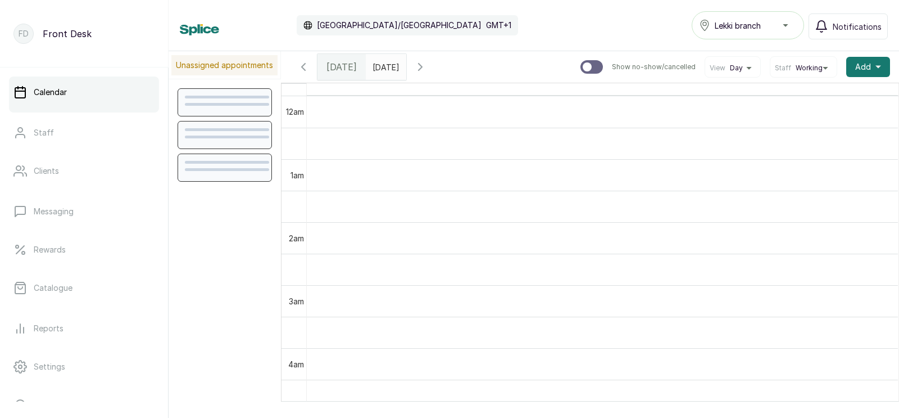
scroll to position [378, 0]
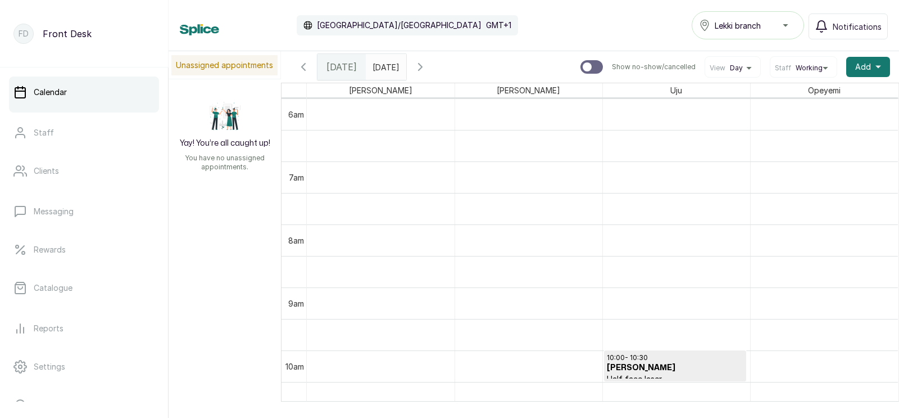
click at [422, 64] on icon "button" at bounding box center [420, 67] width 3 height 7
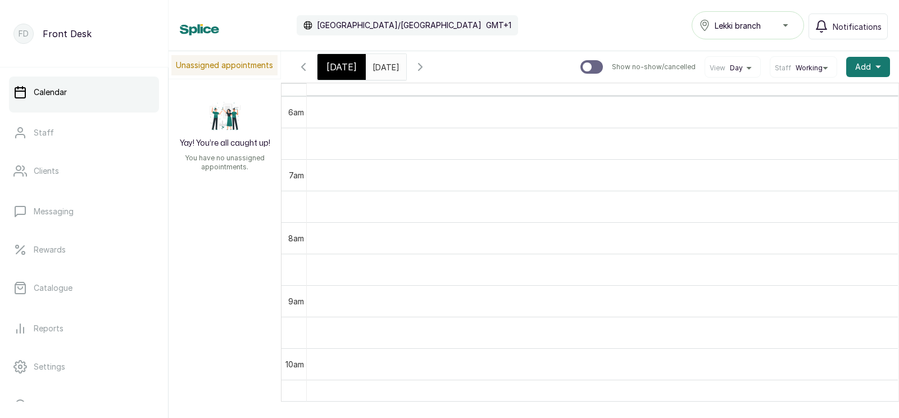
click at [427, 66] on icon "button" at bounding box center [420, 66] width 13 height 13
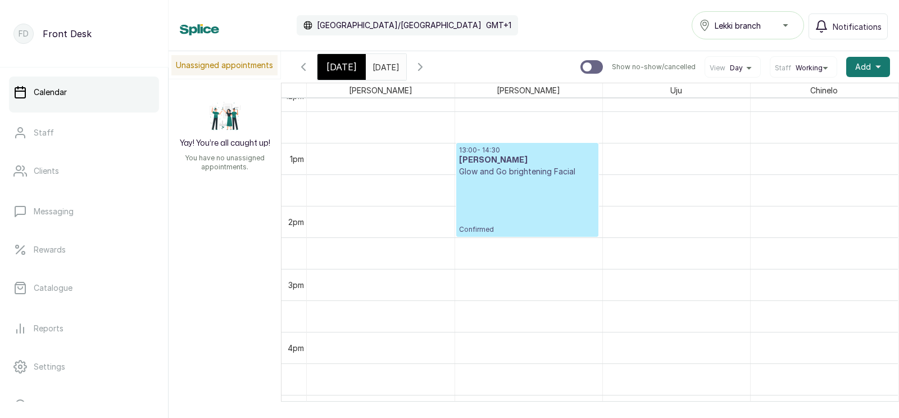
scroll to position [750, 0]
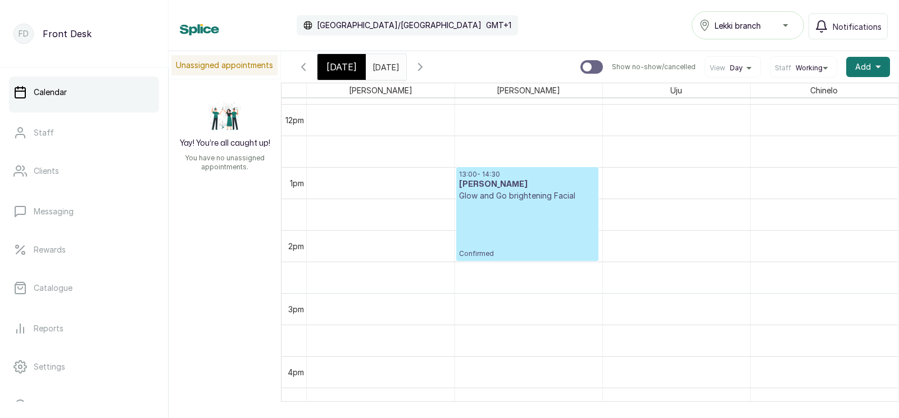
click at [335, 66] on span "[DATE]" at bounding box center [342, 66] width 30 height 13
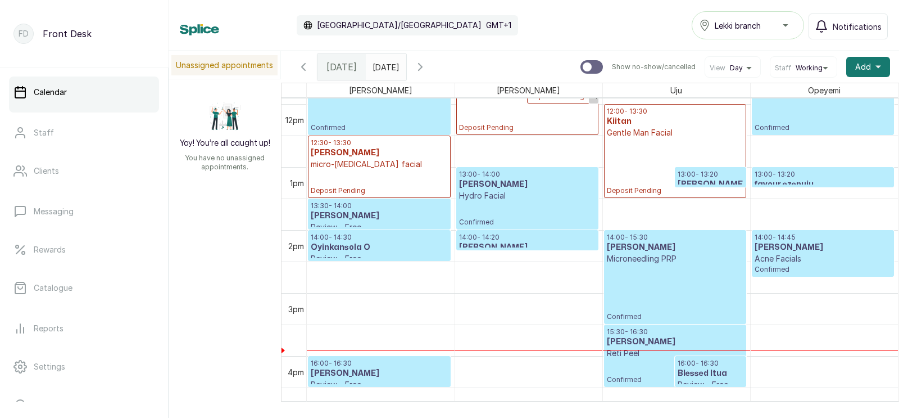
scroll to position [0, 0]
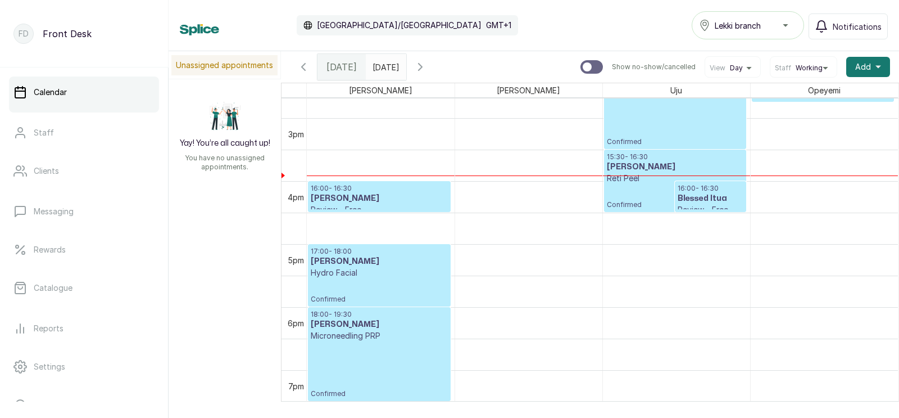
click at [385, 66] on input "text" at bounding box center [376, 64] width 18 height 19
type input "dd/MM/yyyy"
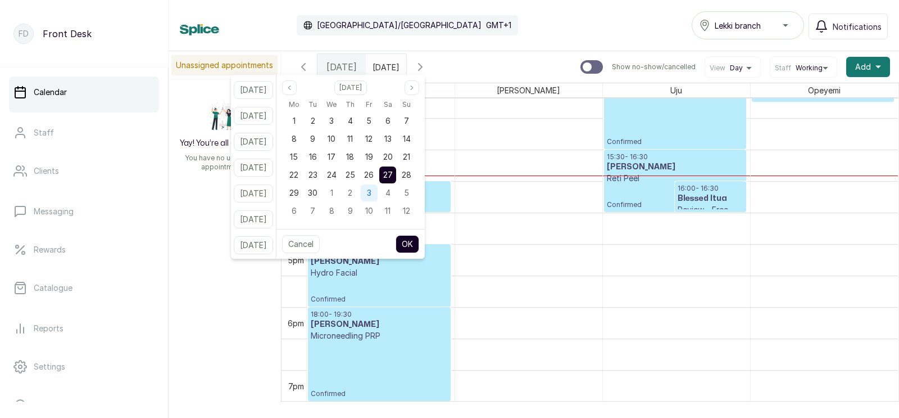
click at [372, 194] on span "3" at bounding box center [369, 193] width 4 height 10
click at [419, 240] on button "OK" at bounding box center [408, 244] width 24 height 18
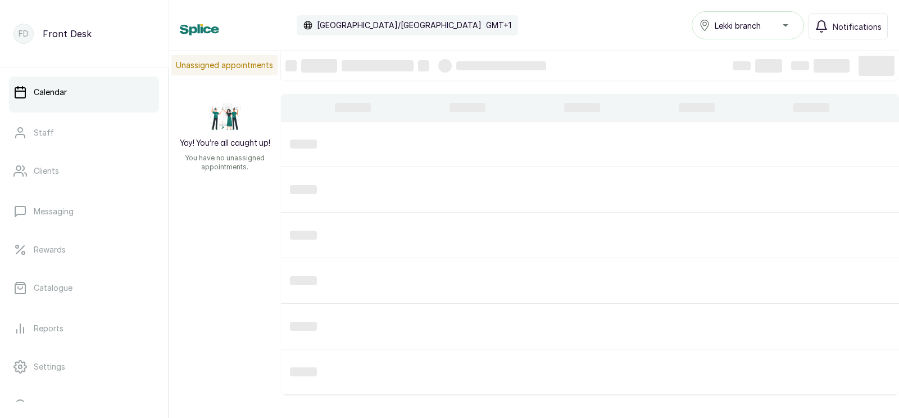
type input "[DATE]"
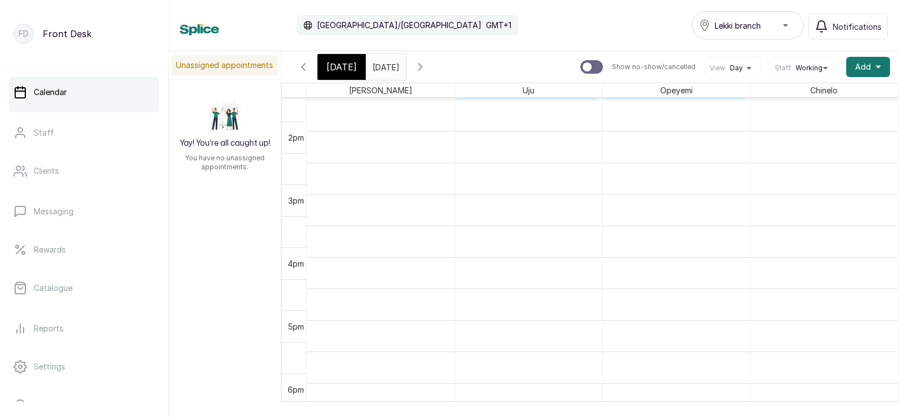
scroll to position [912, 0]
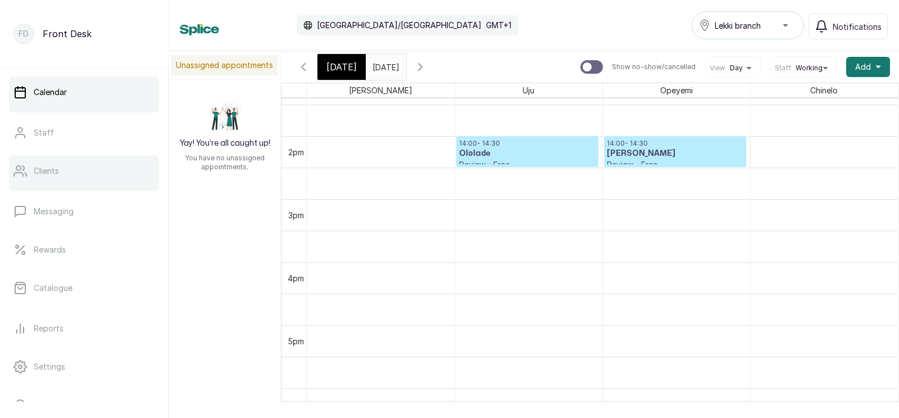
click at [88, 167] on link "Clients" at bounding box center [84, 170] width 150 height 31
